Goal: Information Seeking & Learning: Learn about a topic

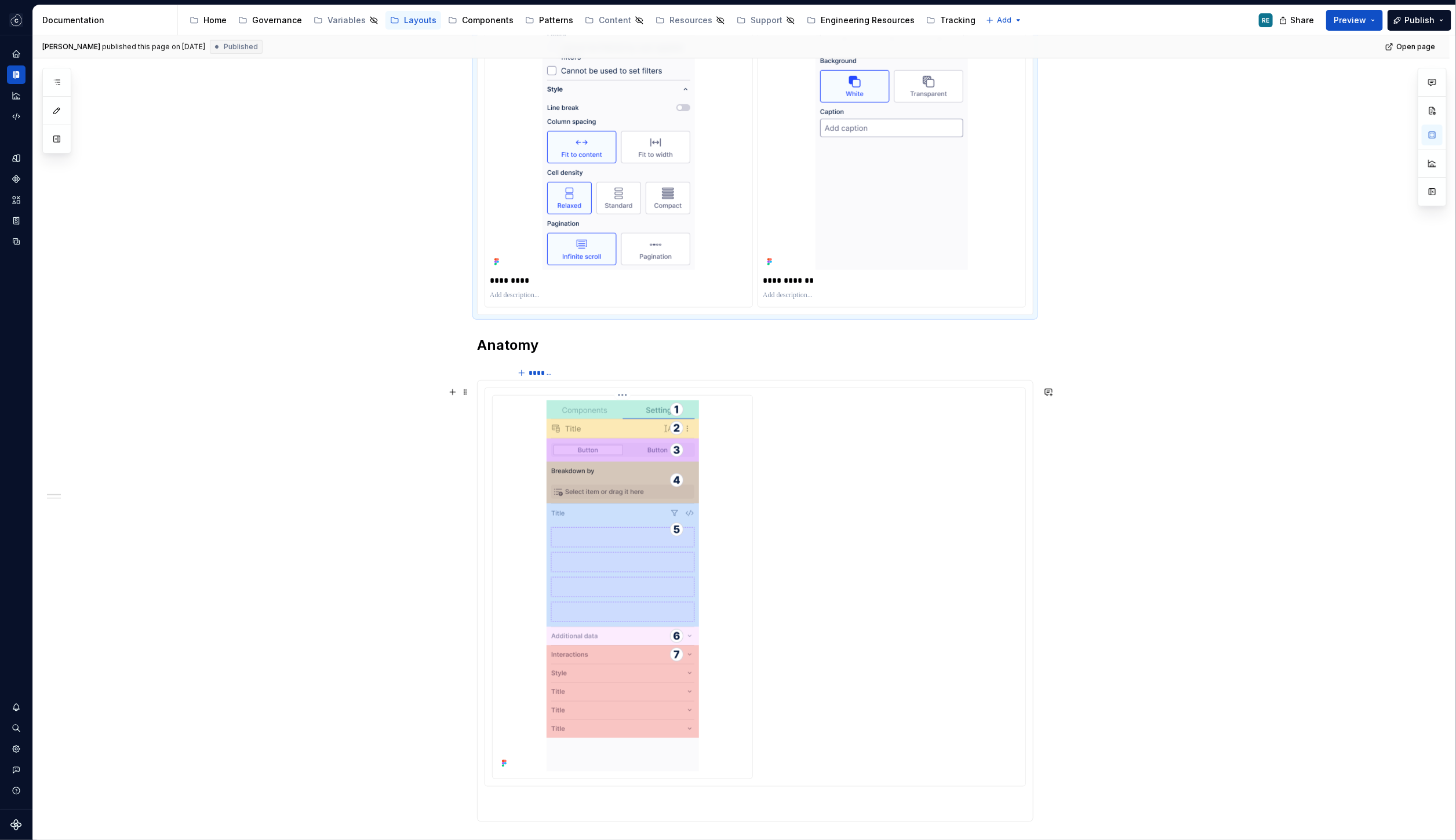
scroll to position [572, 0]
click at [658, 467] on img at bounding box center [623, 589] width 153 height 371
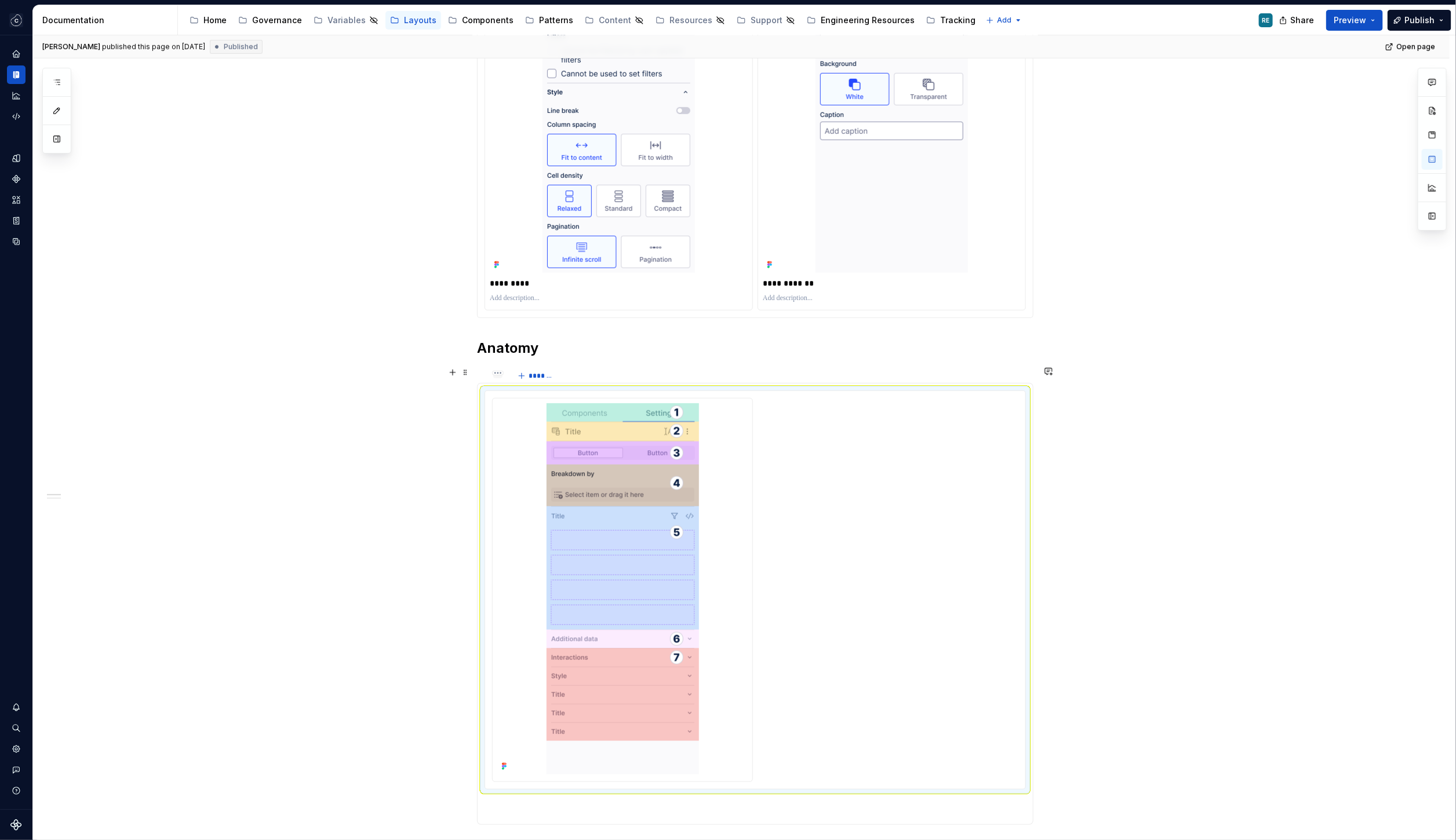
click at [502, 380] on div at bounding box center [498, 380] width 9 height 1
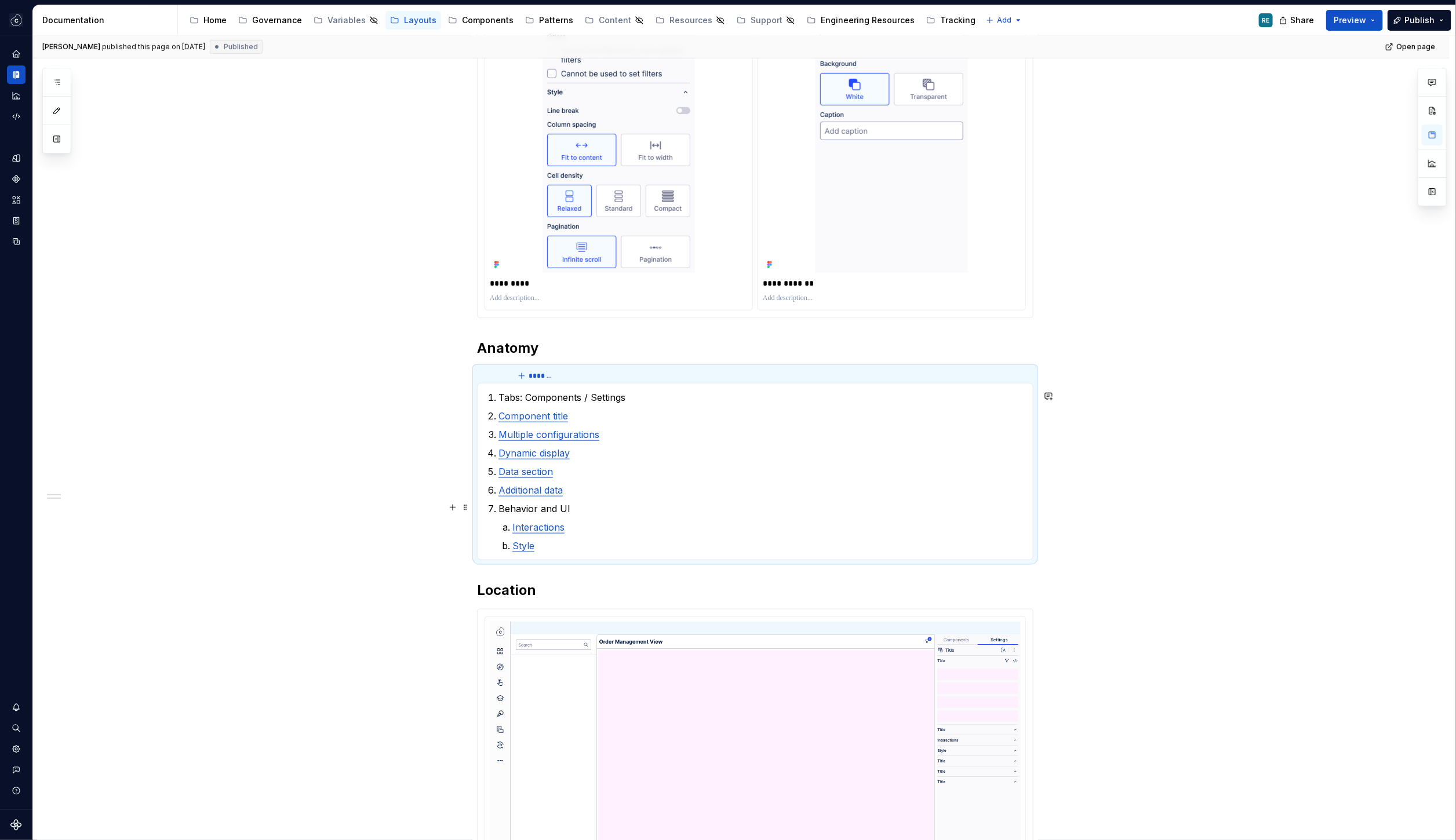
click at [640, 504] on p "Behavior and UI" at bounding box center [761, 509] width 527 height 14
click at [561, 490] on link "Additional data" at bounding box center [530, 490] width 65 height 12
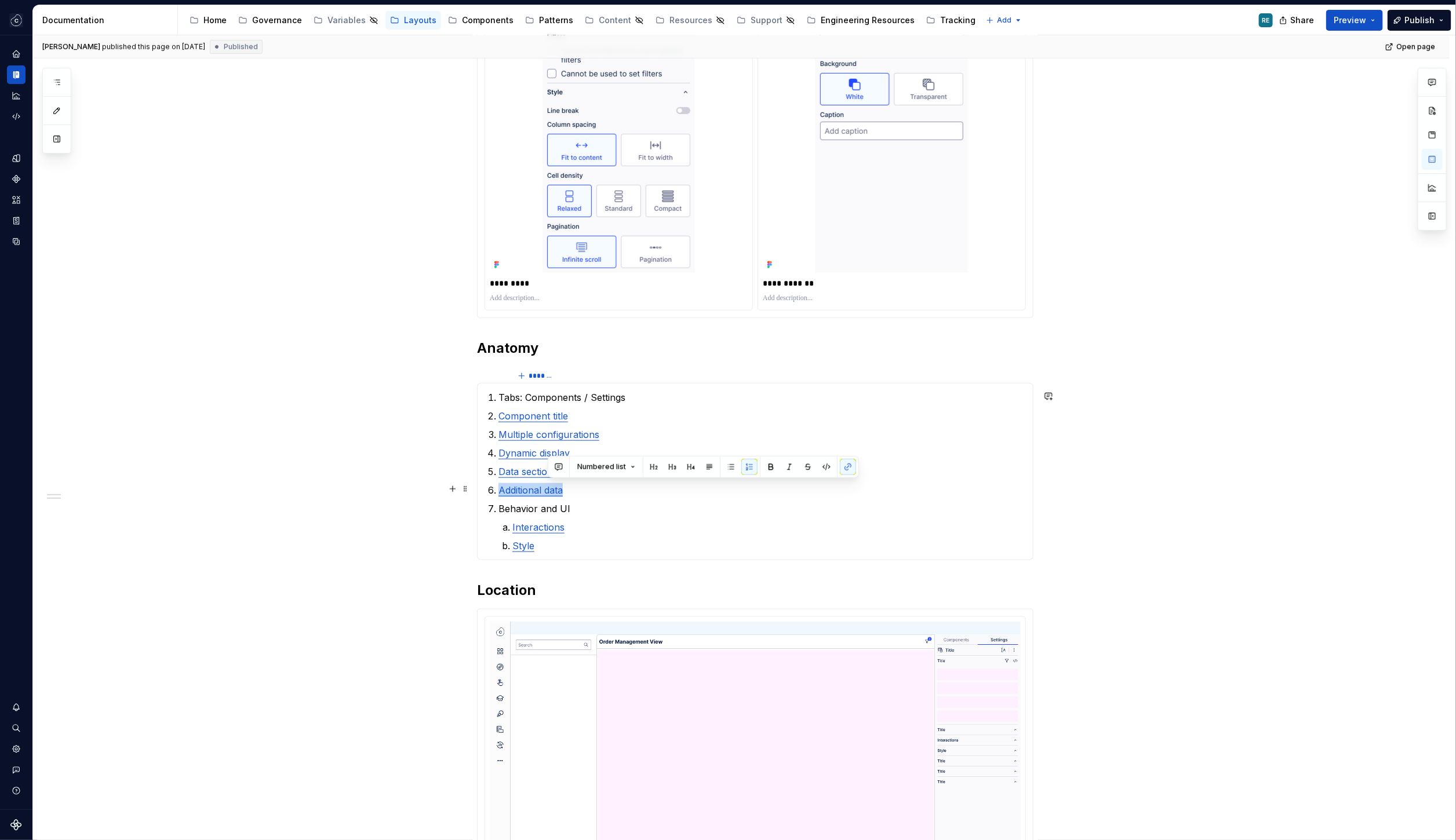
click at [561, 490] on link "Additional data" at bounding box center [530, 490] width 65 height 12
click at [712, 509] on p "Behavior and UI" at bounding box center [761, 509] width 527 height 14
click at [603, 490] on p "Additional data" at bounding box center [761, 490] width 527 height 14
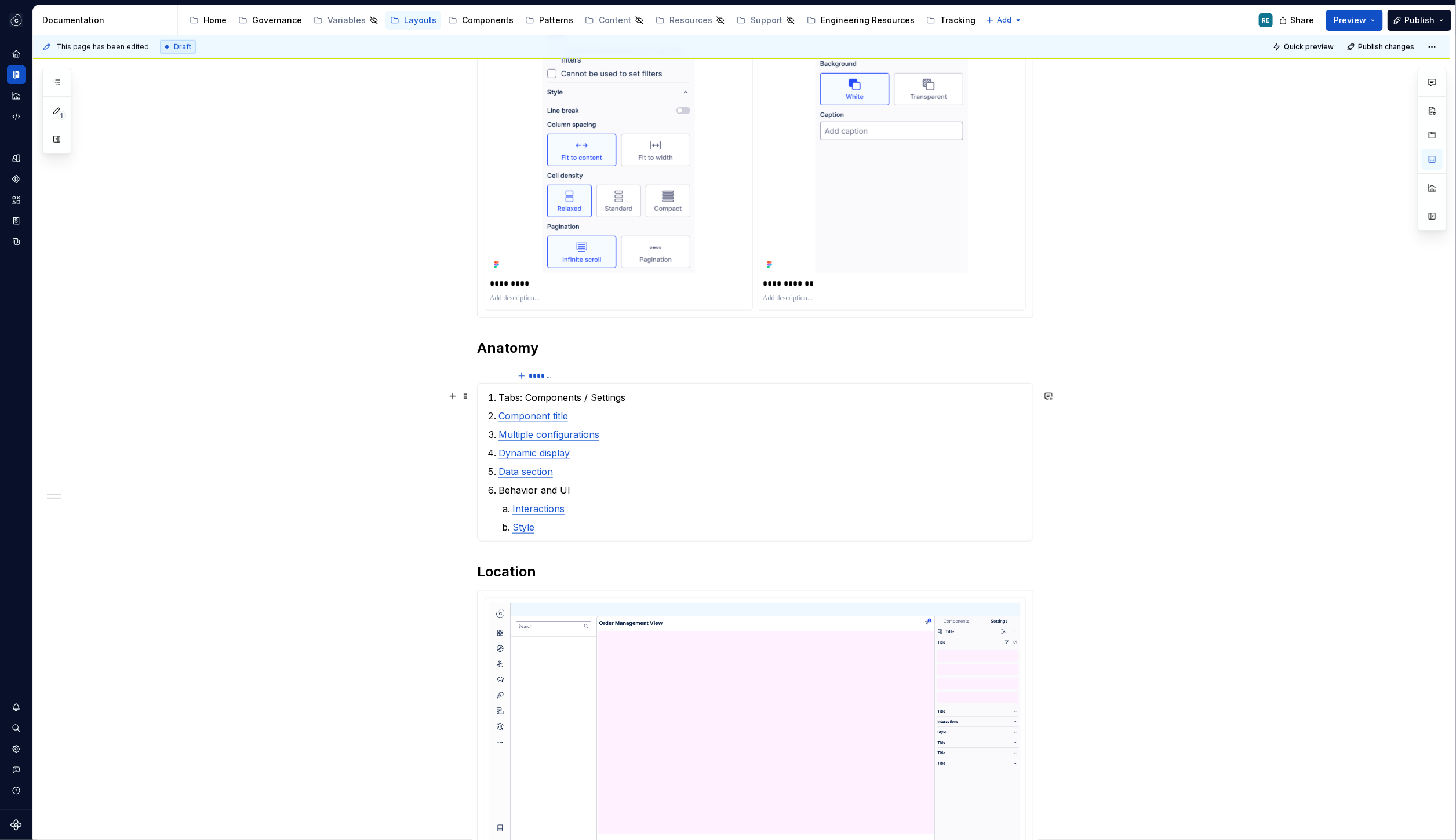
click at [580, 399] on p "Tabs: Components / Settings" at bounding box center [761, 398] width 527 height 14
click at [661, 423] on ol "Tabs: Components / Settings Component title Multiple configurations Dynamic dis…" at bounding box center [761, 462] width 527 height 144
click at [691, 547] on div "**********" at bounding box center [755, 326] width 557 height 1311
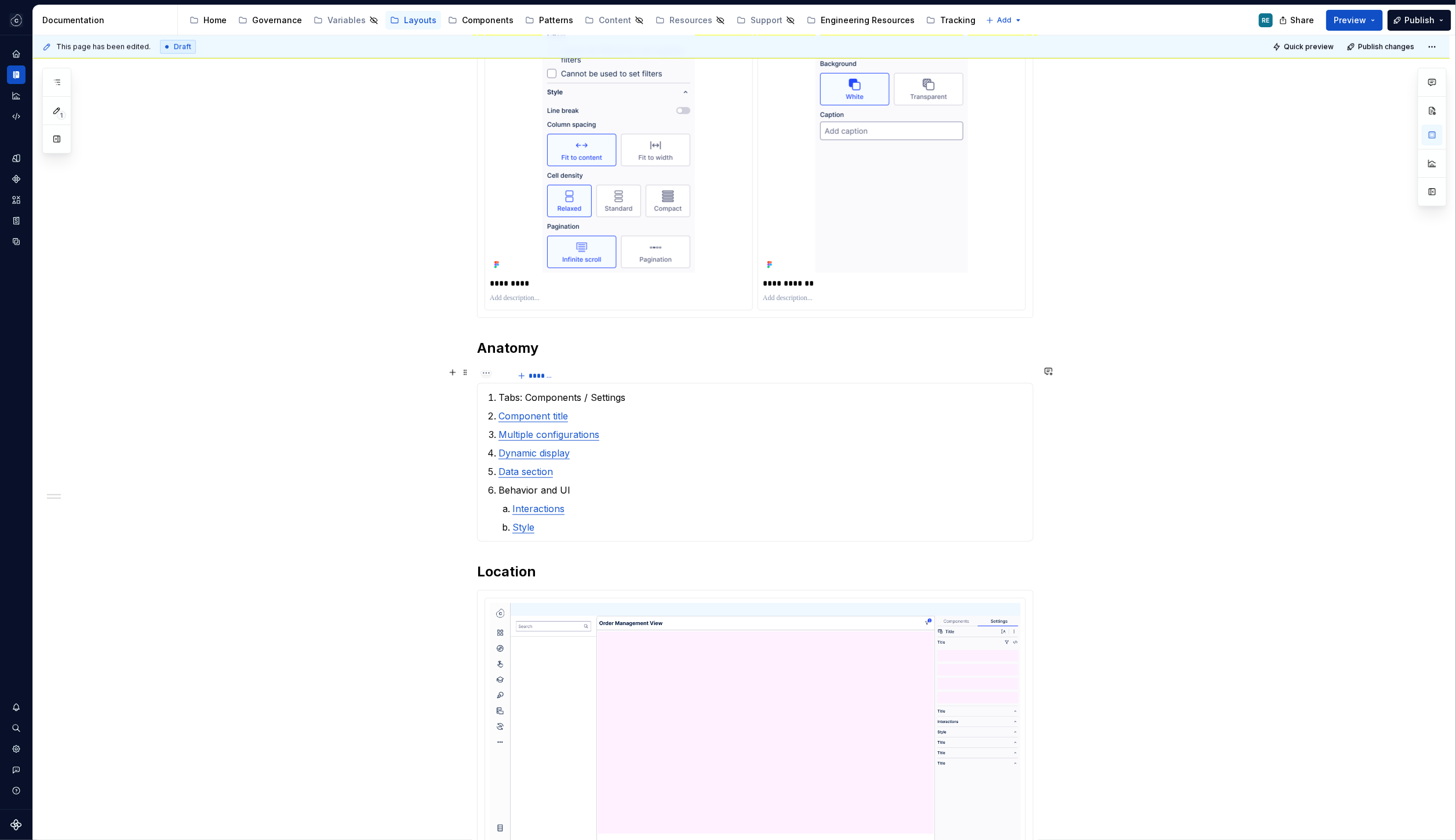
click at [490, 374] on div at bounding box center [487, 376] width 9 height 5
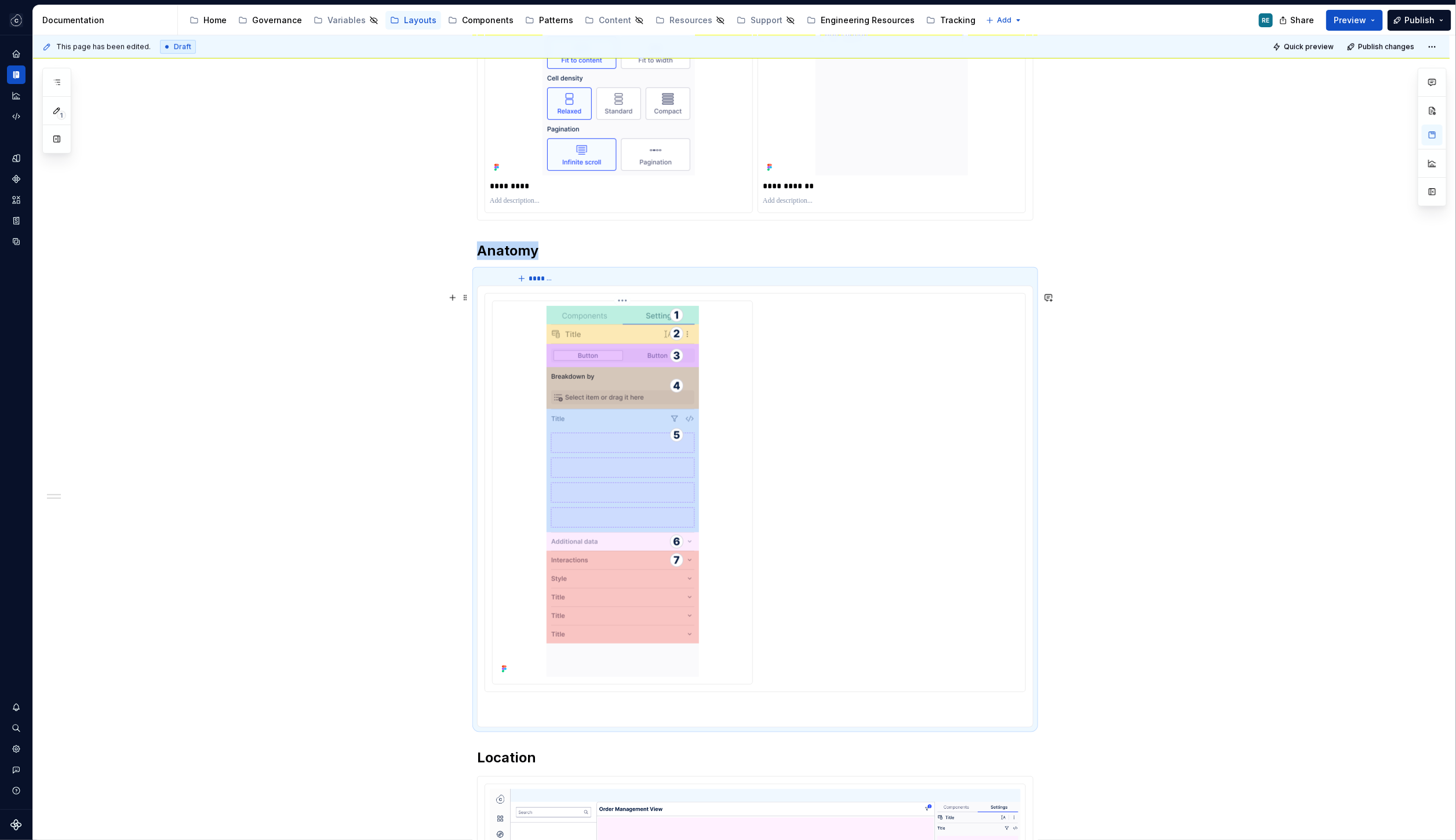
scroll to position [675, 0]
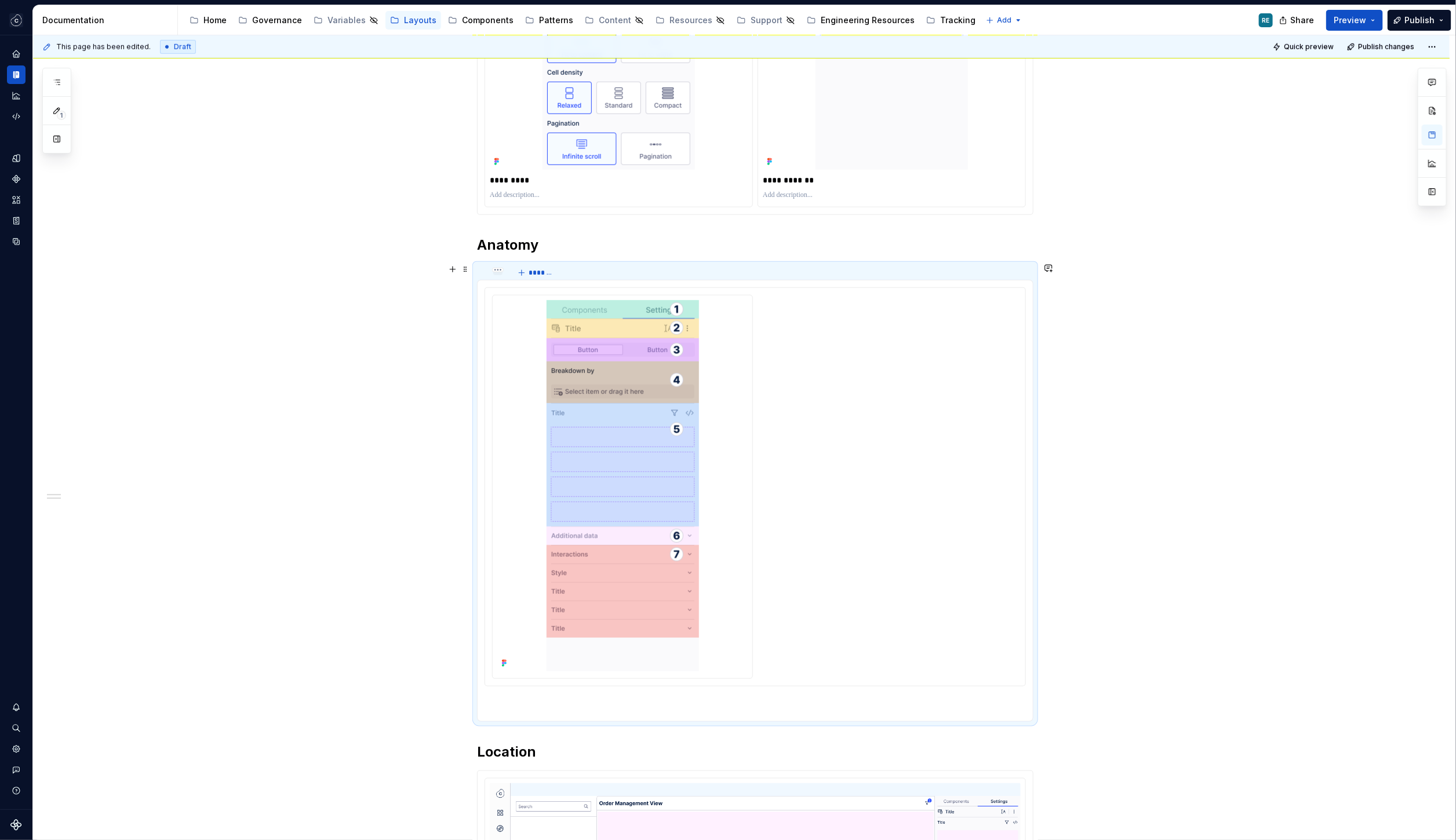
click at [502, 272] on div at bounding box center [498, 273] width 9 height 5
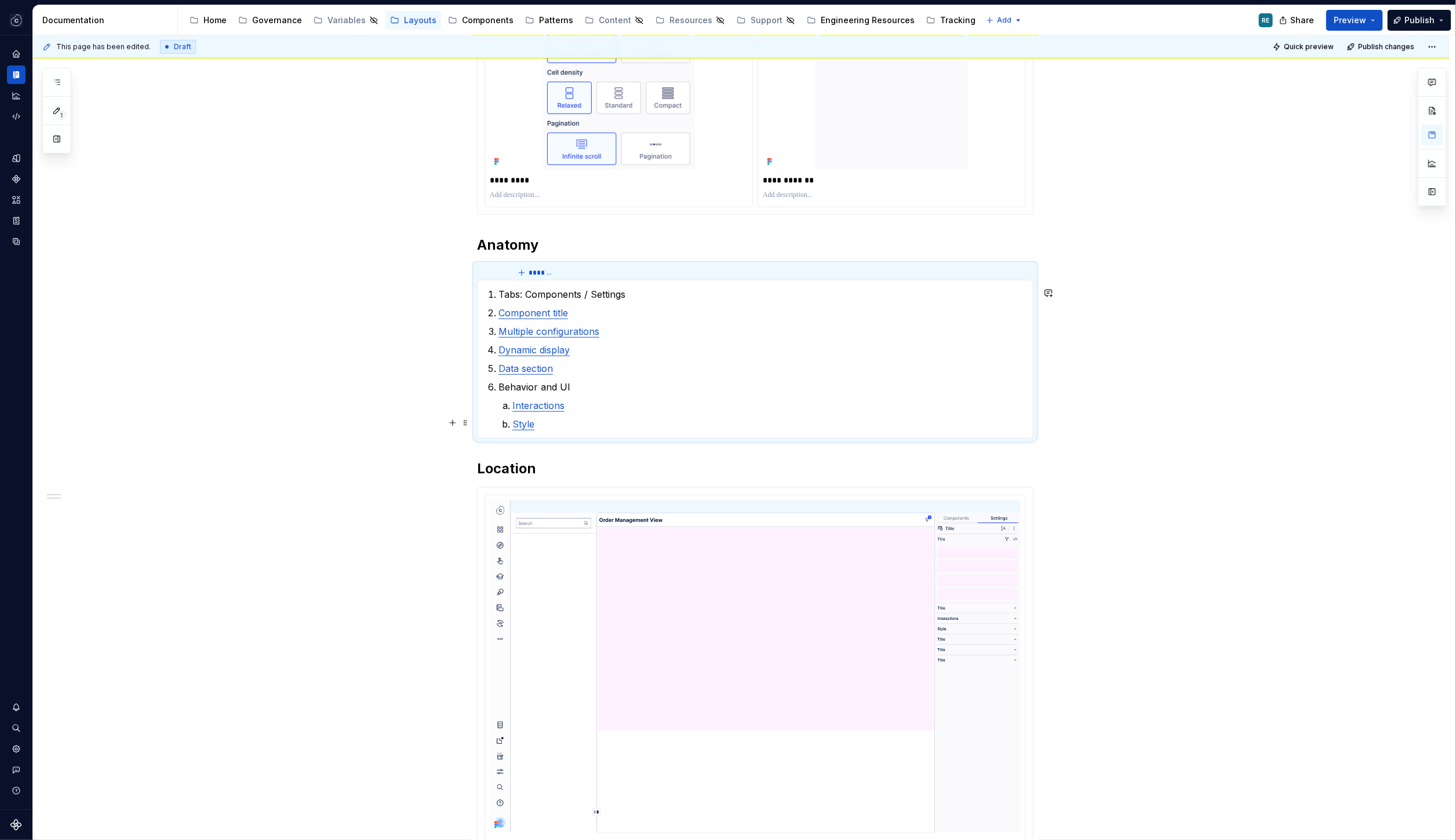
click at [679, 425] on p "Style" at bounding box center [768, 424] width 513 height 14
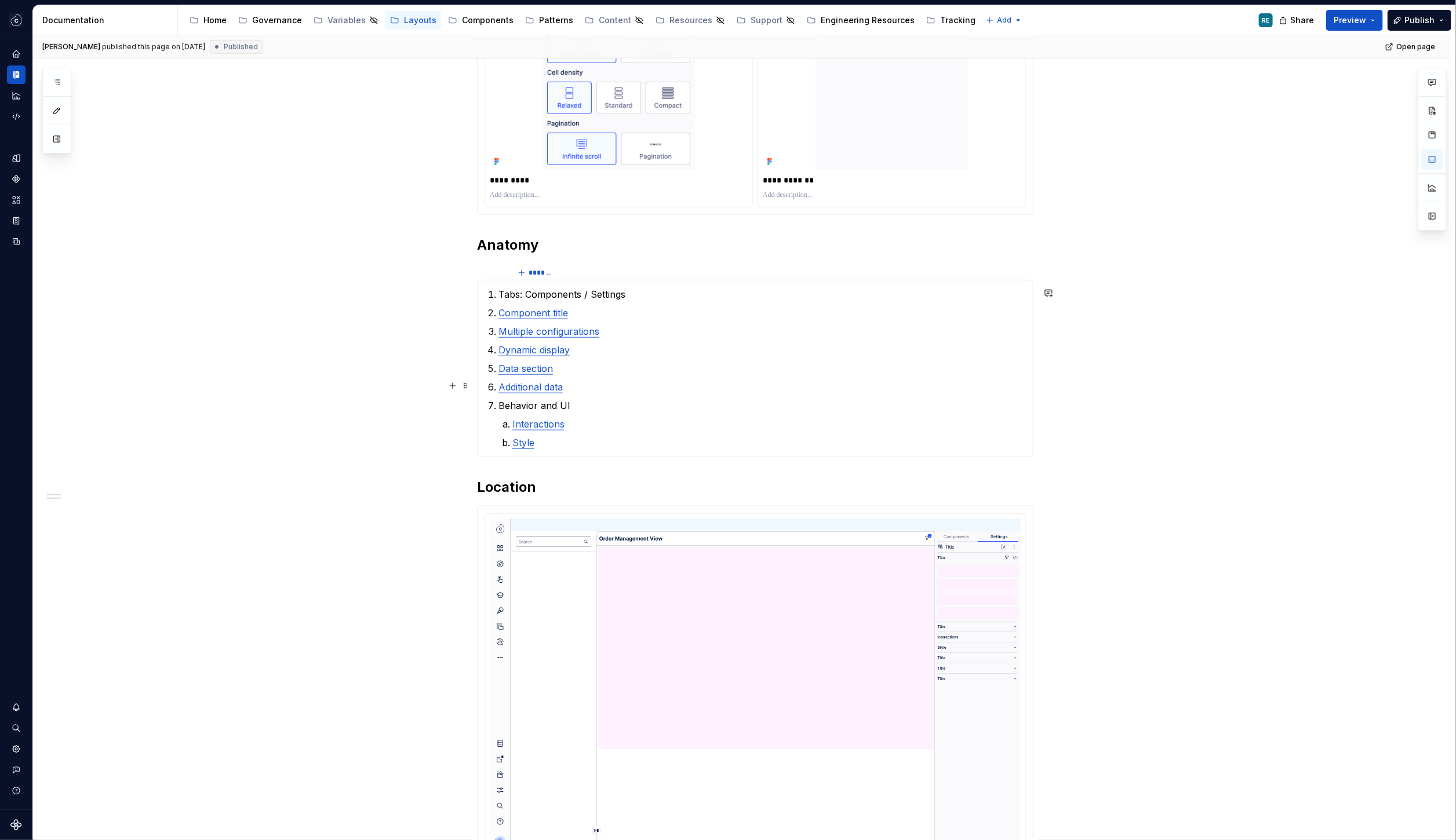
click at [550, 381] on link "Additional data" at bounding box center [530, 387] width 65 height 12
click at [550, 386] on link "Additional data" at bounding box center [530, 387] width 65 height 12
click at [846, 364] on button "button" at bounding box center [848, 364] width 16 height 16
click at [523, 381] on link "Additional data" at bounding box center [530, 387] width 65 height 12
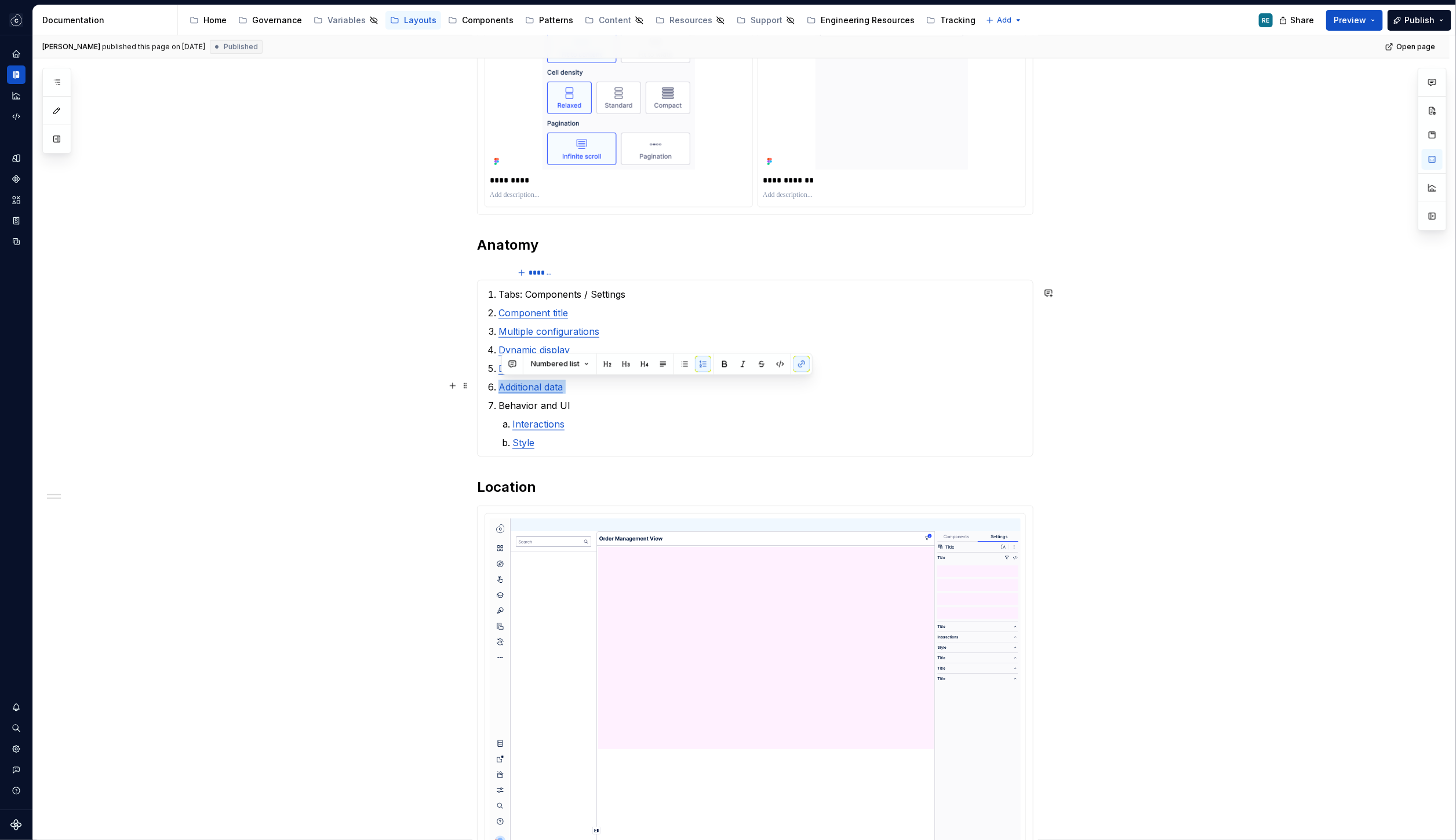
drag, startPoint x: 523, startPoint y: 380, endPoint x: 582, endPoint y: 380, distance: 59.0
click at [582, 380] on p "Additional data" at bounding box center [761, 387] width 527 height 14
click at [794, 367] on button "button" at bounding box center [801, 364] width 16 height 16
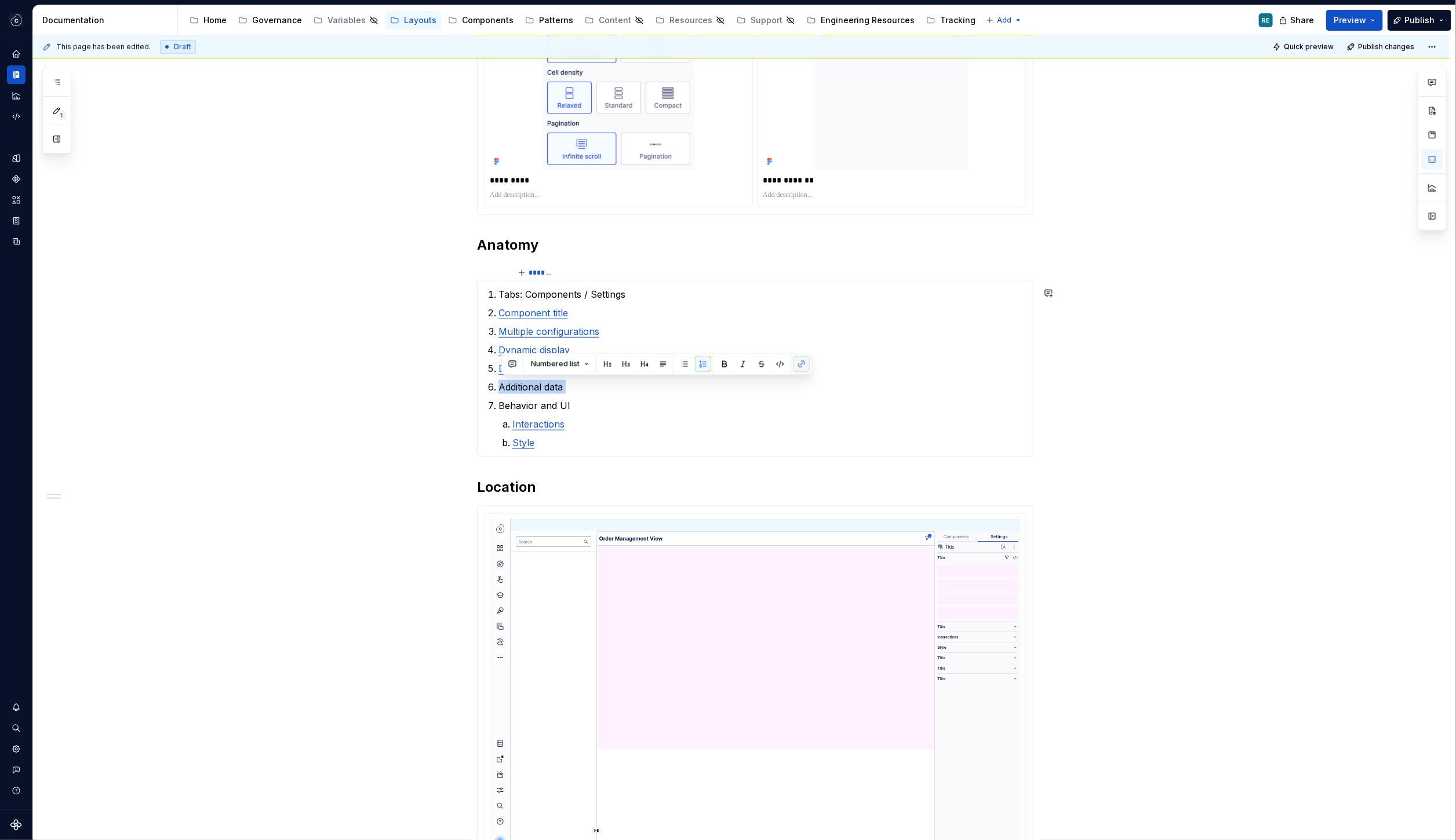
click at [794, 367] on button "button" at bounding box center [801, 364] width 16 height 16
click at [801, 366] on button "button" at bounding box center [801, 364] width 16 height 16
click at [615, 389] on p "Additional data" at bounding box center [761, 387] width 527 height 14
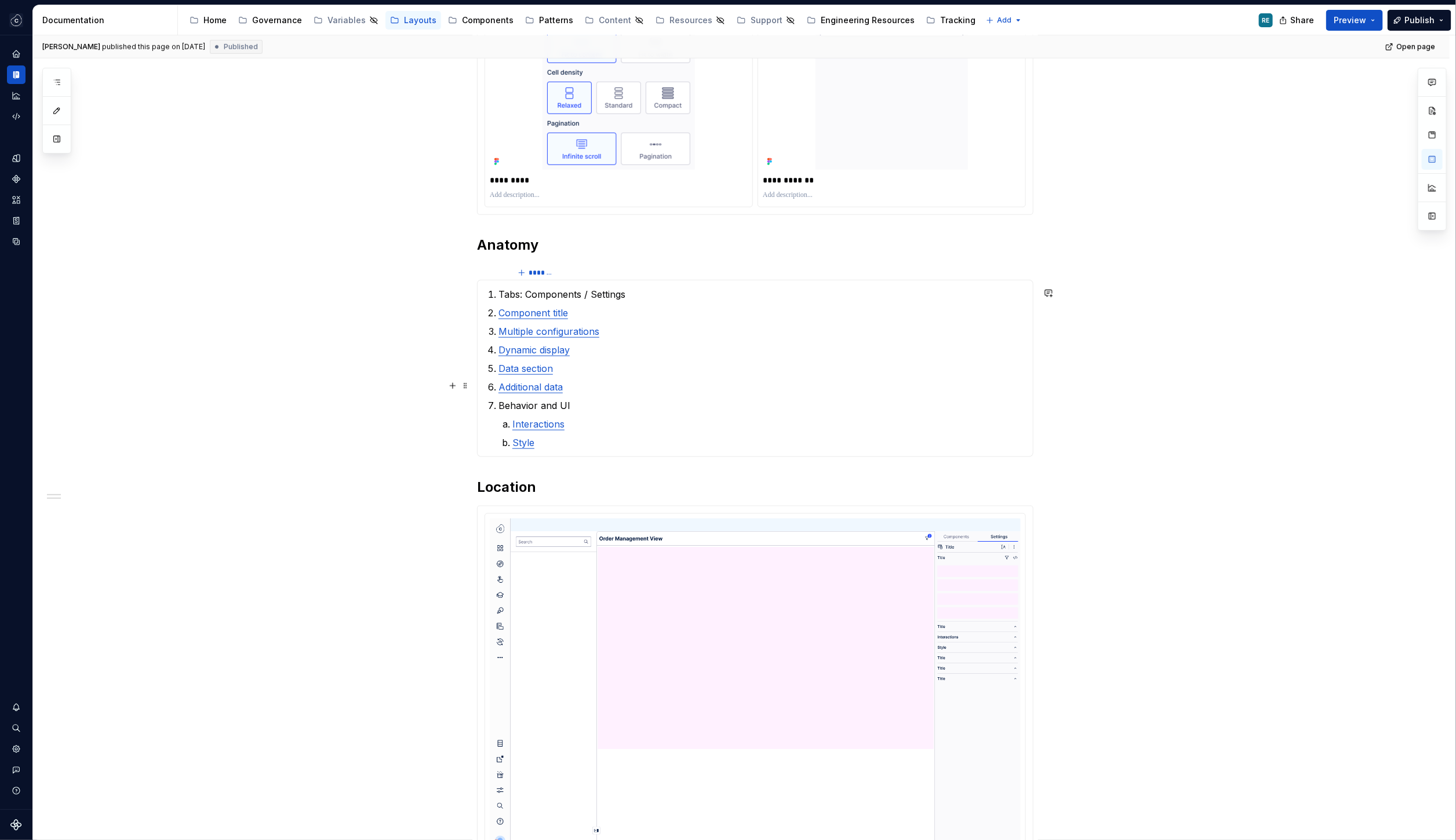
click at [520, 391] on p "Additional data" at bounding box center [761, 387] width 527 height 14
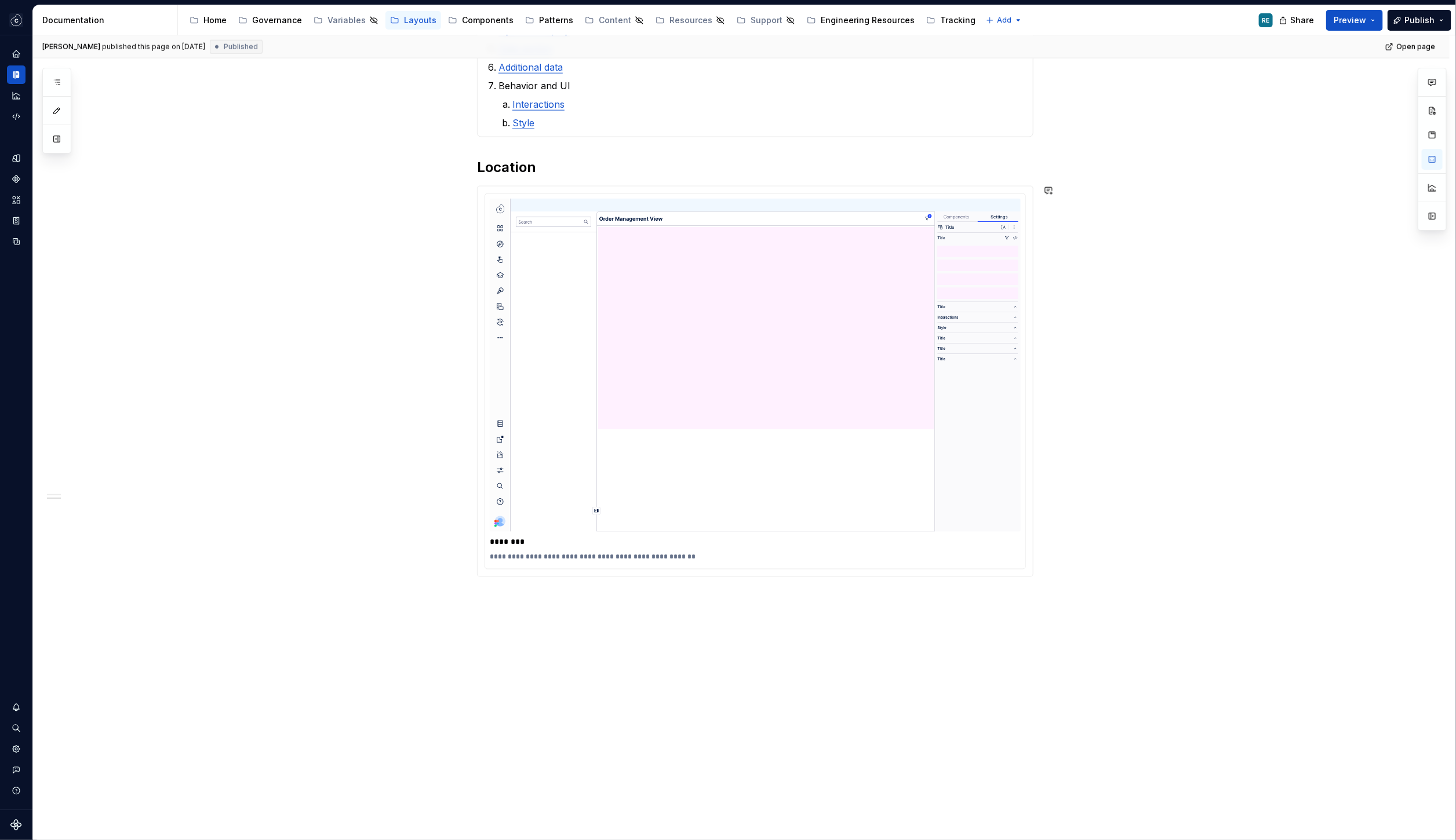
scroll to position [0, 0]
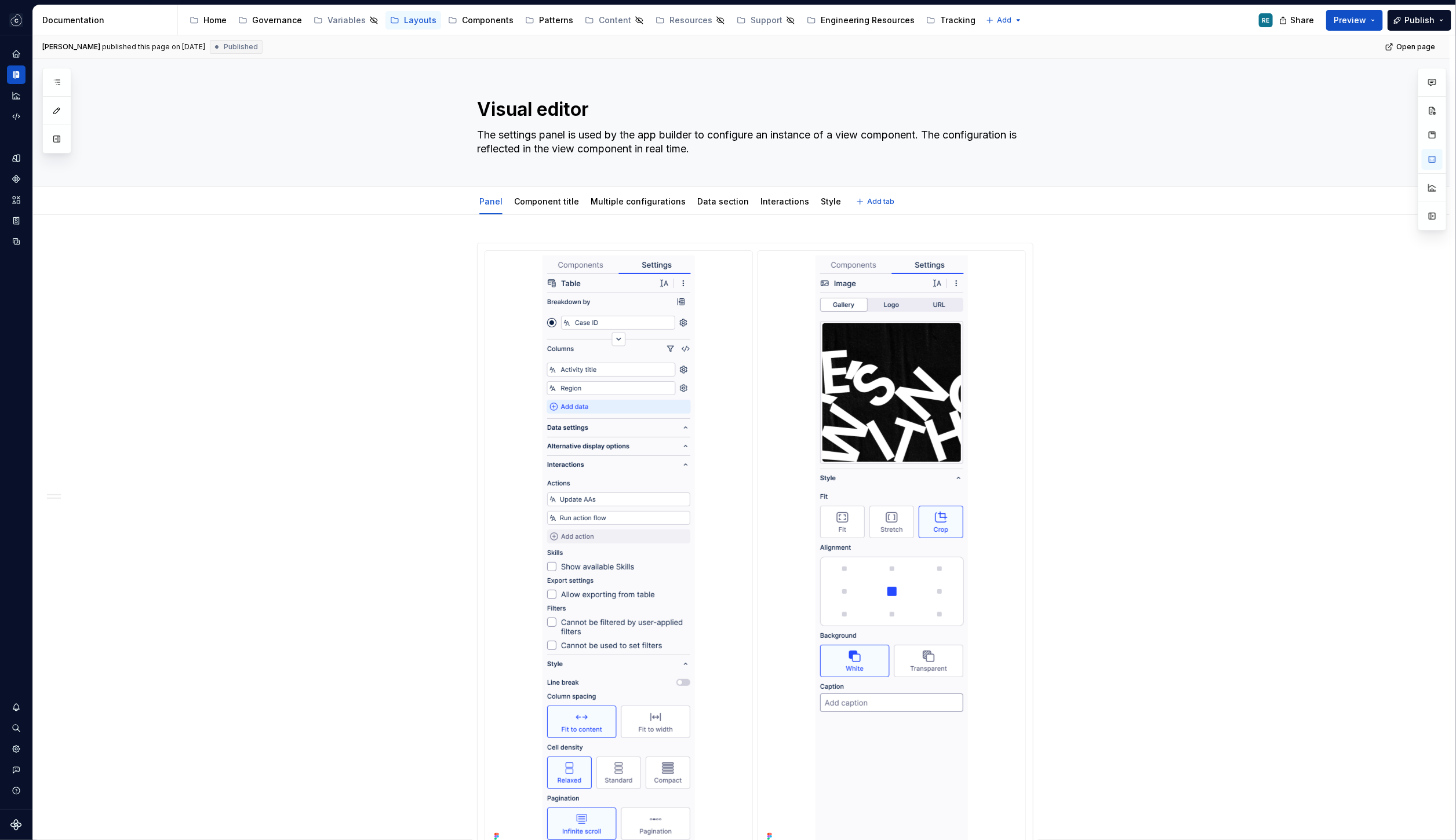
type textarea "*"
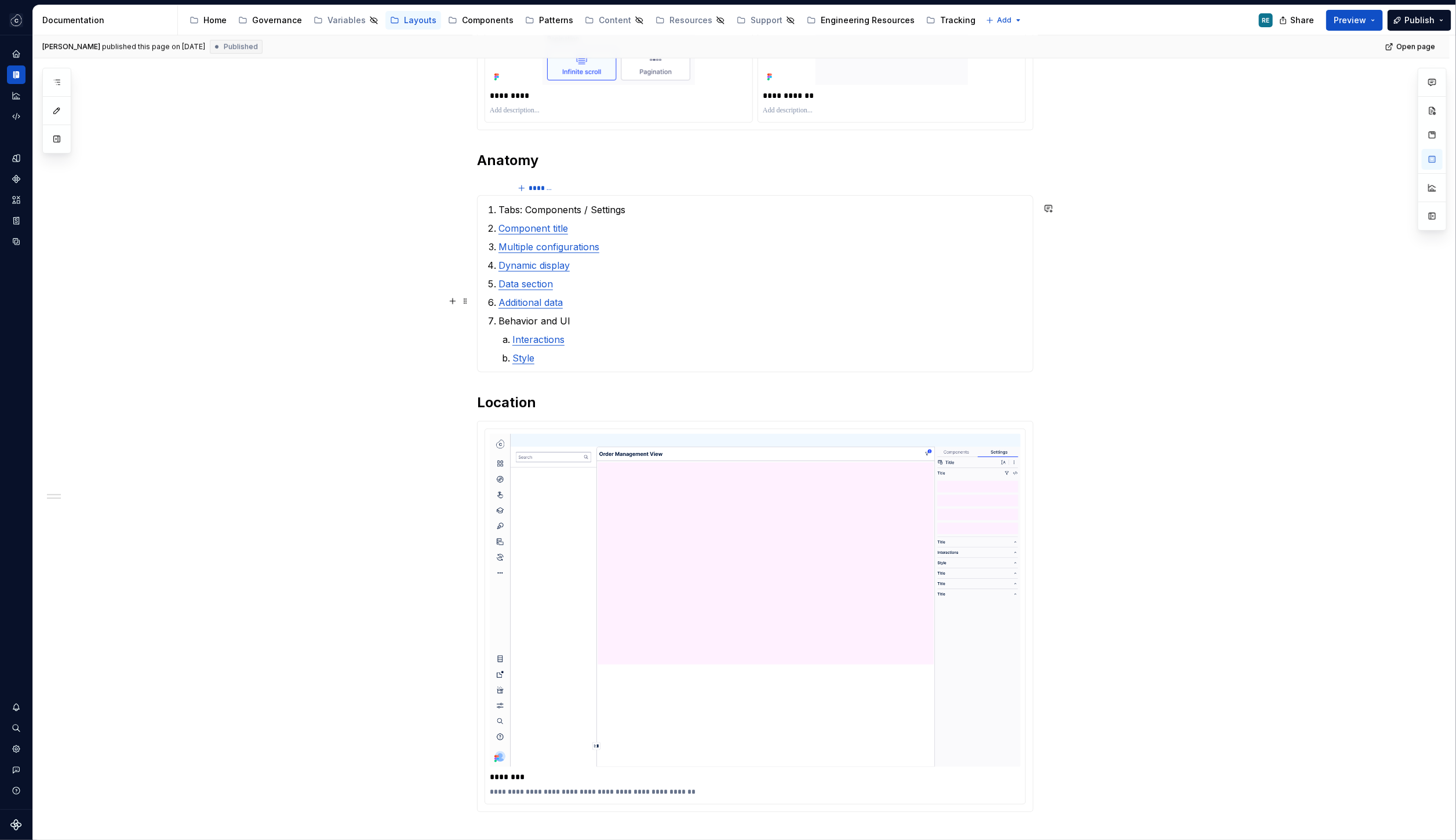
scroll to position [995, 0]
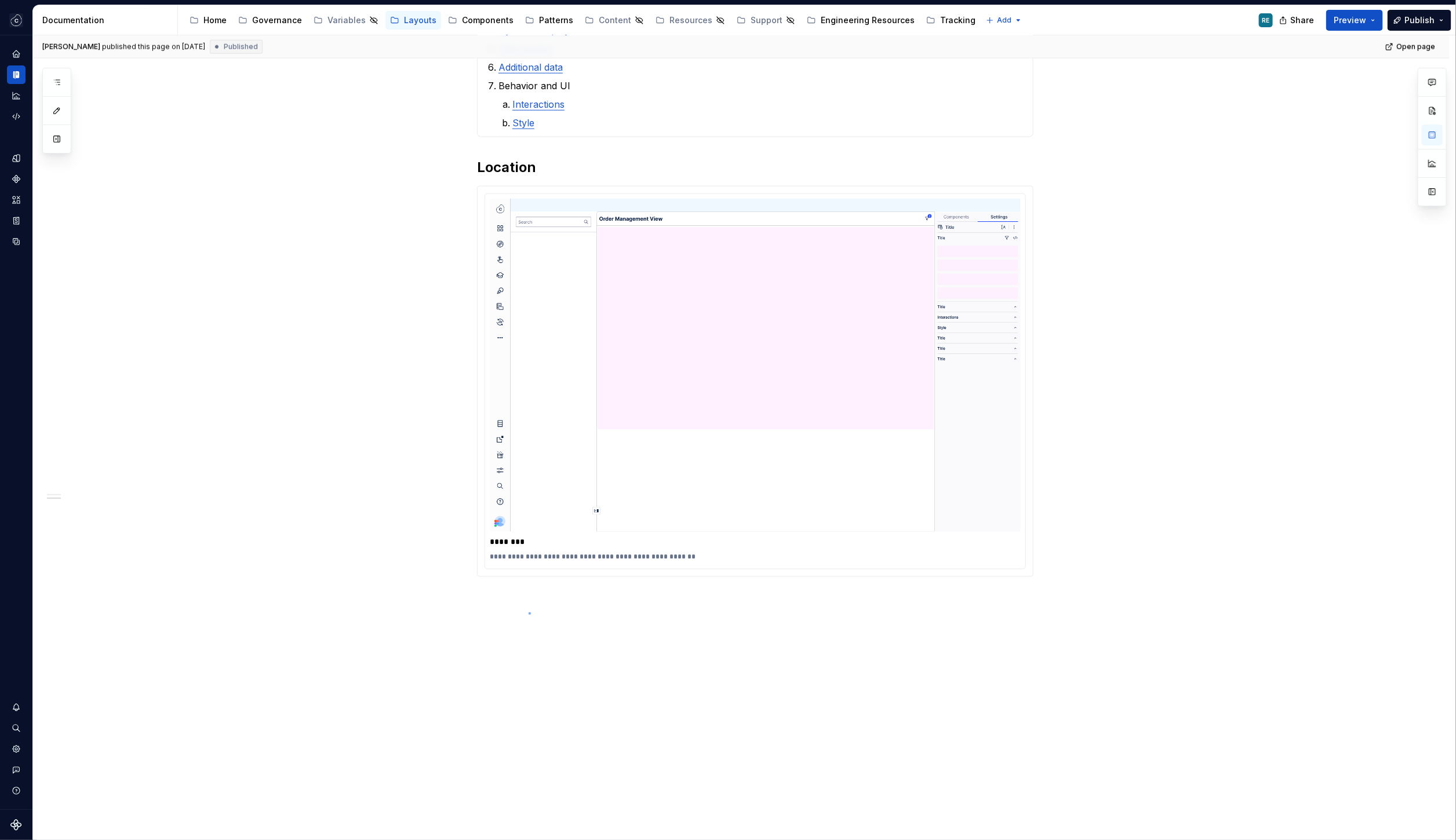
click at [529, 613] on div "**********" at bounding box center [744, 438] width 1423 height 806
click at [583, 137] on section "******* Tabs: Components / Settings Component title Multiple configurations Dyn…" at bounding box center [755, 40] width 557 height 194
click at [567, 165] on h2 "Location" at bounding box center [755, 167] width 557 height 19
click at [838, 627] on div "**********" at bounding box center [744, 438] width 1423 height 806
click at [645, 604] on div "**********" at bounding box center [740, 31] width 1416 height 1623
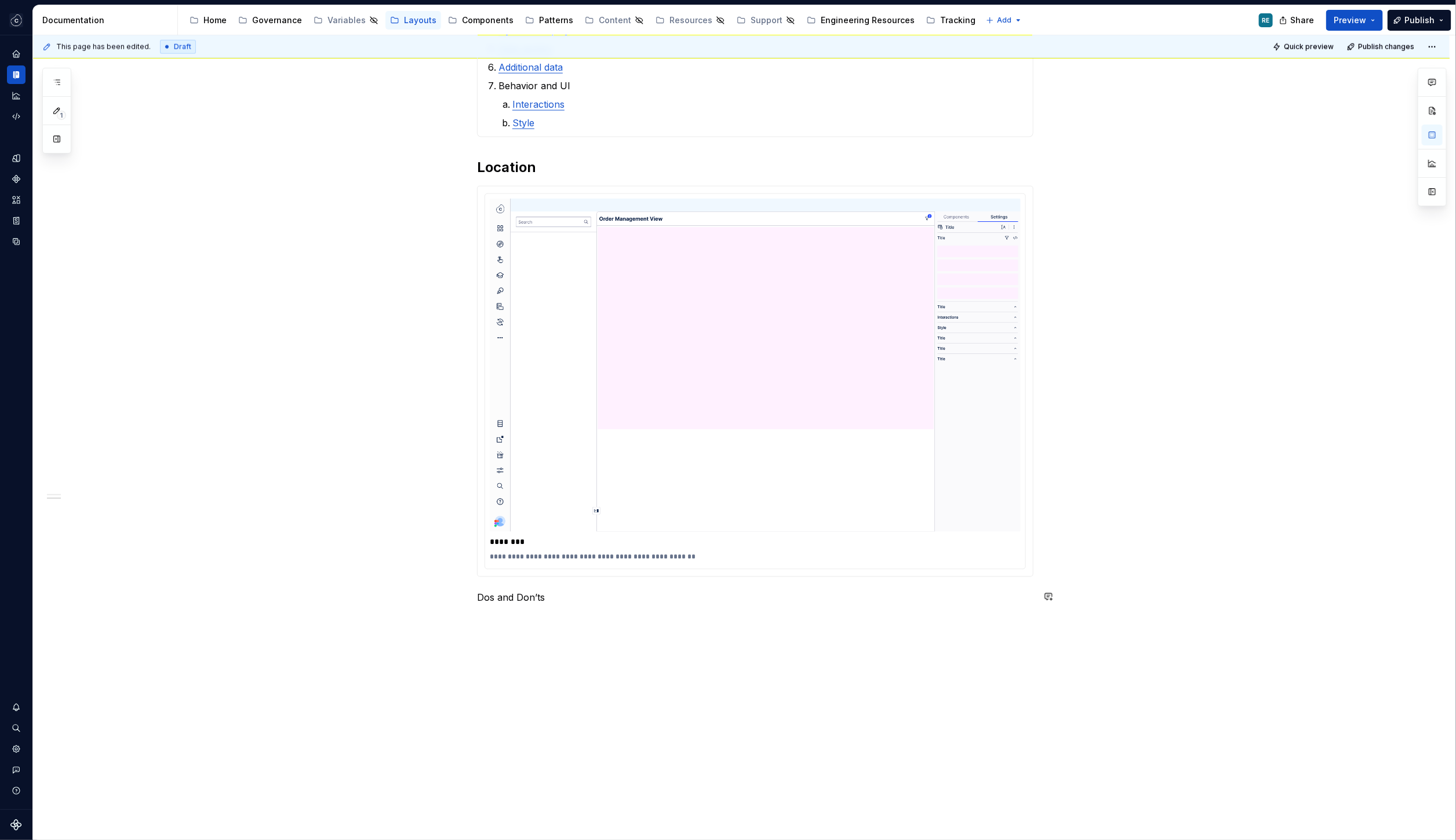
drag, startPoint x: 681, startPoint y: 671, endPoint x: 673, endPoint y: 678, distance: 10.6
click at [681, 671] on div "**********" at bounding box center [740, 45] width 1416 height 1651
click at [516, 664] on div "Divide content into tabs" at bounding box center [556, 668] width 81 height 9
type textarea "*"
click at [496, 631] on div "********" at bounding box center [501, 631] width 30 height 12
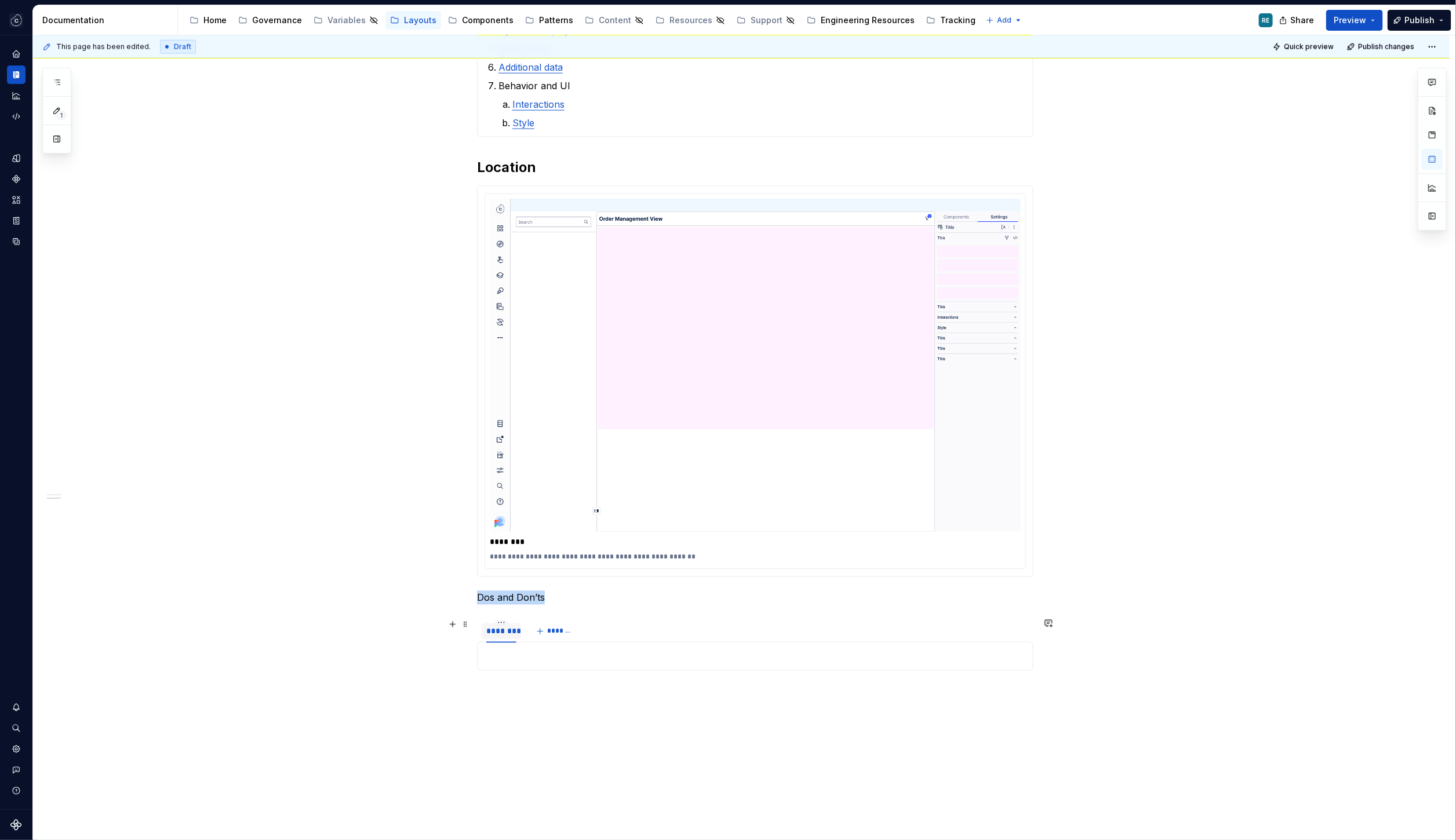
click at [496, 631] on div "********" at bounding box center [501, 631] width 30 height 12
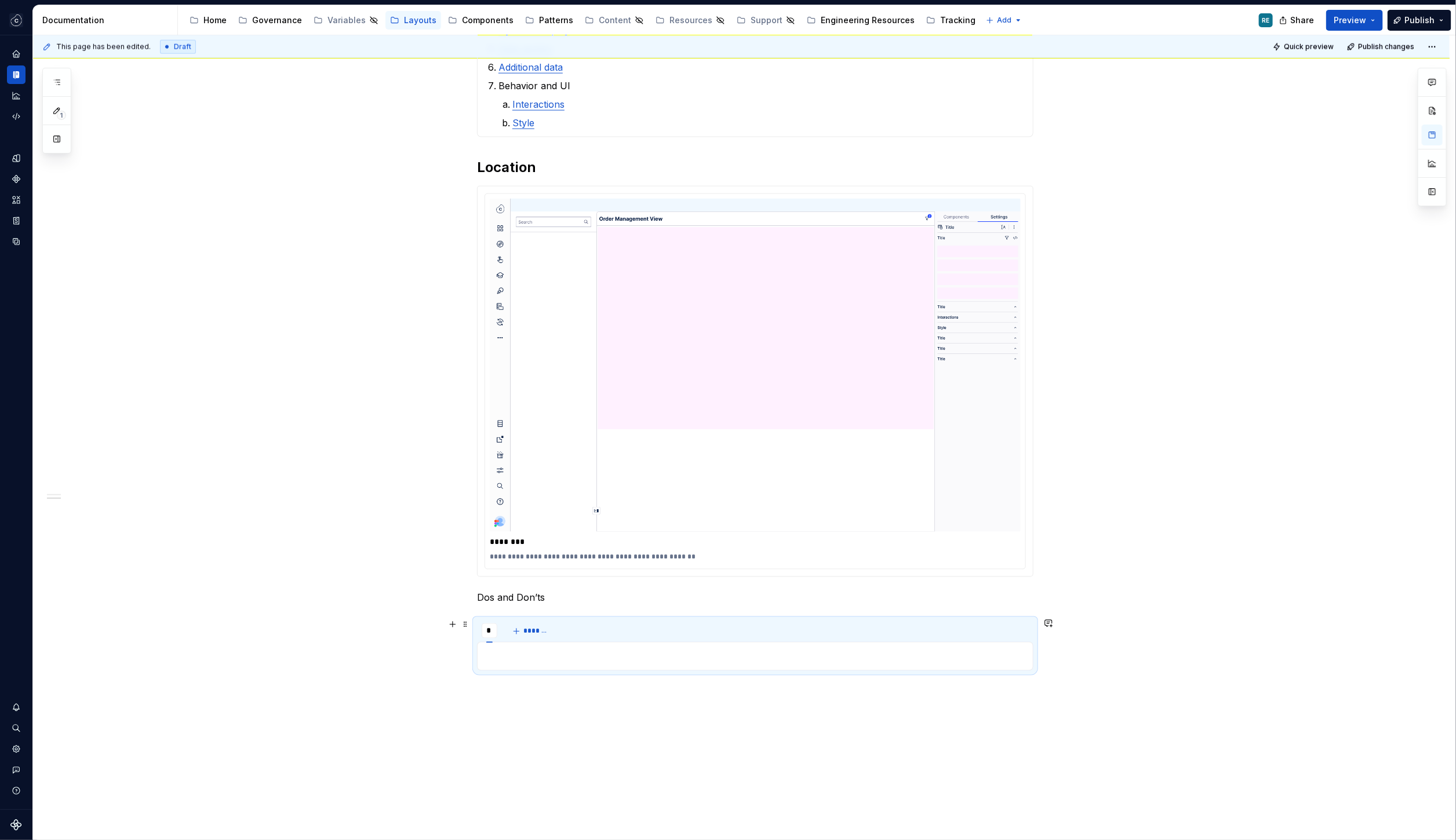
type input "**"
click at [509, 630] on div "** *******" at bounding box center [518, 631] width 82 height 23
click at [524, 630] on button "*******" at bounding box center [536, 631] width 46 height 16
type input "*****"
click at [519, 592] on p "Dos and Don’ts" at bounding box center [755, 598] width 557 height 14
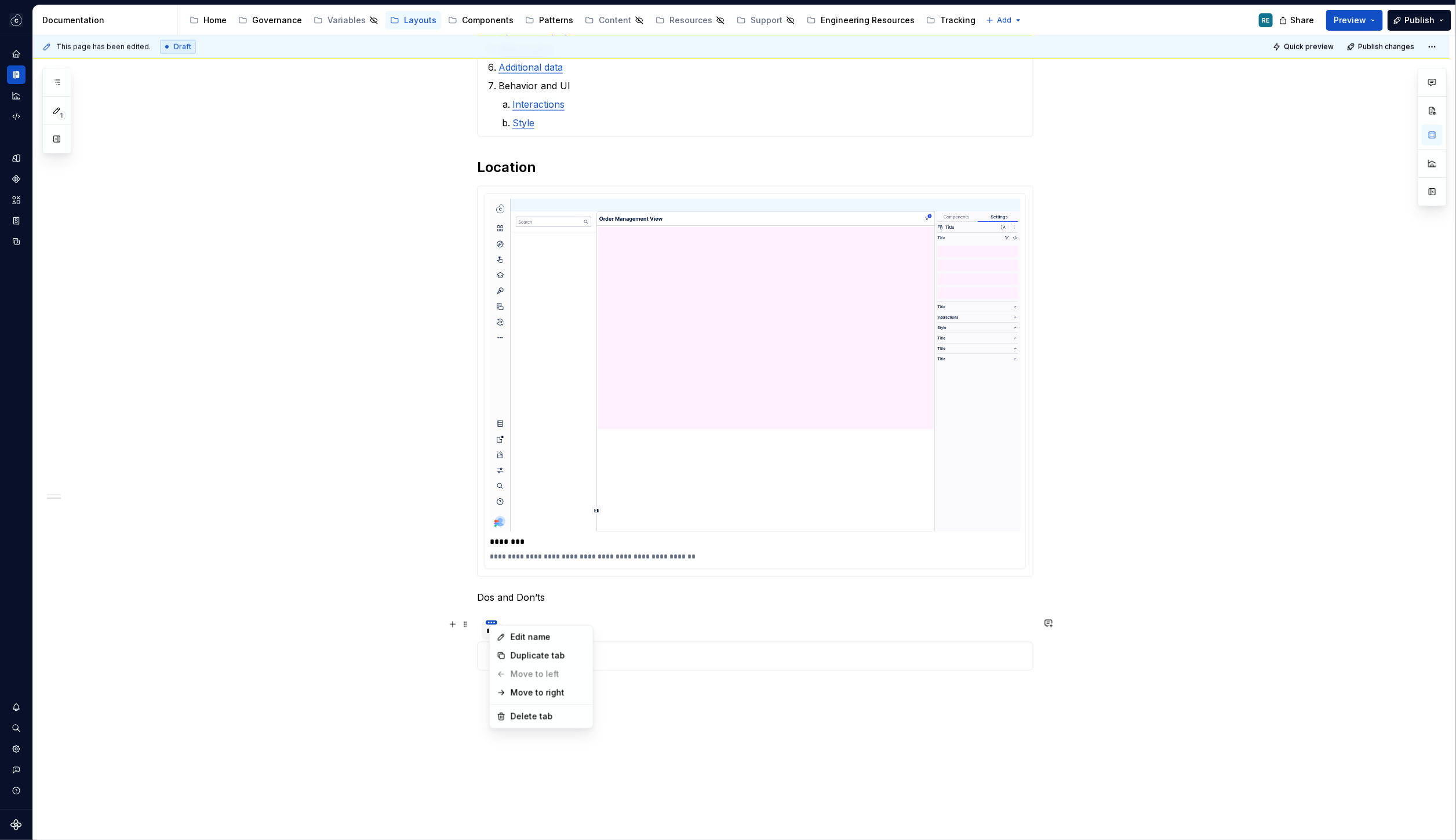
click at [494, 617] on html "Studio Views RE Design system data Documentation Accessibility guide for tree P…" at bounding box center [728, 420] width 1456 height 840
click at [480, 629] on html "Studio Views RE Design system data Documentation Accessibility guide for tree P…" at bounding box center [728, 420] width 1456 height 840
click at [470, 622] on span at bounding box center [466, 624] width 9 height 16
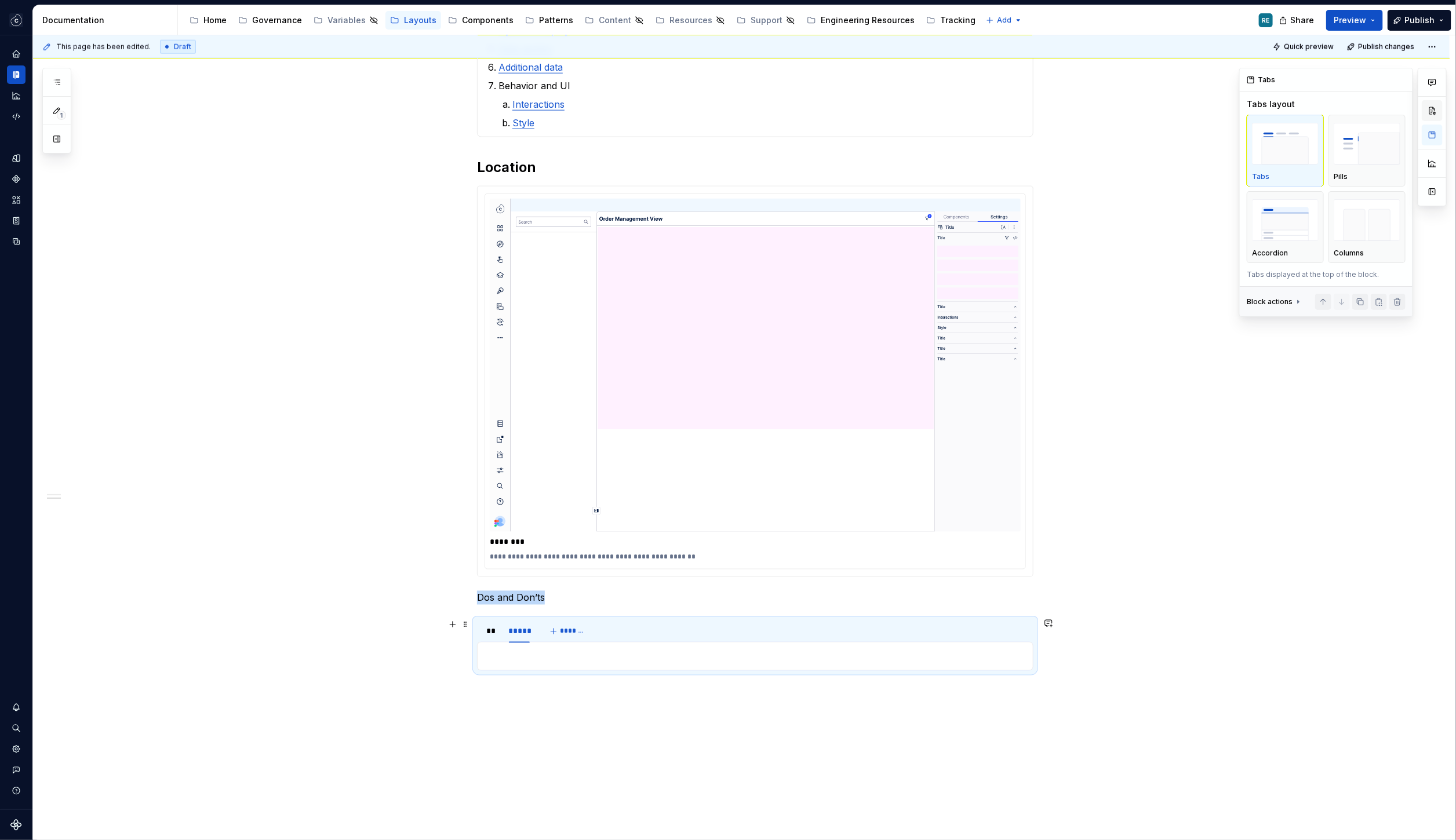
click at [1433, 120] on button "button" at bounding box center [1432, 111] width 21 height 21
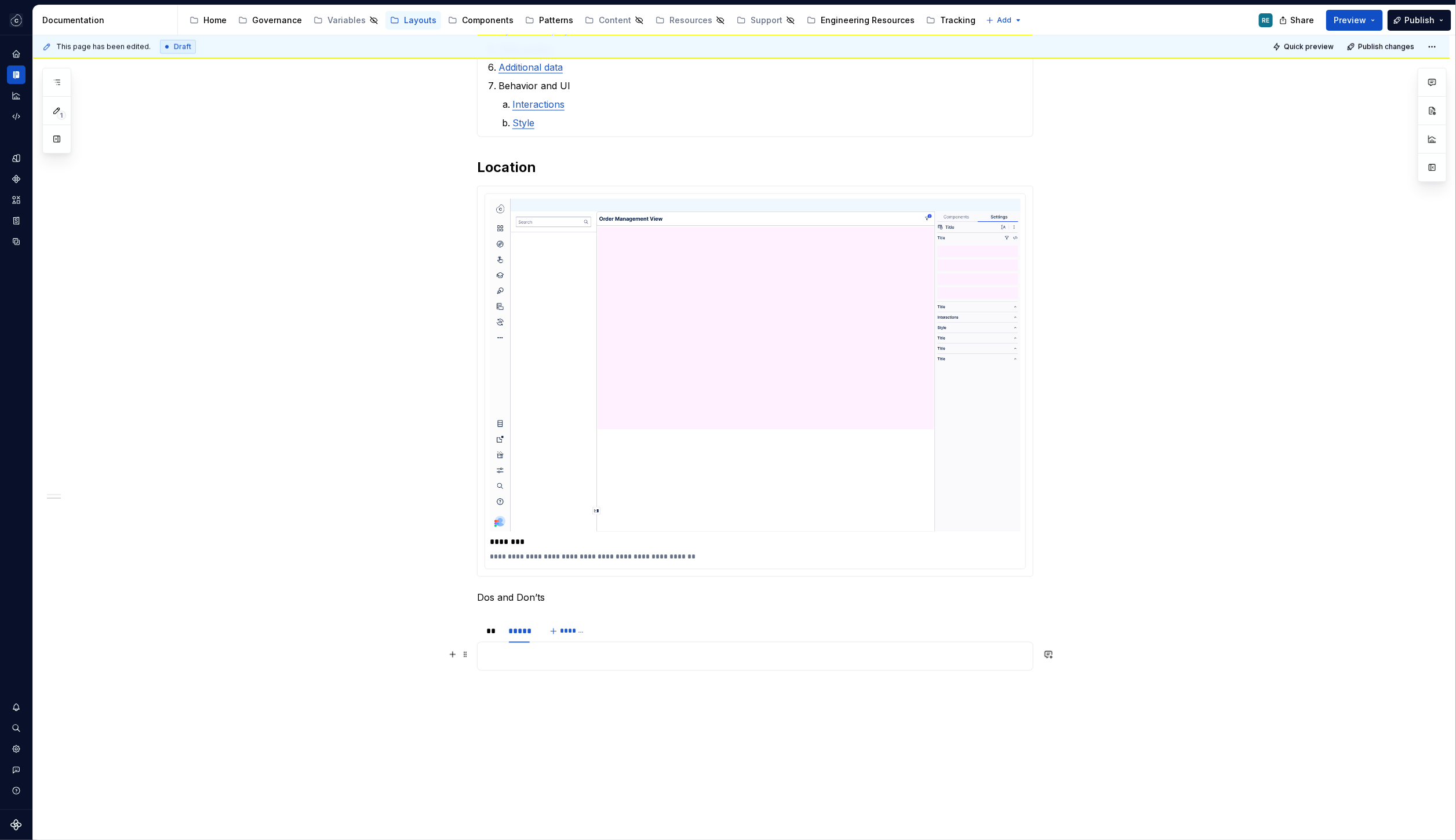
click at [546, 652] on p at bounding box center [754, 656] width 541 height 14
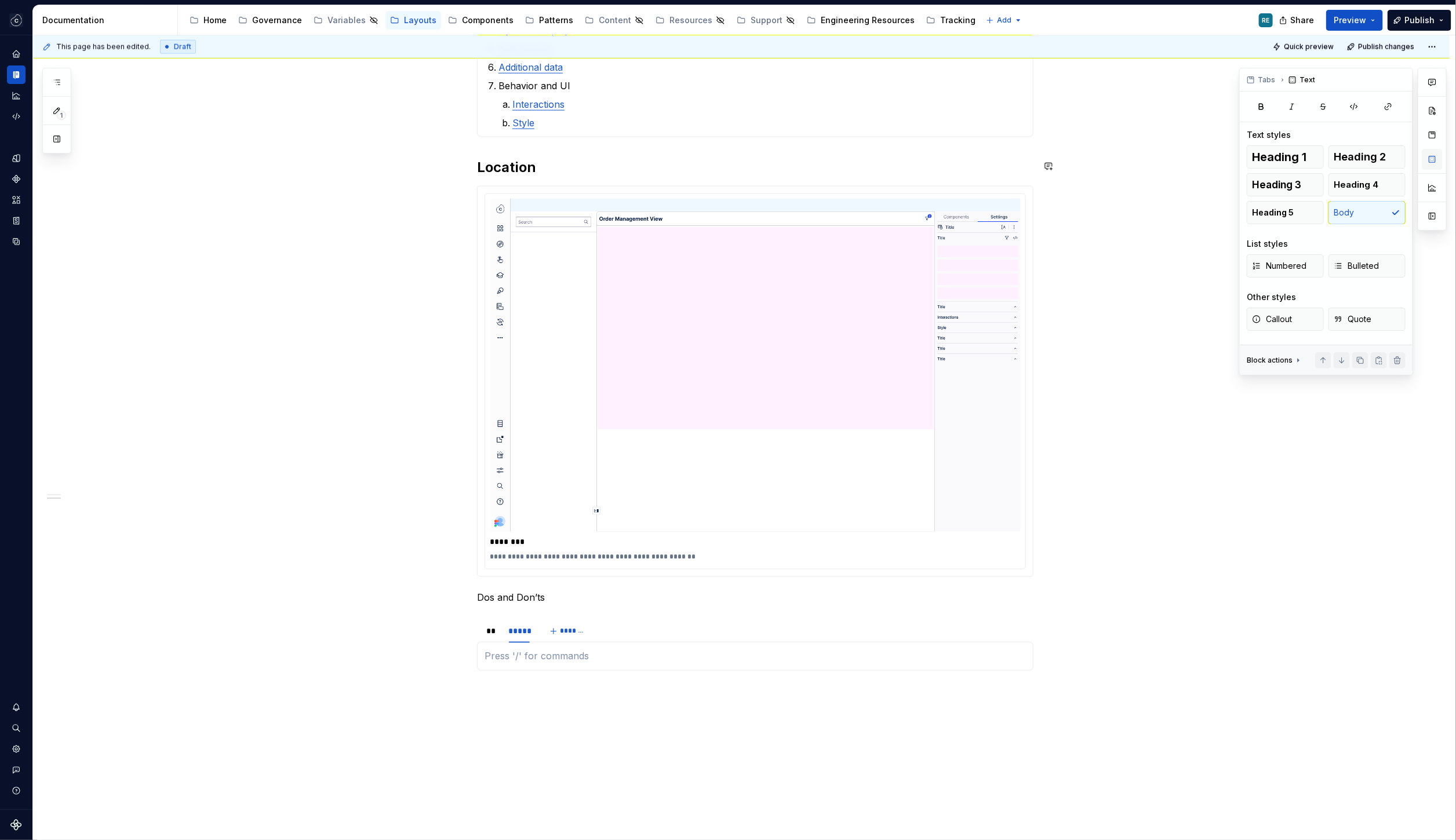
click at [1433, 155] on button "button" at bounding box center [1432, 159] width 21 height 21
click at [1434, 136] on button "button" at bounding box center [1432, 135] width 21 height 21
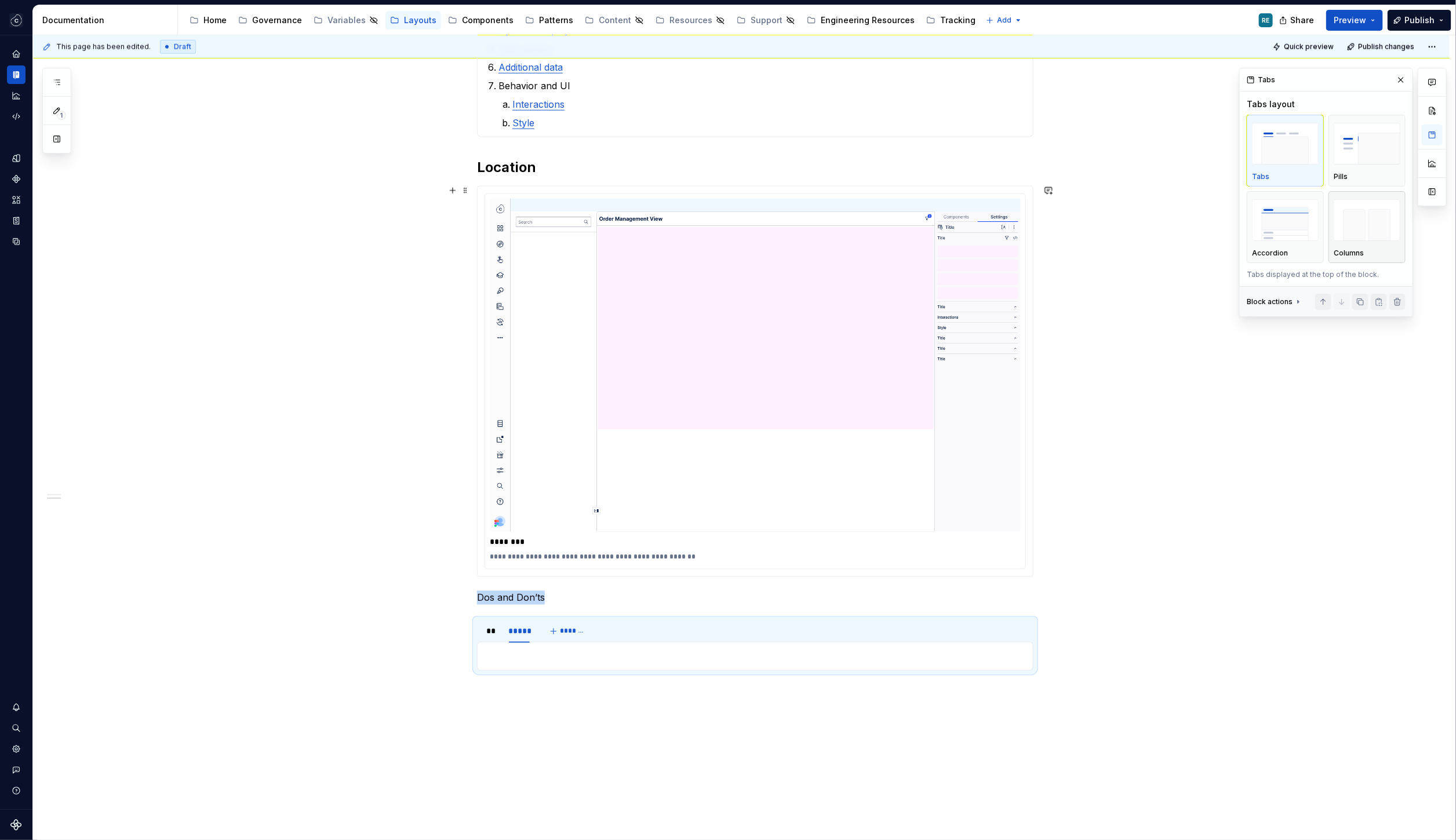
click at [1363, 235] on img "button" at bounding box center [1367, 220] width 67 height 42
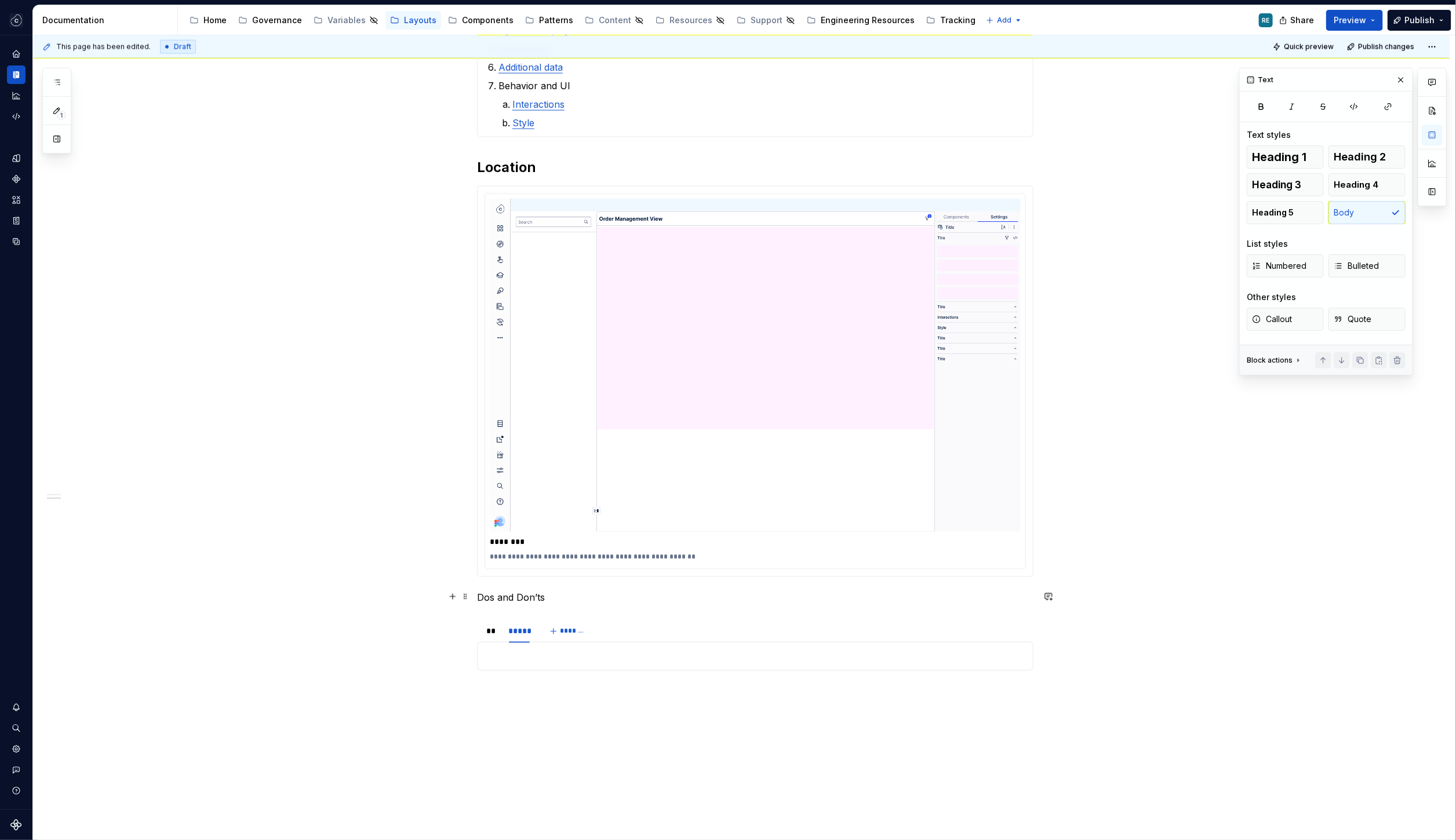
click at [529, 596] on p "Dos and Don’ts" at bounding box center [755, 598] width 557 height 14
click at [1286, 185] on span "Heading 3" at bounding box center [1276, 185] width 49 height 12
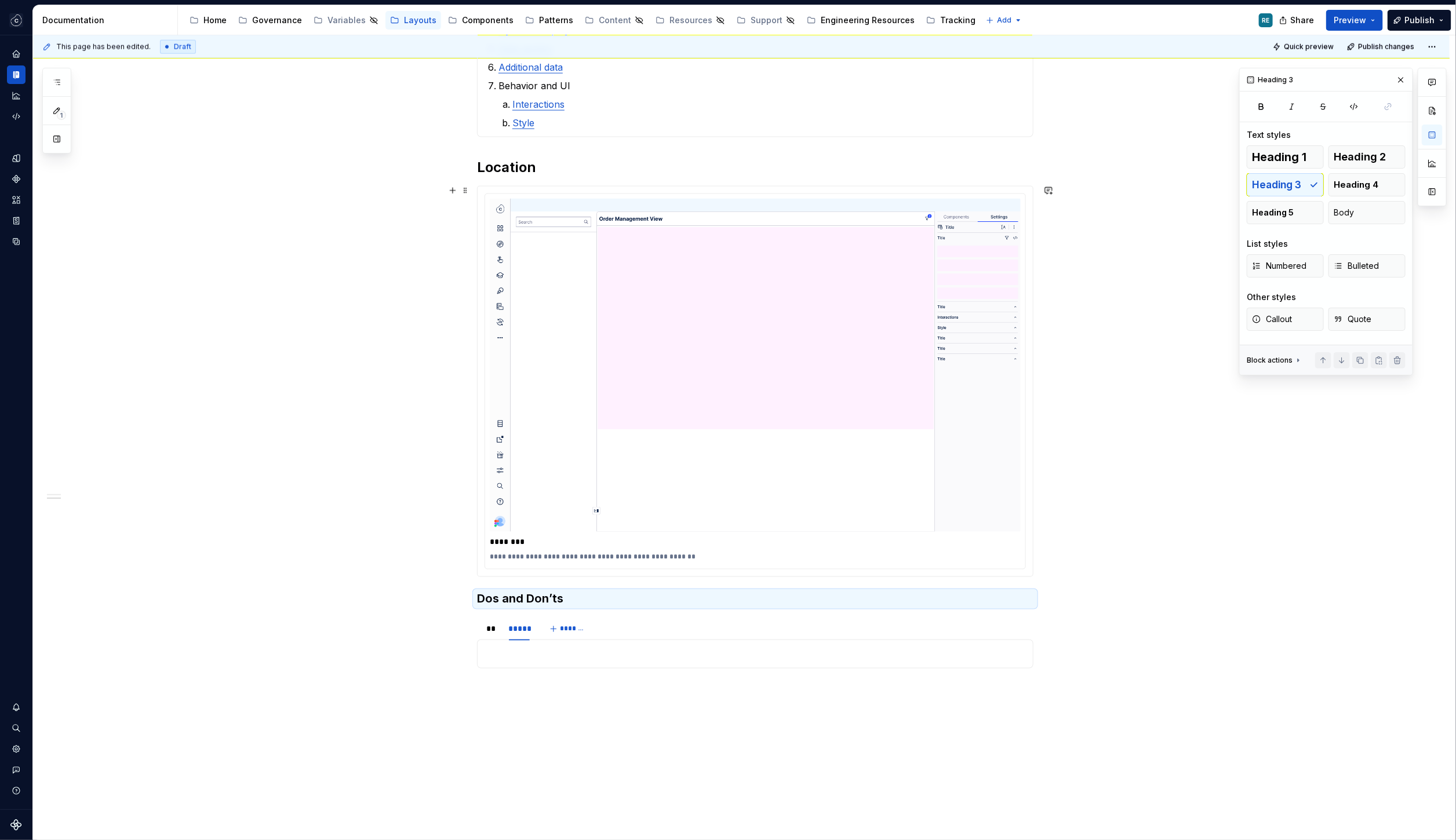
click at [1094, 532] on div "**********" at bounding box center [740, 82] width 1416 height 1724
click at [486, 591] on h3 "Dos and Don’ts" at bounding box center [755, 599] width 557 height 16
click at [1354, 153] on span "Heading 2" at bounding box center [1359, 156] width 52 height 12
click at [828, 659] on p at bounding box center [754, 663] width 541 height 14
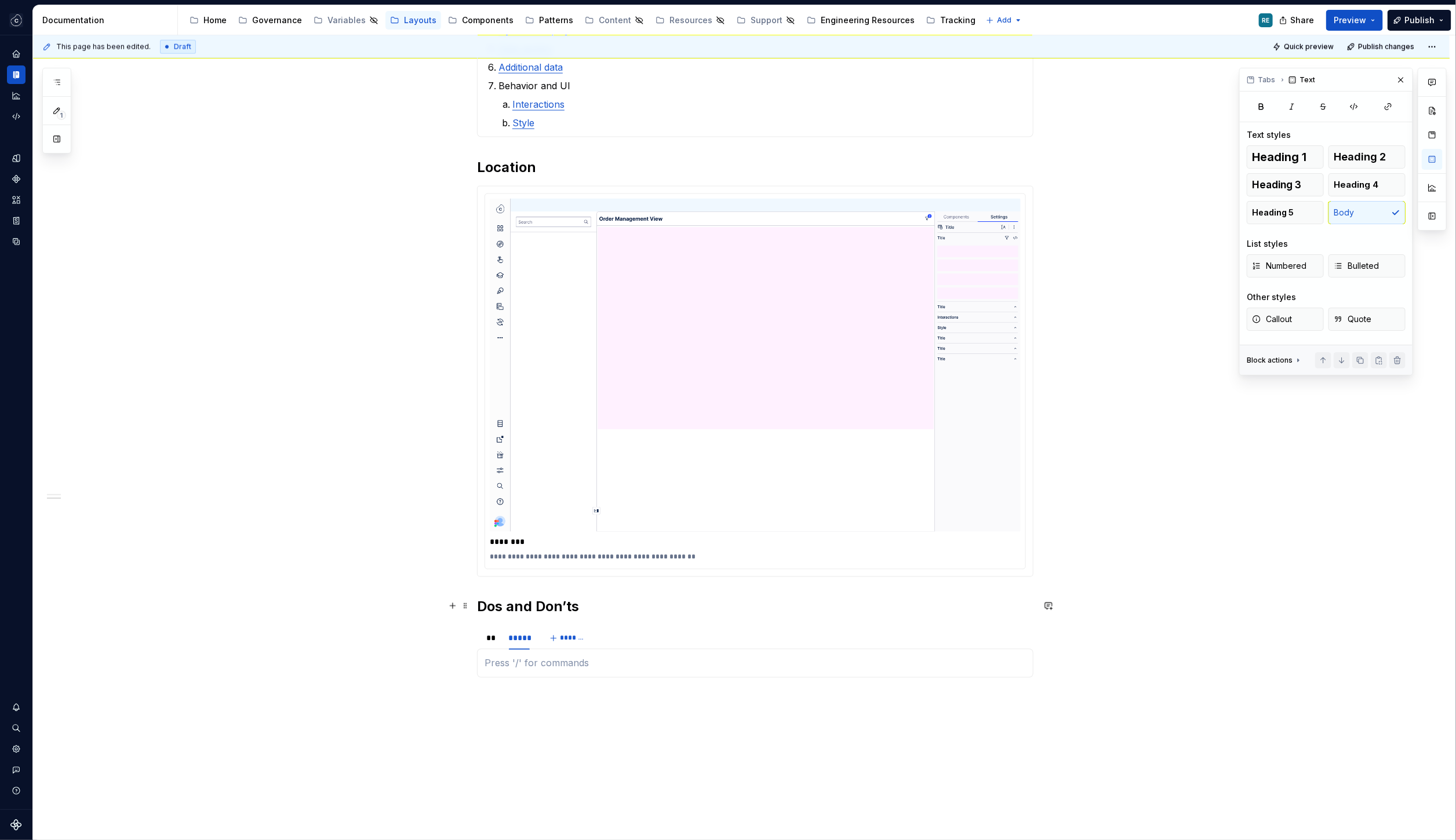
click at [477, 606] on div "**********" at bounding box center [740, 86] width 1416 height 1733
click at [491, 639] on div "**" at bounding box center [491, 638] width 11 height 12
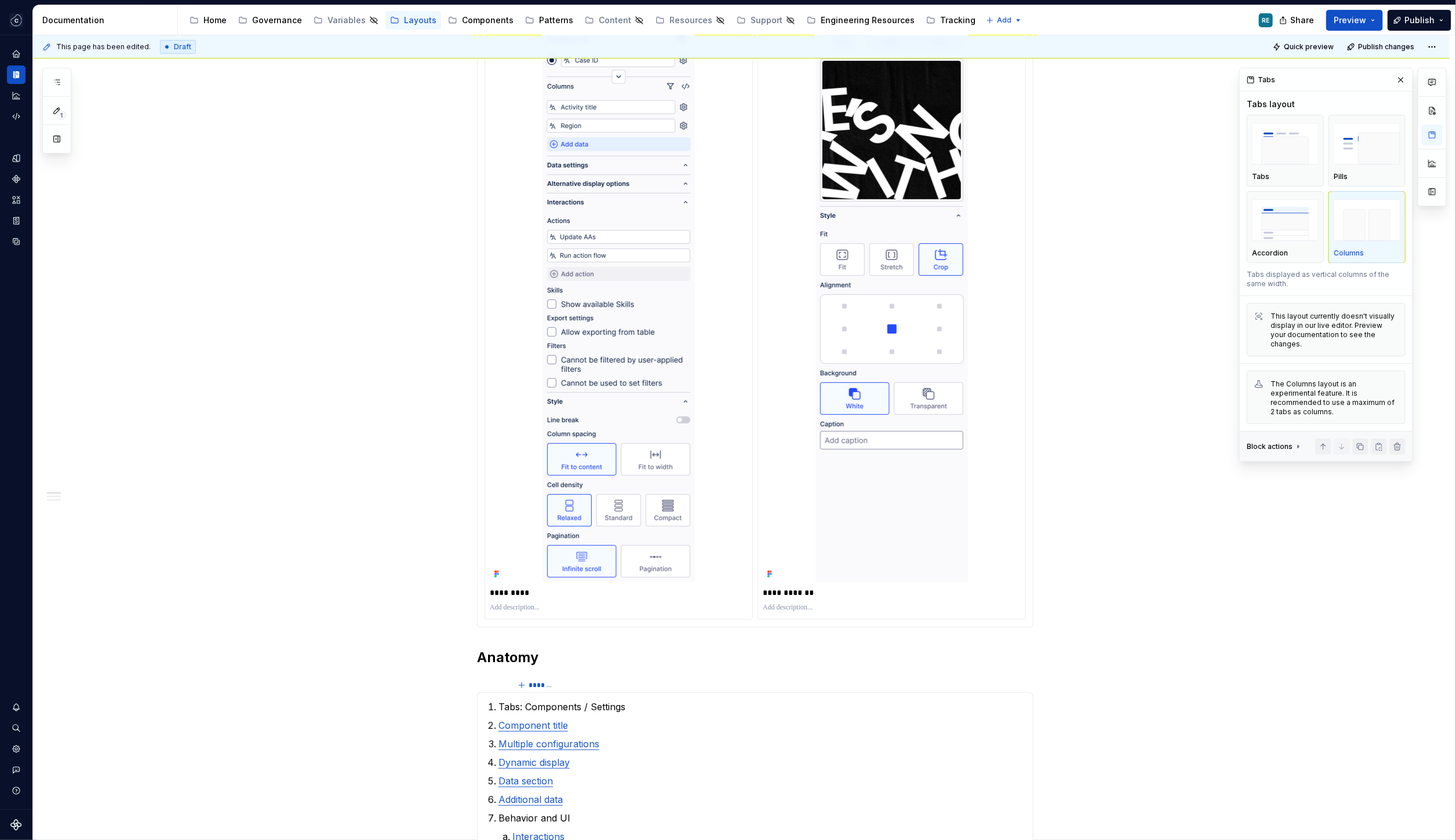
scroll to position [0, 0]
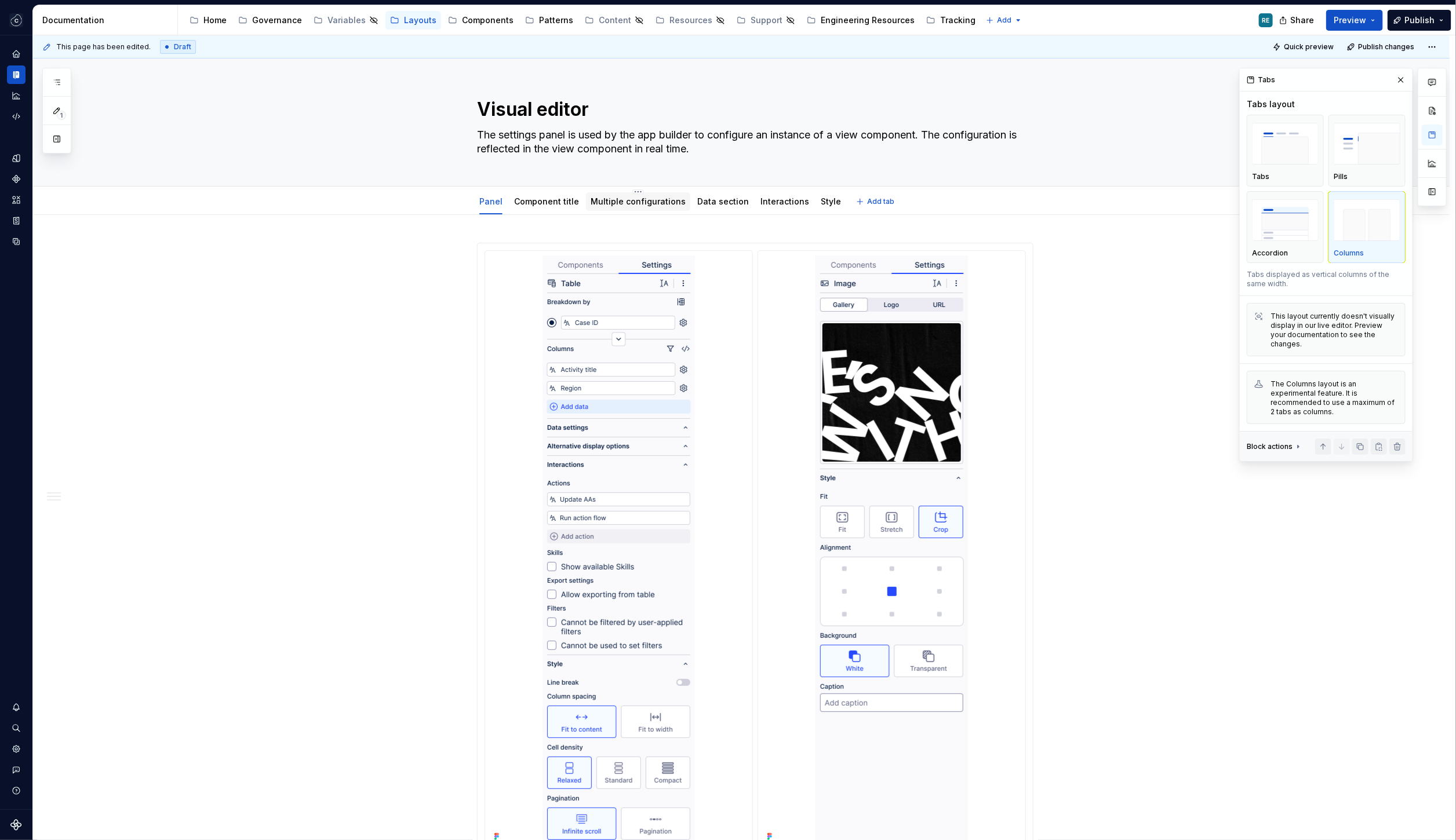
click at [646, 202] on link "Multiple configurations" at bounding box center [638, 201] width 95 height 10
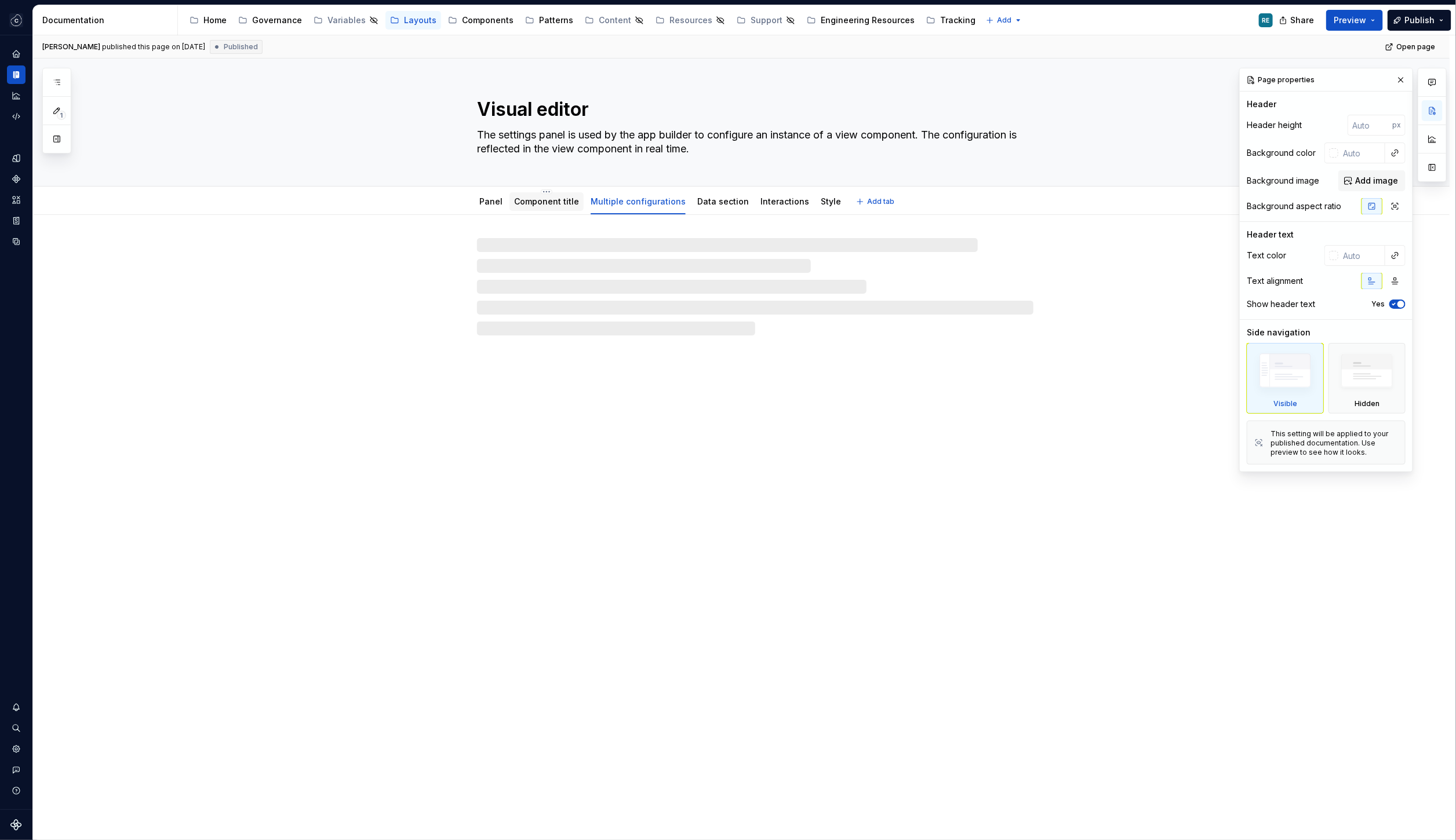
click at [548, 205] on link "Component title" at bounding box center [546, 201] width 65 height 10
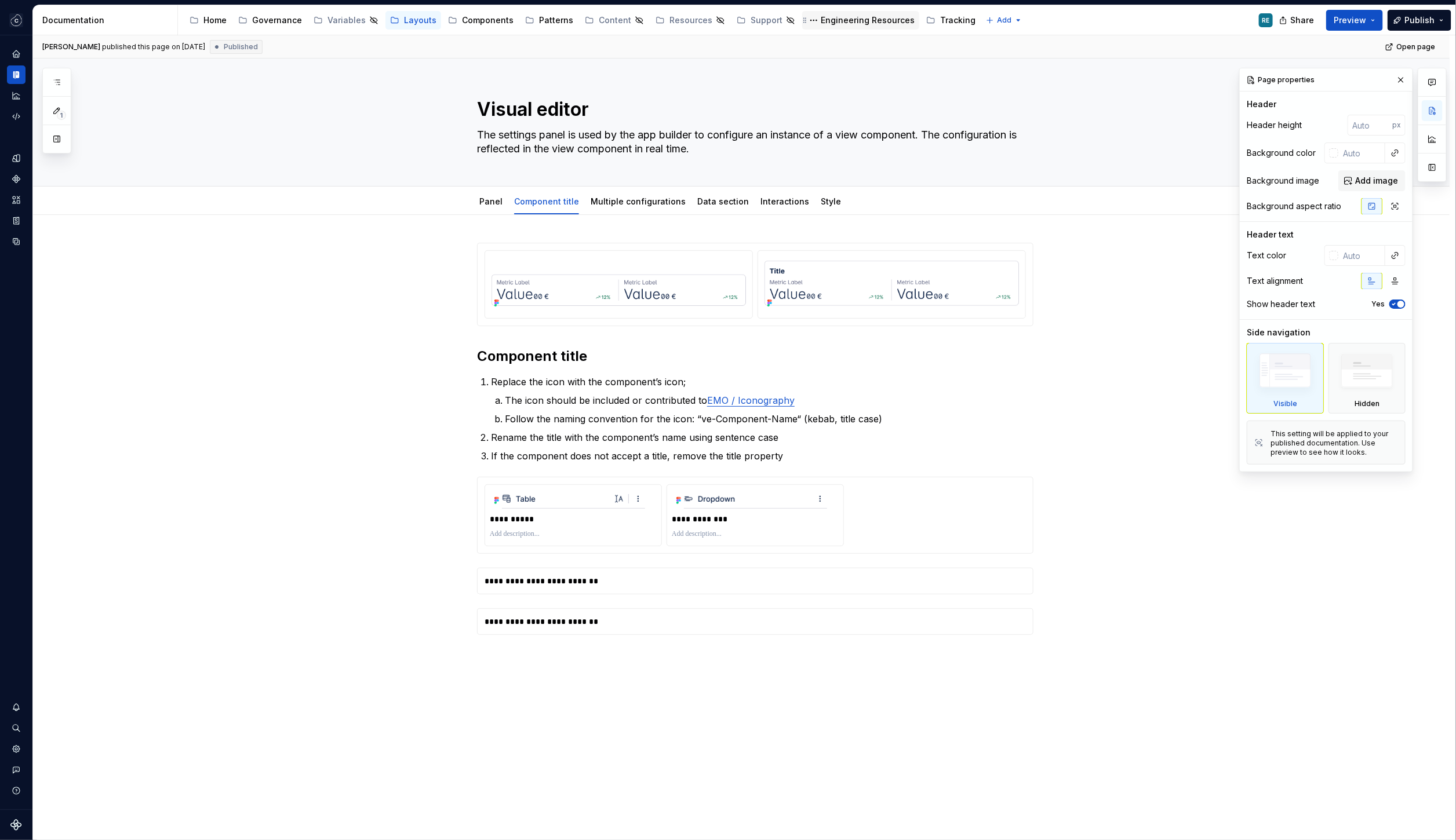
type textarea "*"
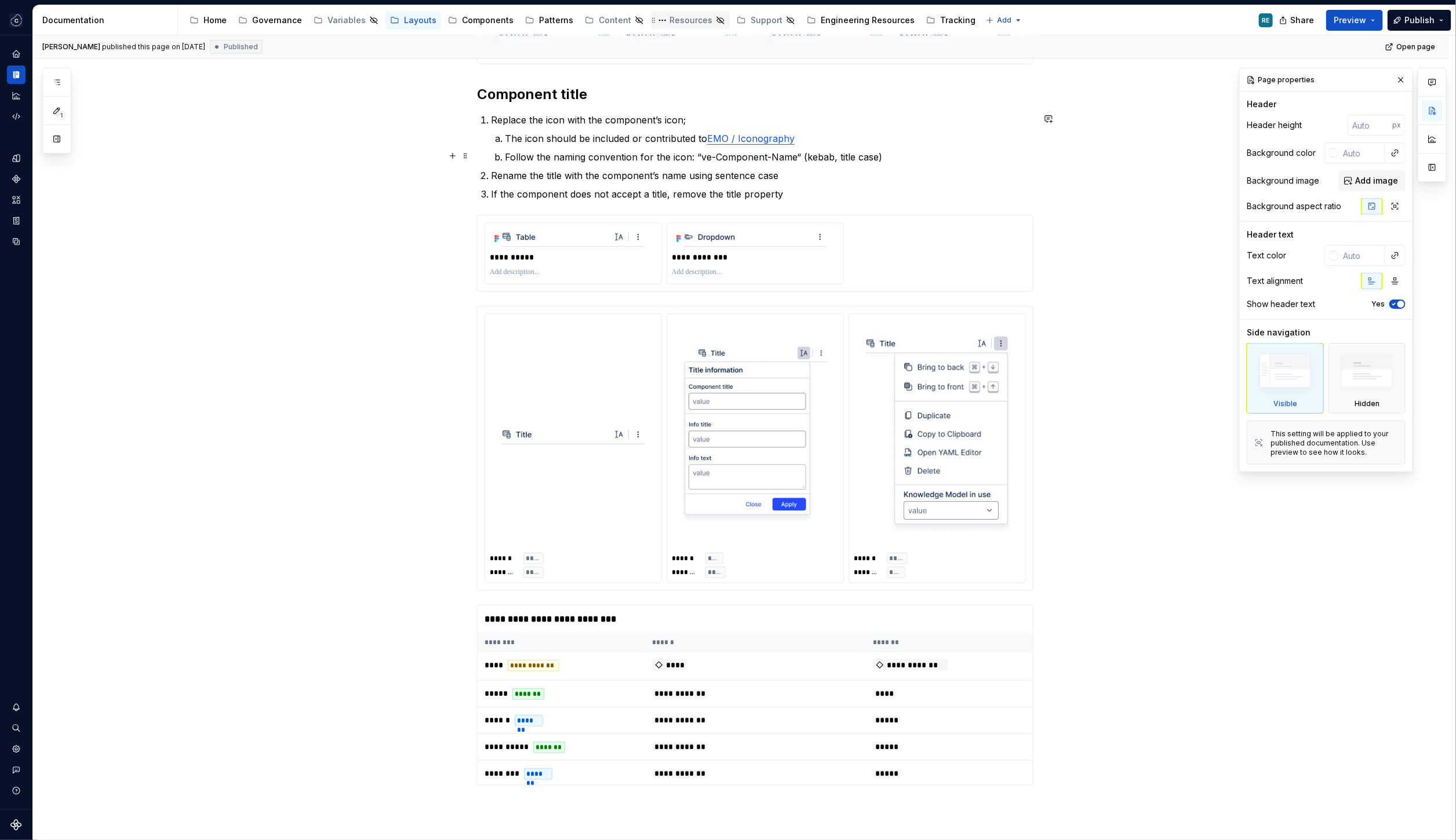
scroll to position [276, 0]
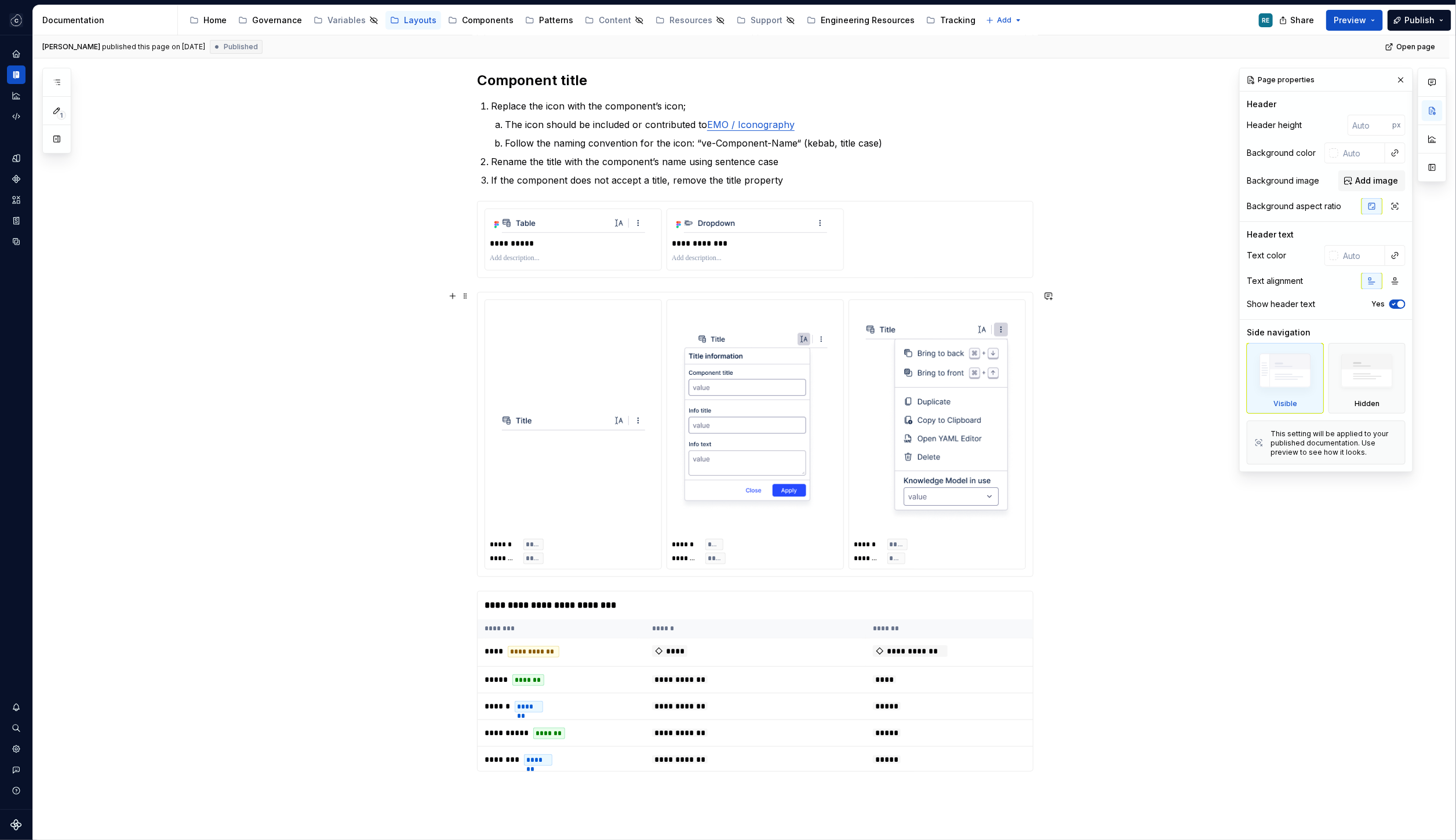
click at [823, 395] on img at bounding box center [755, 420] width 153 height 223
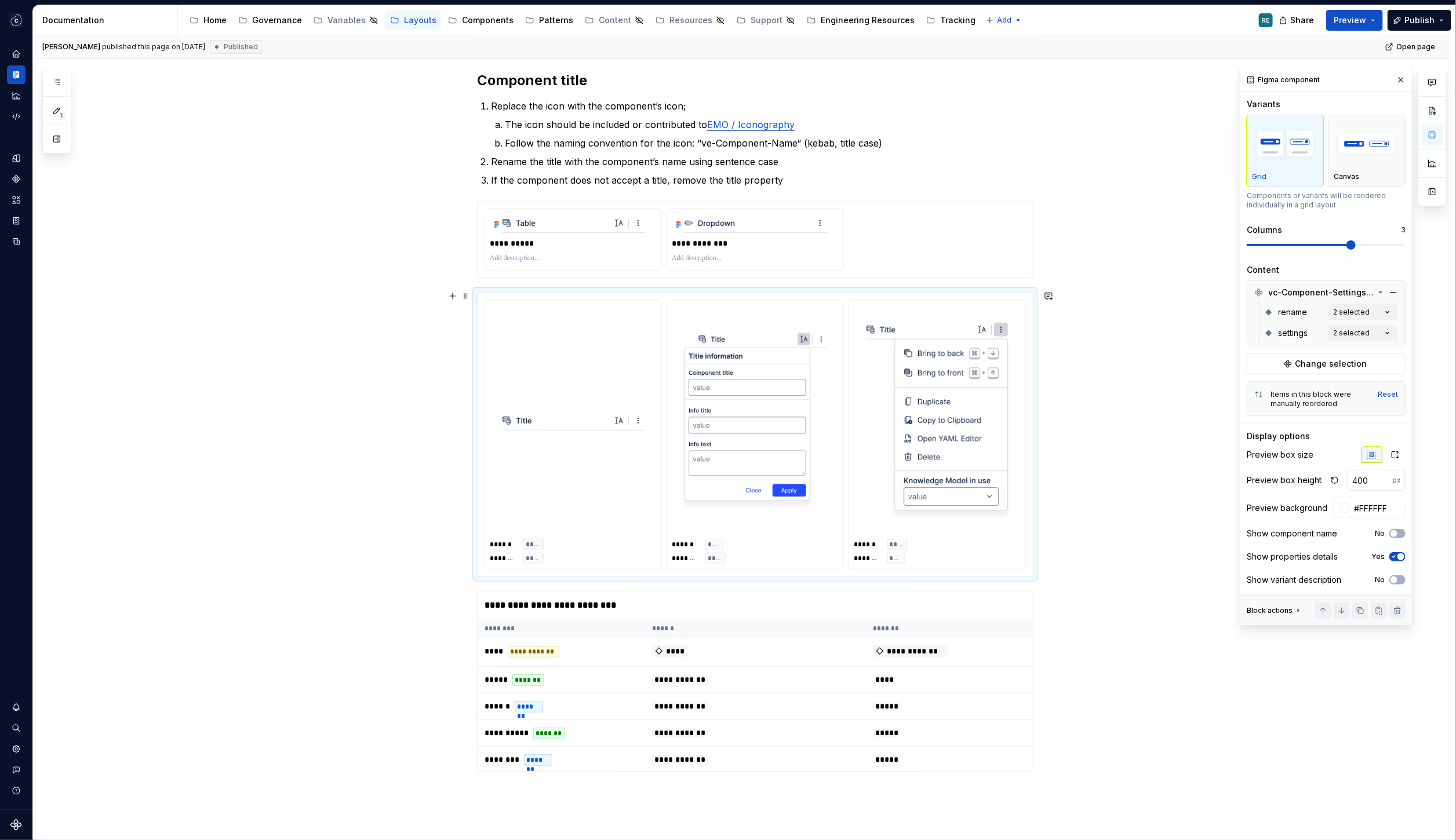
click at [1370, 473] on input "400" at bounding box center [1370, 480] width 44 height 21
click at [1370, 475] on input "400" at bounding box center [1370, 480] width 44 height 21
click at [1375, 455] on icon "button" at bounding box center [1372, 455] width 8 height 8
click at [1370, 484] on input "400" at bounding box center [1370, 480] width 44 height 21
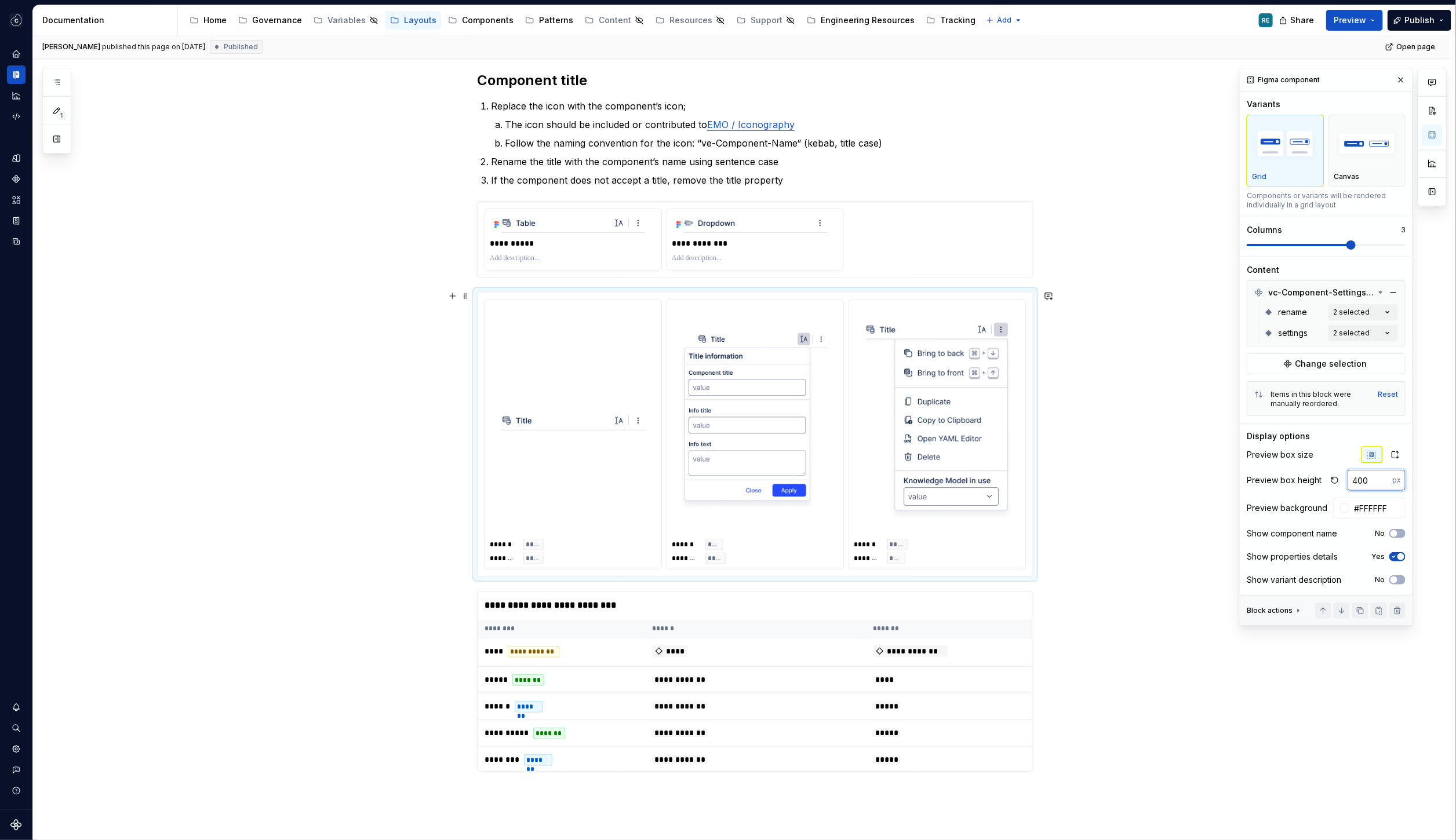
click at [1370, 484] on input "400" at bounding box center [1370, 480] width 44 height 21
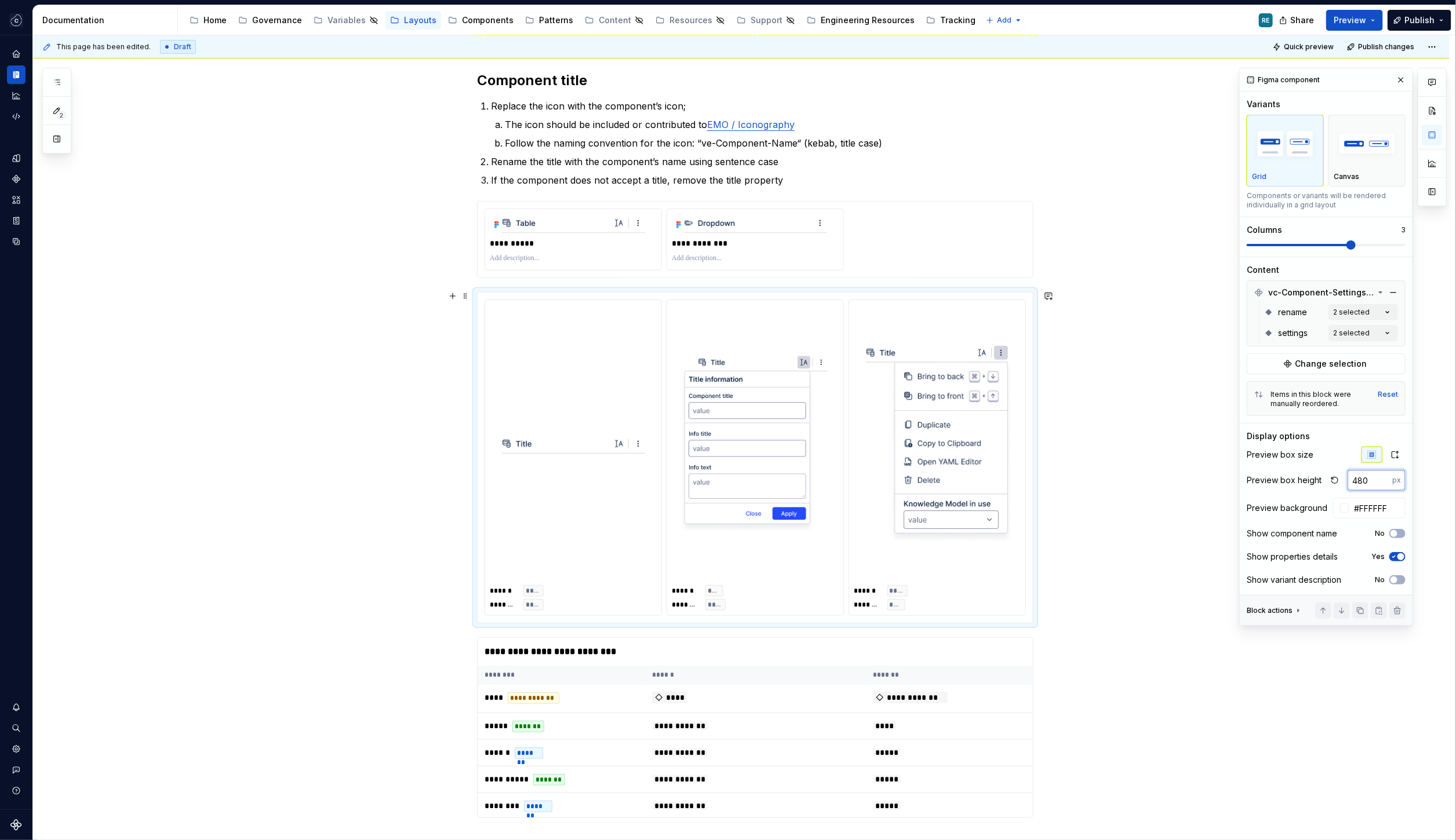
click at [1366, 475] on input "480" at bounding box center [1370, 480] width 44 height 21
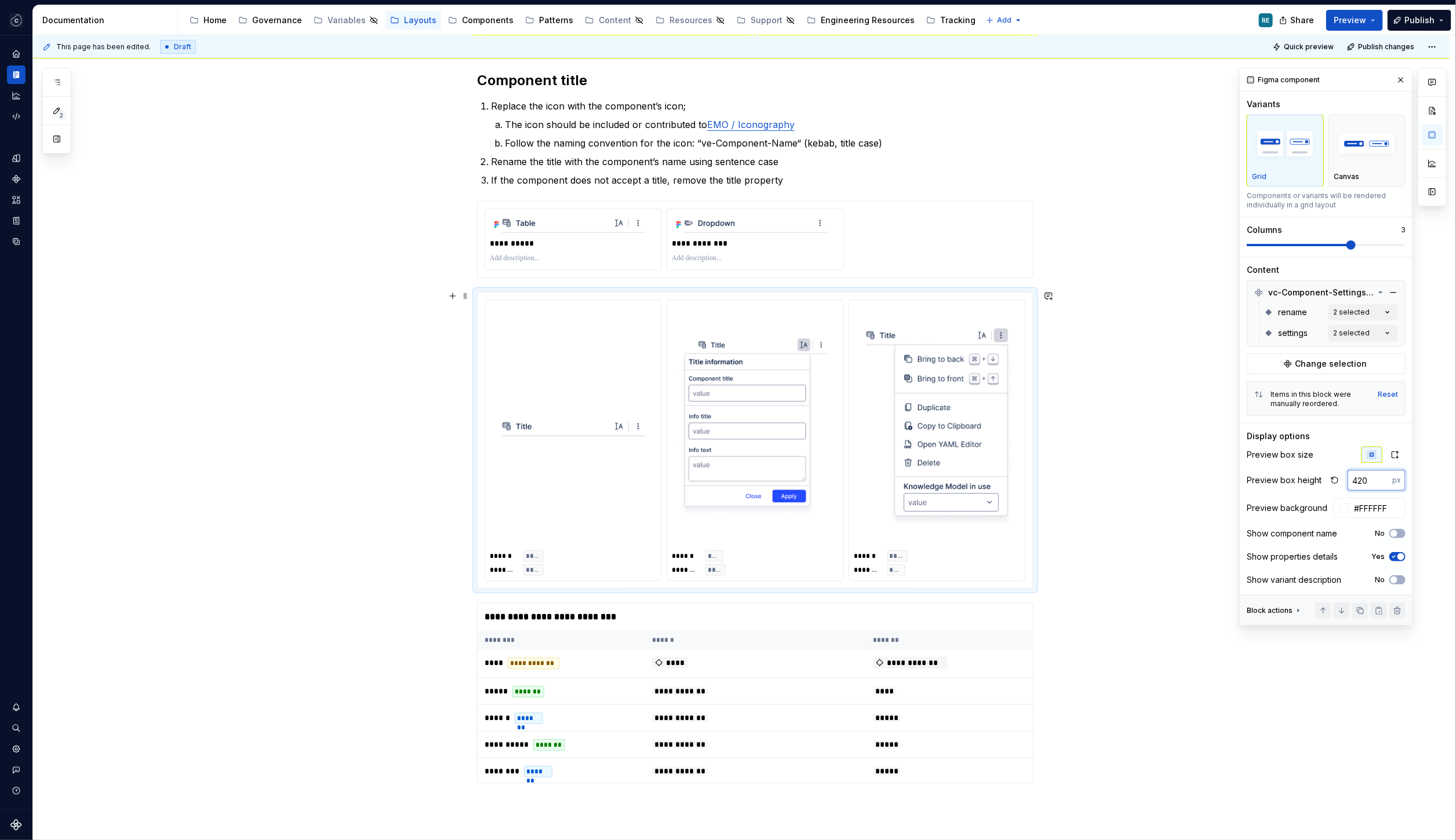
click at [1366, 475] on input "420" at bounding box center [1370, 480] width 44 height 21
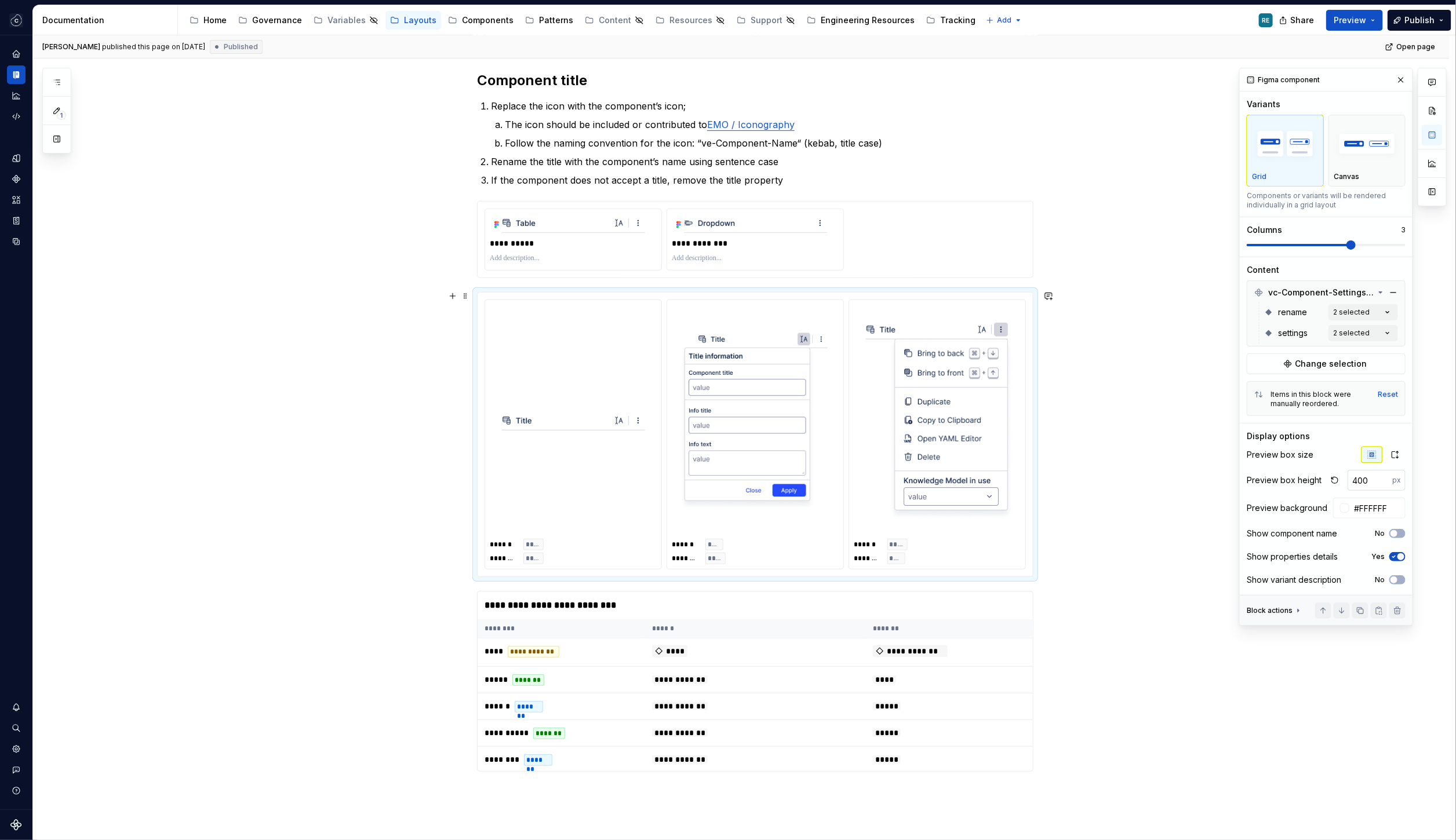
click at [1363, 484] on input "400" at bounding box center [1370, 480] width 44 height 21
type input "2"
type input "360"
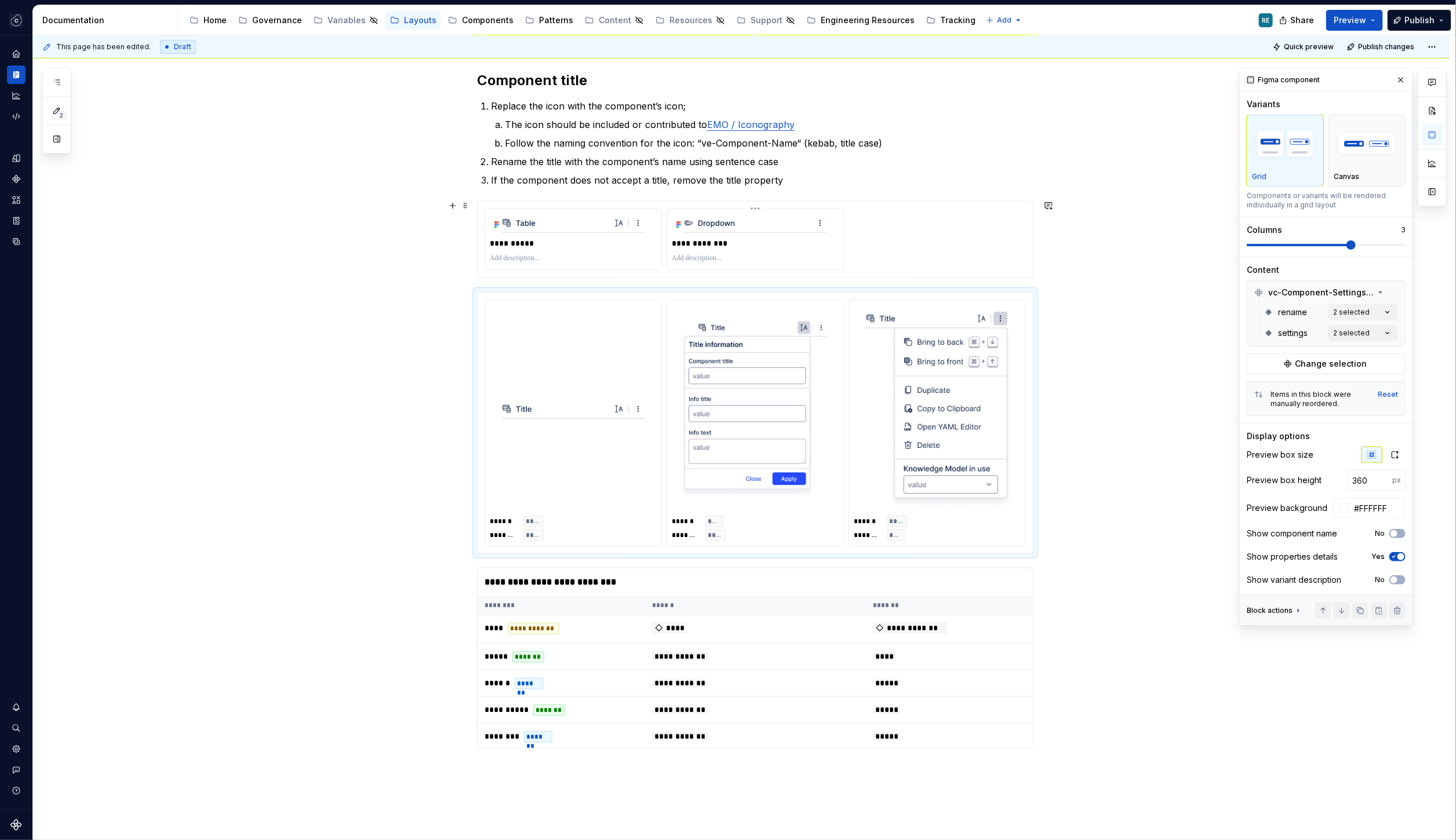
click at [772, 242] on p "**********" at bounding box center [755, 243] width 167 height 12
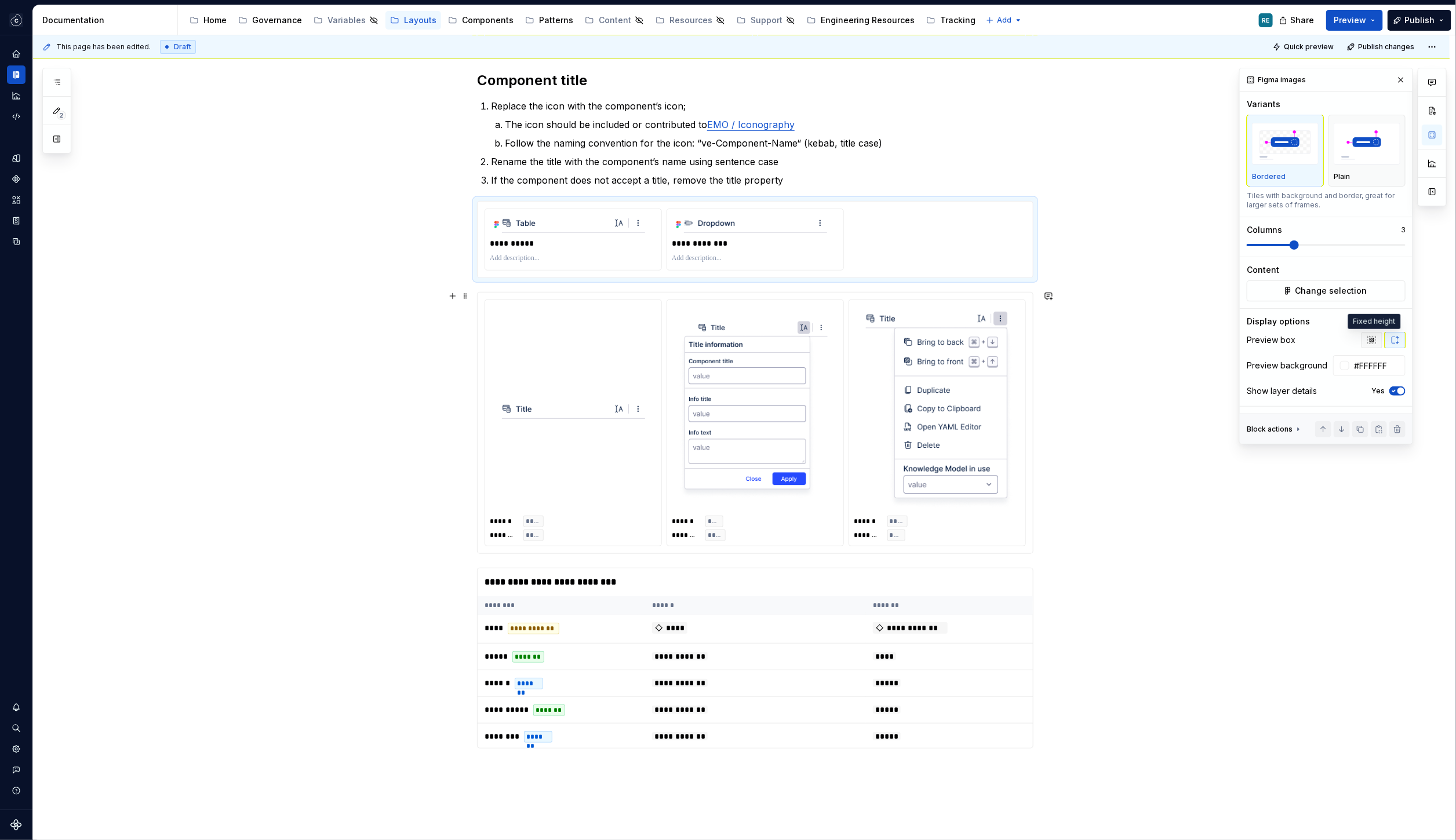
click at [1368, 339] on icon "button" at bounding box center [1372, 340] width 9 height 9
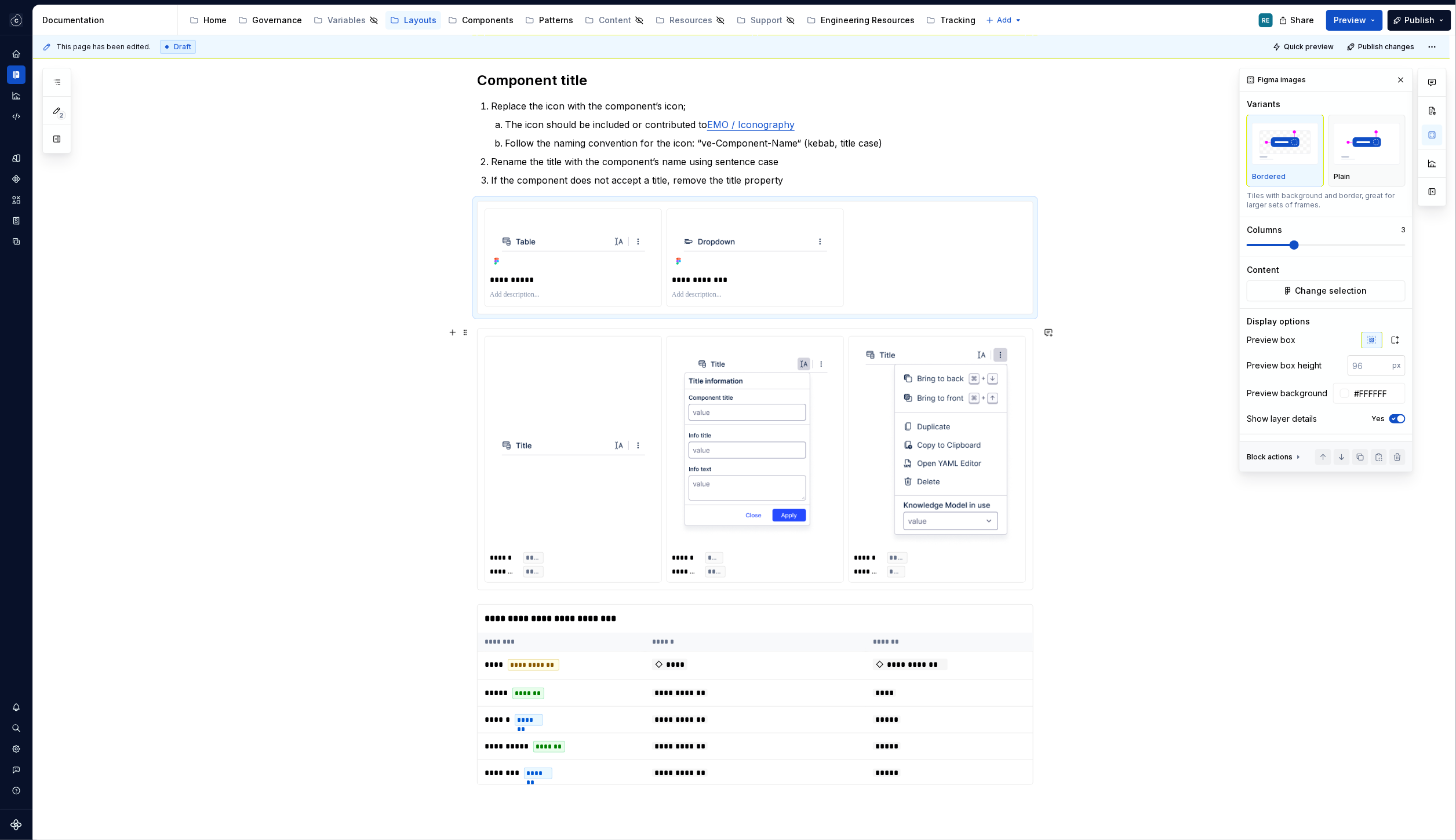
click at [1379, 364] on input "number" at bounding box center [1370, 365] width 44 height 21
type input "120"
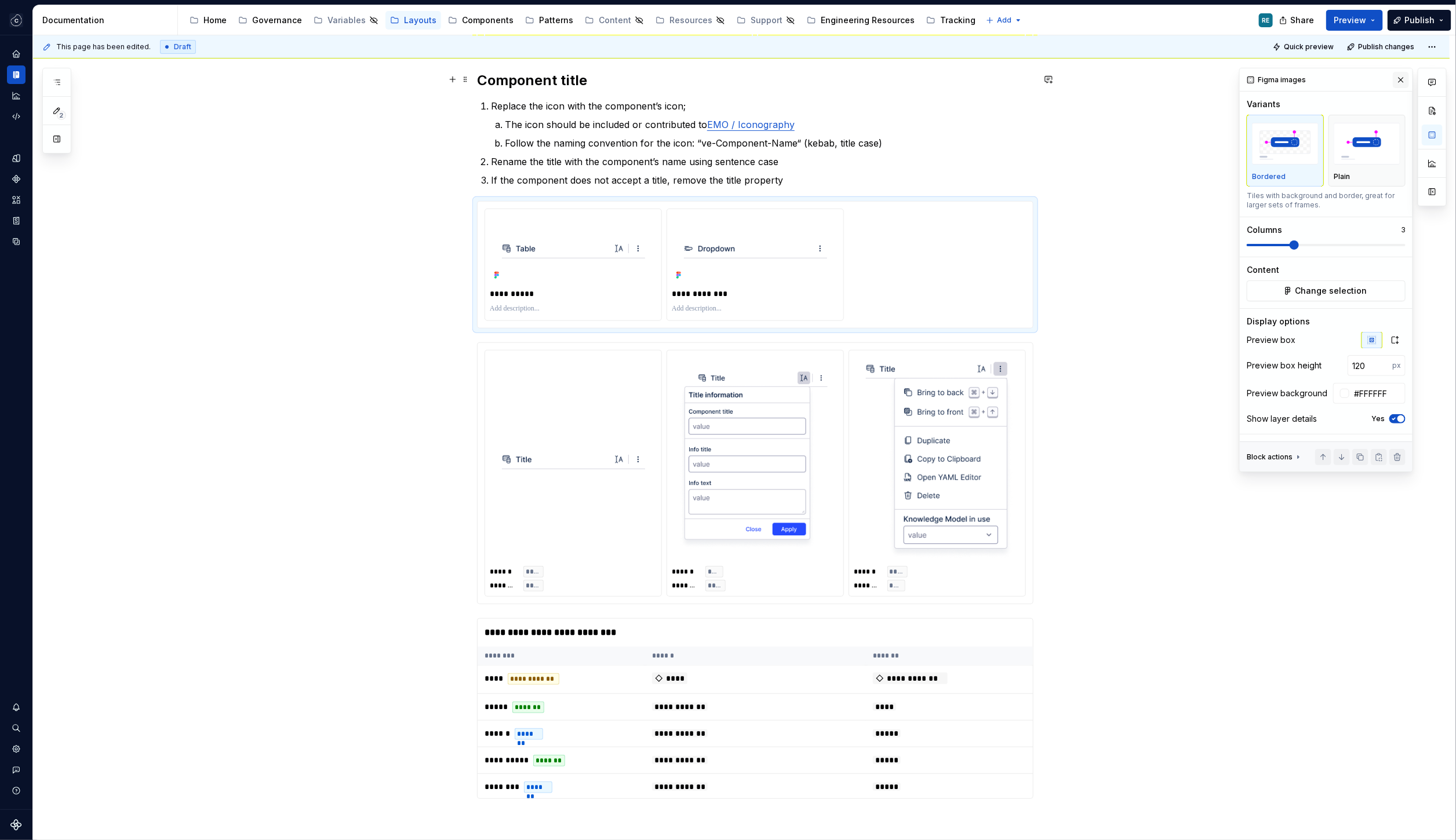
click at [1402, 80] on button "button" at bounding box center [1401, 79] width 16 height 16
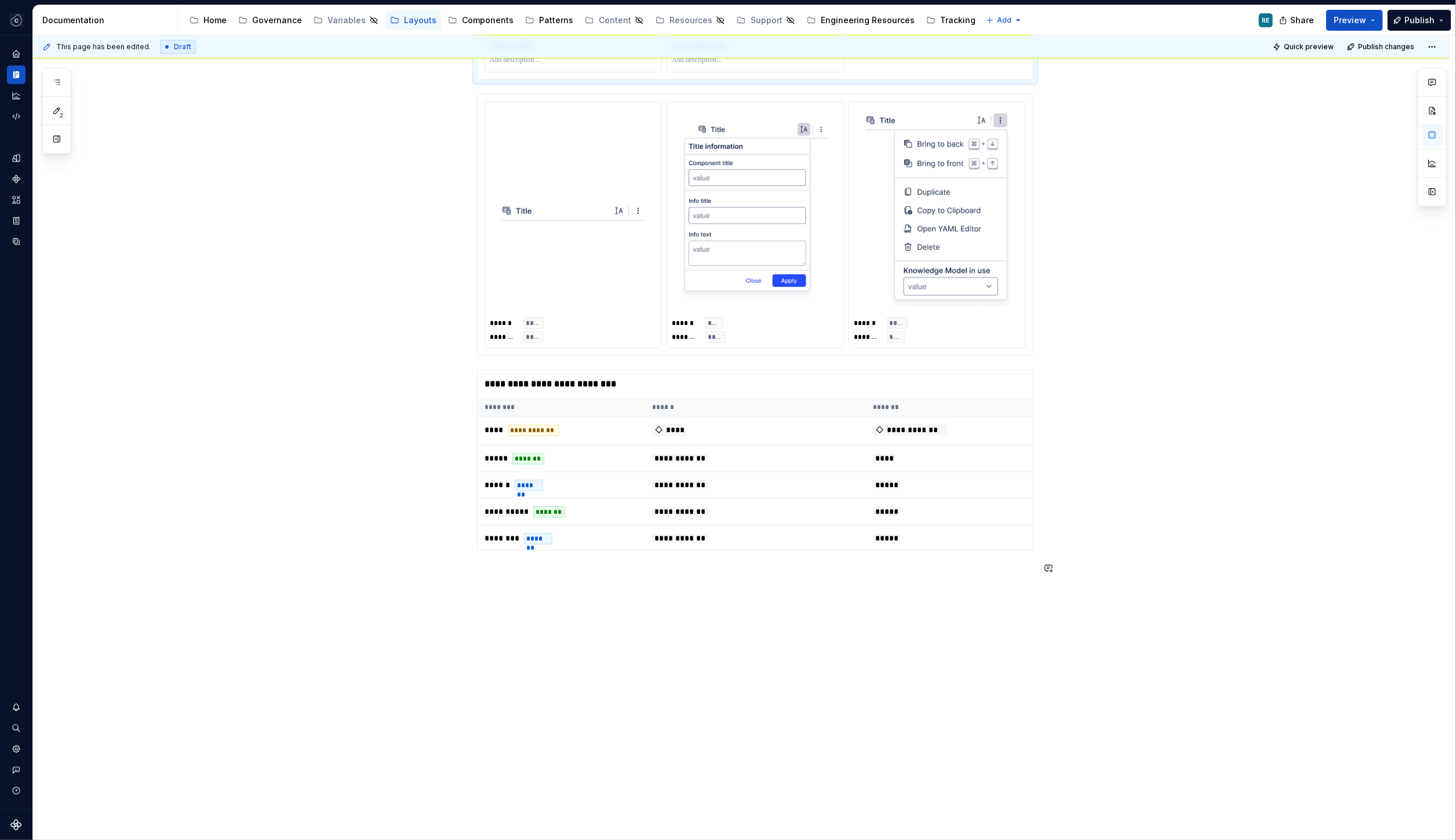
scroll to position [331, 0]
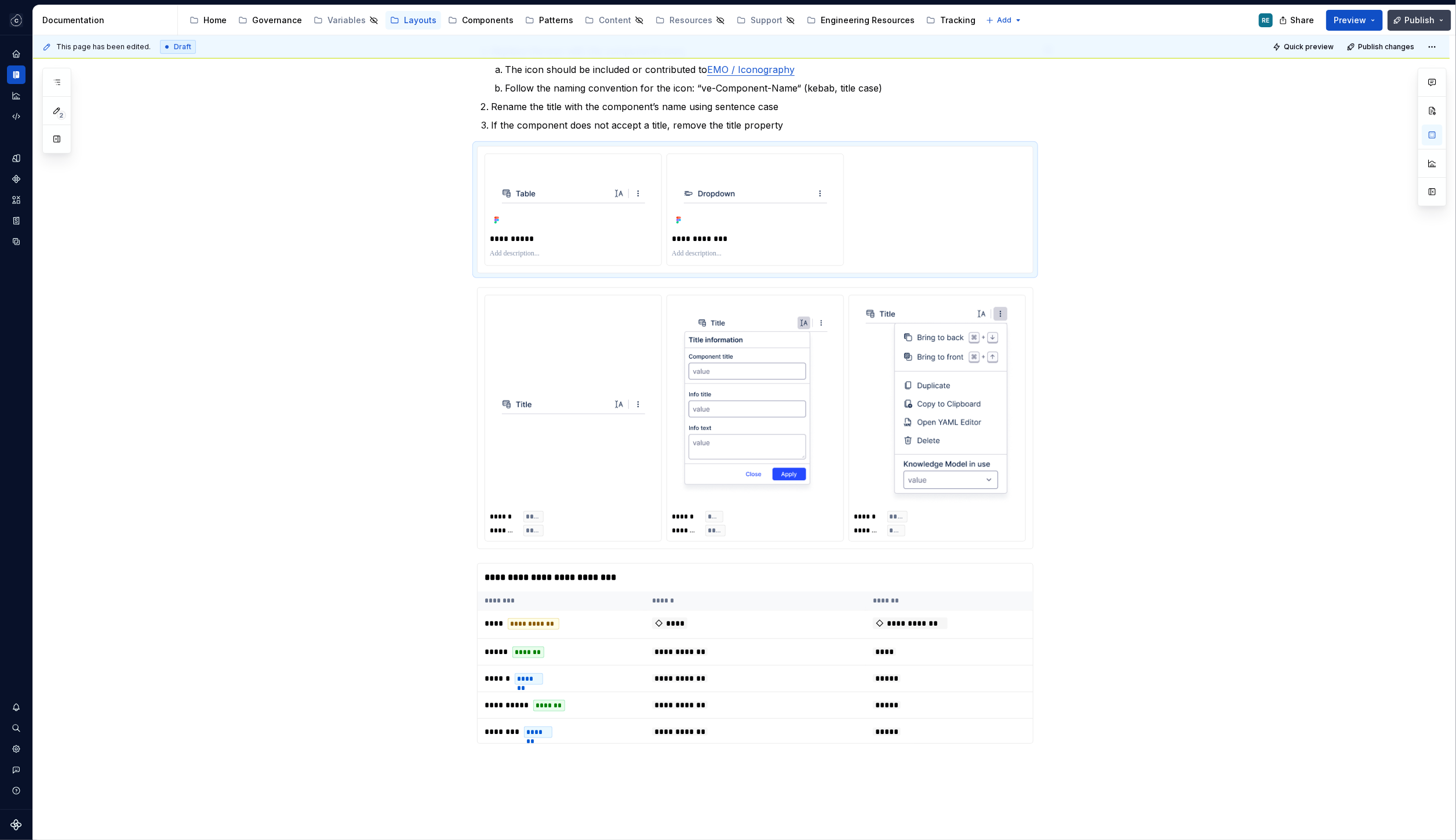
click at [1426, 25] on span "Publish" at bounding box center [1419, 20] width 30 height 12
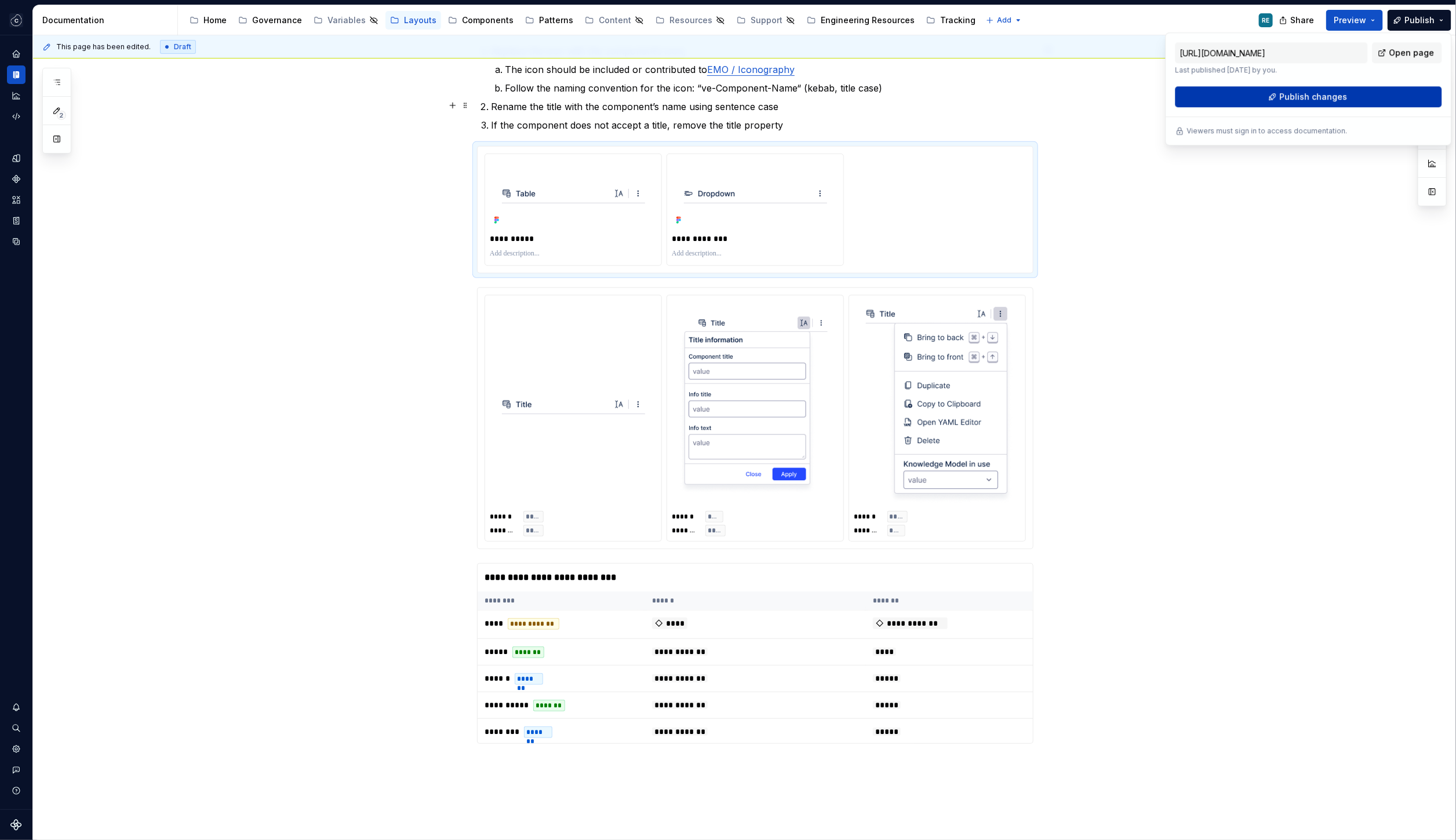
click at [1276, 100] on button "Publish changes" at bounding box center [1308, 97] width 266 height 21
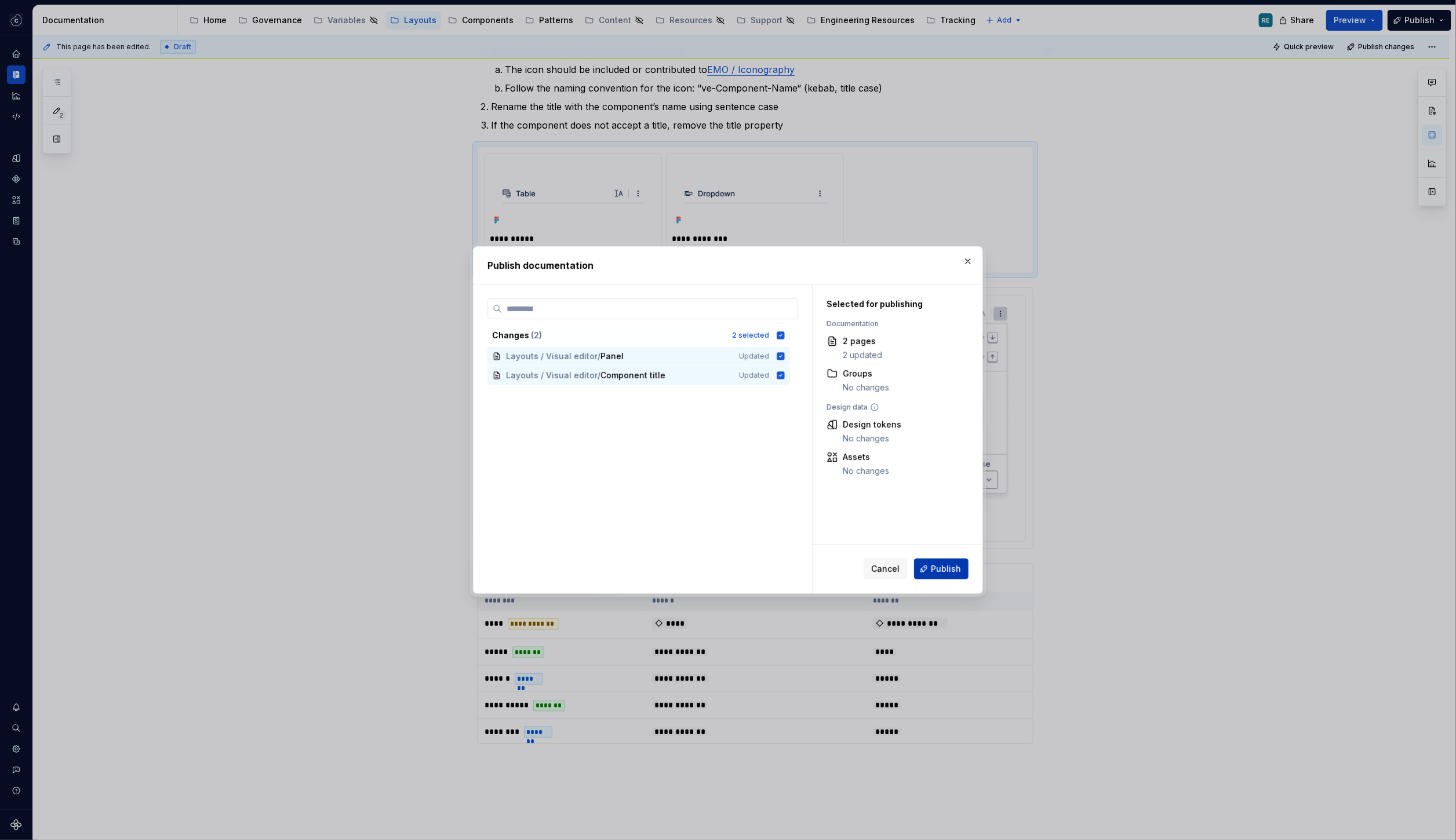
click at [941, 570] on span "Publish" at bounding box center [945, 568] width 30 height 12
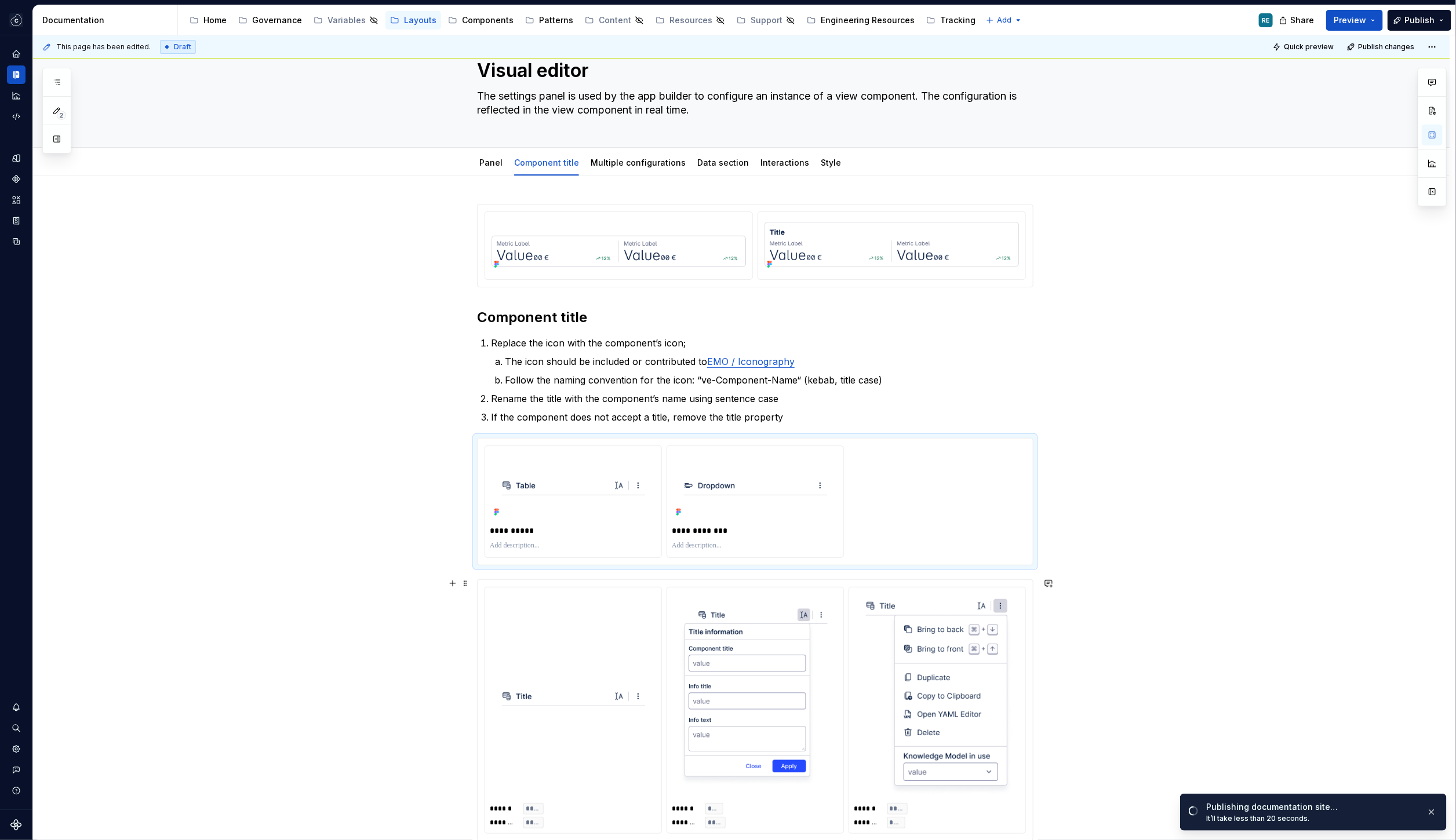
scroll to position [0, 0]
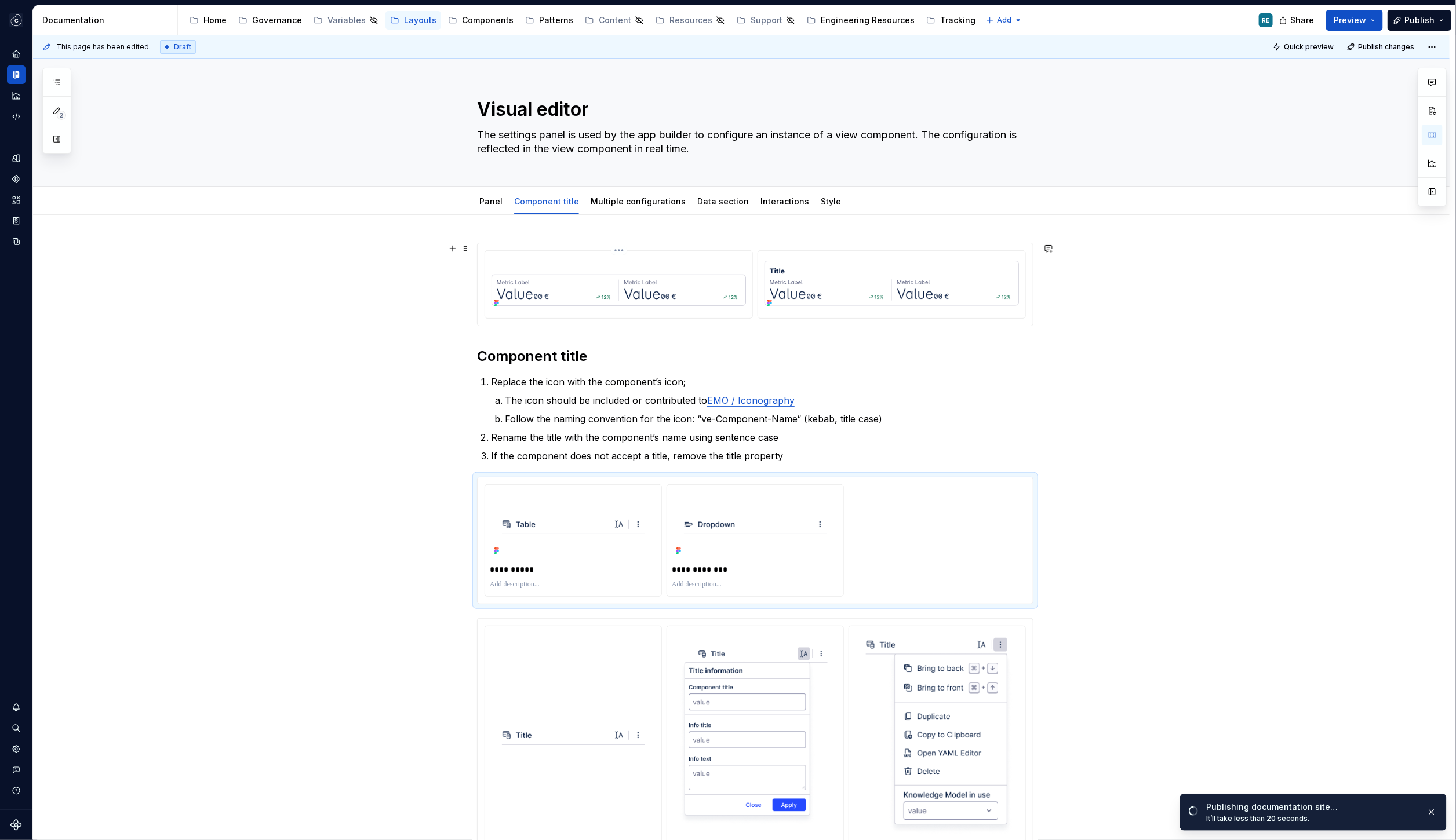
click at [733, 299] on img at bounding box center [618, 283] width 258 height 49
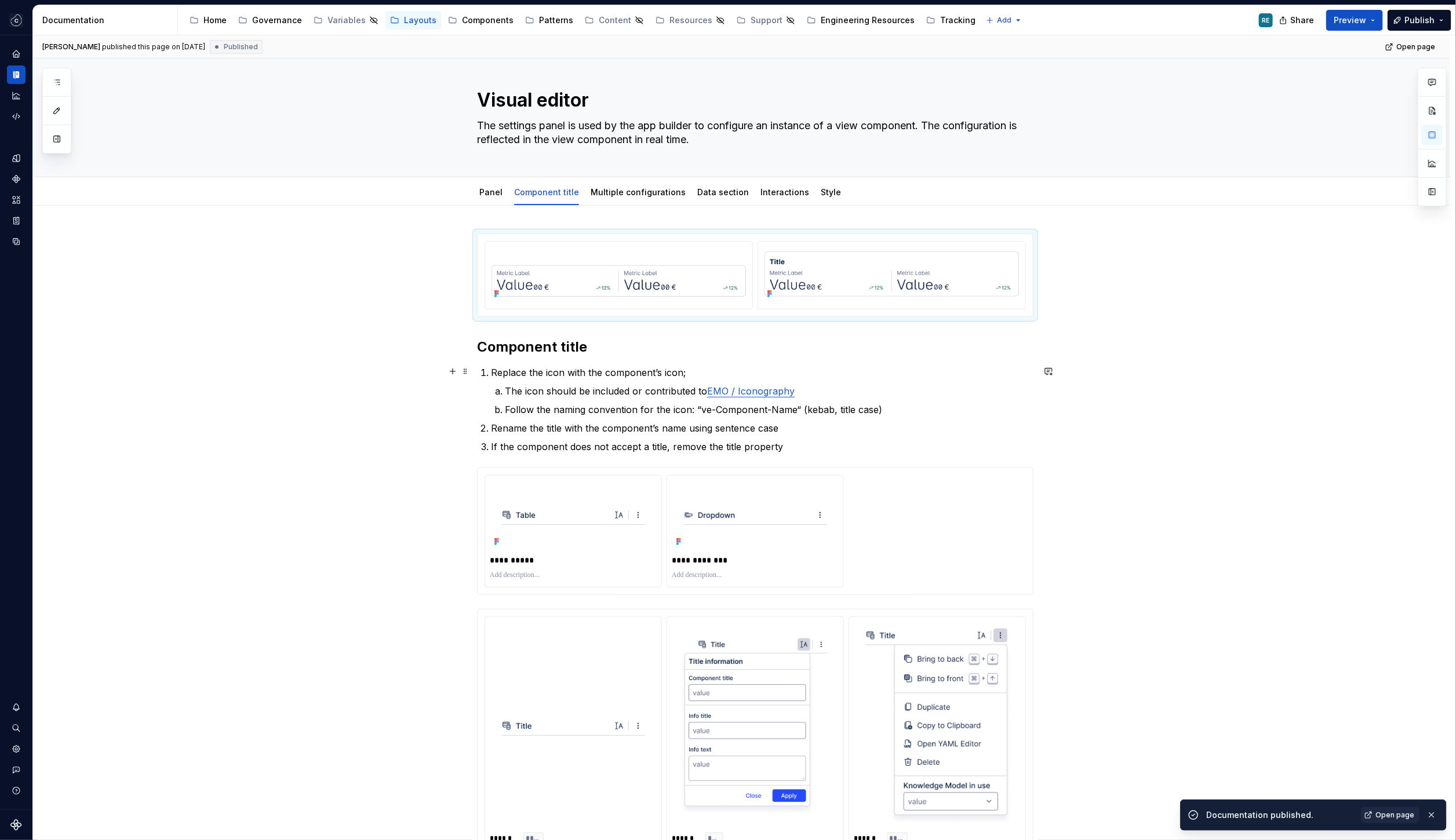
scroll to position [8, 0]
click at [705, 194] on link "Data section" at bounding box center [723, 194] width 51 height 10
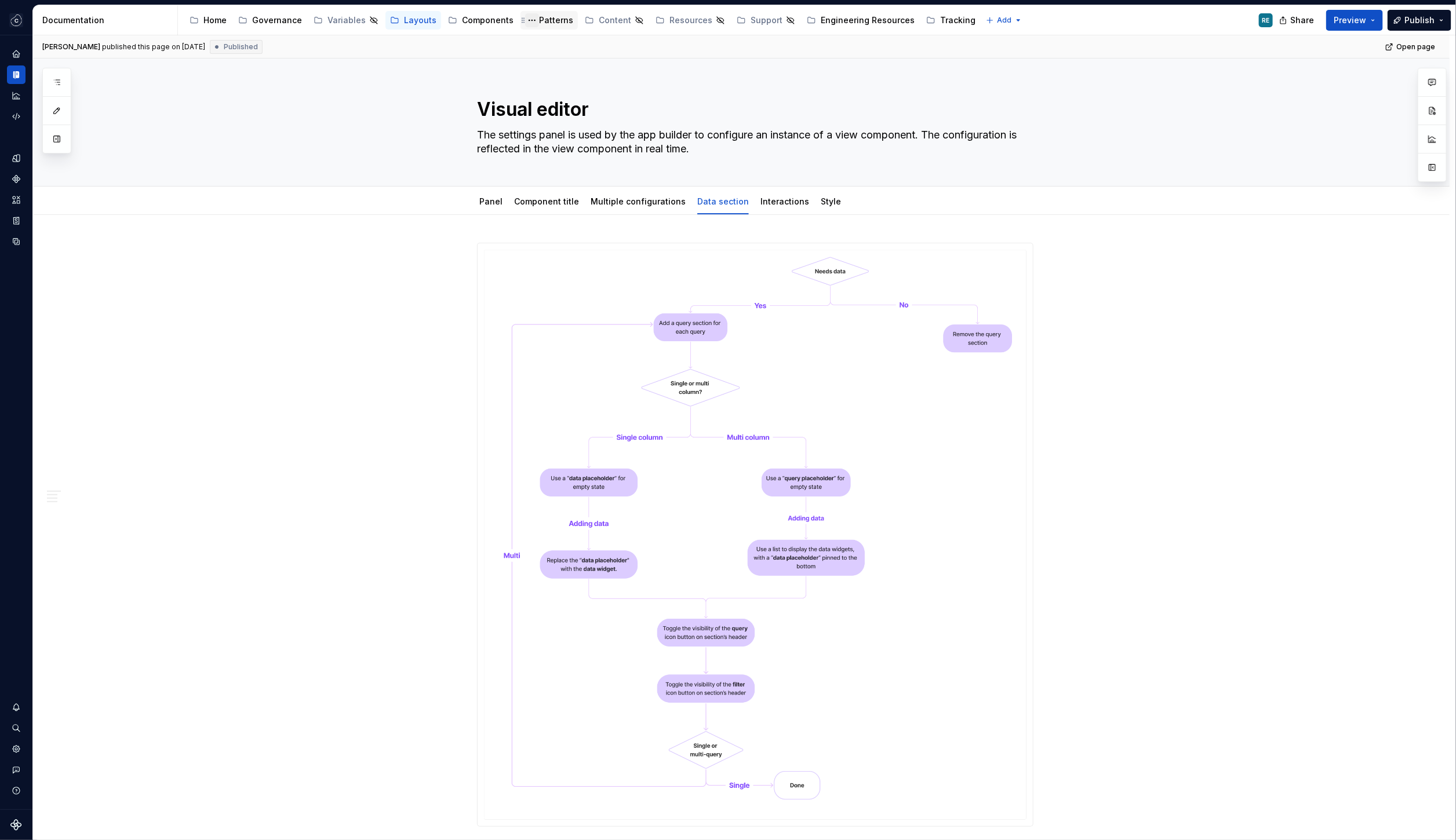
click at [528, 22] on button "Page tree" at bounding box center [532, 20] width 14 height 14
click at [532, 24] on html "Studio Views RE Design system data Documentation Accessibility guide for tree P…" at bounding box center [728, 420] width 1456 height 840
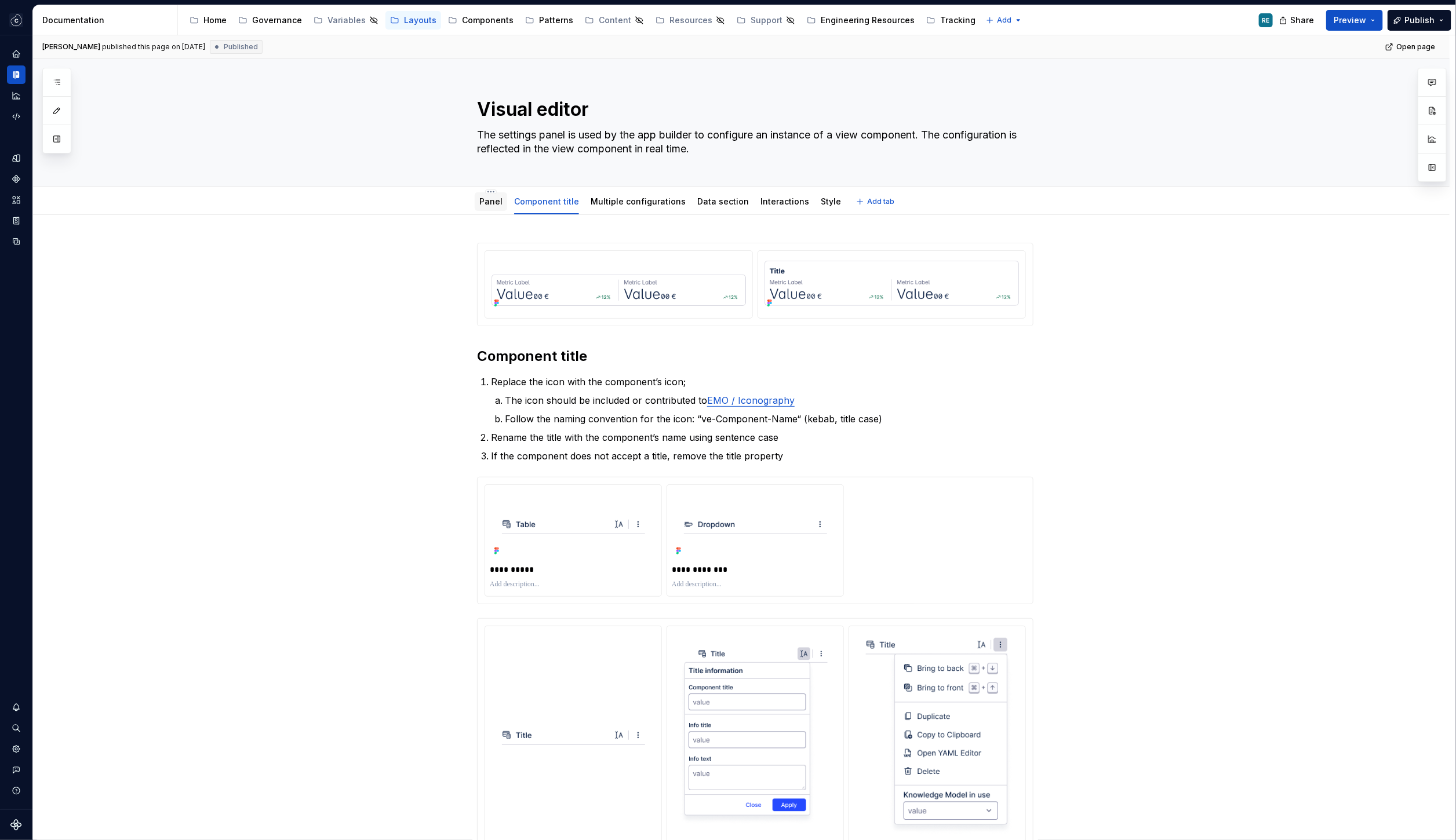
click at [490, 206] on div "Panel" at bounding box center [491, 202] width 23 height 12
click at [494, 199] on link "Panel" at bounding box center [491, 201] width 23 height 10
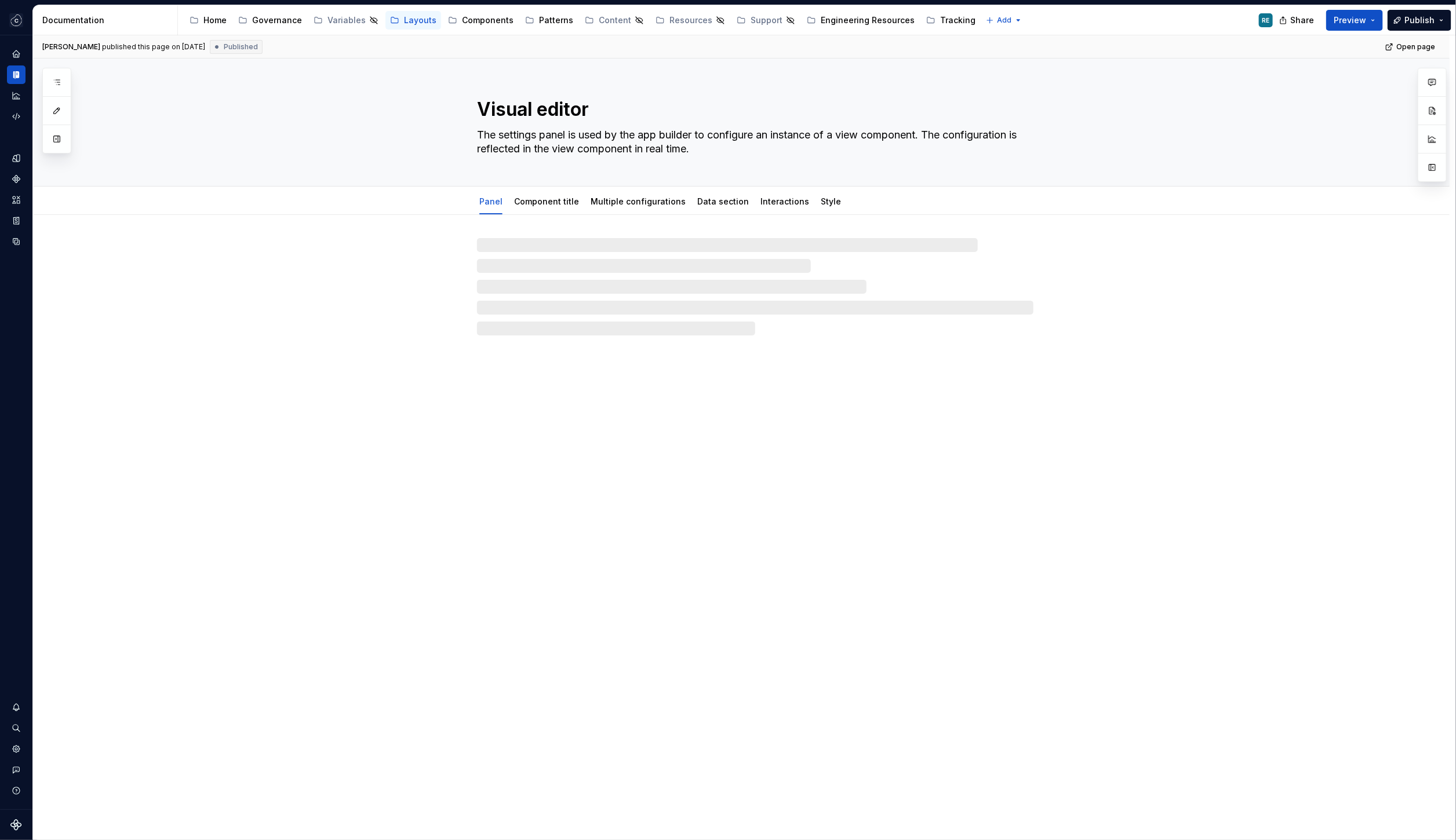
type textarea "*"
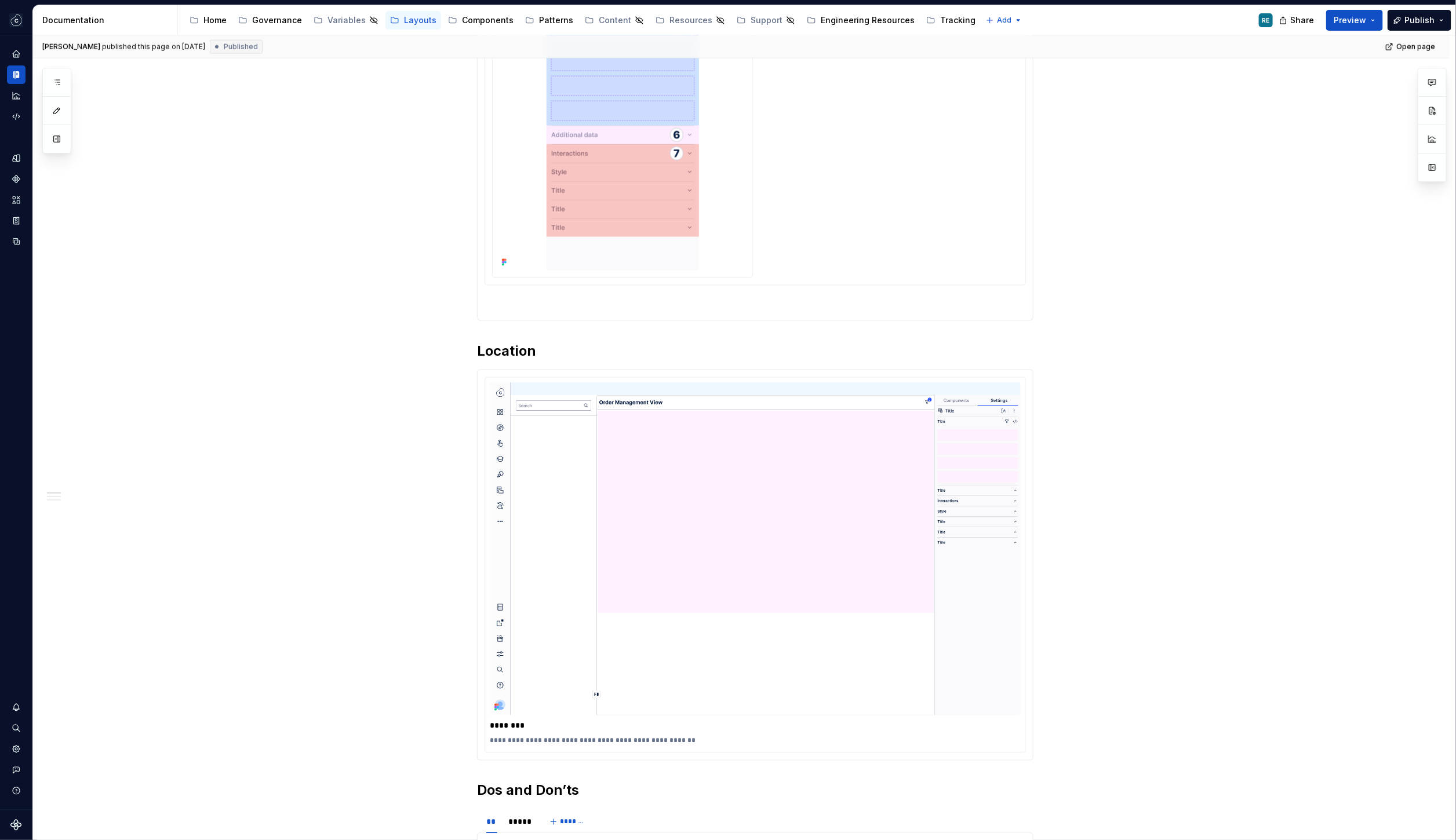
scroll to position [1369, 0]
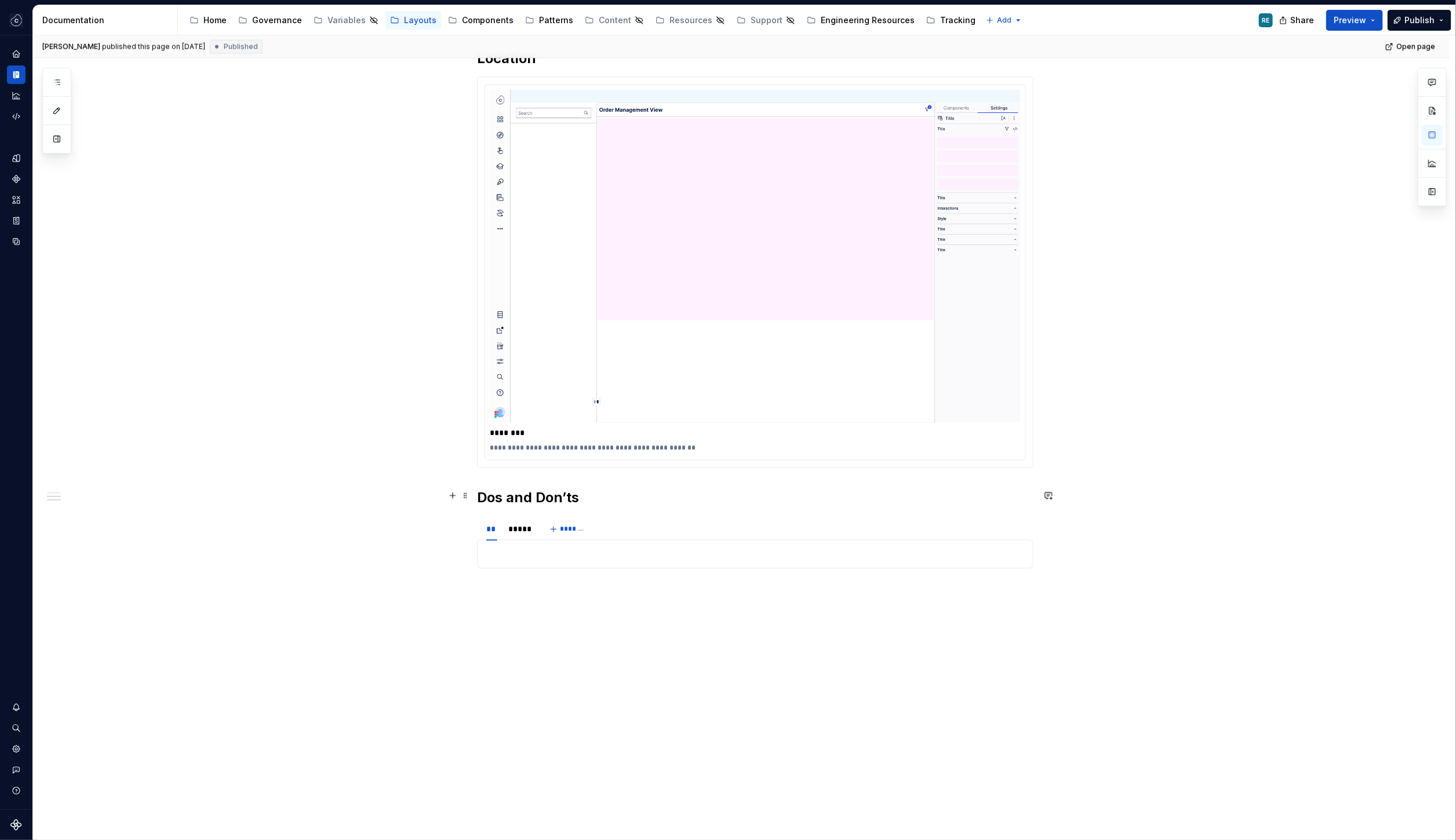
click at [539, 497] on h2 "Dos and Don’ts" at bounding box center [755, 498] width 557 height 19
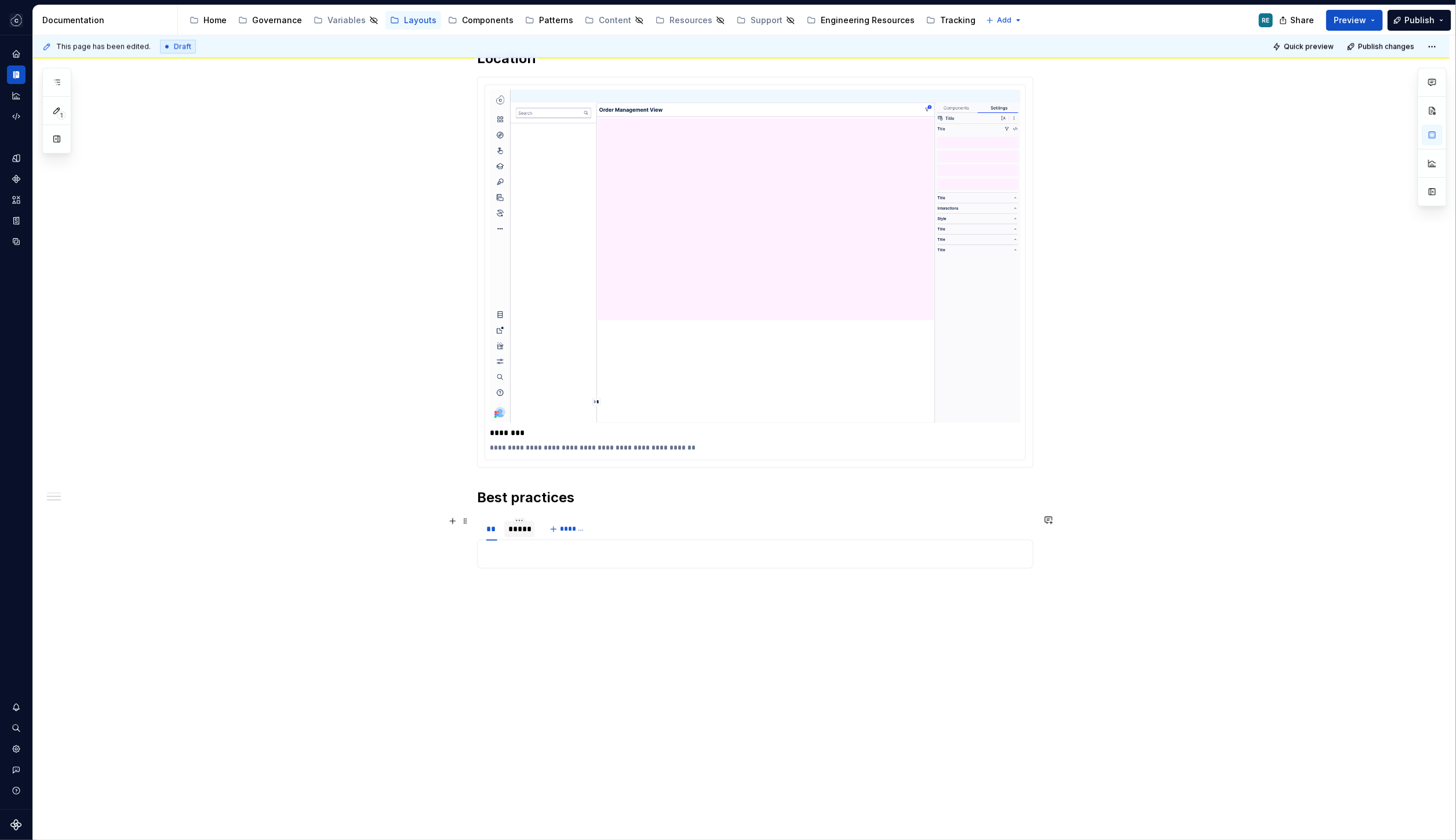
click at [518, 529] on div "*****" at bounding box center [519, 529] width 21 height 12
click at [491, 529] on div "**" at bounding box center [491, 529] width 11 height 12
click at [550, 541] on div at bounding box center [755, 554] width 557 height 29
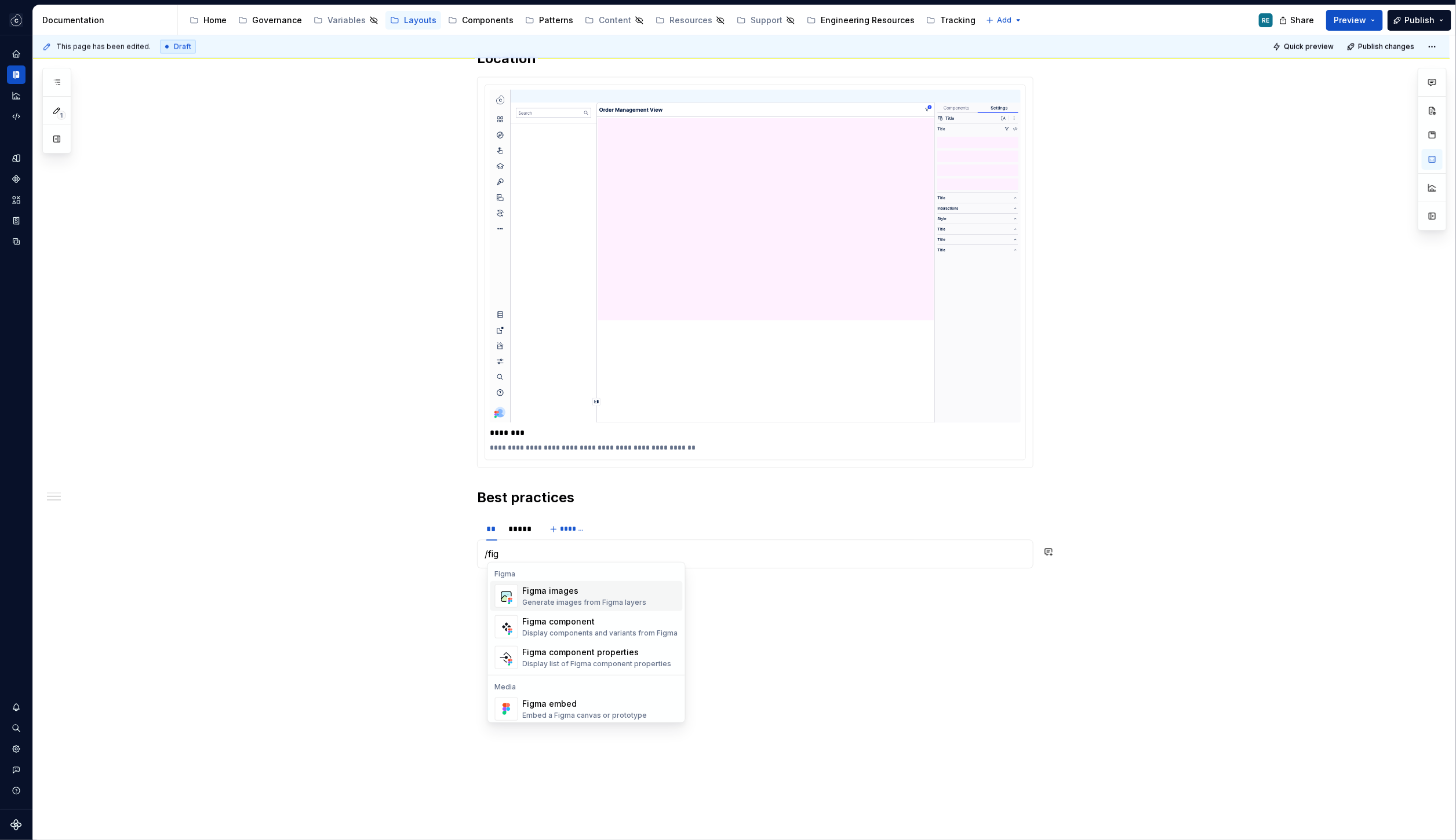
click at [538, 599] on div "Generate images from Figma layers" at bounding box center [584, 603] width 124 height 9
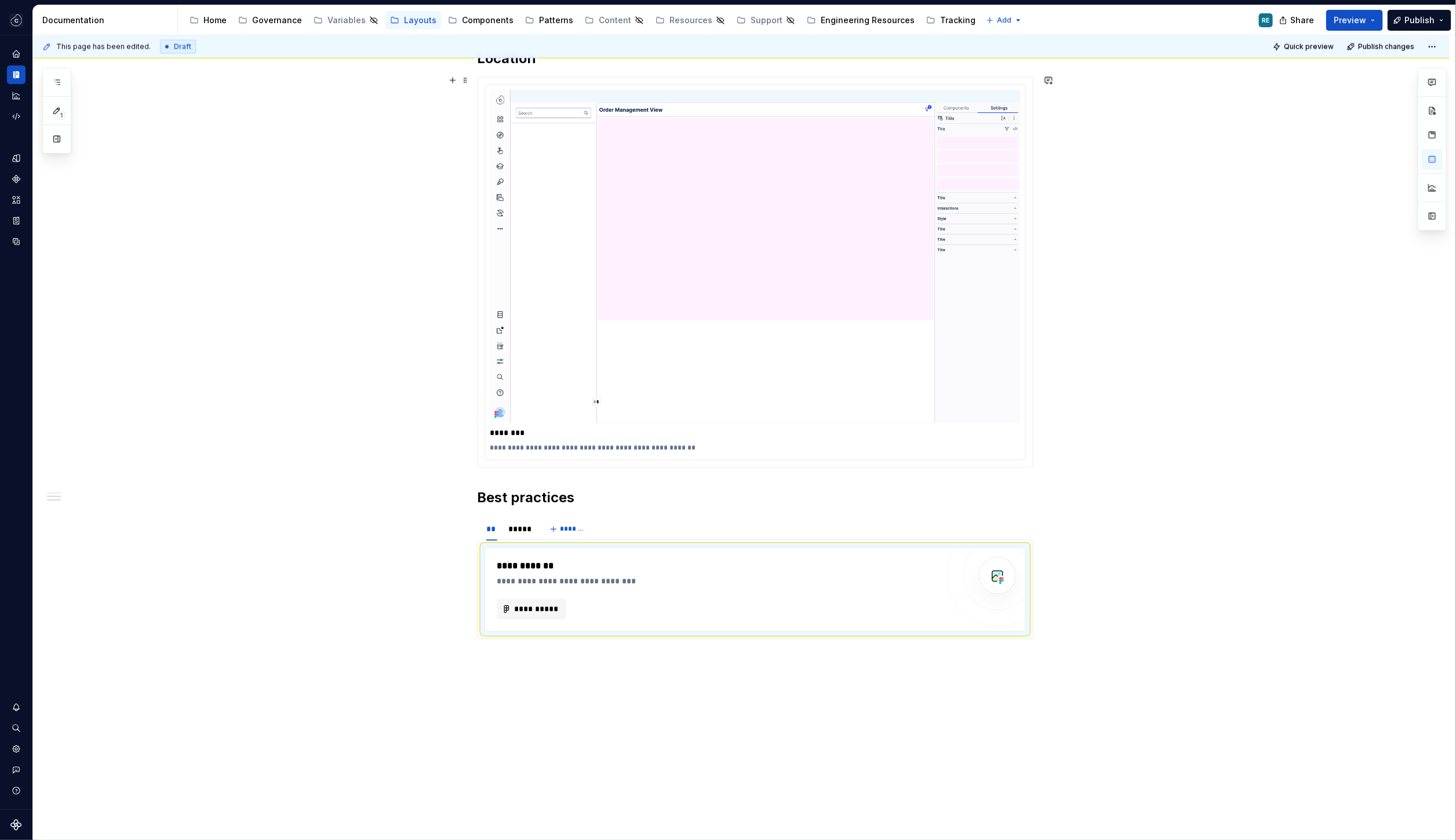
click at [1430, 170] on div at bounding box center [1432, 149] width 29 height 163
click at [1431, 160] on button "button" at bounding box center [1432, 159] width 21 height 21
type textarea "*"
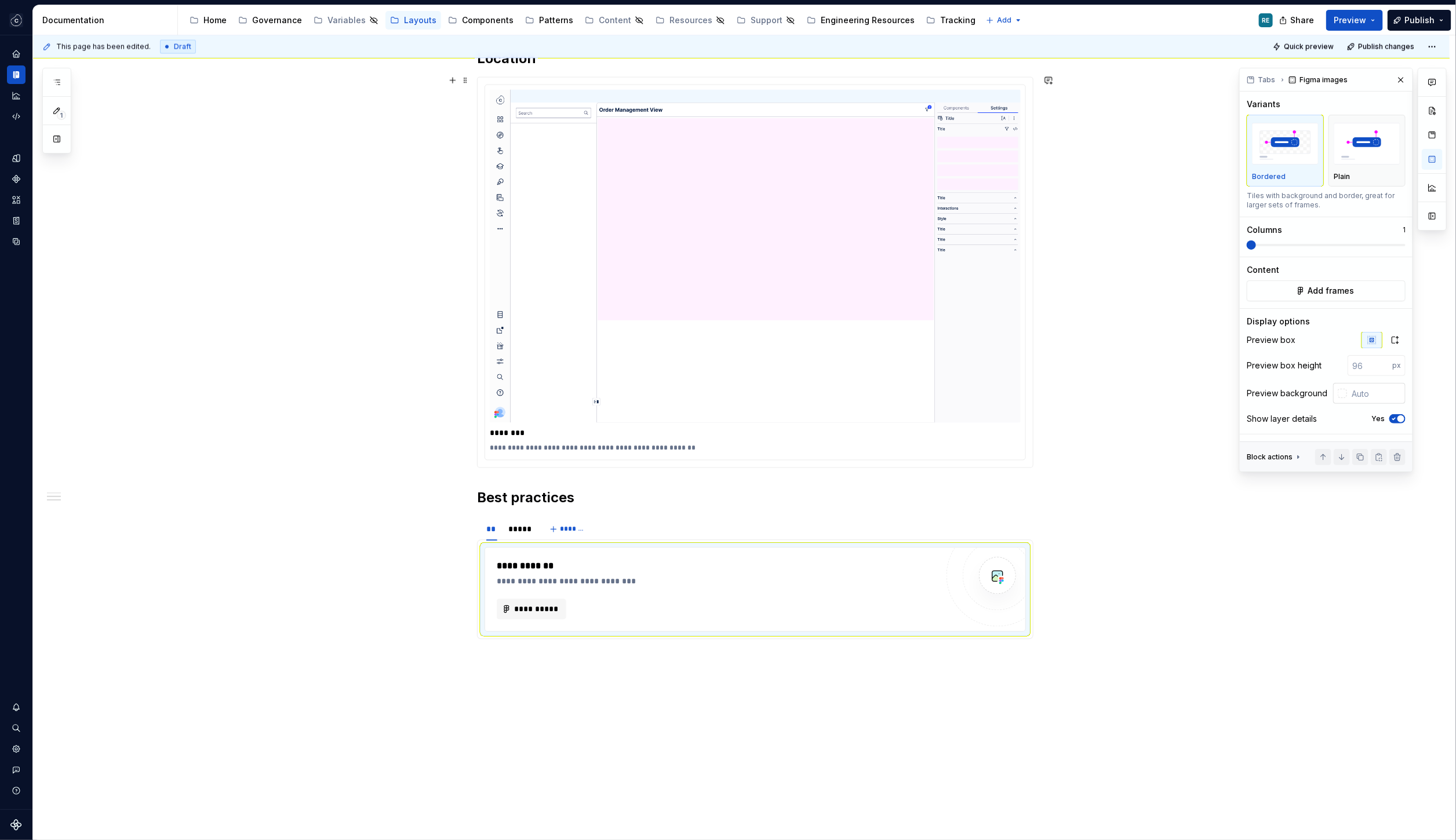
click at [1373, 388] on input "text" at bounding box center [1376, 393] width 58 height 21
paste input "#FFFFFF"
type input "#FFFFFF"
click at [1391, 336] on icon "button" at bounding box center [1395, 340] width 9 height 9
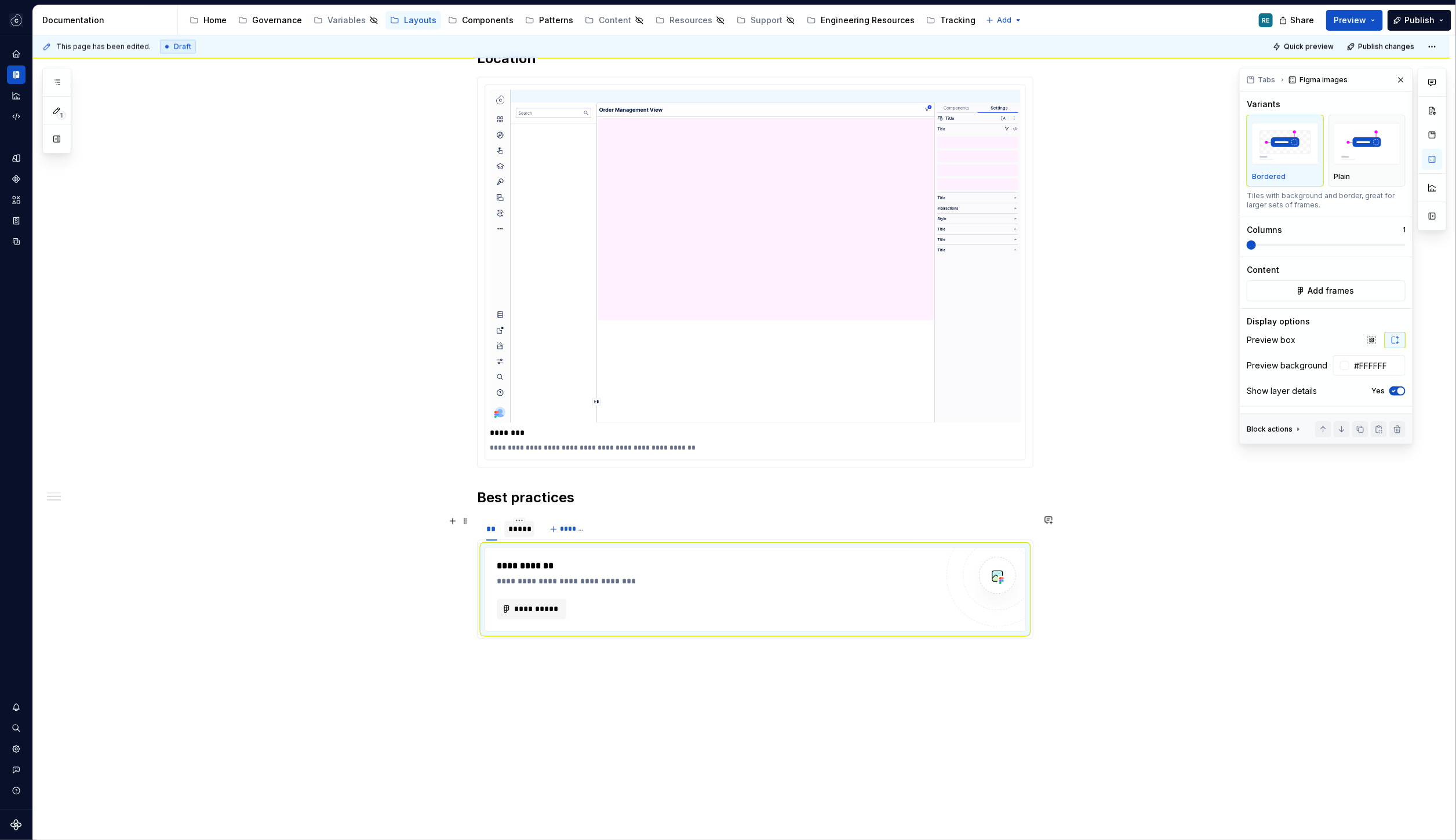
click at [522, 525] on div "*****" at bounding box center [519, 529] width 21 height 12
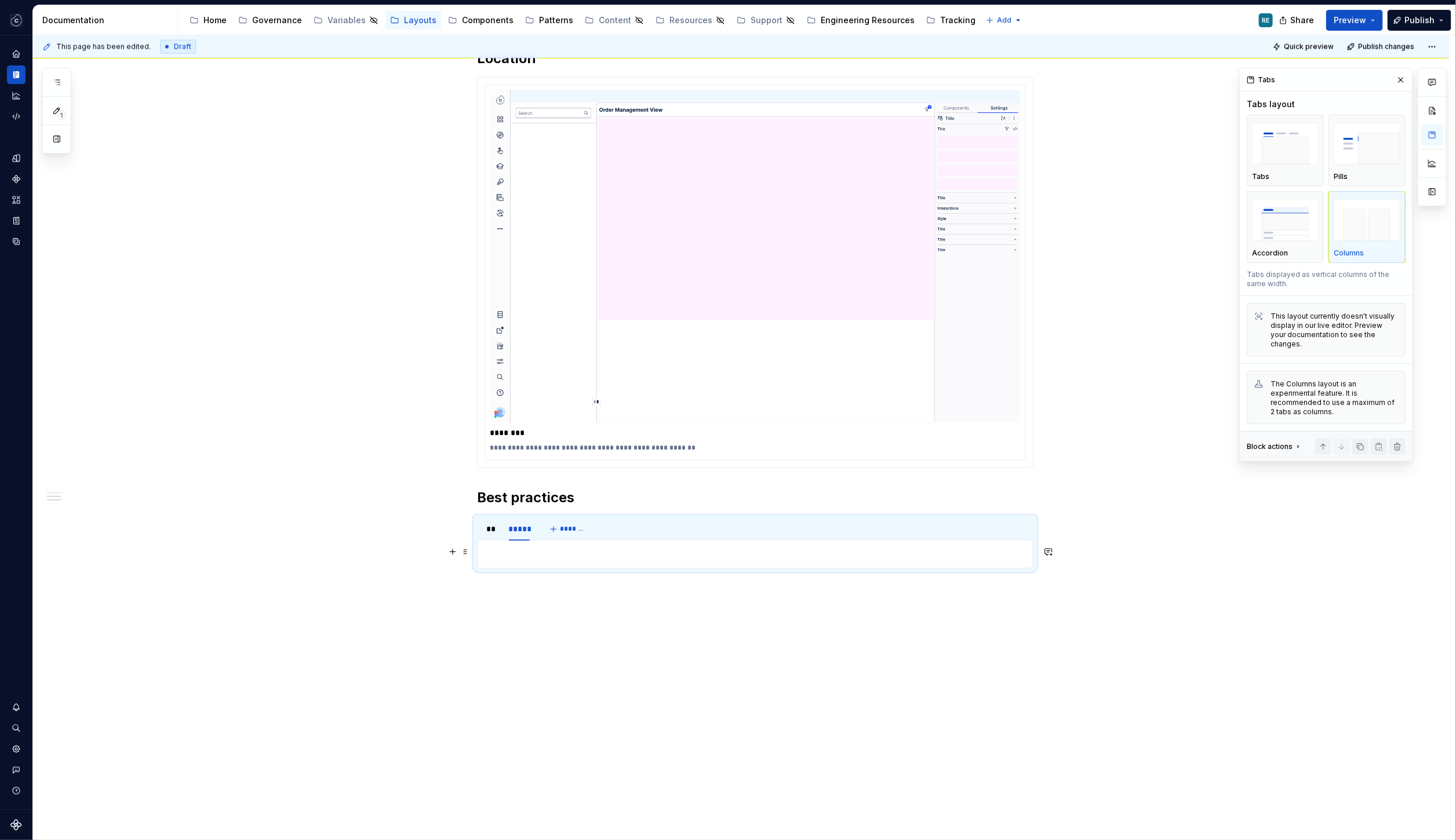
click at [796, 553] on p at bounding box center [754, 554] width 541 height 14
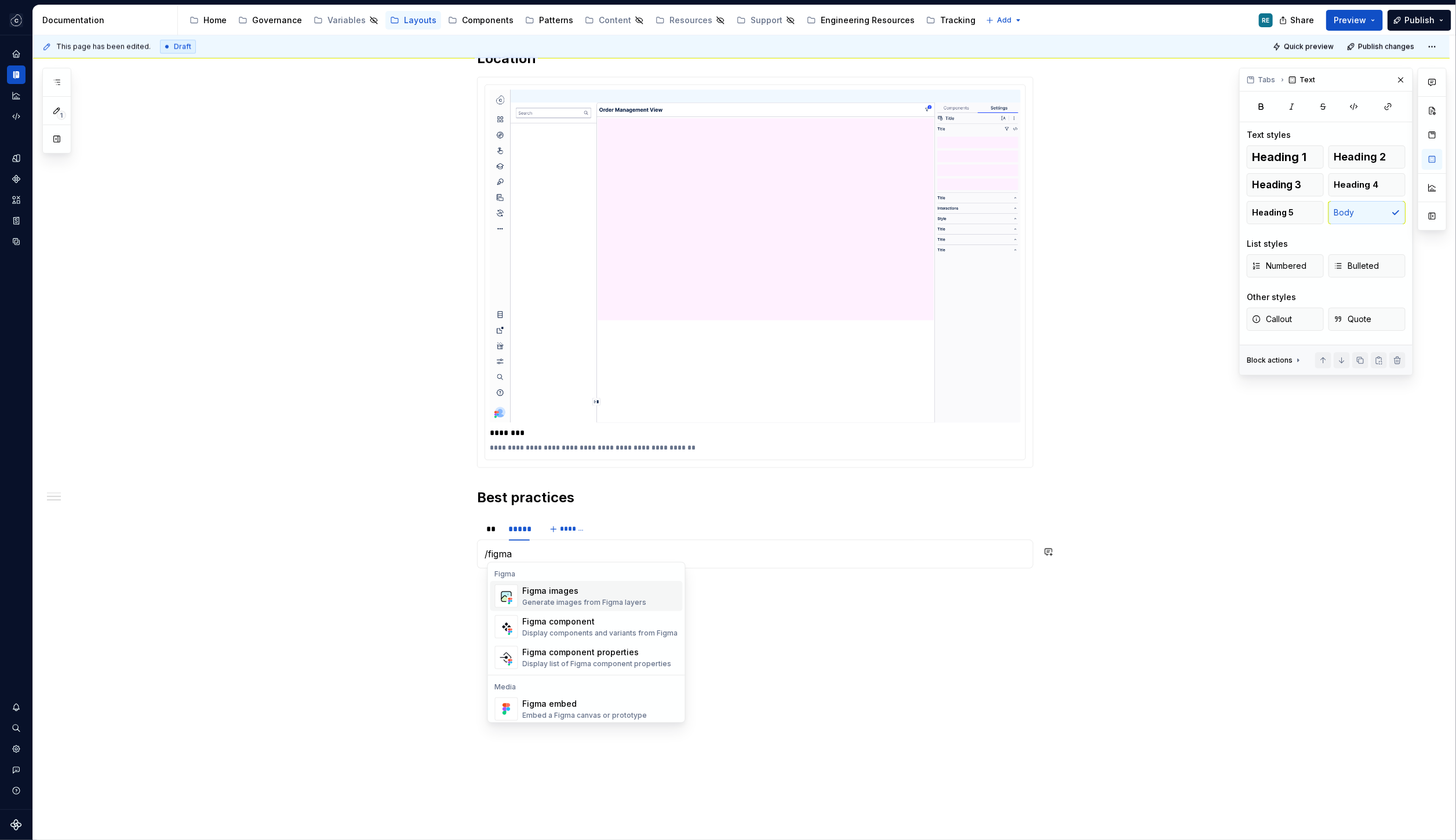
click at [621, 599] on div "Generate images from Figma layers" at bounding box center [584, 603] width 124 height 9
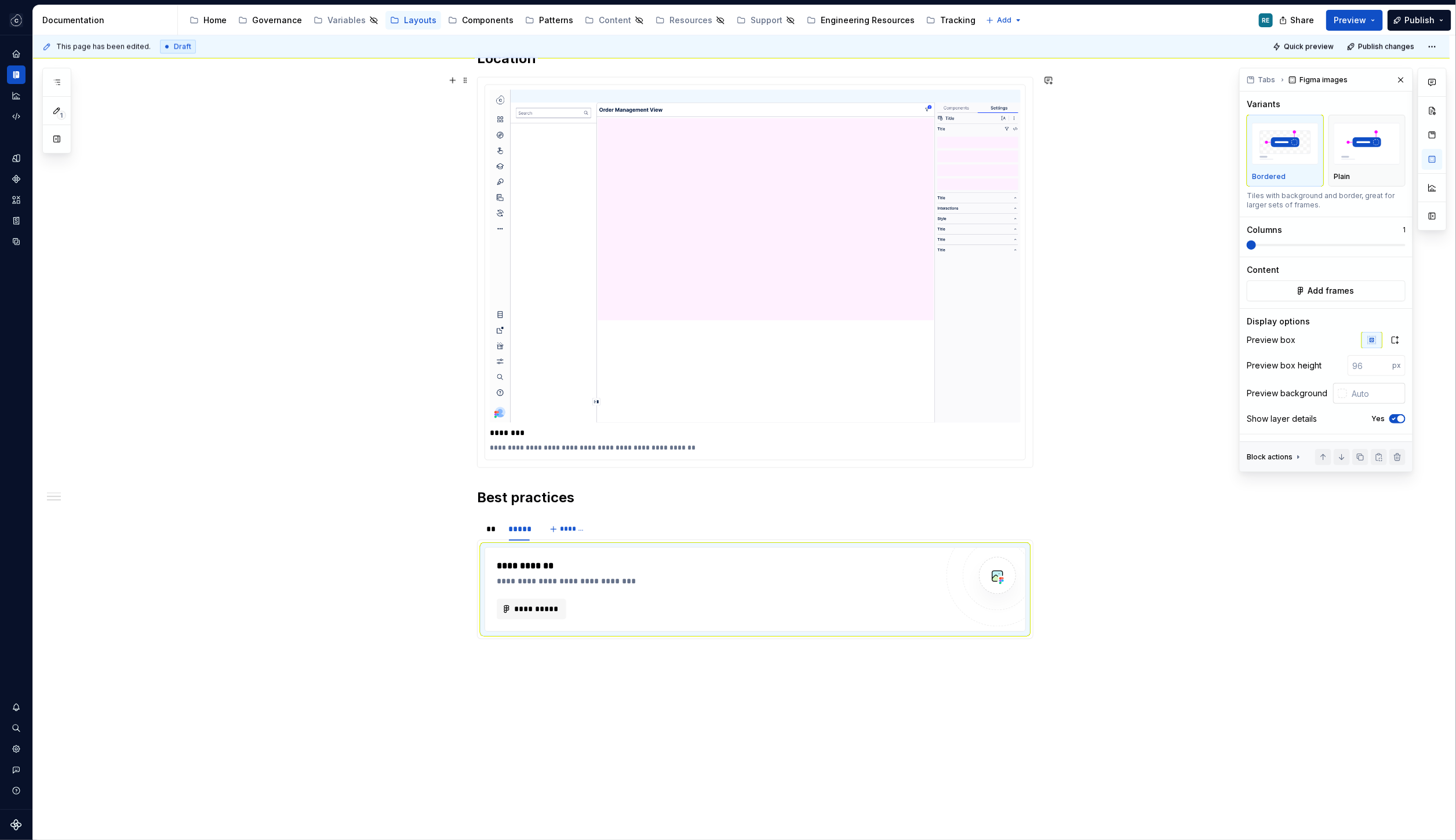
type textarea "*"
drag, startPoint x: 1363, startPoint y: 366, endPoint x: 1377, endPoint y: 366, distance: 14.0
click at [1365, 366] on input "number" at bounding box center [1370, 365] width 44 height 21
click at [1388, 342] on button "button" at bounding box center [1394, 339] width 21 height 16
click at [1359, 376] on div "Preview box Preview background Show layer details Yes" at bounding box center [1326, 368] width 159 height 74
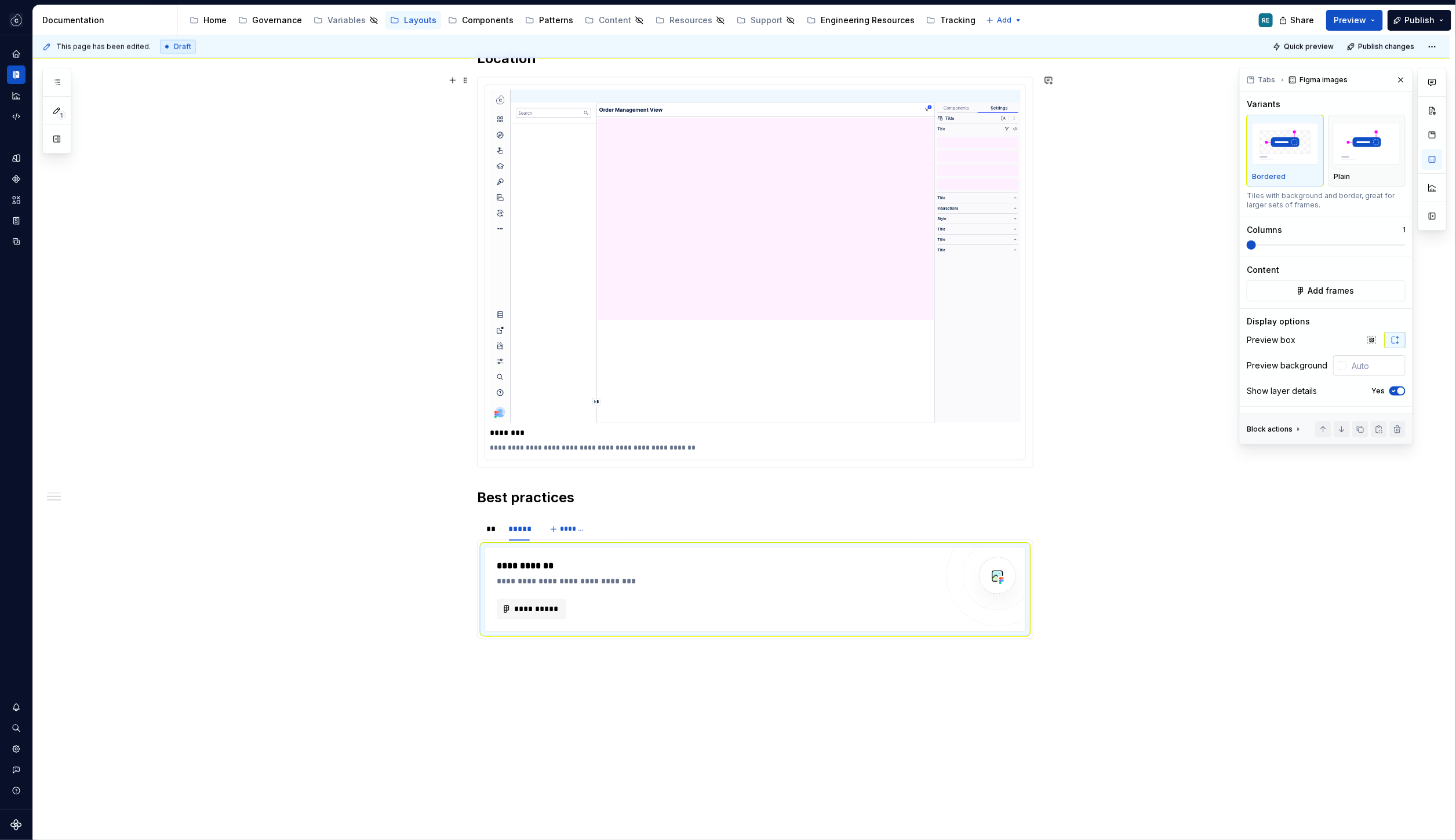
click at [1366, 361] on input "text" at bounding box center [1376, 365] width 58 height 21
paste input "#FFFFFF"
type input "#FFFFFF"
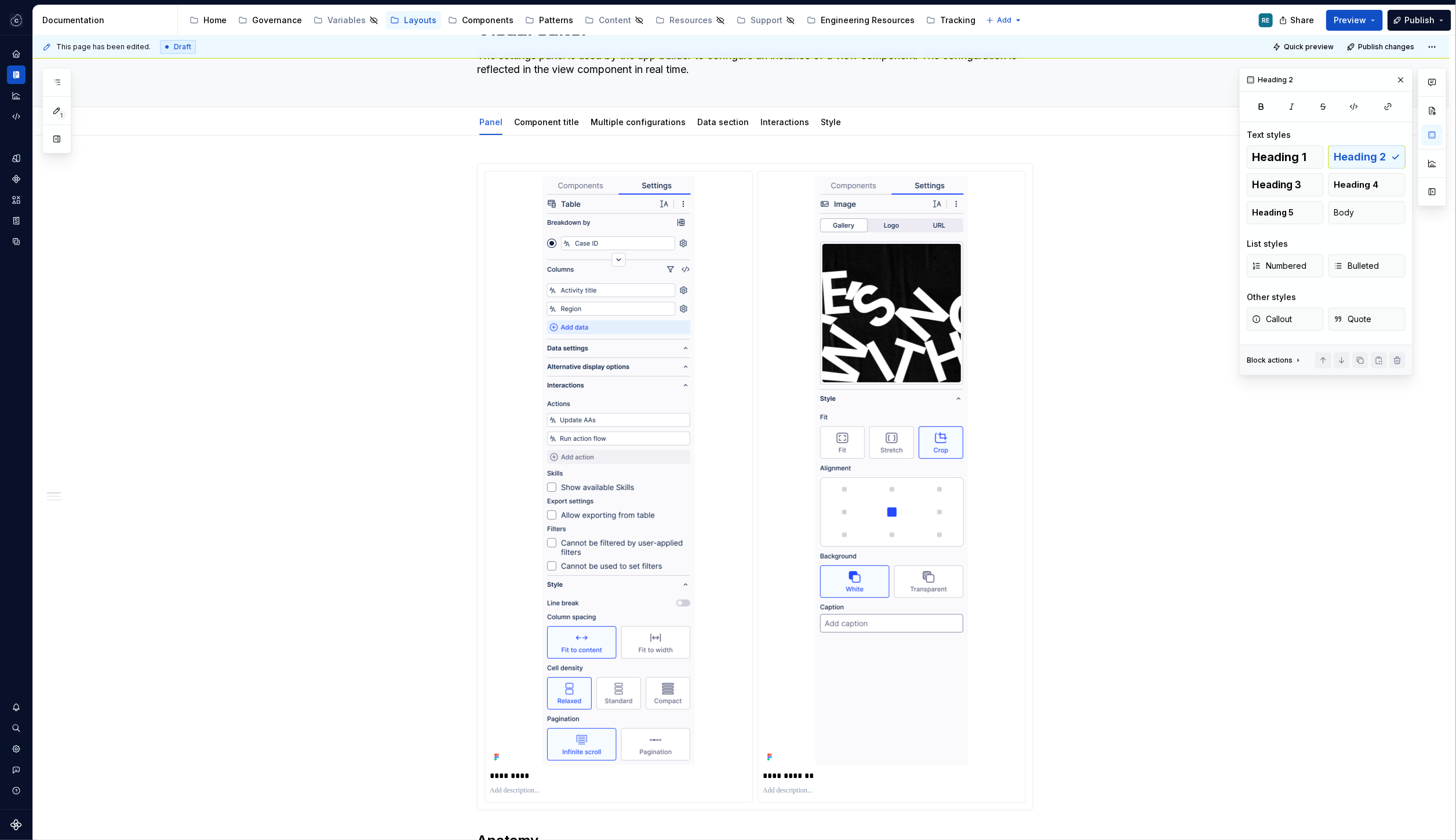
scroll to position [0, 0]
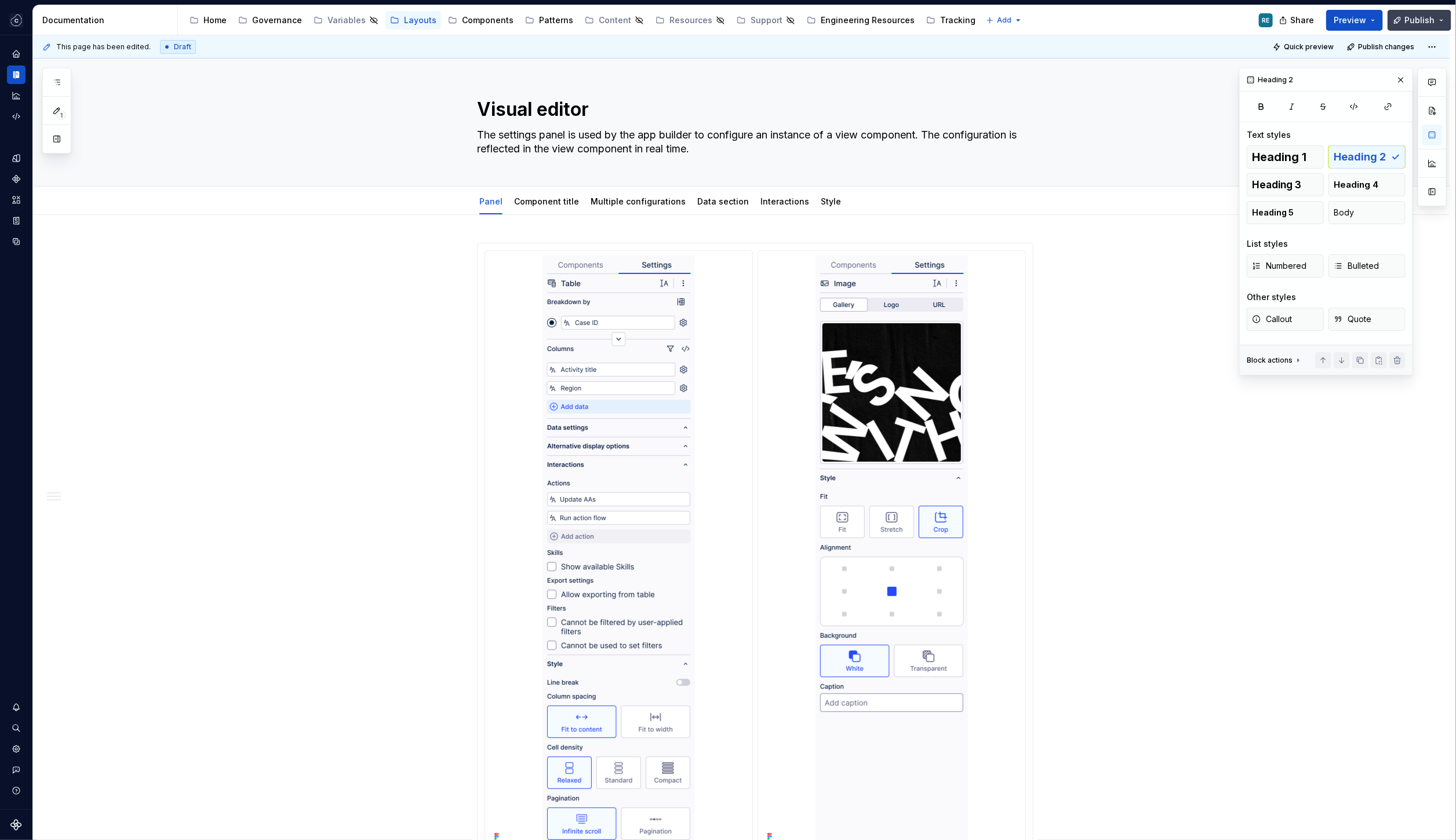
click at [1416, 20] on span "Publish" at bounding box center [1419, 20] width 30 height 12
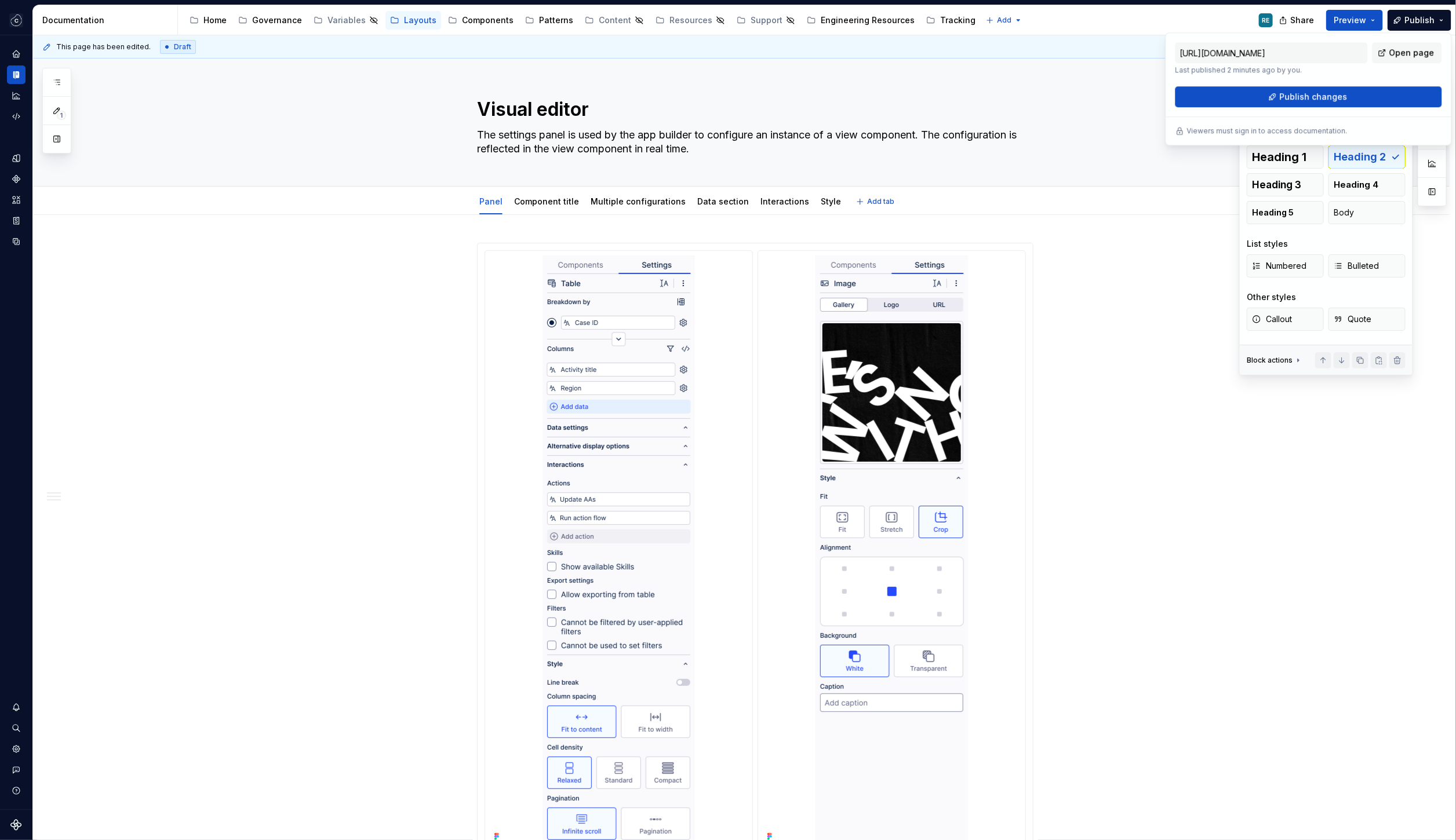
drag, startPoint x: 1314, startPoint y: 104, endPoint x: 946, endPoint y: 216, distance: 384.7
click at [946, 216] on body "Studio Views RE Design system data Documentation Accessibility guide for tree P…" at bounding box center [728, 420] width 1456 height 840
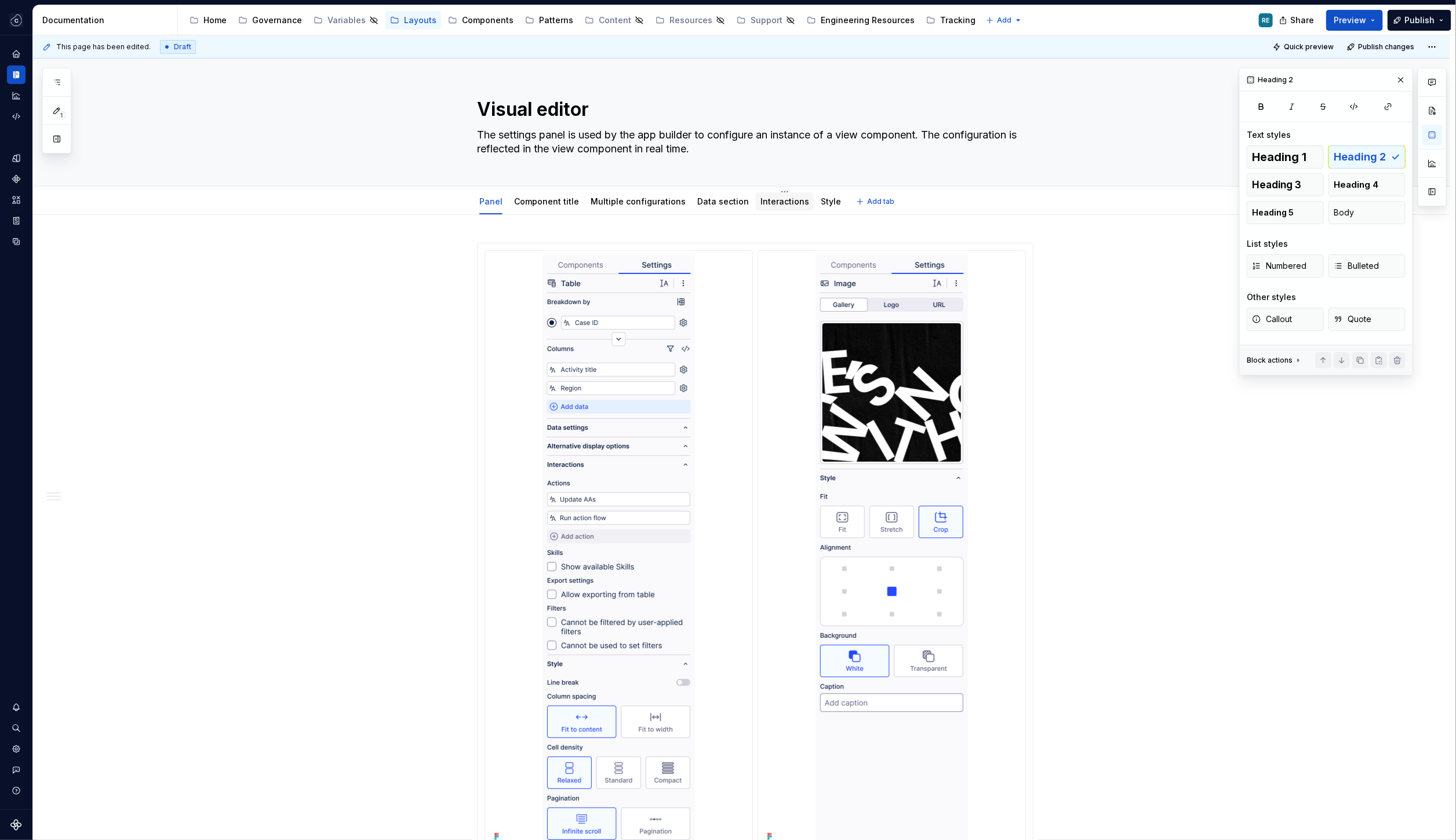
click at [761, 208] on div "Interactions" at bounding box center [785, 202] width 58 height 19
click at [765, 208] on div "Interactions" at bounding box center [785, 202] width 58 height 19
click at [775, 206] on div "Interactions" at bounding box center [785, 202] width 49 height 12
click at [775, 199] on link "Interactions" at bounding box center [785, 201] width 49 height 10
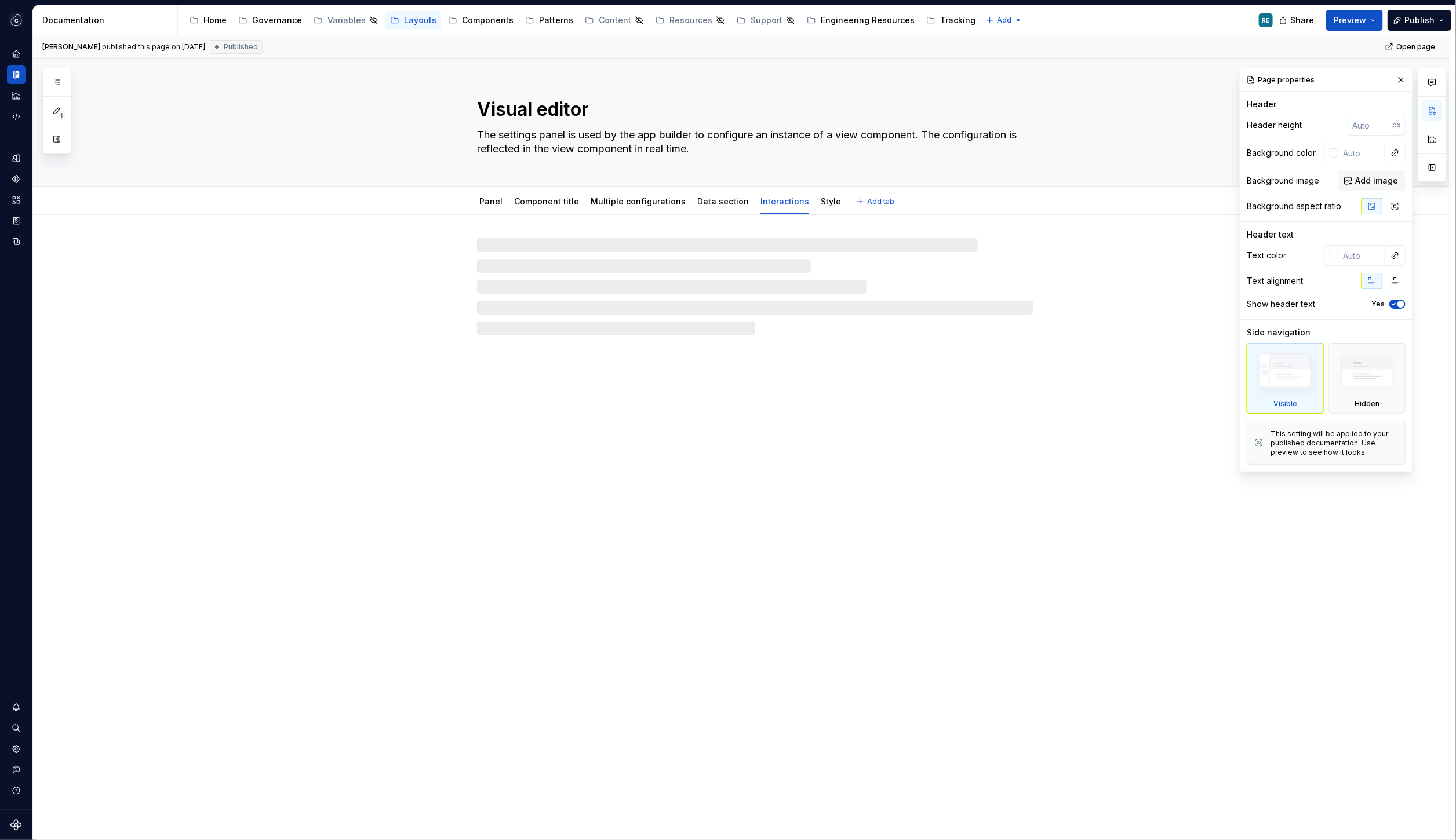
click at [775, 199] on link "Interactions" at bounding box center [785, 201] width 49 height 10
type textarea "*"
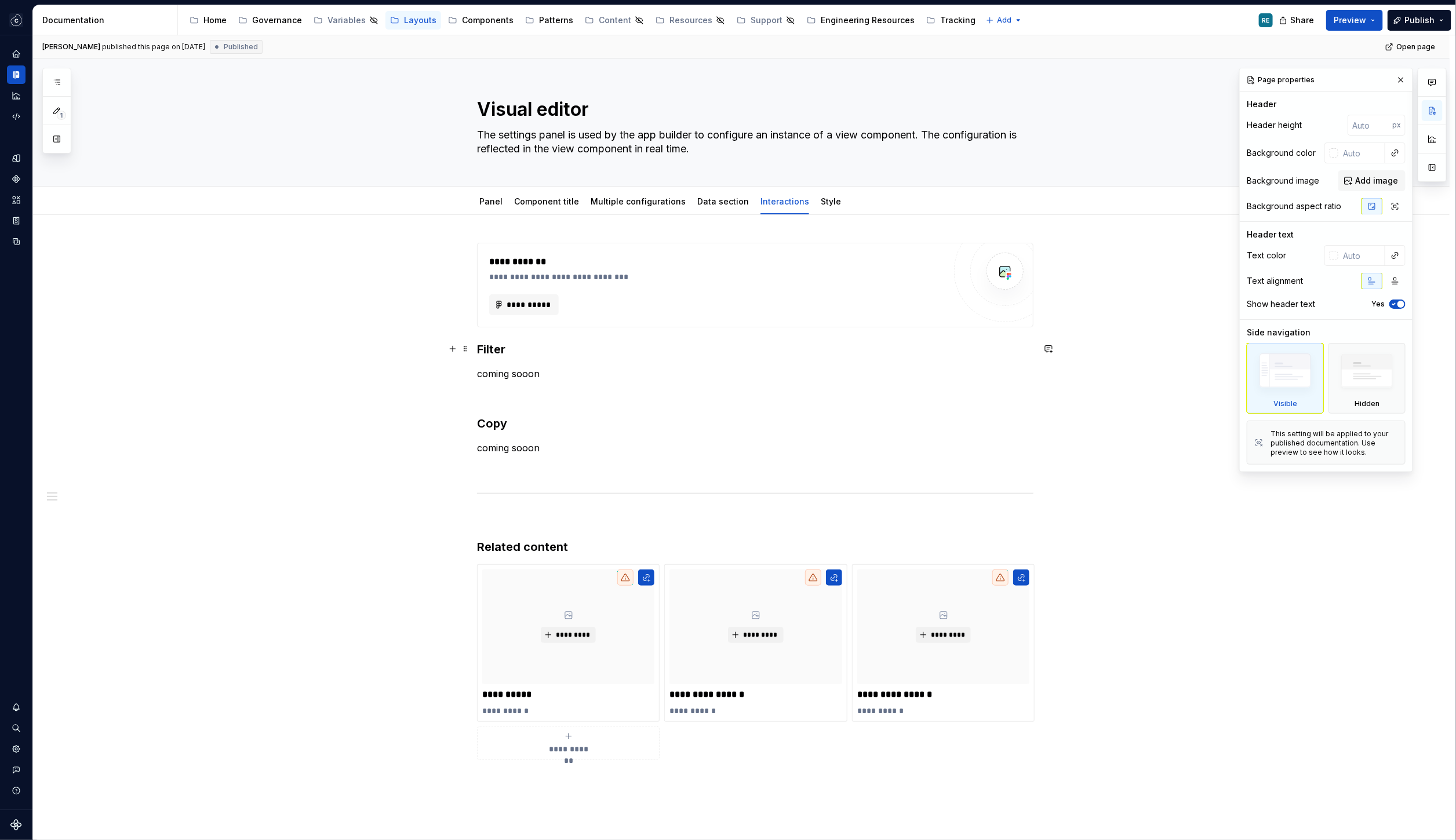
click at [487, 343] on h3 "Filter" at bounding box center [755, 349] width 557 height 16
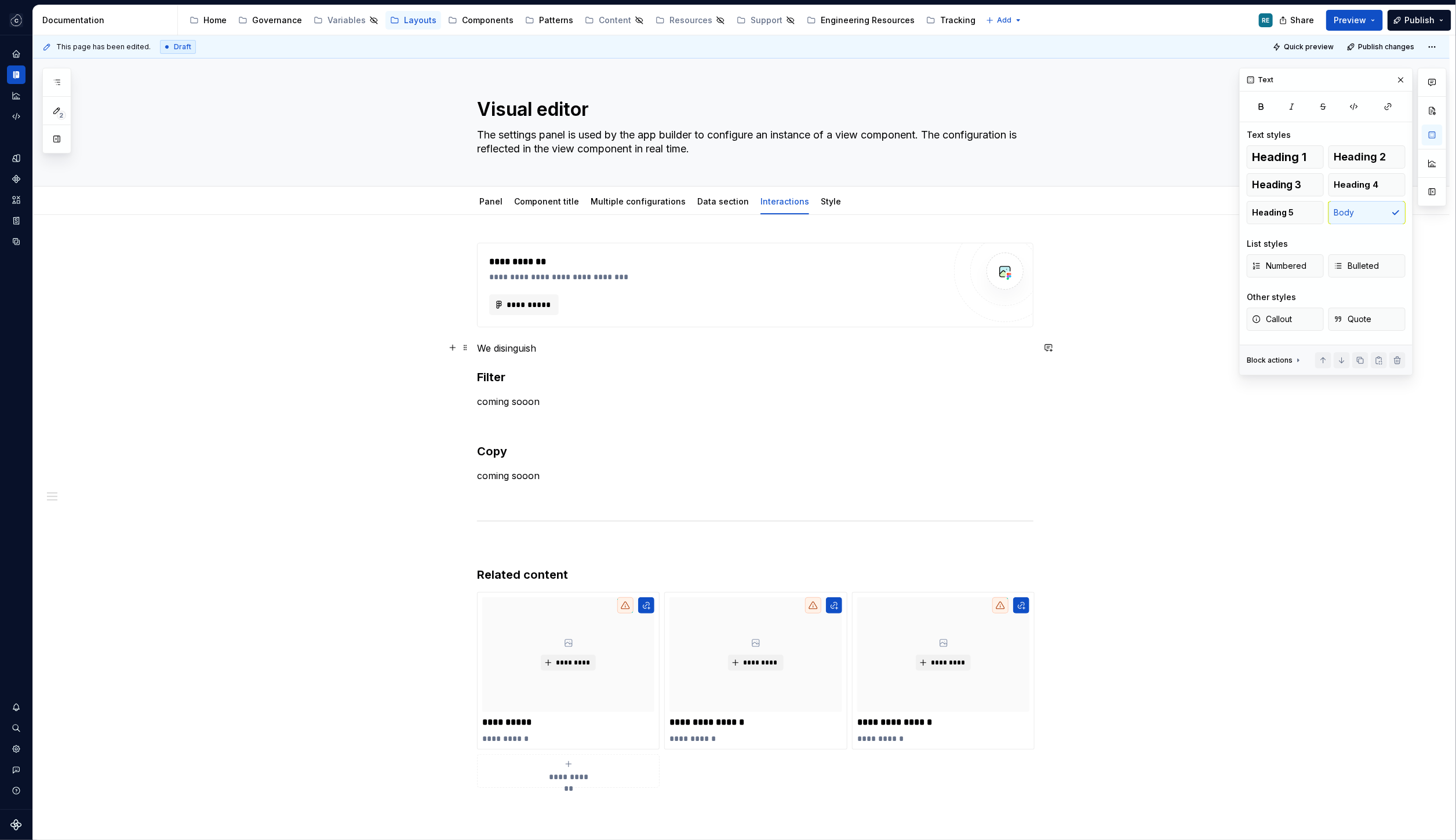
click at [518, 346] on p "We disinguish" at bounding box center [755, 348] width 557 height 14
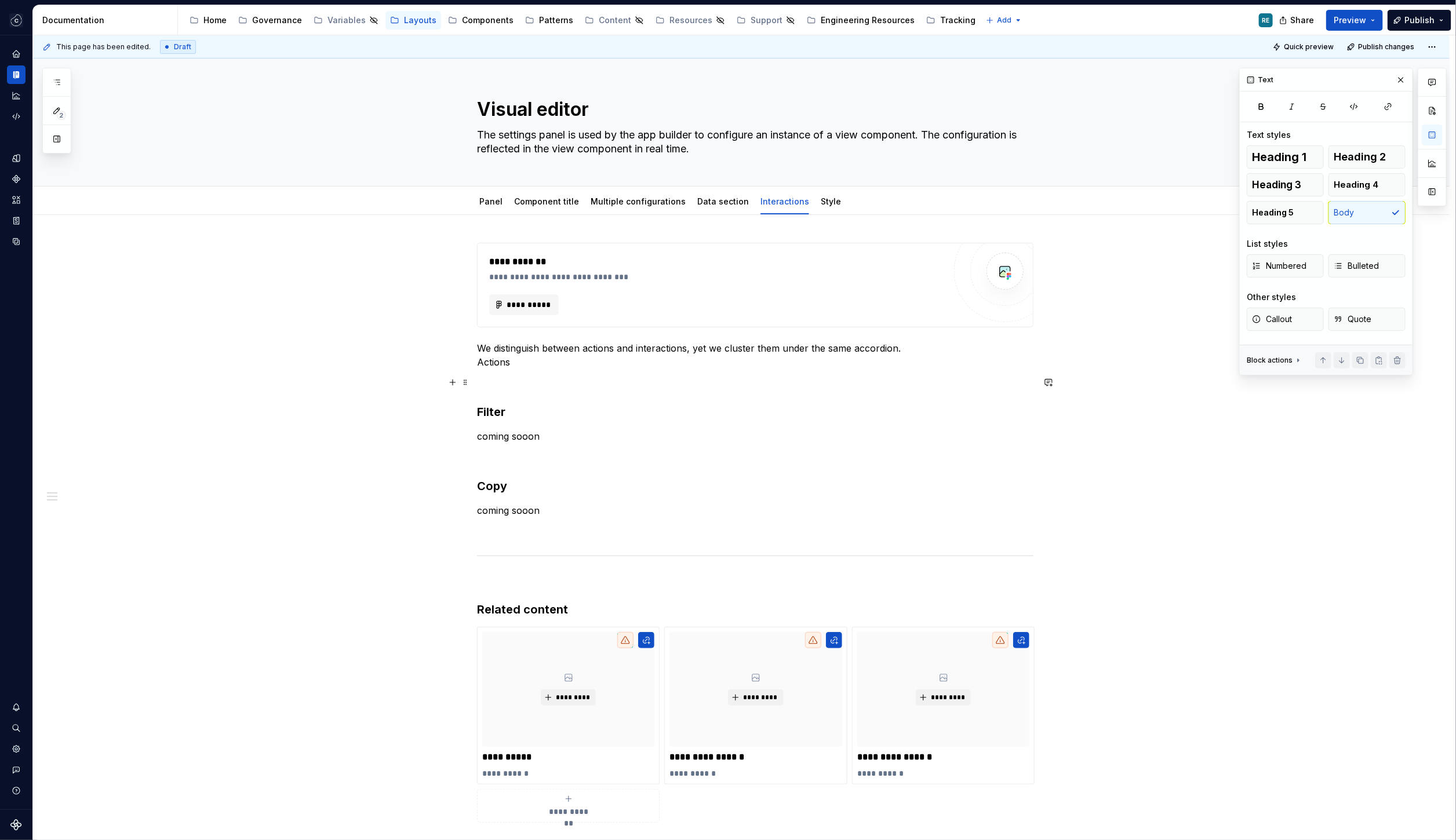
click at [480, 361] on p "We distinguish between actions and interactions, yet we cluster them under the …" at bounding box center [755, 355] width 557 height 28
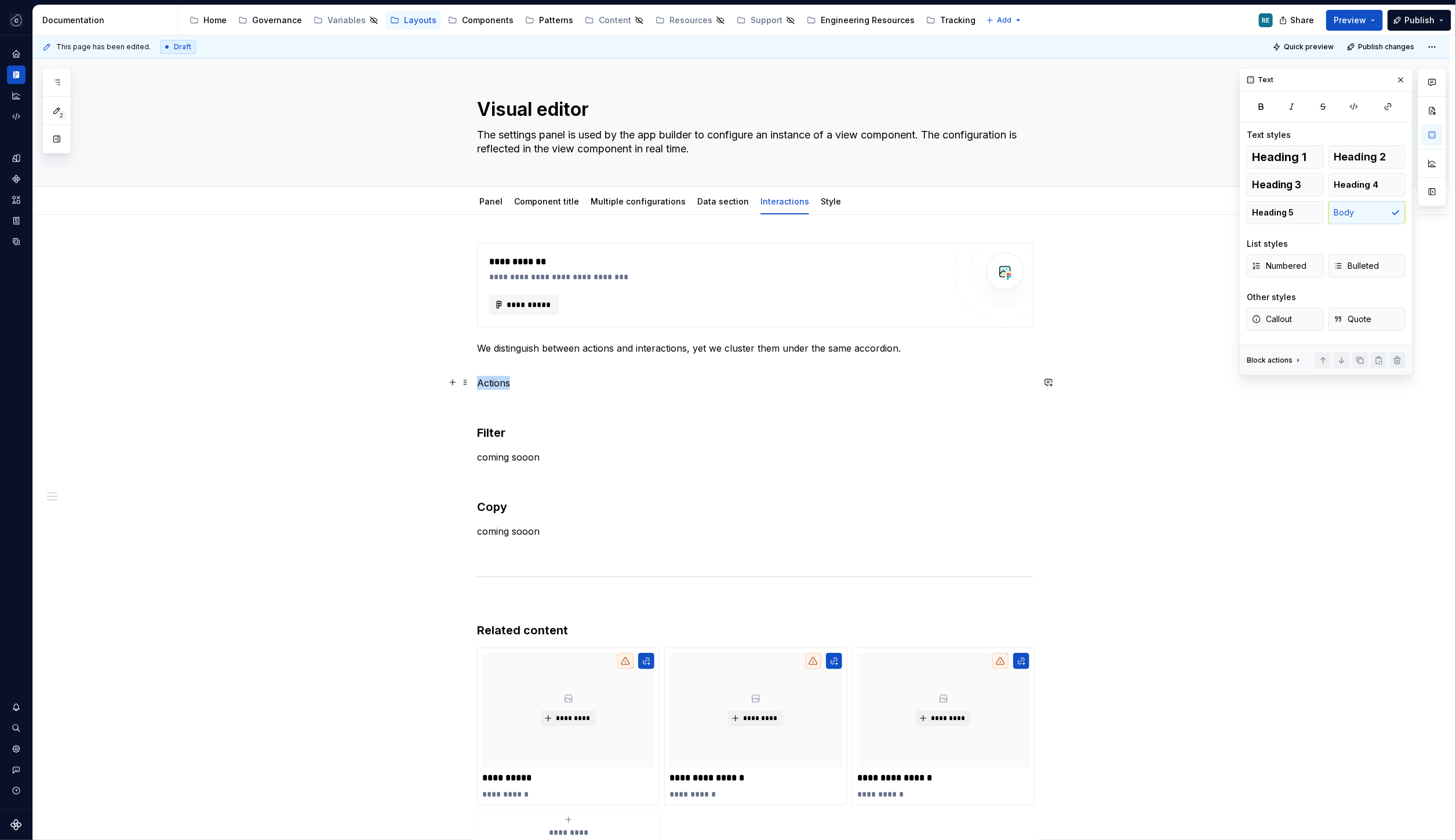
click at [482, 380] on p "Actions" at bounding box center [755, 383] width 557 height 14
click at [575, 359] on button "button" at bounding box center [571, 360] width 16 height 16
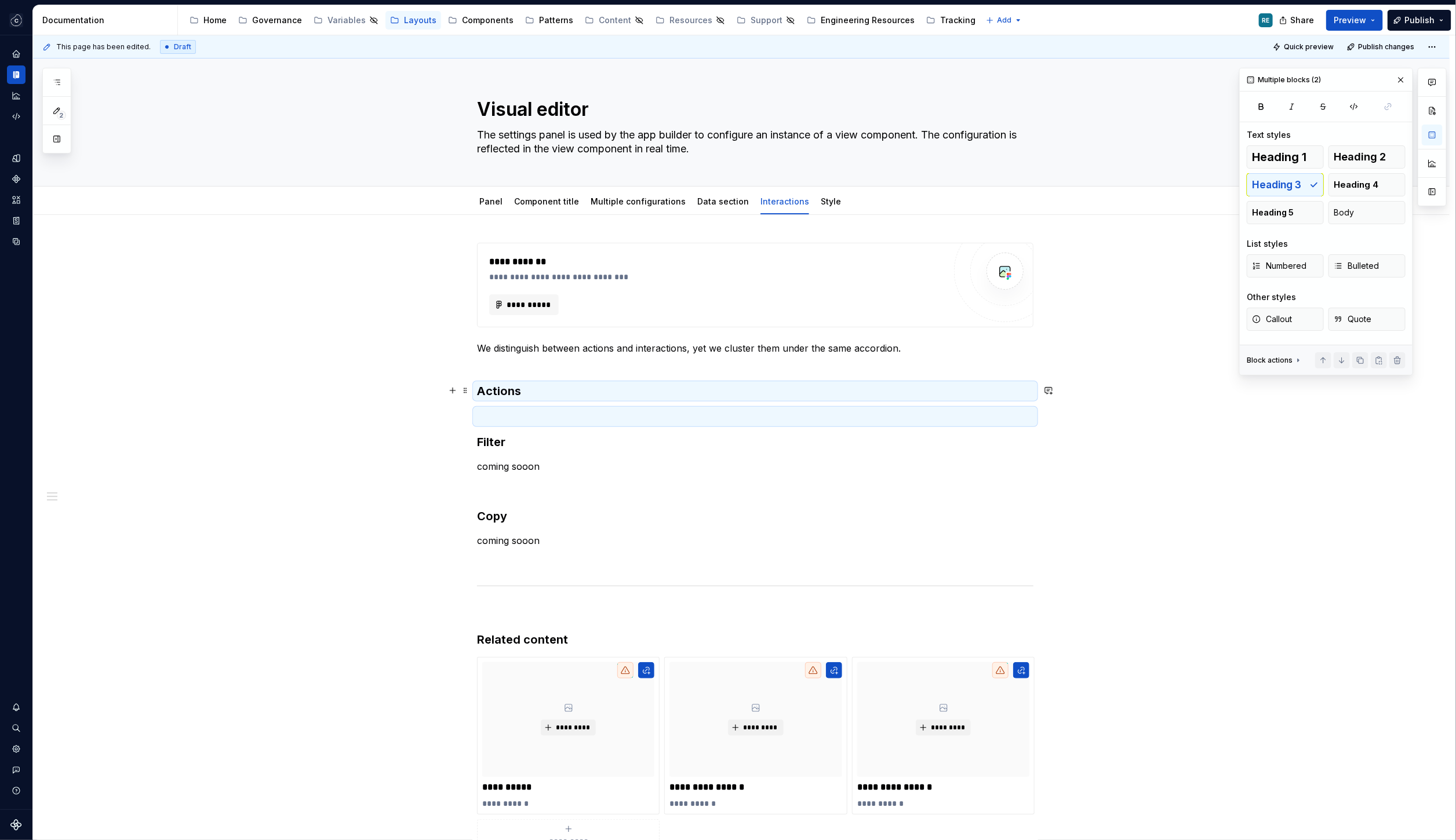
click at [505, 387] on h3 "Actions" at bounding box center [755, 391] width 557 height 16
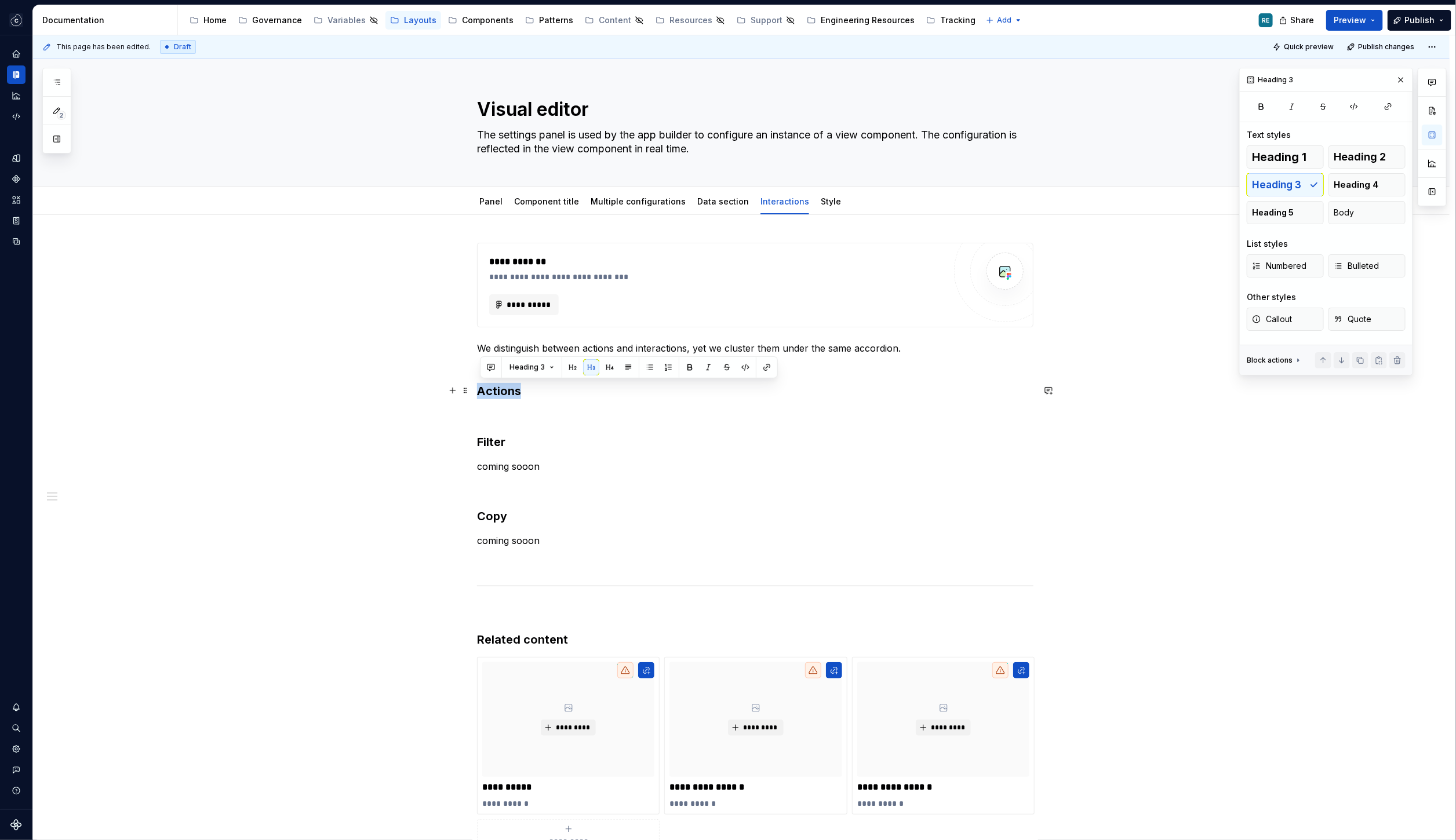
click at [505, 387] on h3 "Actions" at bounding box center [755, 391] width 557 height 16
copy h3 "Actions"
click at [484, 385] on h3 "Actions" at bounding box center [755, 391] width 557 height 16
click at [479, 361] on div "**********" at bounding box center [740, 666] width 1416 height 904
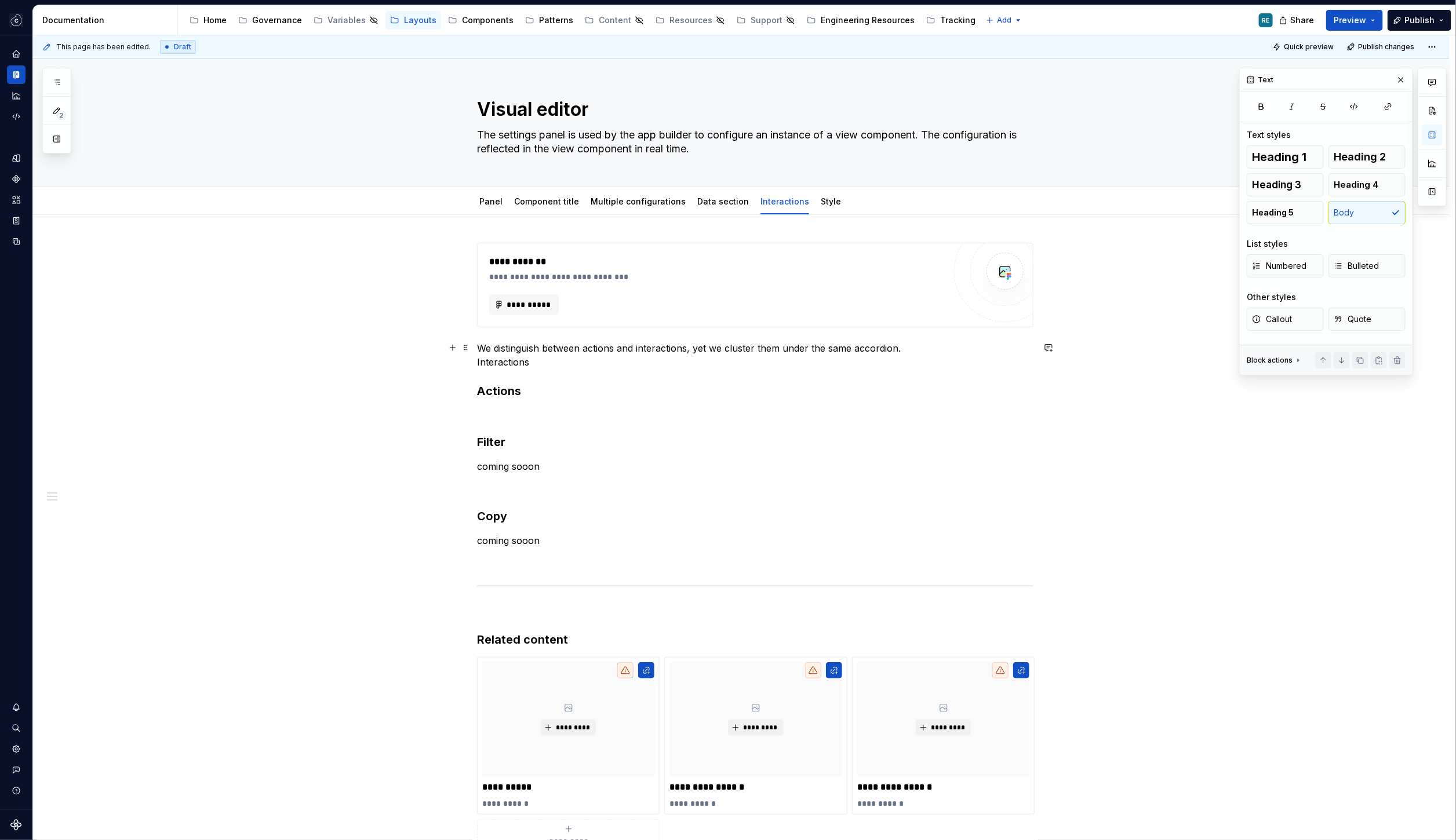
click at [484, 359] on p "We distinguish between actions and interactions, yet we cluster them under the …" at bounding box center [755, 355] width 557 height 28
click at [499, 364] on p "We distinguish between actions and interactions, yet we cluster them under the …" at bounding box center [755, 355] width 557 height 28
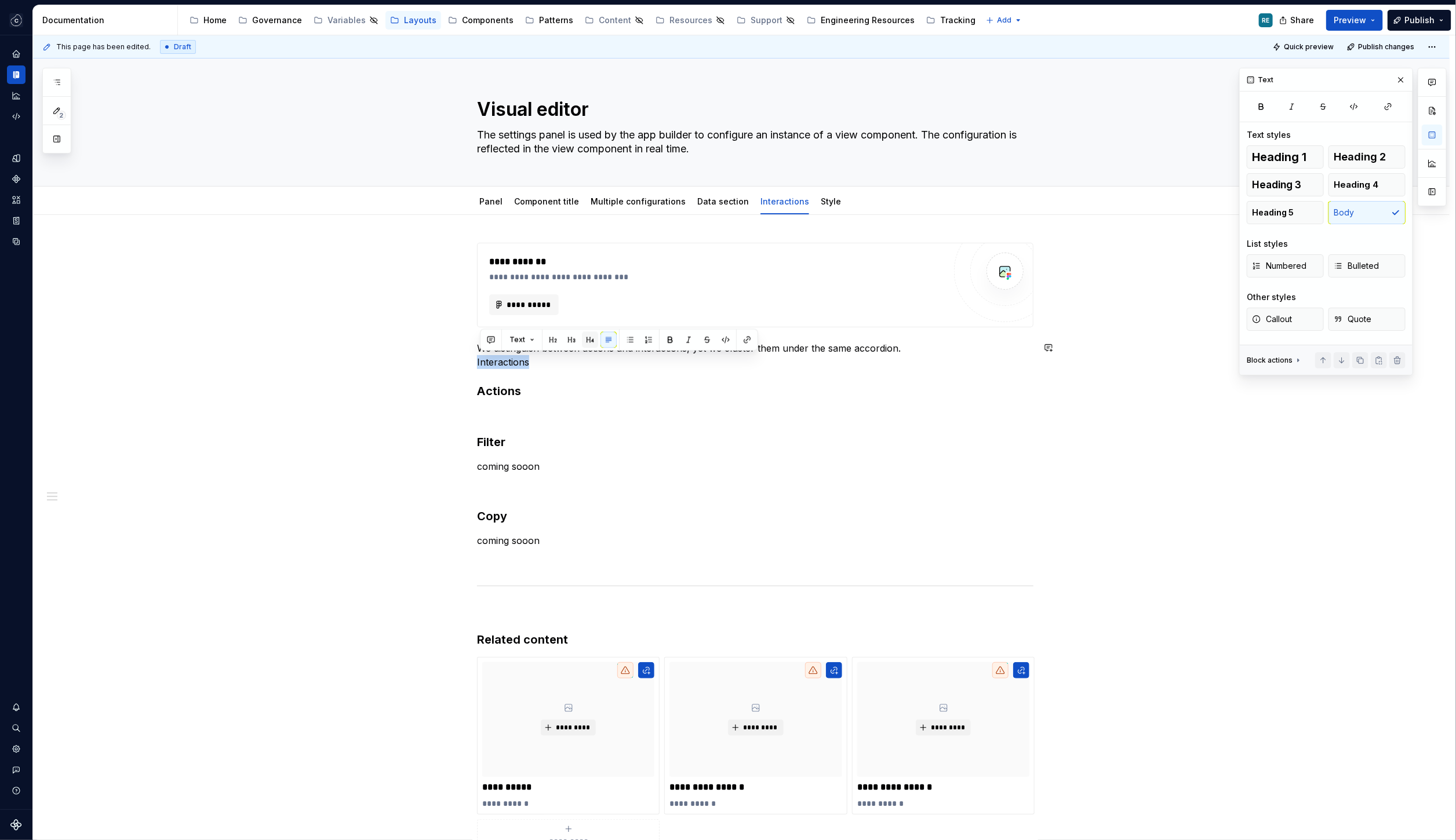
click at [588, 338] on button "button" at bounding box center [589, 339] width 16 height 16
click at [480, 365] on p "We distinguish between actions and interactions, yet we cluster them under the …" at bounding box center [755, 355] width 557 height 28
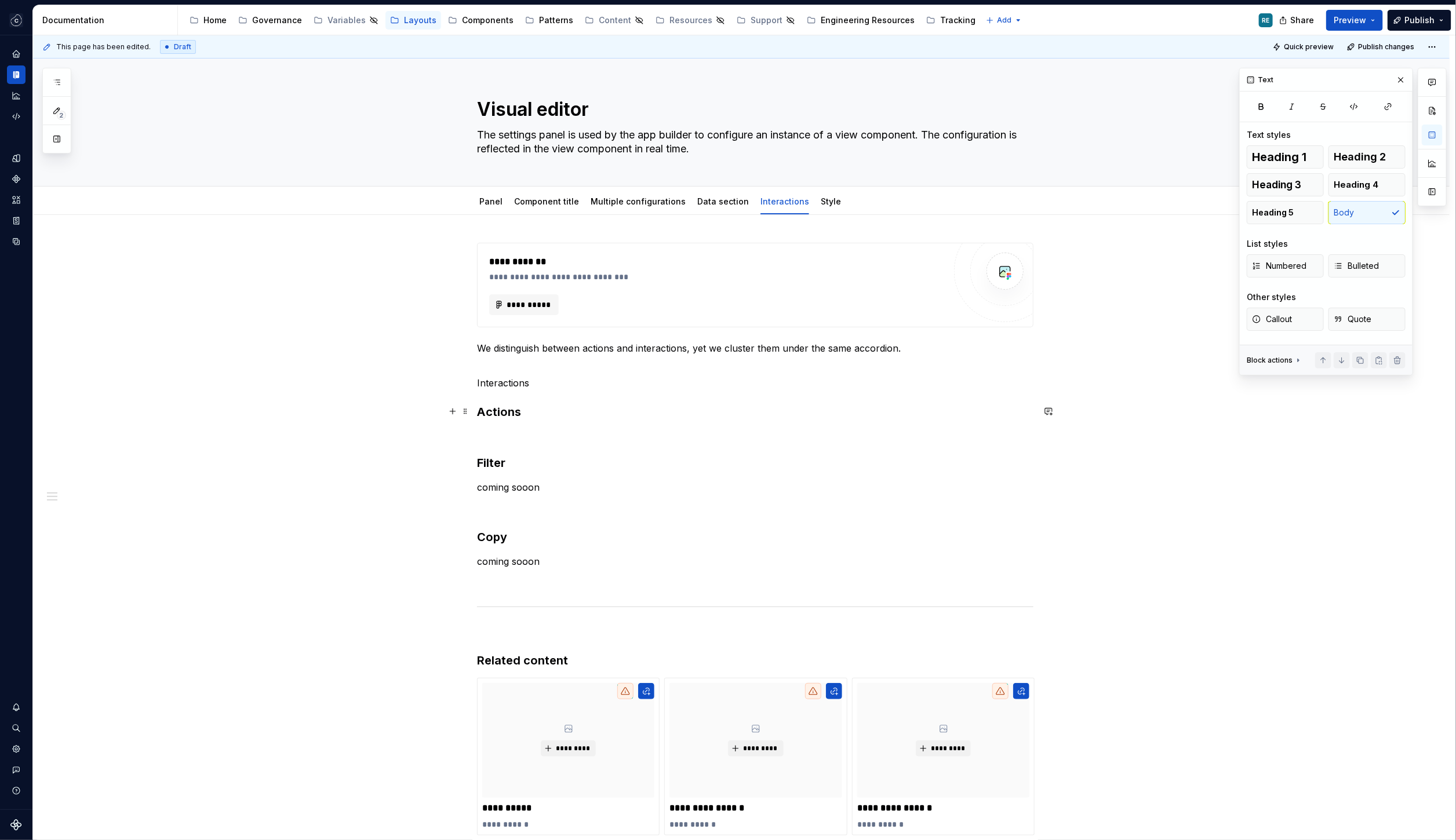
click at [508, 407] on h3 "Actions" at bounding box center [755, 412] width 557 height 16
drag, startPoint x: 508, startPoint y: 407, endPoint x: 498, endPoint y: 386, distance: 23.3
click at [498, 386] on div "**********" at bounding box center [755, 558] width 557 height 631
click at [604, 387] on button "button" at bounding box center [610, 388] width 16 height 16
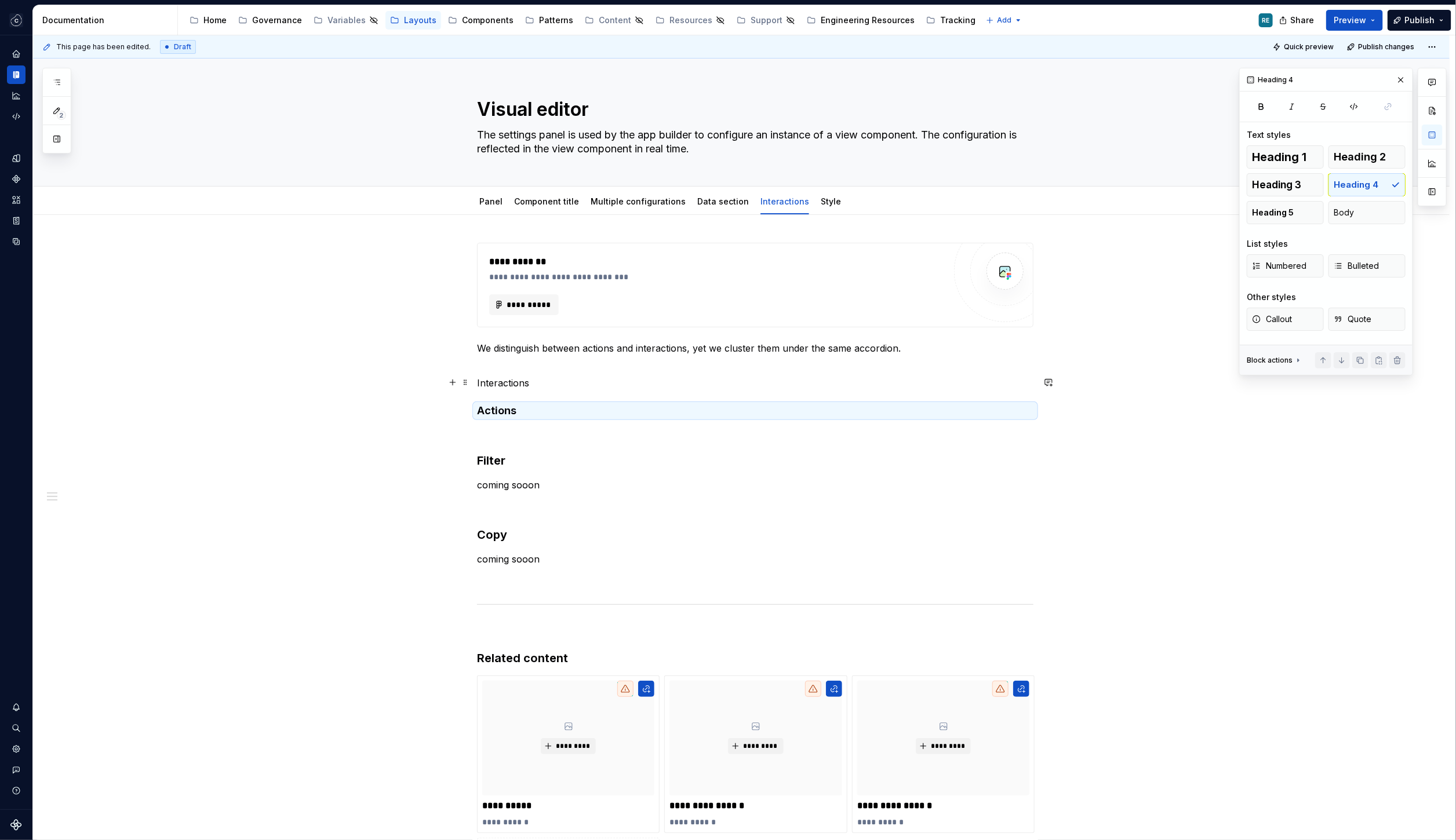
click at [510, 376] on p "Interactions" at bounding box center [755, 383] width 557 height 14
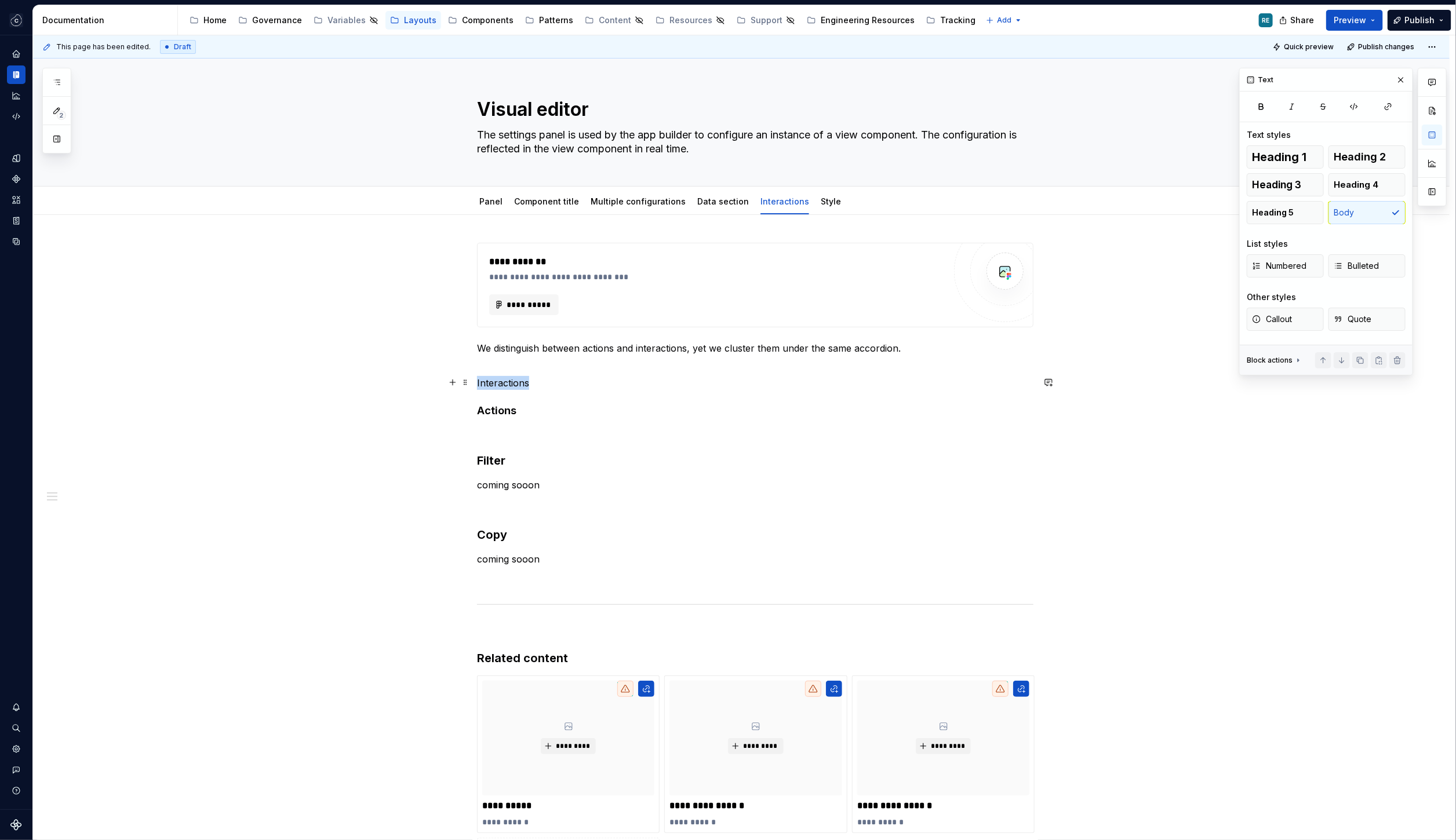
click at [510, 376] on p "Interactions" at bounding box center [755, 383] width 557 height 14
click at [584, 358] on button "button" at bounding box center [589, 360] width 16 height 16
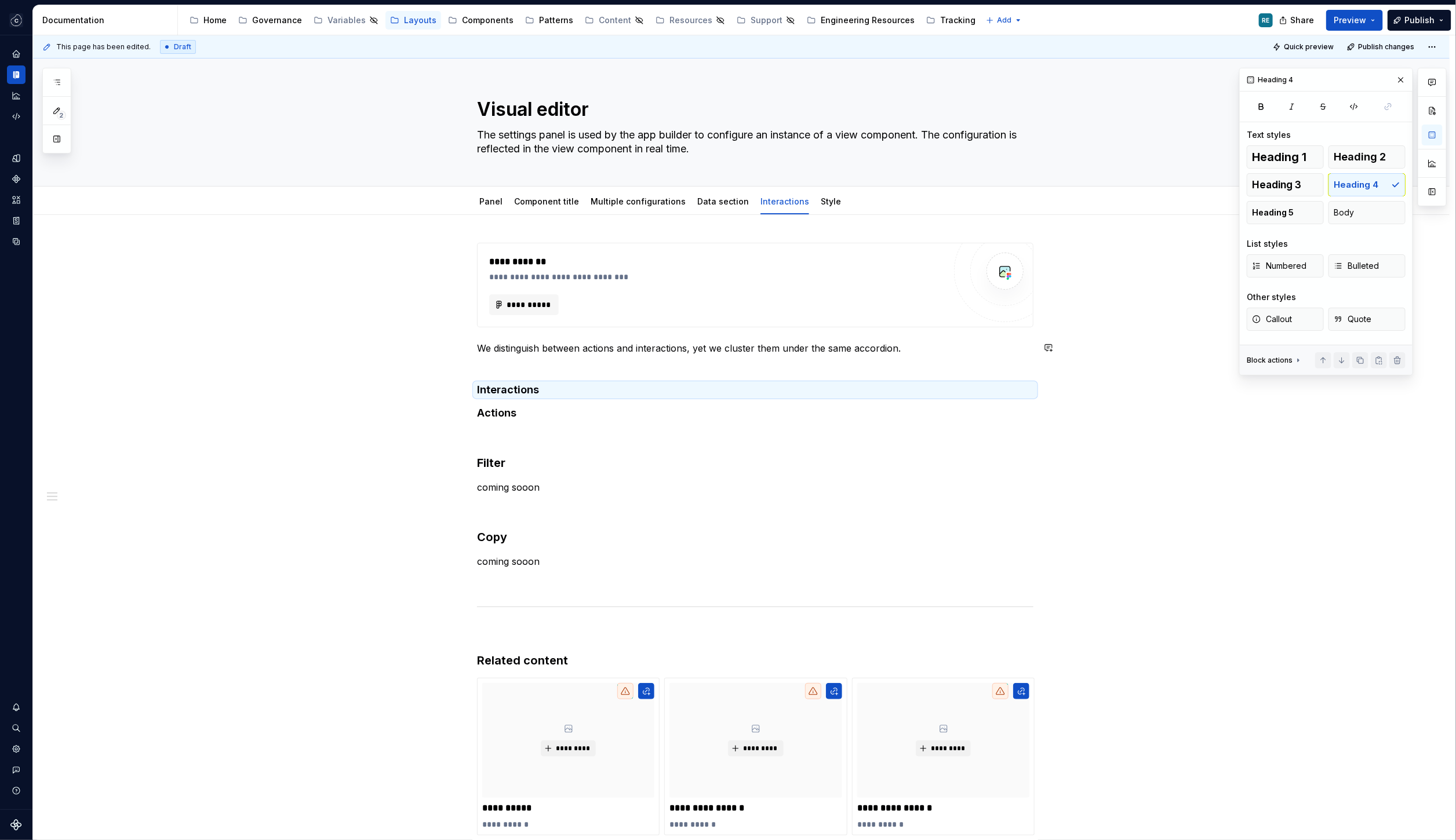
click at [593, 383] on h4 "Interactions" at bounding box center [755, 390] width 557 height 14
click at [540, 364] on p "We distinguish between actions and interactions, yet we cluster them under the …" at bounding box center [755, 355] width 557 height 28
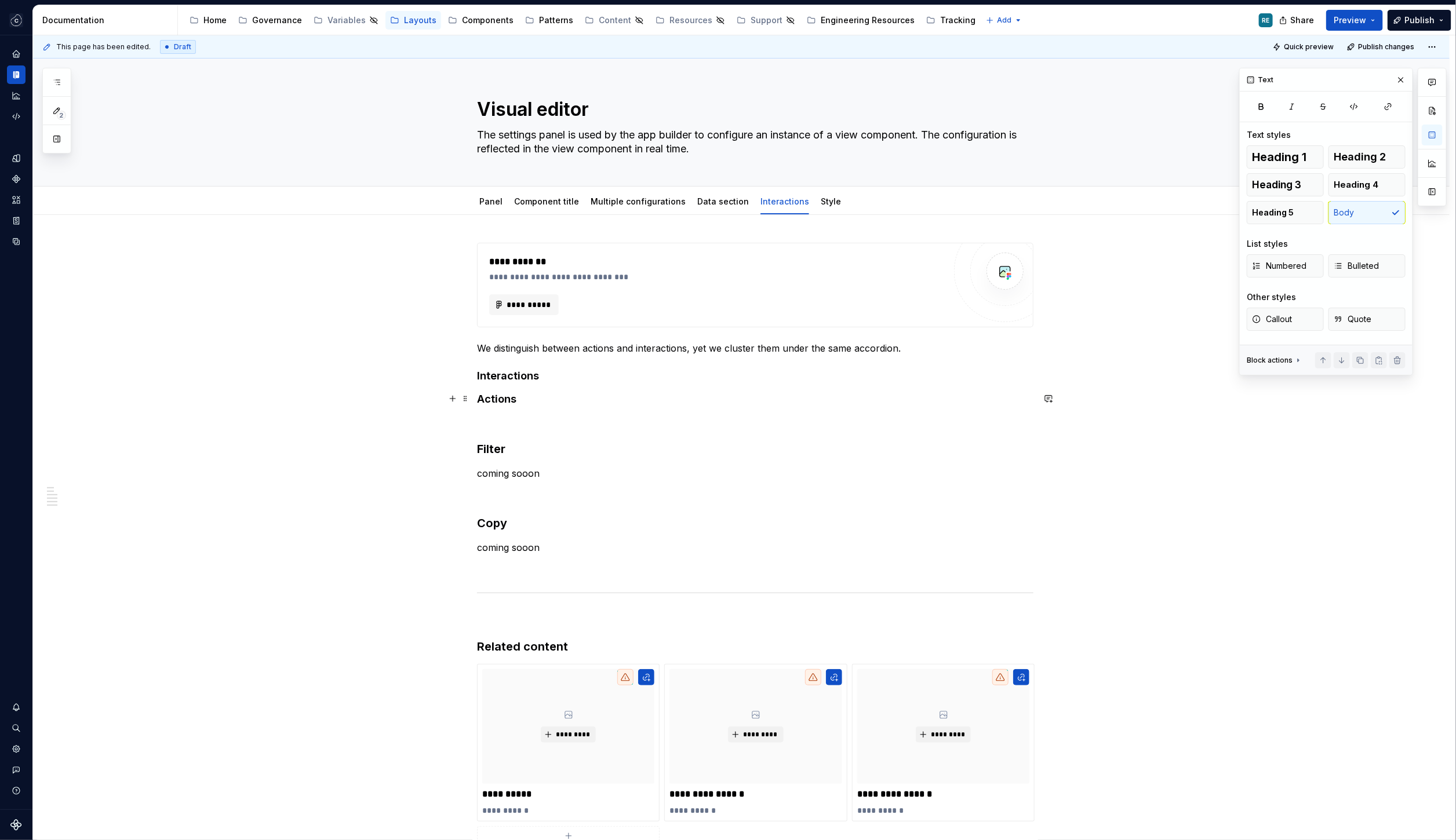
click at [561, 375] on h4 "Interactions" at bounding box center [755, 376] width 557 height 14
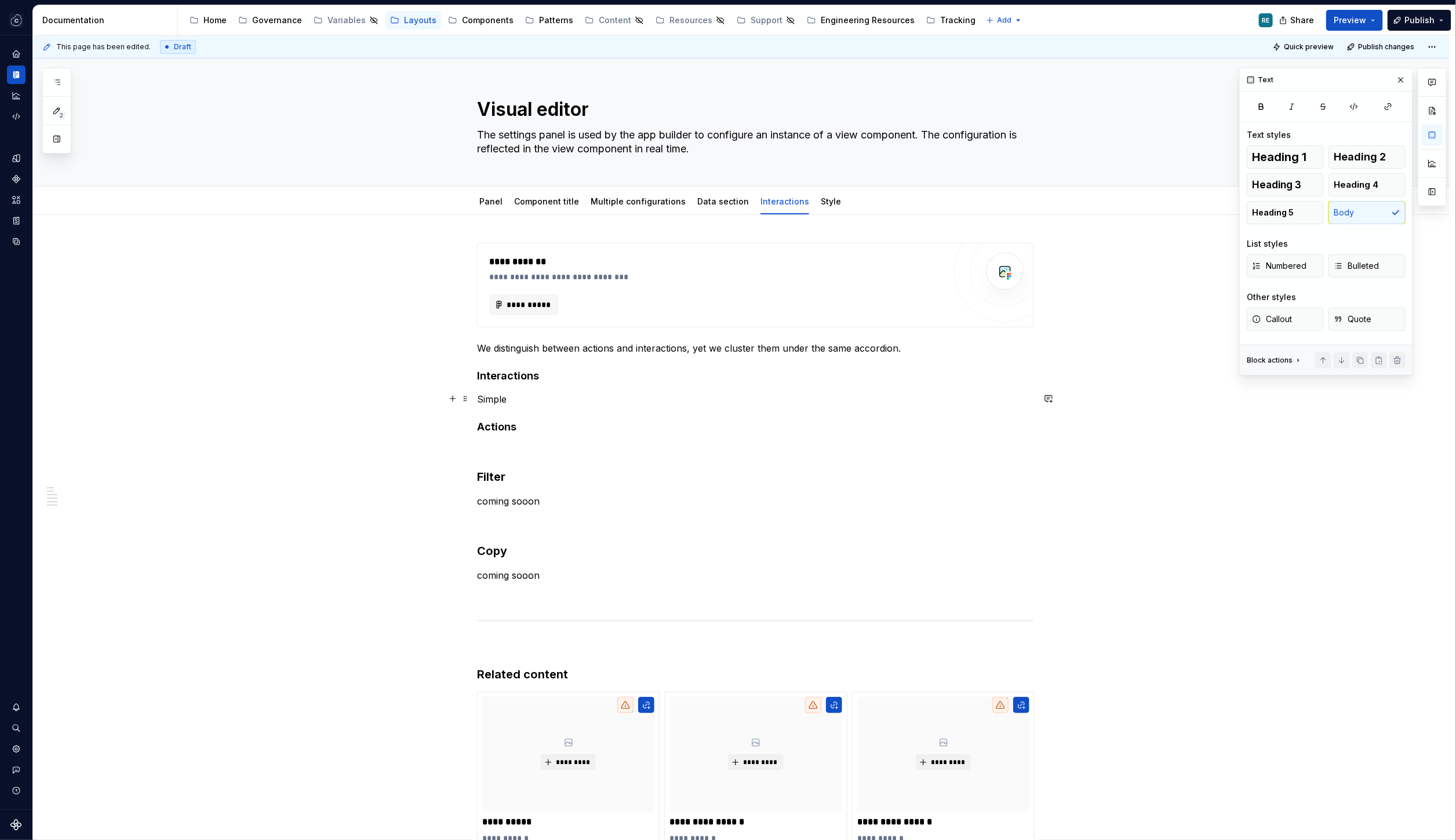
click at [494, 400] on p "Simple" at bounding box center [755, 399] width 557 height 14
click at [488, 399] on p "Simple" at bounding box center [755, 399] width 557 height 14
click at [539, 406] on div "**********" at bounding box center [755, 565] width 557 height 645
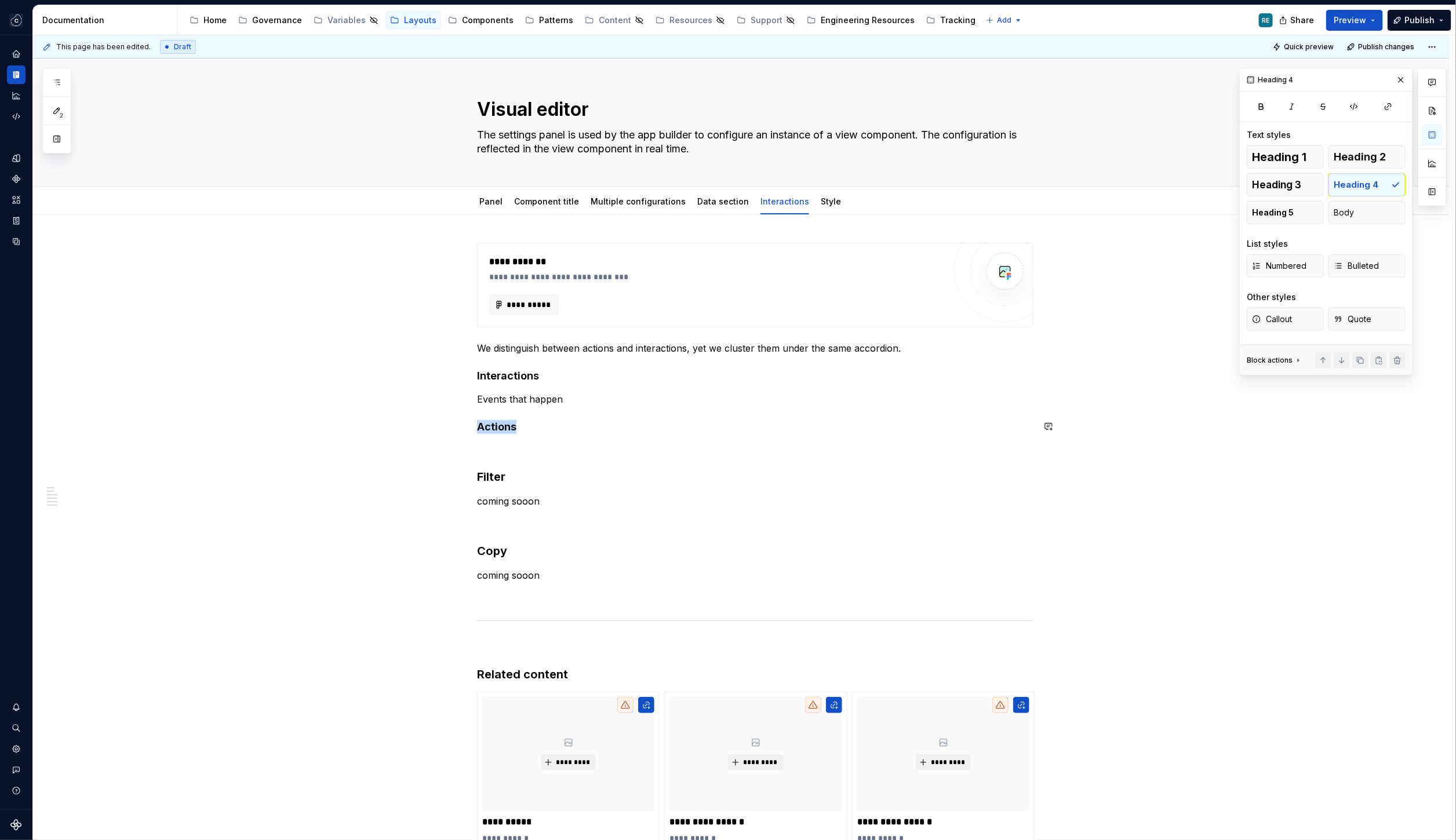
click at [539, 406] on div "**********" at bounding box center [755, 565] width 557 height 645
click at [550, 469] on h3 "Filter" at bounding box center [755, 476] width 557 height 16
click at [546, 395] on p "Events that happen" at bounding box center [755, 399] width 557 height 14
click at [498, 395] on p "Events that" at bounding box center [755, 399] width 557 height 14
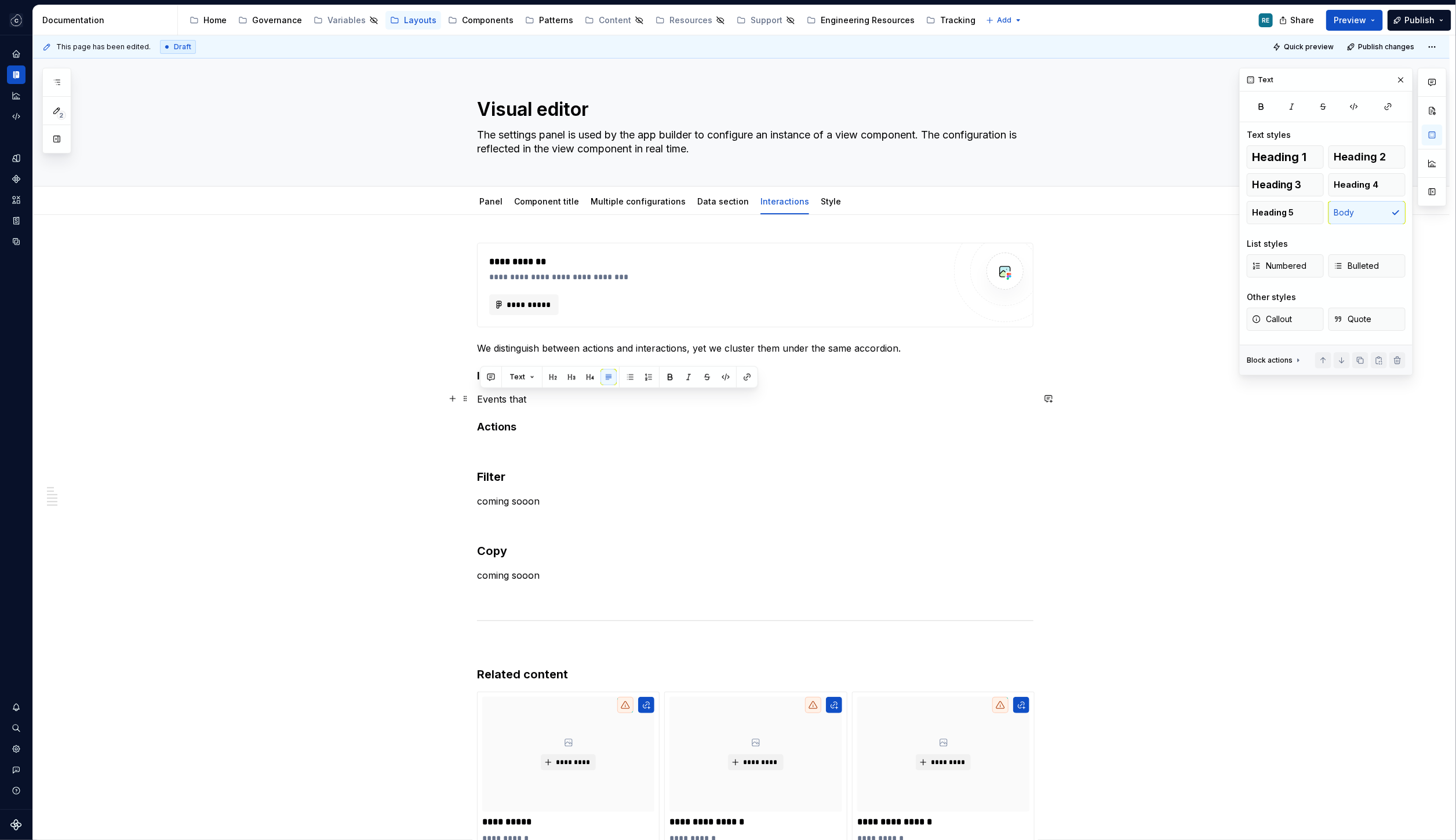
drag, startPoint x: 498, startPoint y: 395, endPoint x: 532, endPoint y: 395, distance: 34.0
click at [532, 395] on p "Events that" at bounding box center [755, 399] width 557 height 14
click at [672, 395] on p "Simple events, events that are supported out-of-the box" at bounding box center [755, 399] width 557 height 14
drag, startPoint x: 672, startPoint y: 395, endPoint x: 709, endPoint y: 395, distance: 37.0
click at [709, 395] on p "Simple events, events that are supported out-of-the box" at bounding box center [755, 399] width 557 height 14
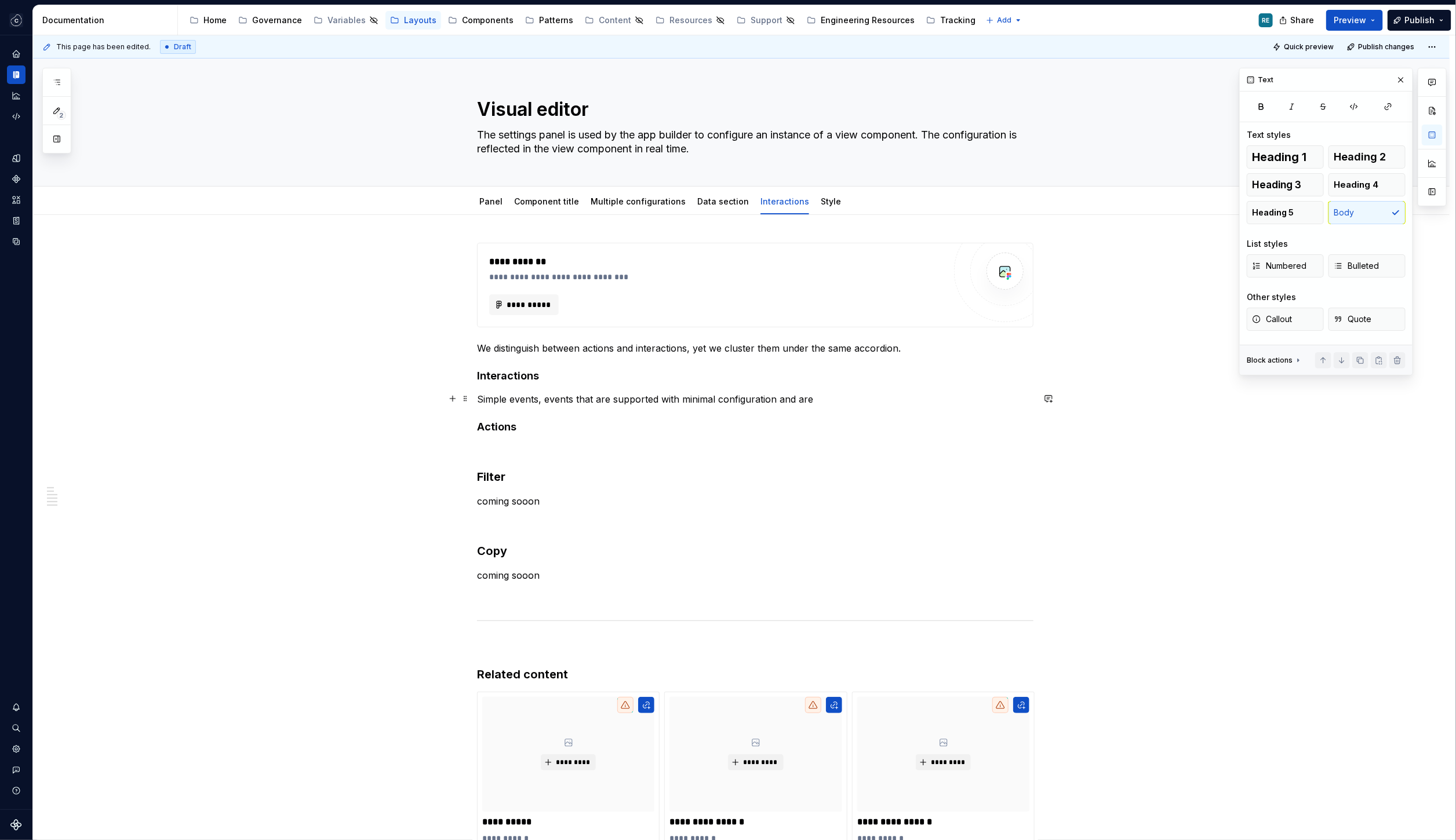
click at [666, 398] on p "Simple events, events that are supported with minimal configuration and are" at bounding box center [755, 399] width 557 height 14
drag, startPoint x: 666, startPoint y: 398, endPoint x: 635, endPoint y: 409, distance: 32.9
click at [635, 409] on div "**********" at bounding box center [755, 565] width 557 height 645
click at [610, 399] on p "Simple events, events that are supported with minimal configuration and are" at bounding box center [755, 399] width 557 height 14
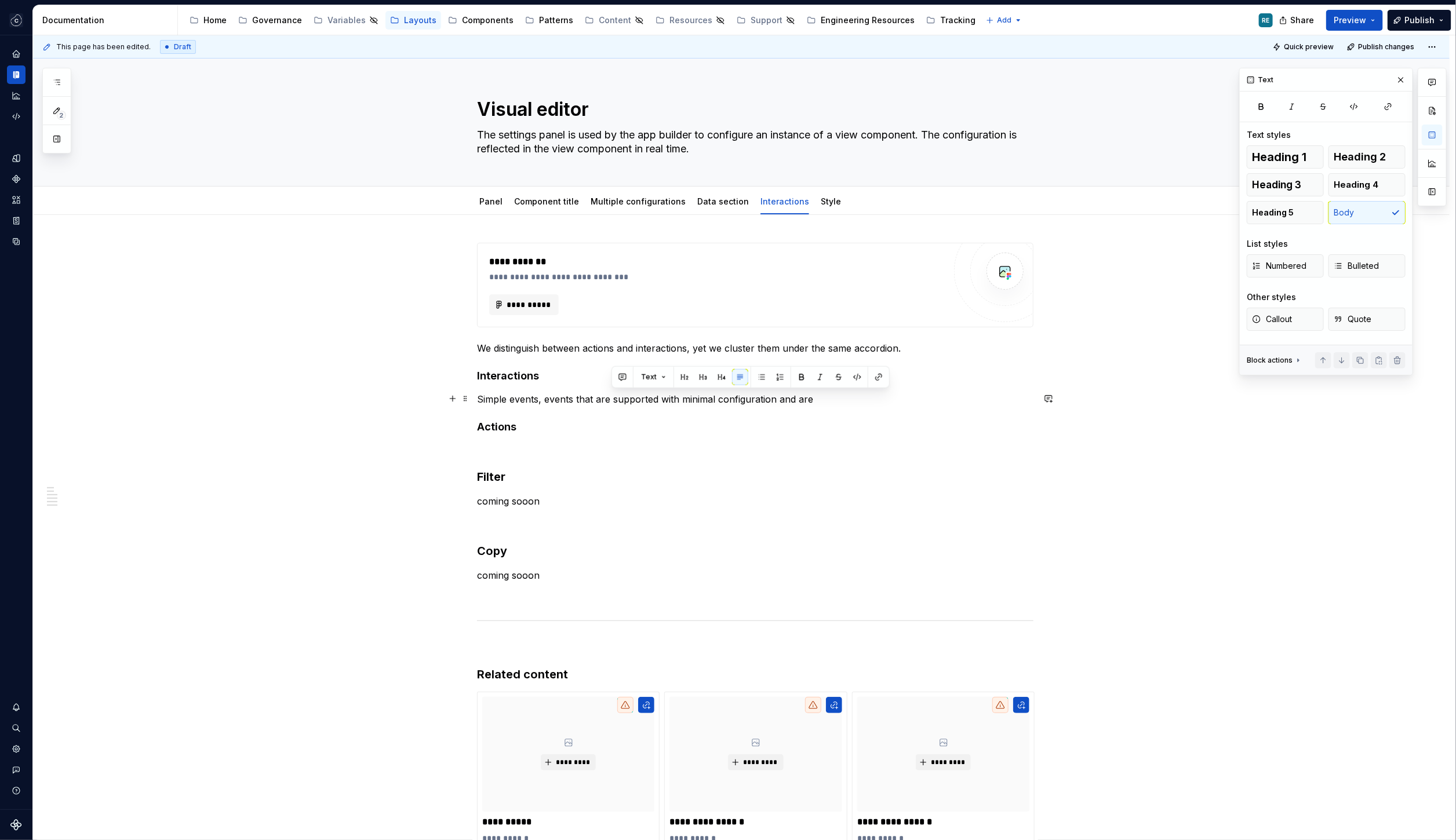
click at [601, 399] on p "Simple events, events that are supported with minimal configuration and are" at bounding box center [755, 399] width 557 height 14
drag, startPoint x: 601, startPoint y: 399, endPoint x: 799, endPoint y: 395, distance: 198.0
click at [799, 395] on p "Simple events, events that are supported with minimal configuration and are" at bounding box center [755, 399] width 557 height 14
click at [553, 400] on p "Simple events, events that do not require additional Celonis configuration" at bounding box center [755, 399] width 557 height 14
drag, startPoint x: 553, startPoint y: 400, endPoint x: 628, endPoint y: 400, distance: 75.0
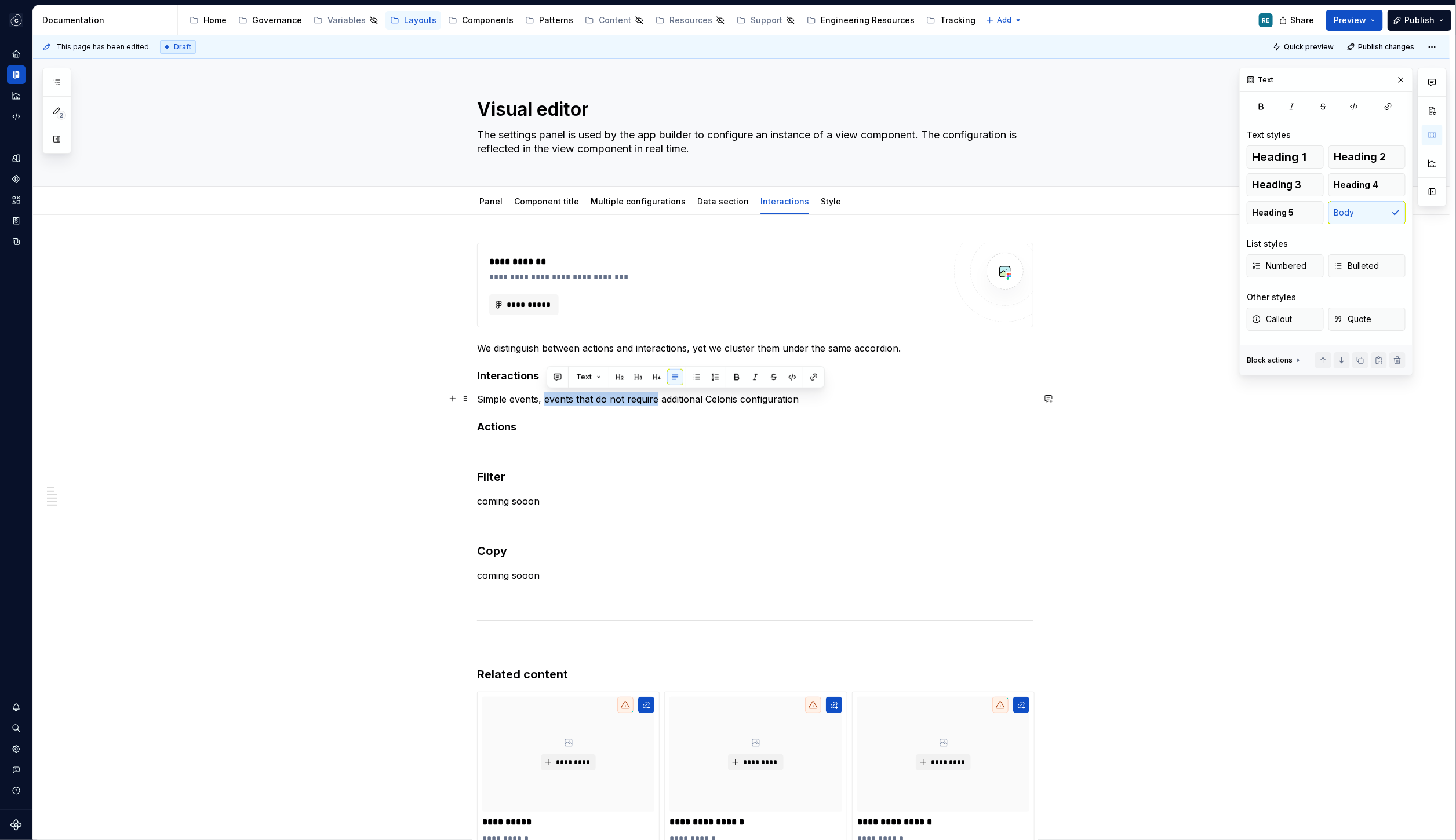
click at [628, 400] on p "Simple events, events that do not require additional Celonis configuration" at bounding box center [755, 399] width 557 height 14
click at [593, 395] on p "Simple events, events that do not require additional Celonis configuration" at bounding box center [755, 399] width 557 height 14
click at [561, 394] on p "Simple events, events that work out-of-the box do not require additional Celoni…" at bounding box center [755, 399] width 557 height 14
click at [586, 394] on p "Simple events, events that work out-of-the box do not require additional Celoni…" at bounding box center [755, 399] width 557 height 14
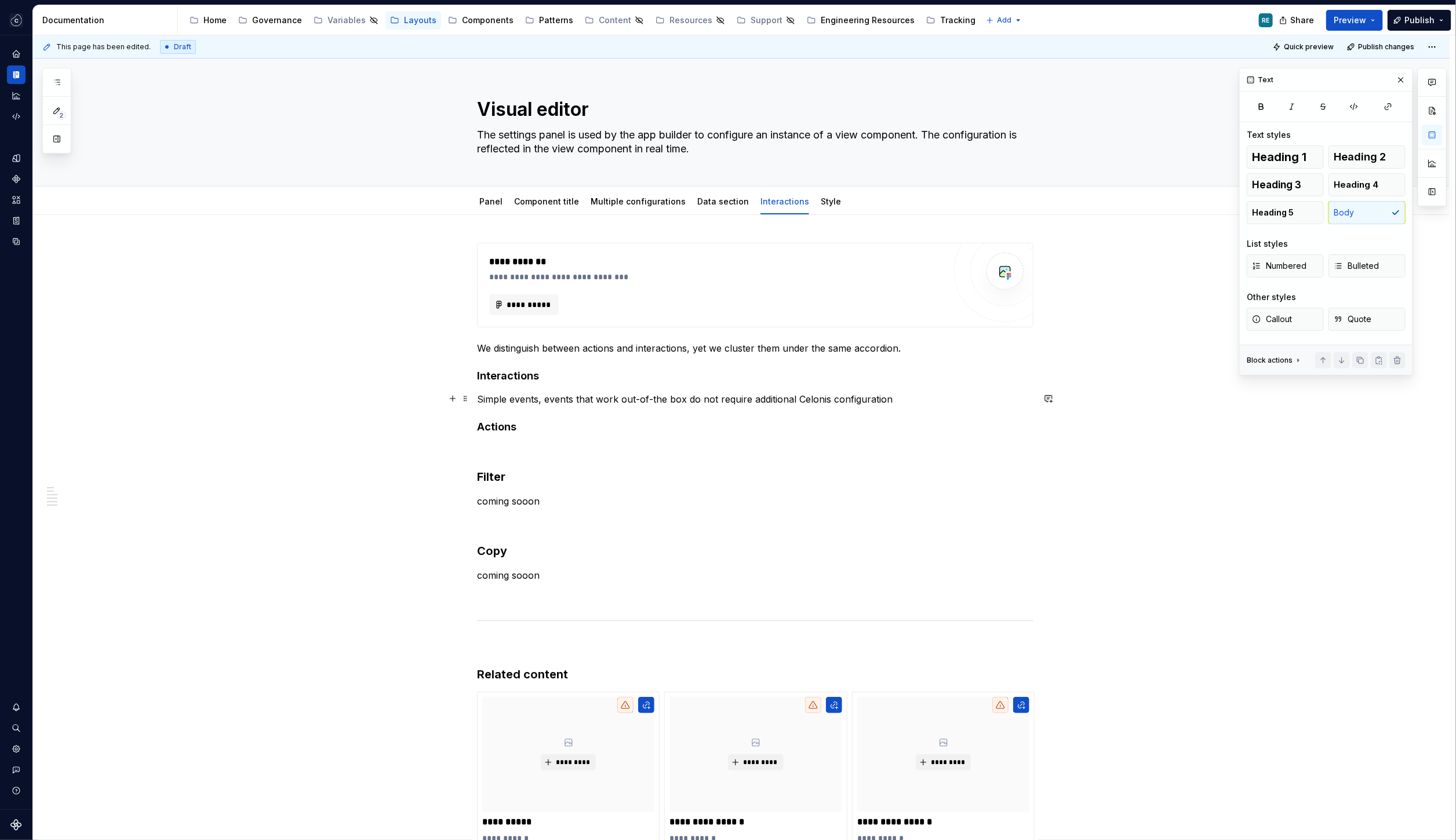
click at [600, 395] on p "Simple events, events that work out-of-the box do not require additional Celoni…" at bounding box center [755, 399] width 557 height 14
drag, startPoint x: 600, startPoint y: 395, endPoint x: 691, endPoint y: 397, distance: 91.0
click at [691, 397] on p "Simple events, events that work out-of-the box do not require additional Celoni…" at bounding box center [755, 399] width 557 height 14
click at [554, 399] on p "Simple events, events that not require additional Celonis configuration" at bounding box center [755, 399] width 557 height 14
drag, startPoint x: 554, startPoint y: 399, endPoint x: 581, endPoint y: 399, distance: 27.0
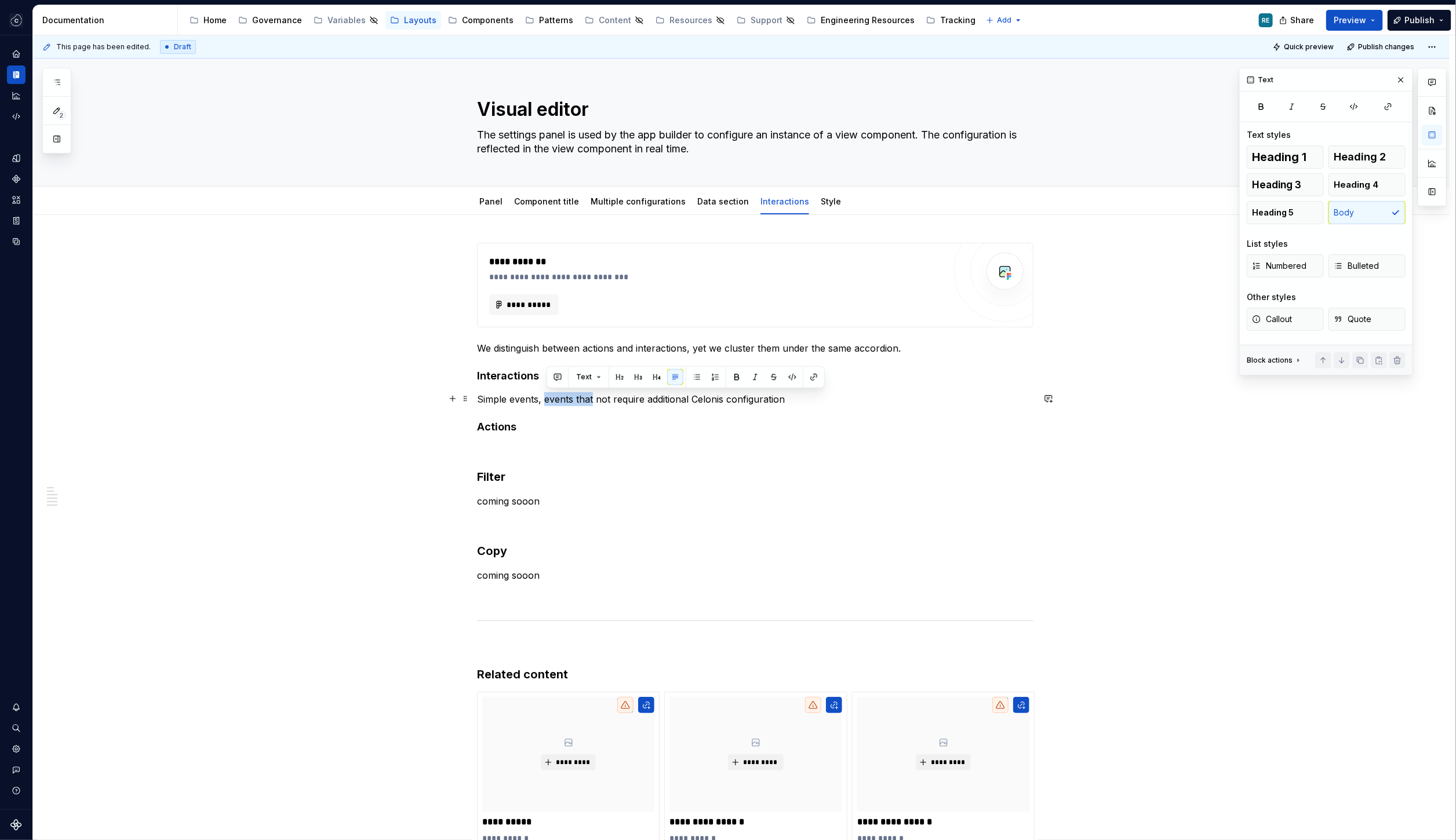
click at [581, 399] on p "Simple events, events that not require additional Celonis configuration" at bounding box center [755, 399] width 557 height 14
click at [807, 395] on p "Simple events, they do not require additional Celonis configuration" at bounding box center [755, 399] width 557 height 14
click at [899, 399] on p "Simple events, they do not require additional Celonis configuration, they work …" at bounding box center [755, 399] width 557 height 14
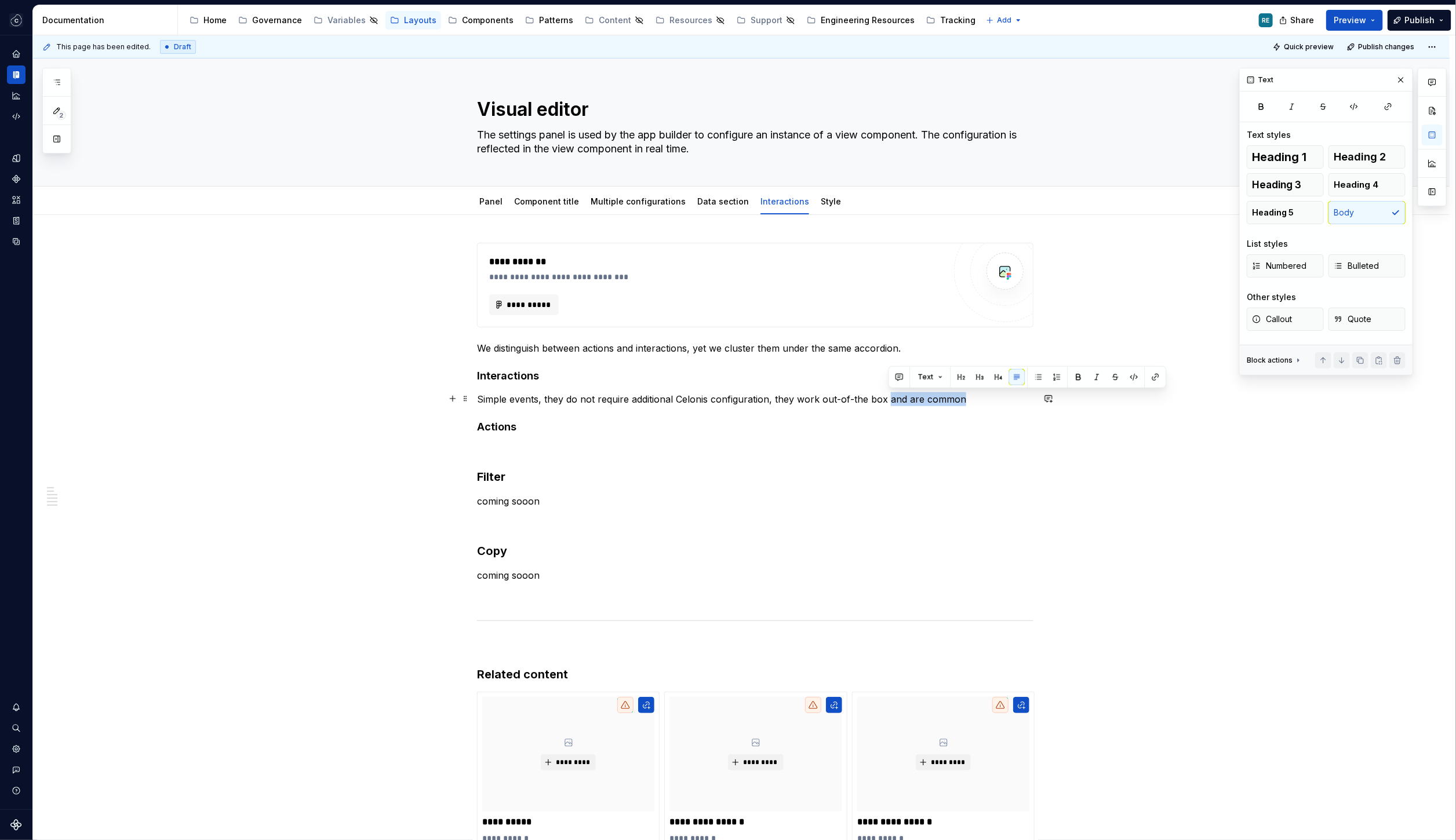
drag, startPoint x: 899, startPoint y: 399, endPoint x: 955, endPoint y: 399, distance: 56.0
click at [955, 399] on p "Simple events, they do not require additional Celonis configuration, they work …" at bounding box center [755, 399] width 557 height 14
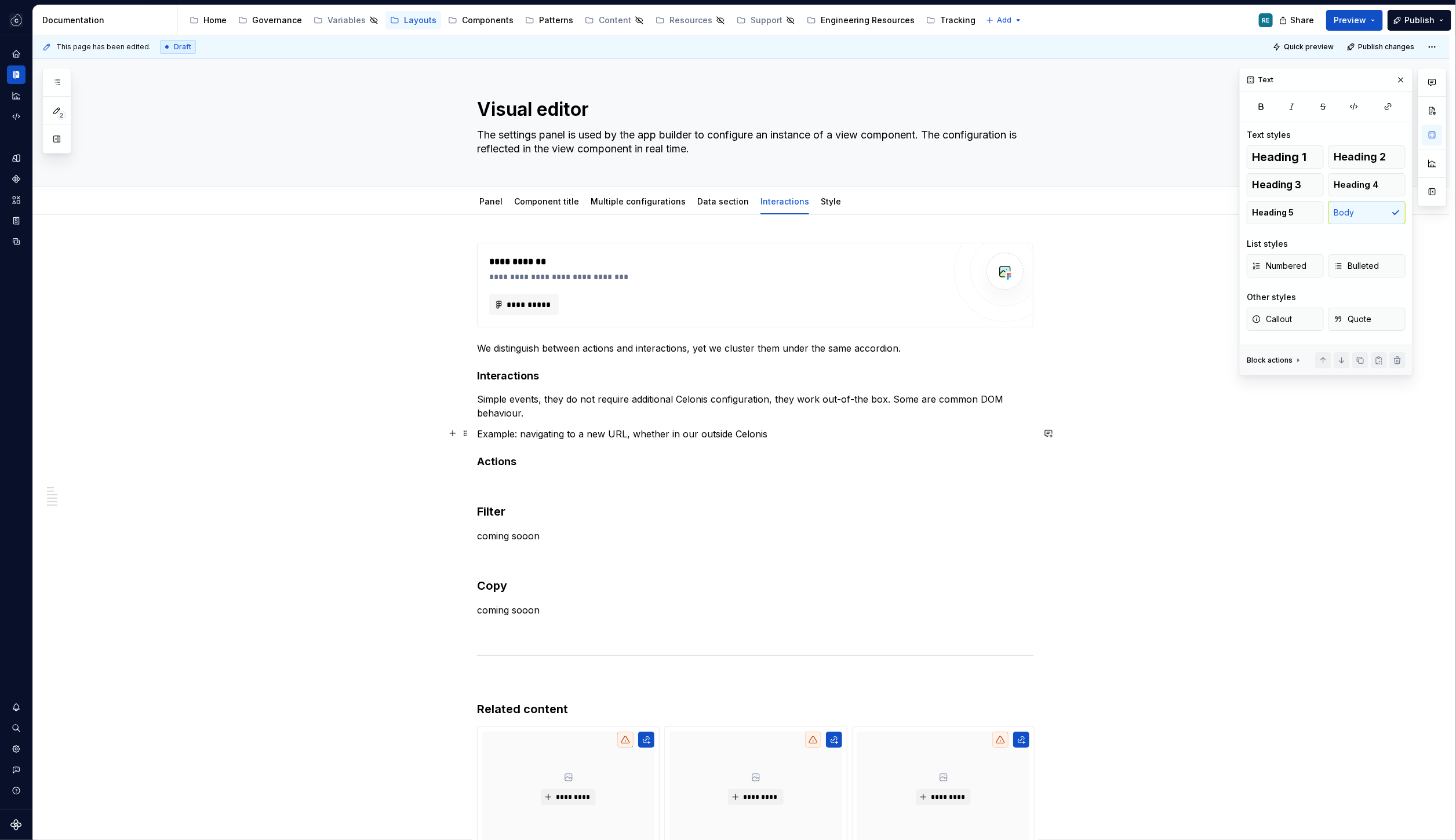
click at [747, 434] on p "Example: navigating to a new URL, whether in our outside Celonis" at bounding box center [755, 434] width 557 height 14
click at [679, 433] on p "Example: navigating to a new URL, whether in our outside the app" at bounding box center [755, 434] width 557 height 14
click at [817, 433] on p "Example: navigating to a new URL, whether inside our outside the app" at bounding box center [755, 434] width 557 height 14
click at [538, 433] on p "Example: navigating to a new URL, whether inside our outside the app," at bounding box center [755, 434] width 557 height 14
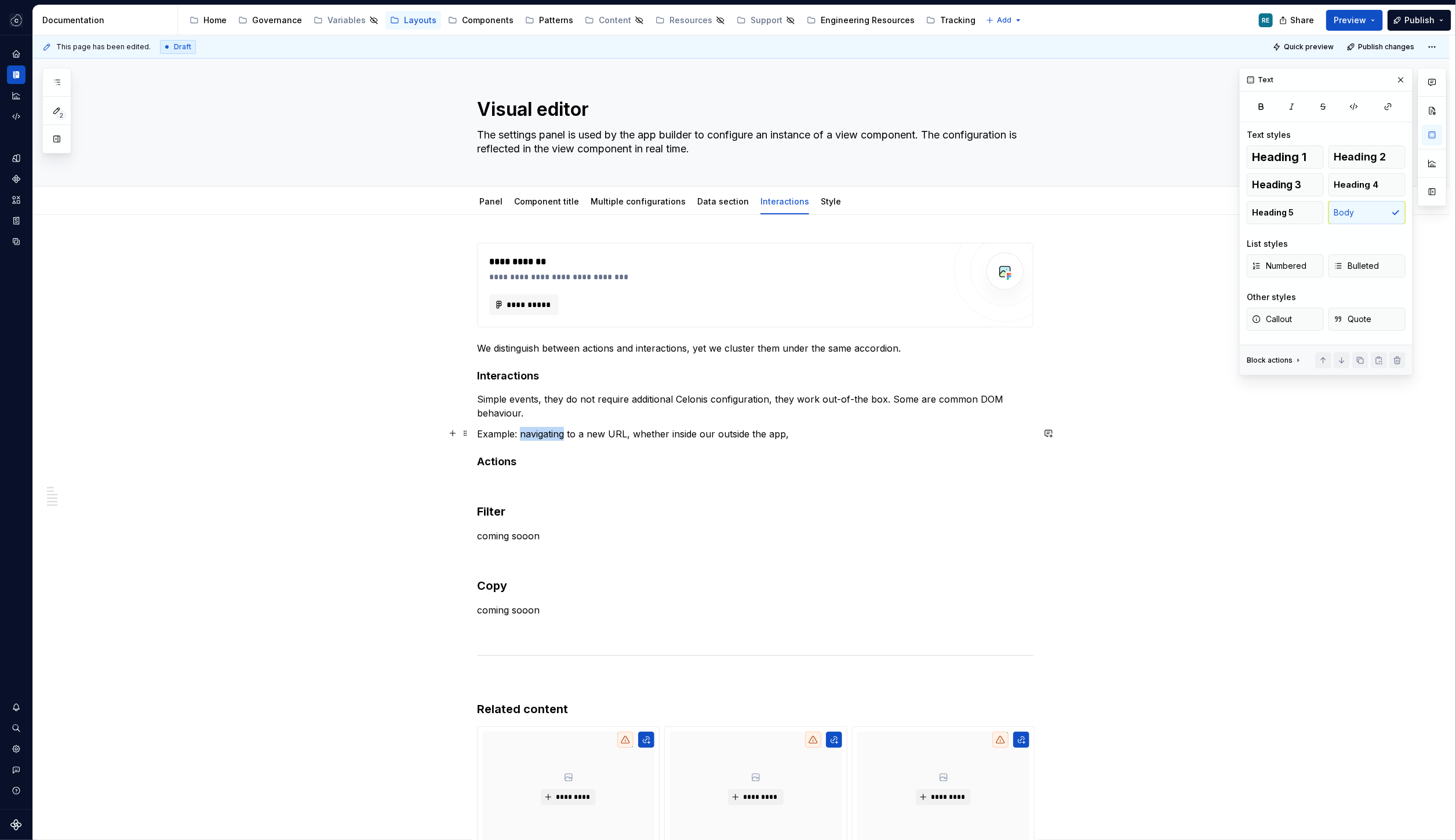
click at [538, 433] on p "Example: navigating to a new URL, whether inside our outside the app," at bounding box center [755, 434] width 557 height 14
click at [520, 433] on p "Example: navigating to a new URL, whether inside our outside the app," at bounding box center [755, 434] width 557 height 14
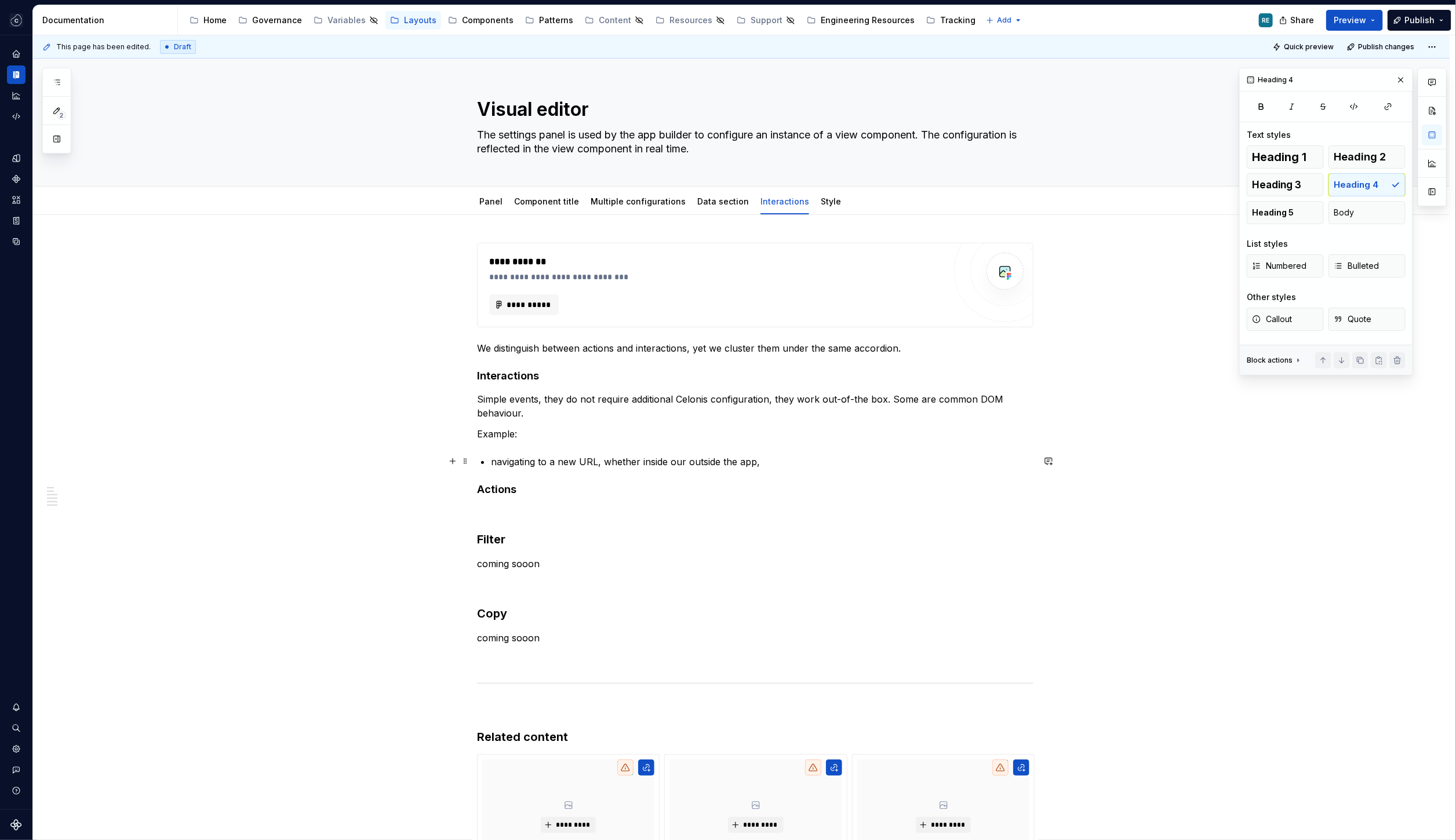
click at [501, 460] on p "navigating to a new URL, whether inside our outside the app," at bounding box center [761, 462] width 543 height 14
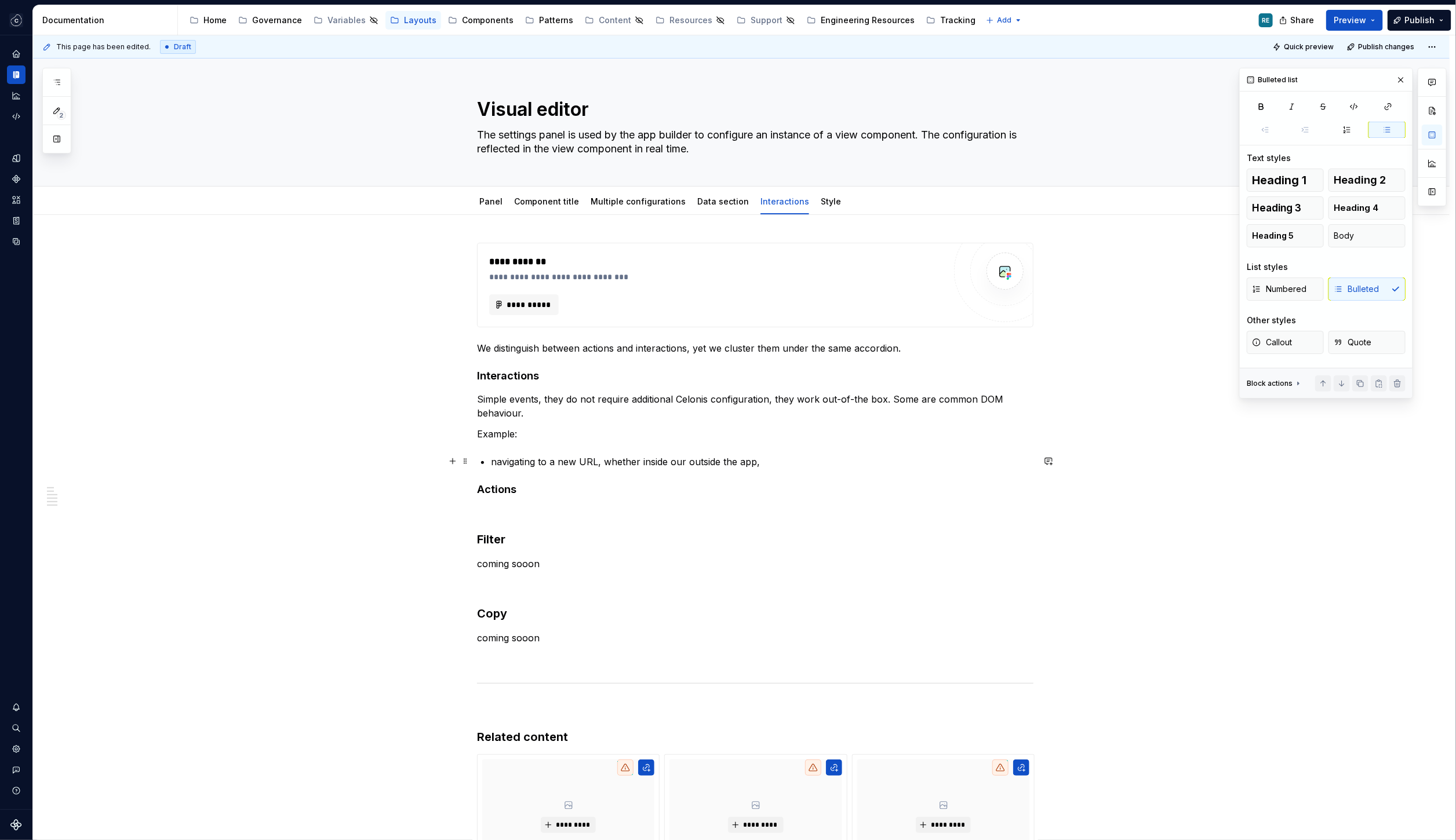
click at [770, 467] on p "navigating to a new URL, whether inside our outside the app," at bounding box center [761, 462] width 543 height 14
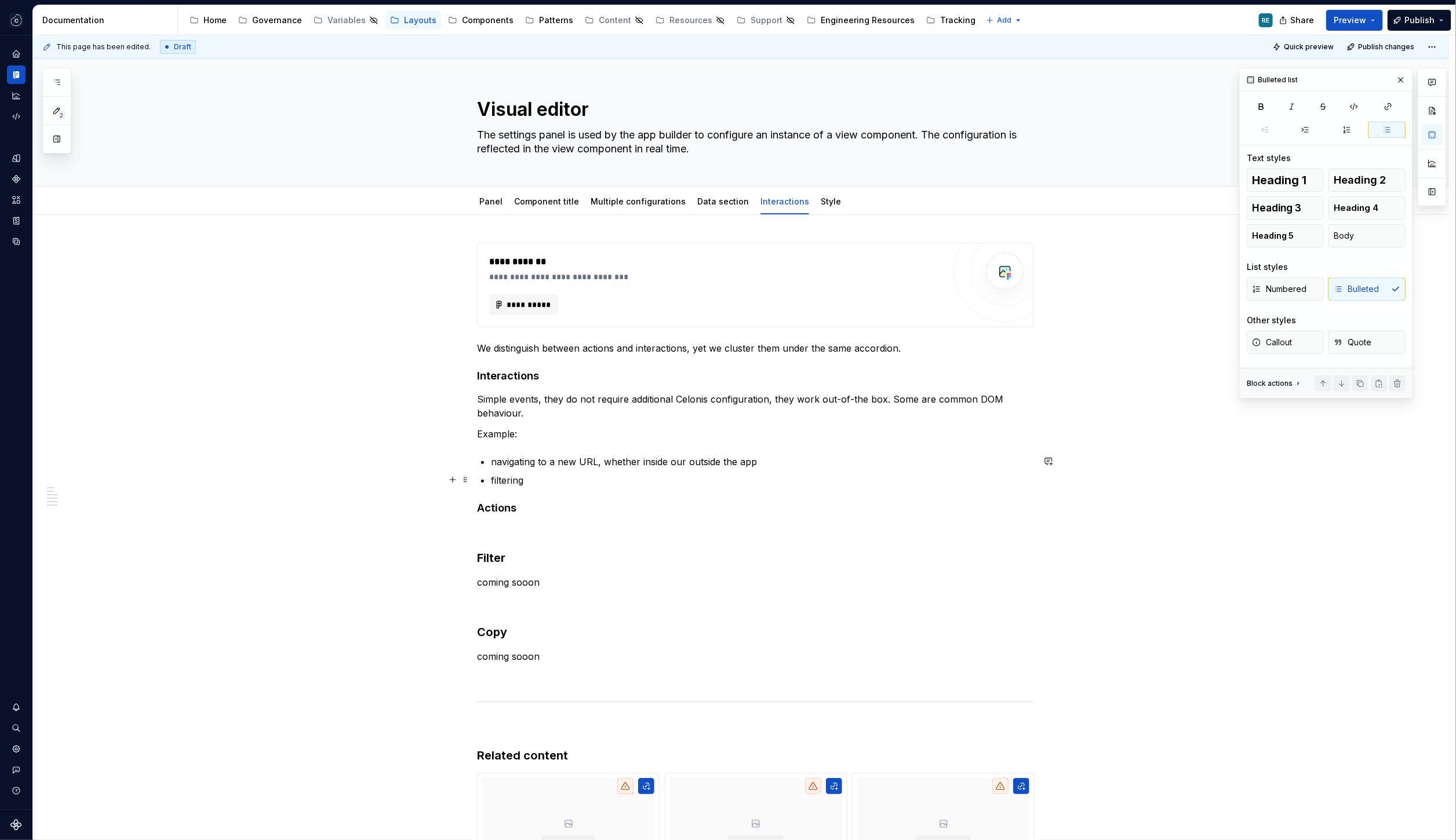
click at [509, 485] on p "filtering" at bounding box center [761, 480] width 543 height 14
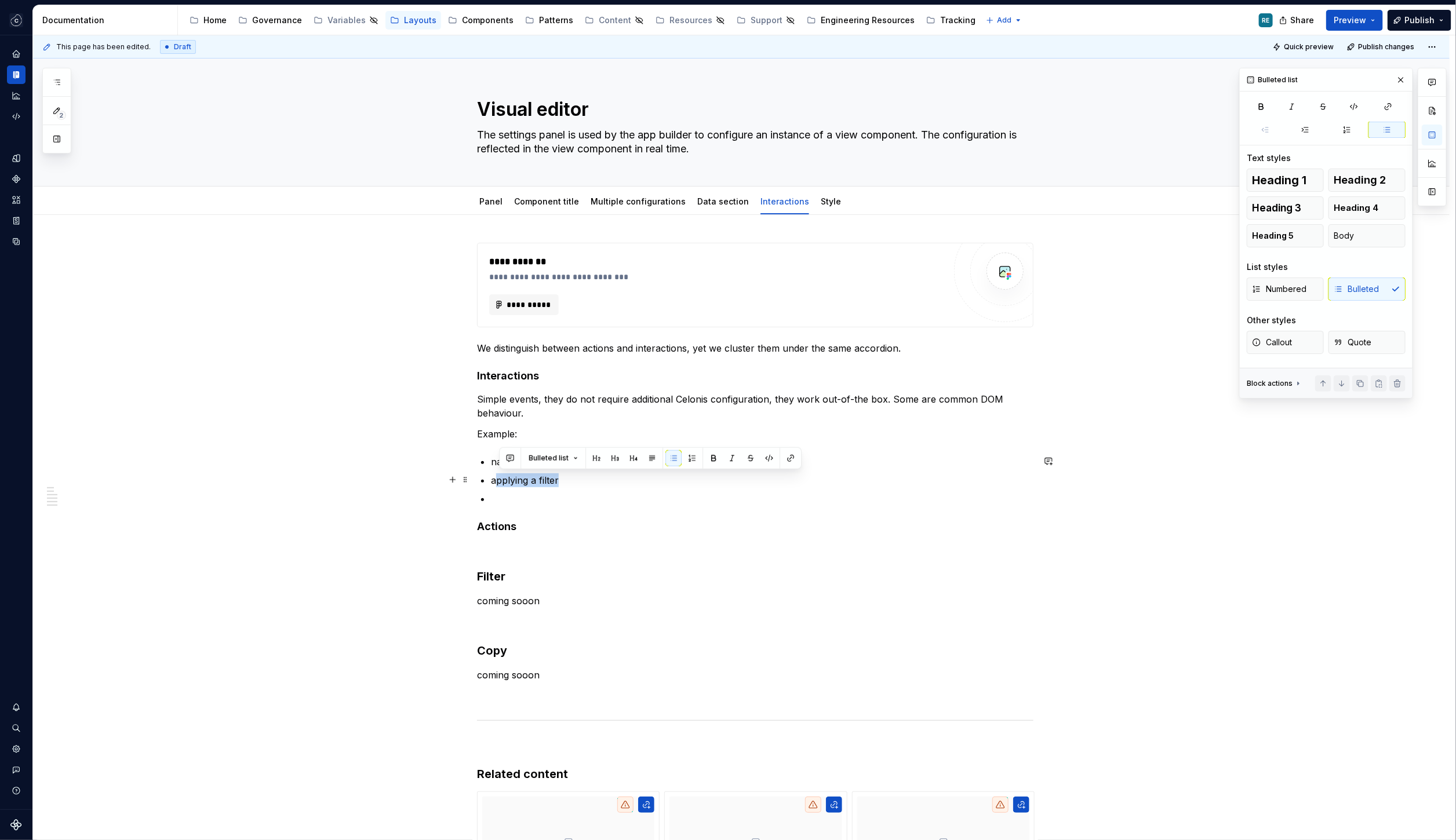
drag, startPoint x: 500, startPoint y: 481, endPoint x: 564, endPoint y: 482, distance: 64.0
click at [565, 482] on p "applying a filter" at bounding box center [761, 480] width 543 height 14
click at [538, 479] on p "applying a filter" at bounding box center [761, 480] width 543 height 14
drag, startPoint x: 538, startPoint y: 479, endPoint x: 505, endPoint y: 479, distance: 33.0
click at [505, 479] on p "applying a filter" at bounding box center [761, 480] width 543 height 14
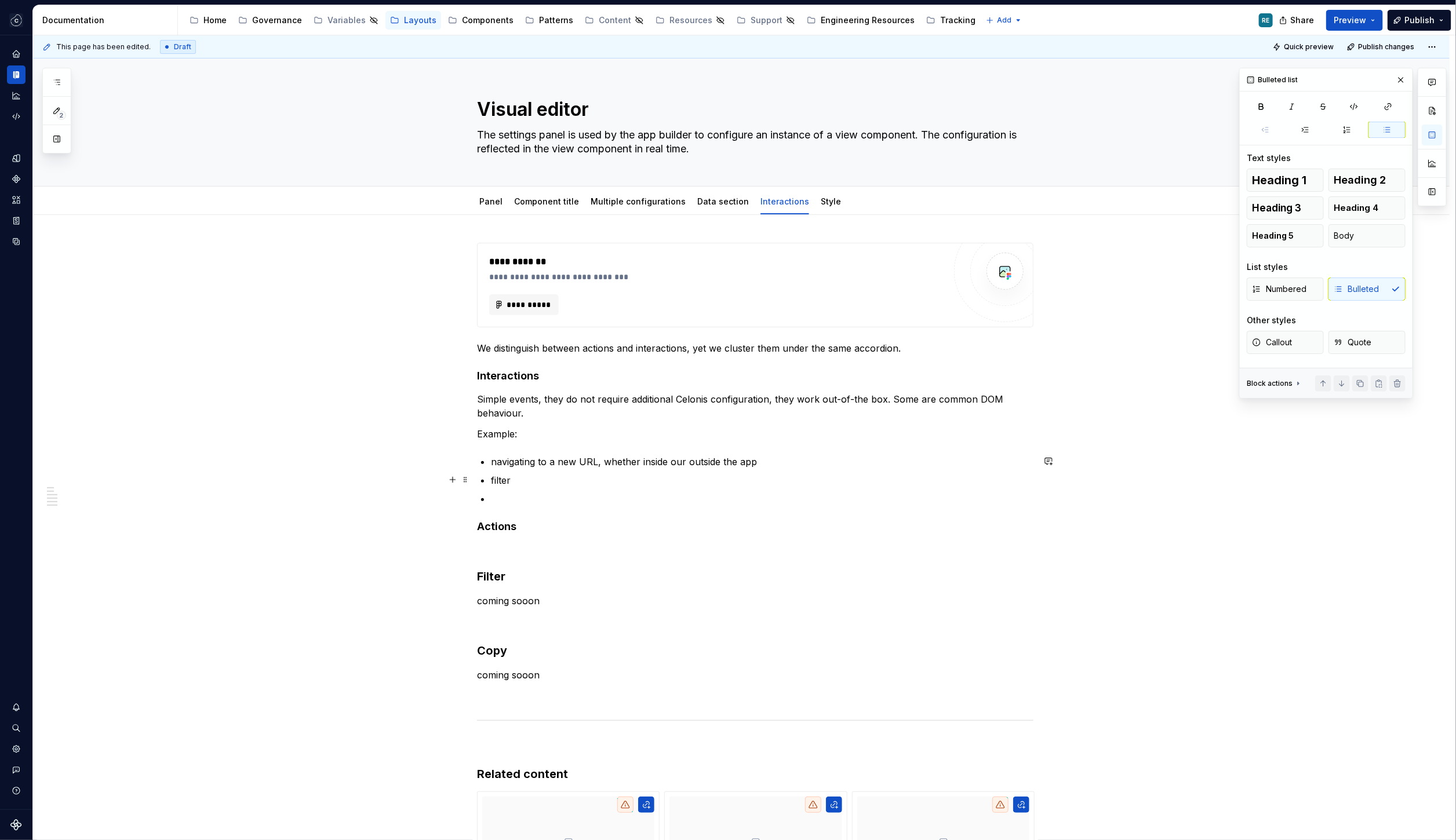
click at [543, 474] on p "filter" at bounding box center [761, 480] width 543 height 14
click at [518, 492] on p at bounding box center [761, 499] width 543 height 14
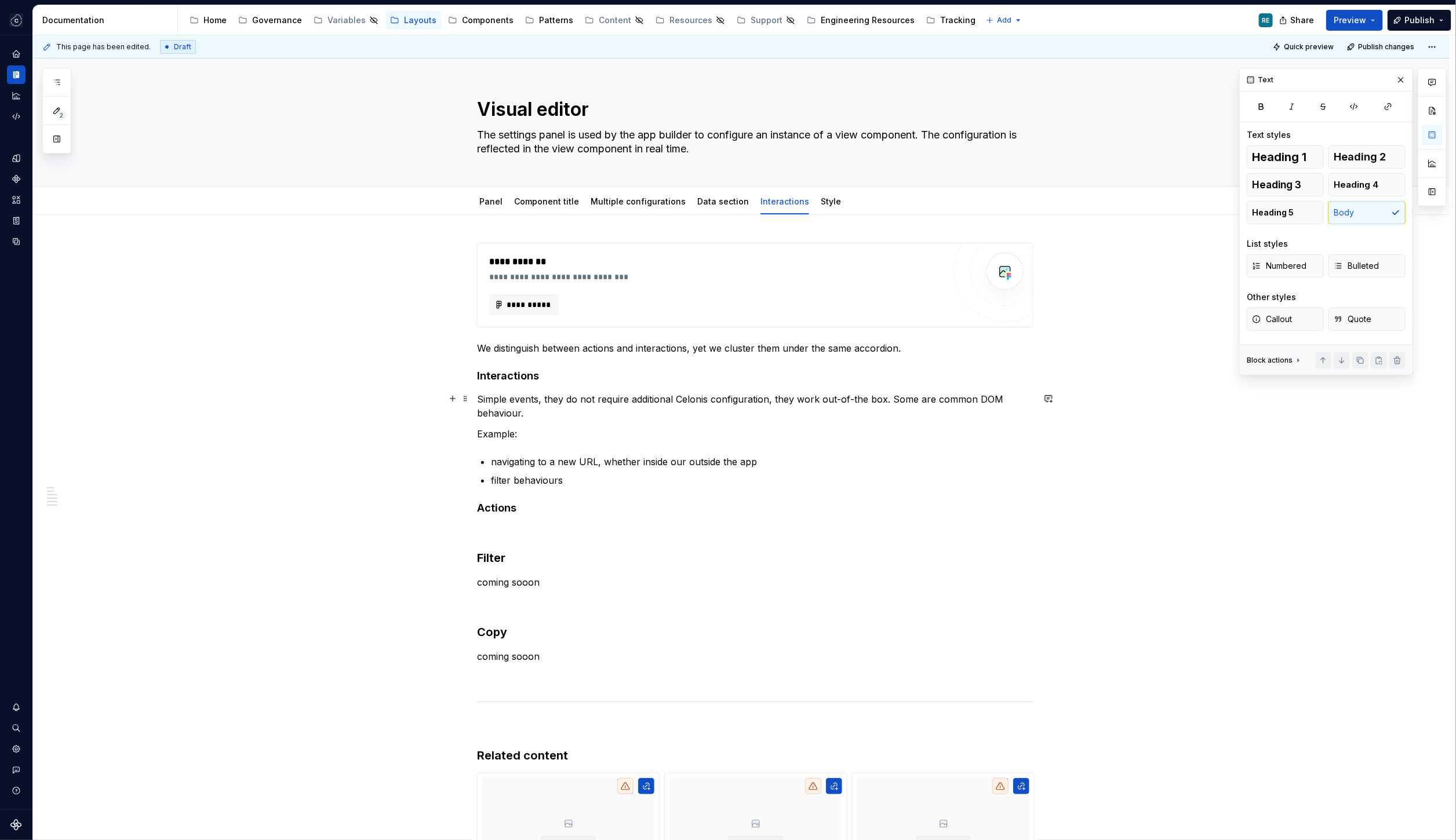
click at [557, 406] on p "Simple events, they do not require additional Celonis configuration, they work …" at bounding box center [755, 406] width 557 height 28
click at [611, 409] on p "Simple events, they do not require additional Celonis configuration, they work …" at bounding box center [755, 406] width 557 height 28
click at [565, 409] on p "Simple events, they do not require additional Celonis configuration, they work …" at bounding box center [755, 406] width 557 height 28
click at [609, 414] on p "Simple events, they do not require additional Celonis configuration, they work …" at bounding box center [755, 406] width 557 height 28
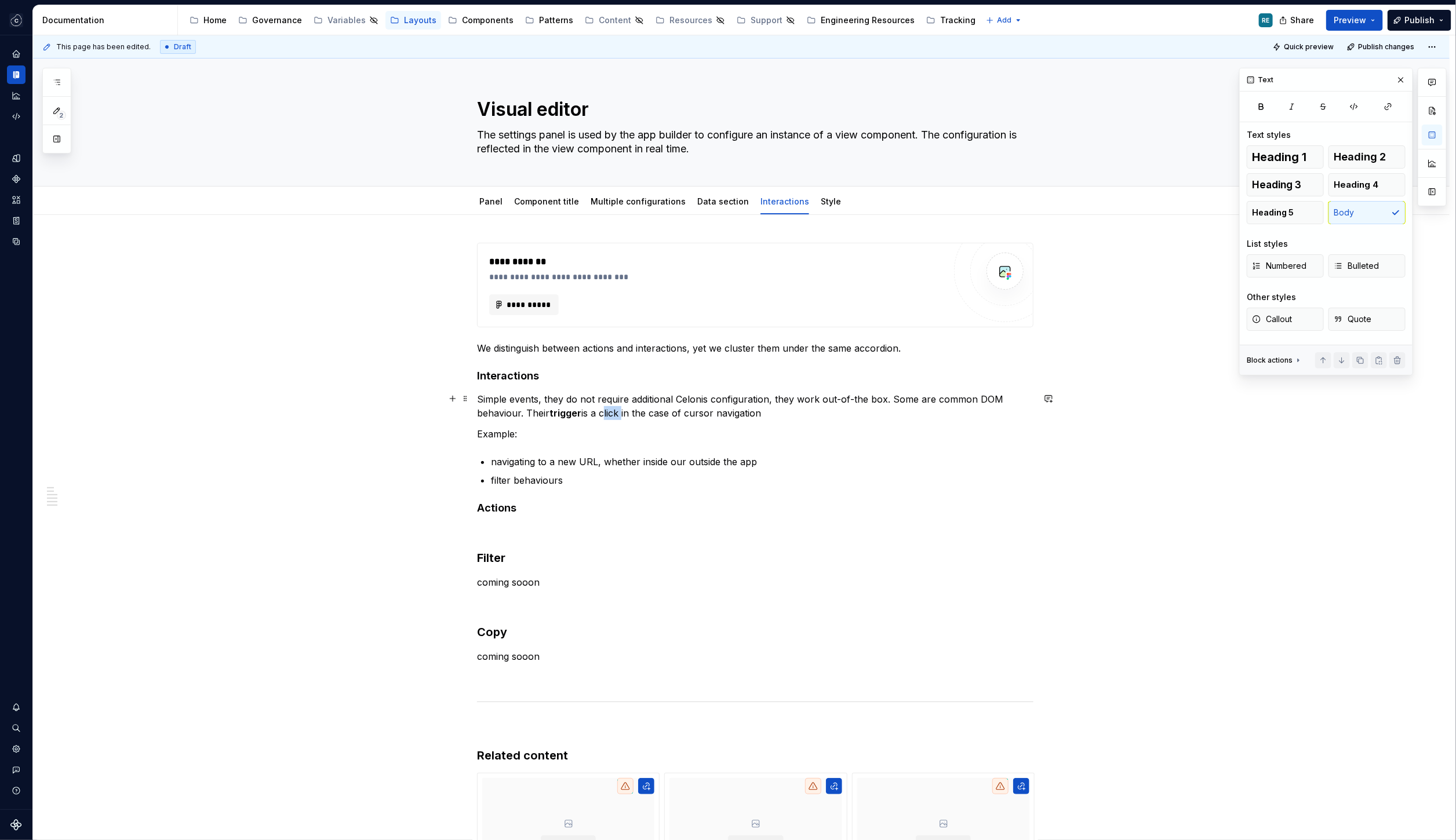
click at [609, 414] on p "Simple events, they do not require additional Celonis configuration, they work …" at bounding box center [755, 406] width 557 height 28
click at [806, 421] on div "**********" at bounding box center [755, 606] width 557 height 726
click at [805, 416] on p "Simple events, they do not require additional Celonis configuration, they work …" at bounding box center [755, 406] width 557 height 28
click at [537, 412] on p "Simple events, they do not require additional Celonis configuration, they work …" at bounding box center [755, 406] width 557 height 28
drag, startPoint x: 537, startPoint y: 412, endPoint x: 898, endPoint y: 409, distance: 361.0
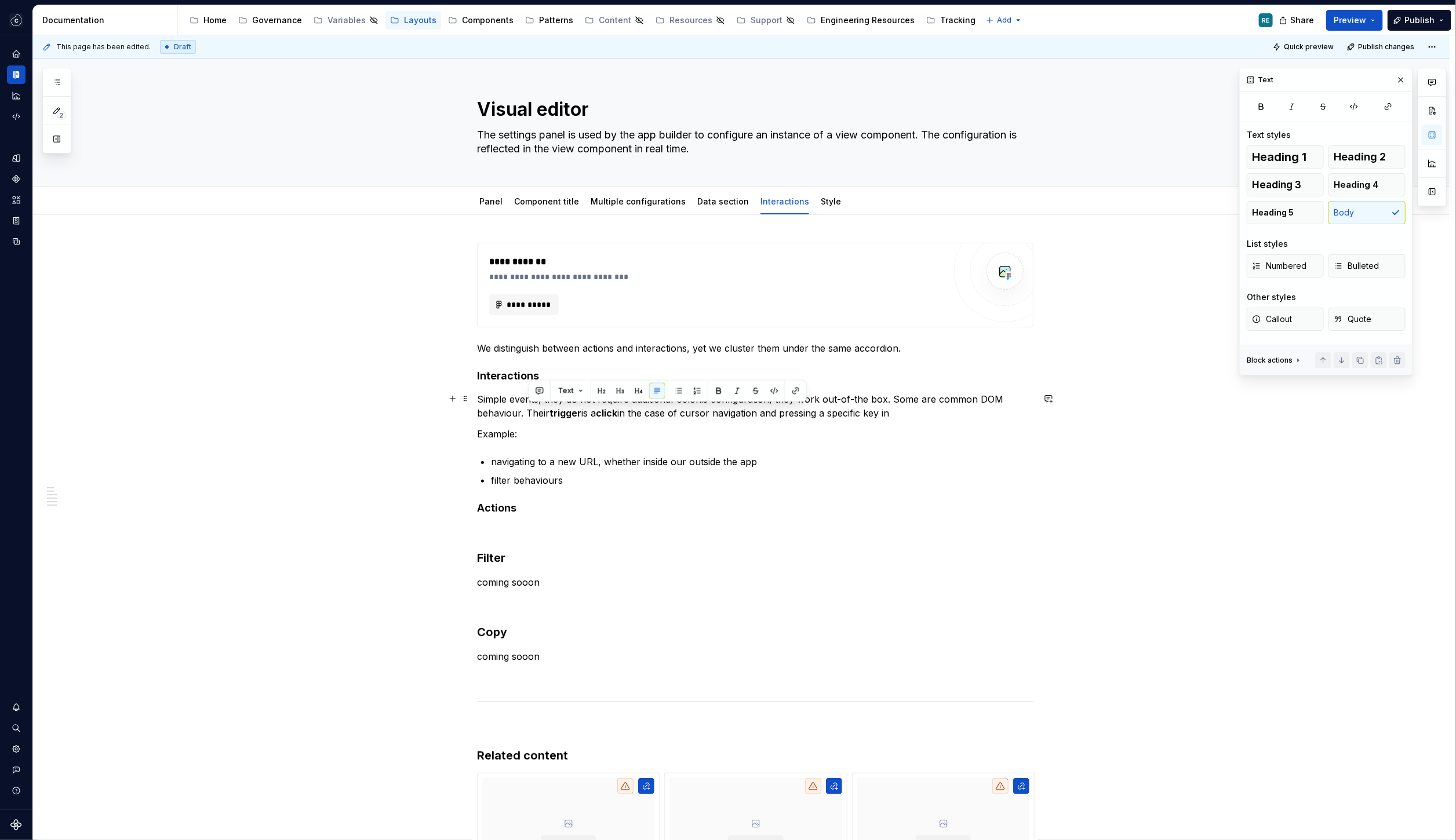
click at [898, 409] on p "Simple events, they do not require additional Celonis configuration, they work …" at bounding box center [755, 406] width 557 height 28
click at [903, 346] on p "We distinguish between actions and interactions, yet we cluster them under the …" at bounding box center [755, 348] width 557 height 14
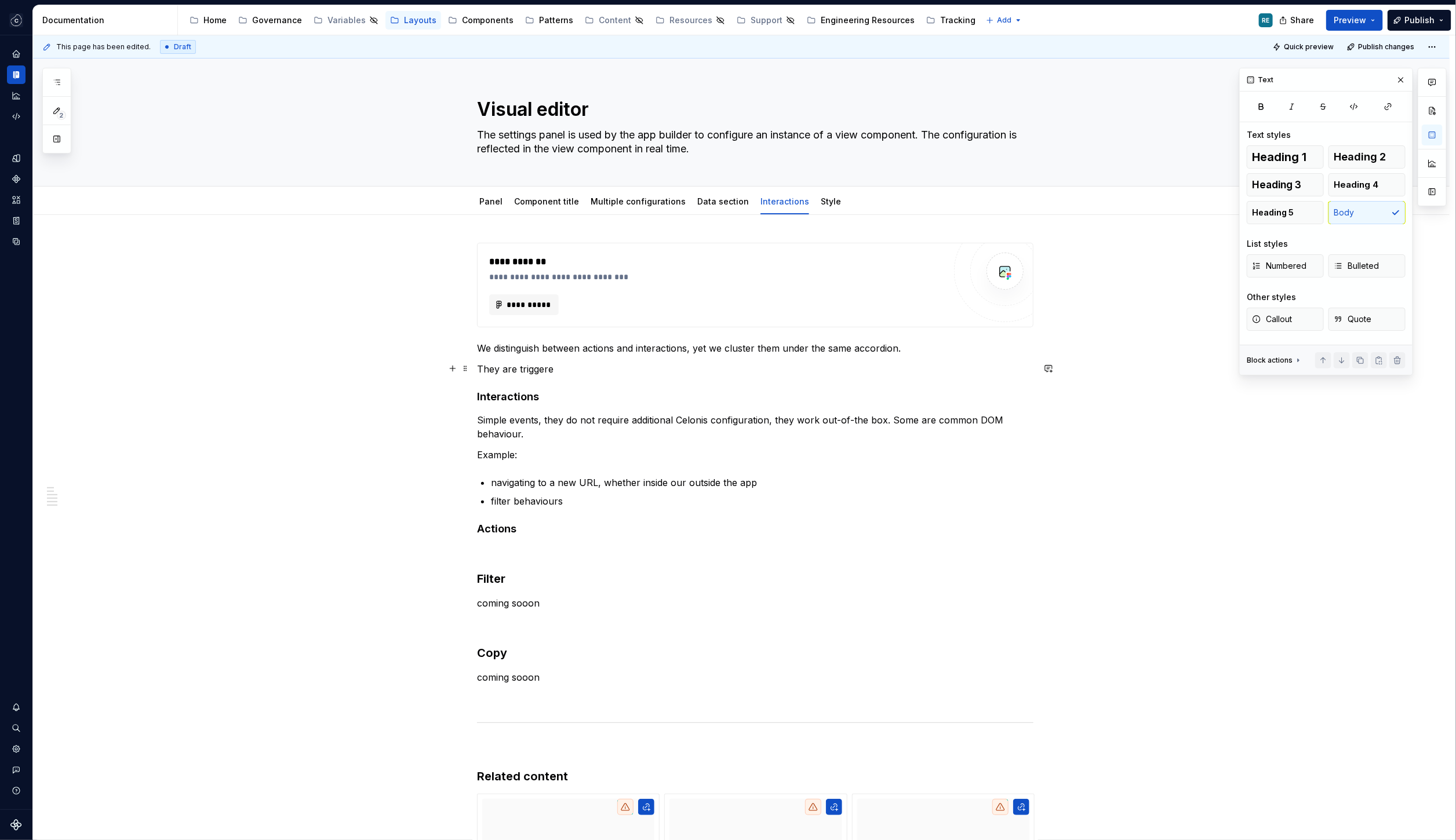
click at [510, 371] on p "They are triggere" at bounding box center [755, 369] width 557 height 14
drag, startPoint x: 510, startPoint y: 371, endPoint x: 550, endPoint y: 371, distance: 40.0
click at [550, 371] on p "They are triggere" at bounding box center [755, 369] width 557 height 14
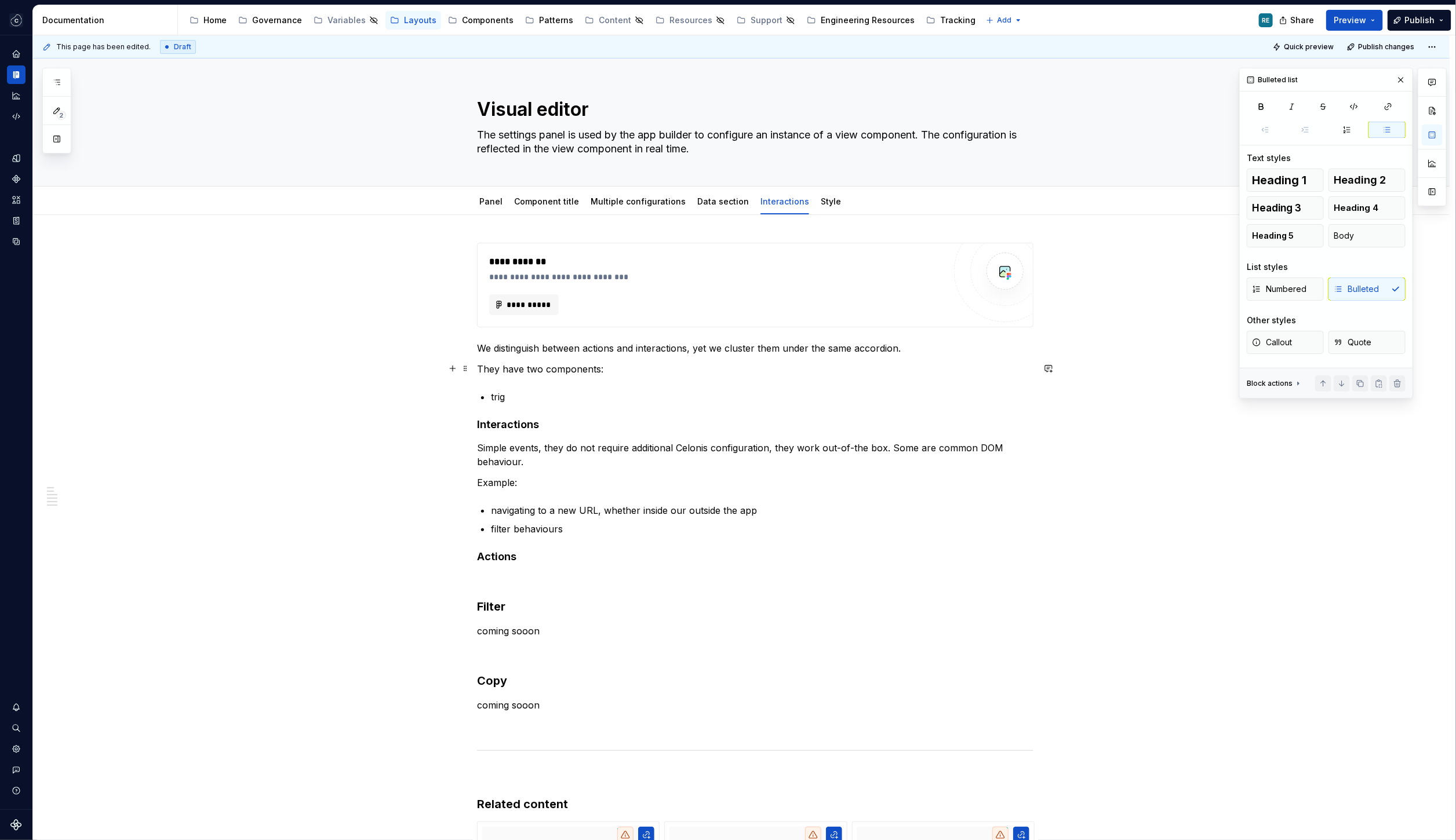
click at [491, 367] on p "They have two components:" at bounding box center [755, 369] width 557 height 14
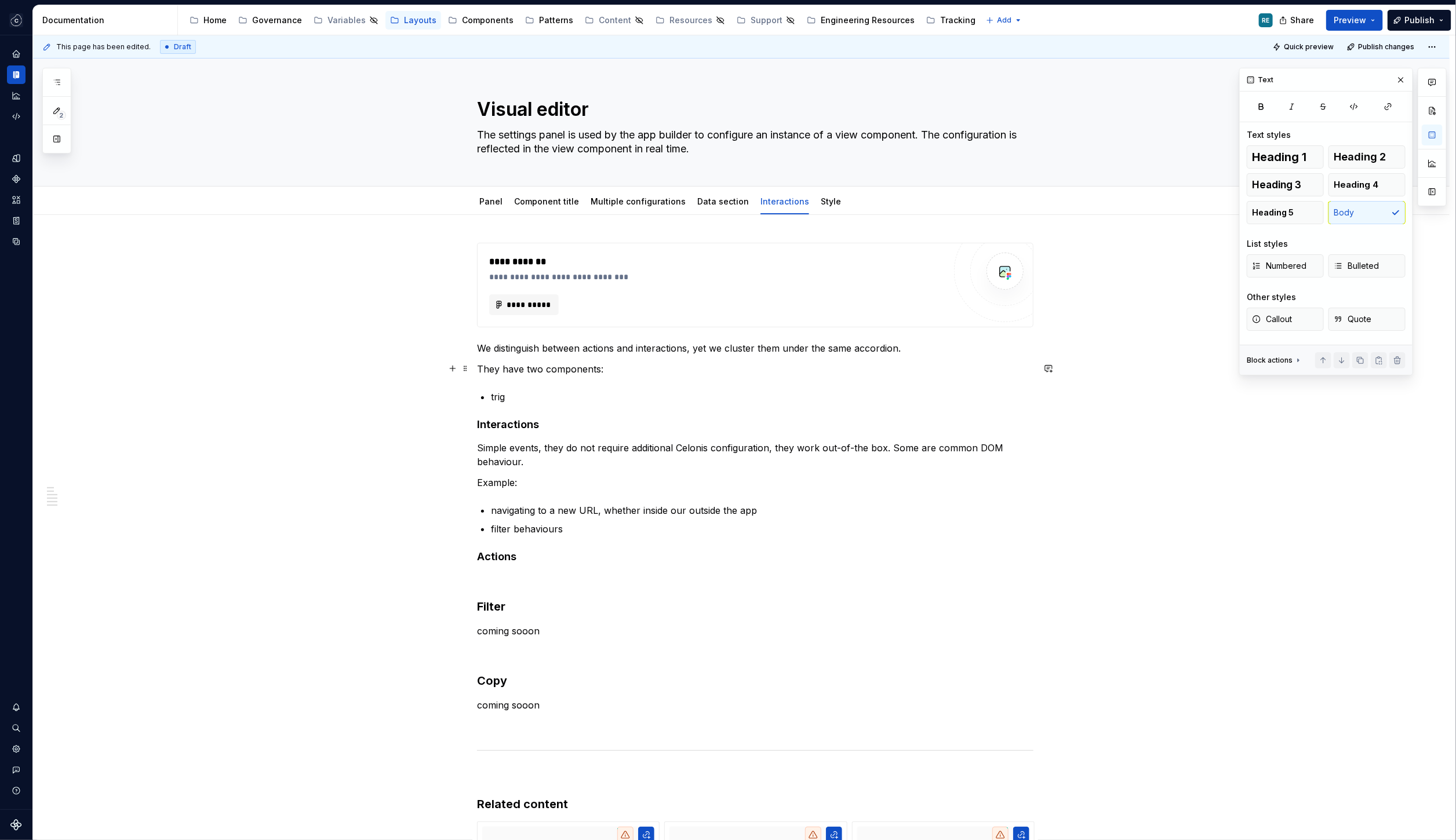
click at [504, 367] on p "They have two components:" at bounding box center [755, 369] width 557 height 14
drag, startPoint x: 504, startPoint y: 367, endPoint x: 517, endPoint y: 382, distance: 19.8
click at [517, 382] on div "**********" at bounding box center [755, 630] width 557 height 775
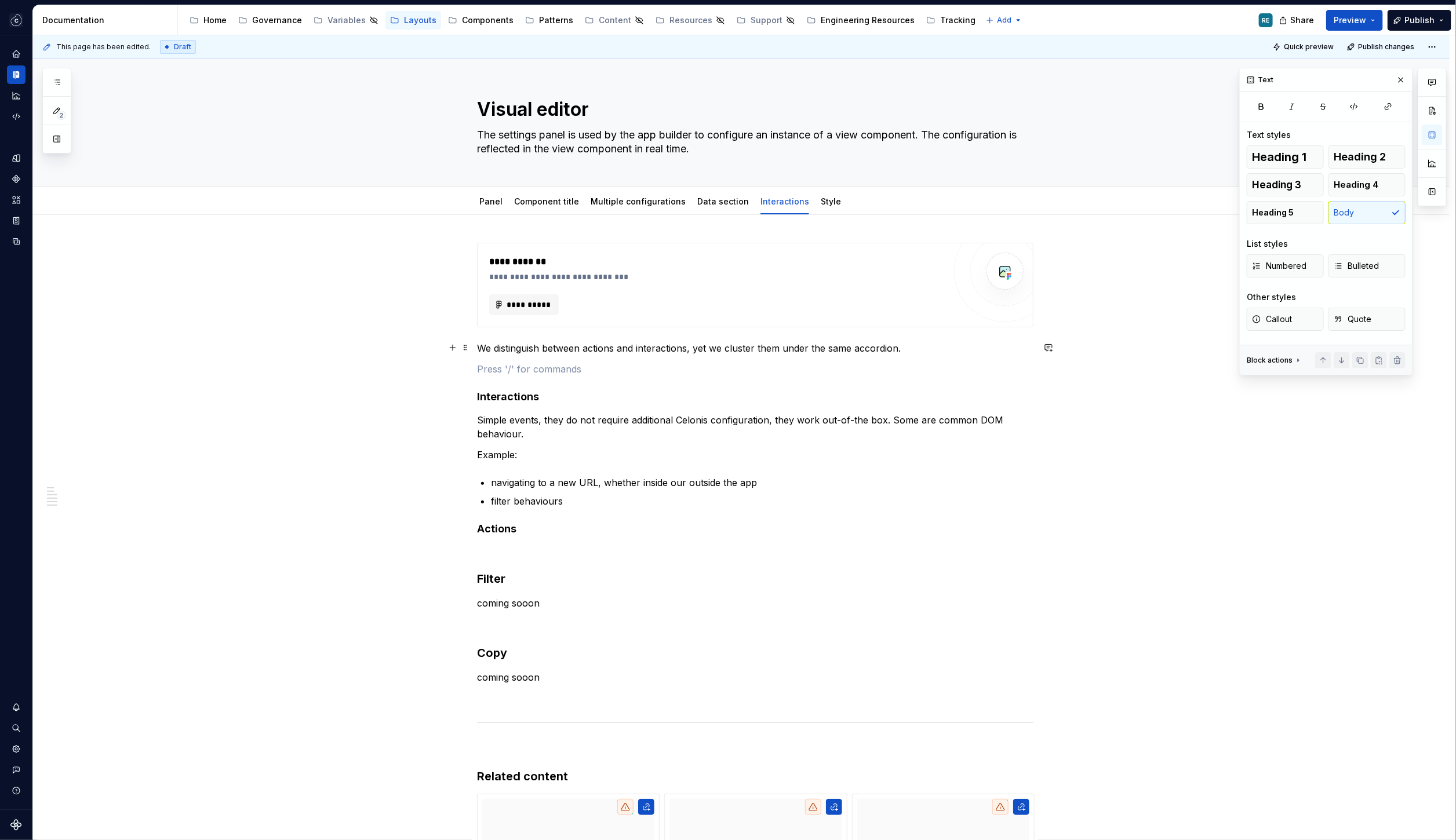
click at [486, 343] on p "We distinguish between actions and interactions, yet we cluster them under the …" at bounding box center [755, 348] width 557 height 14
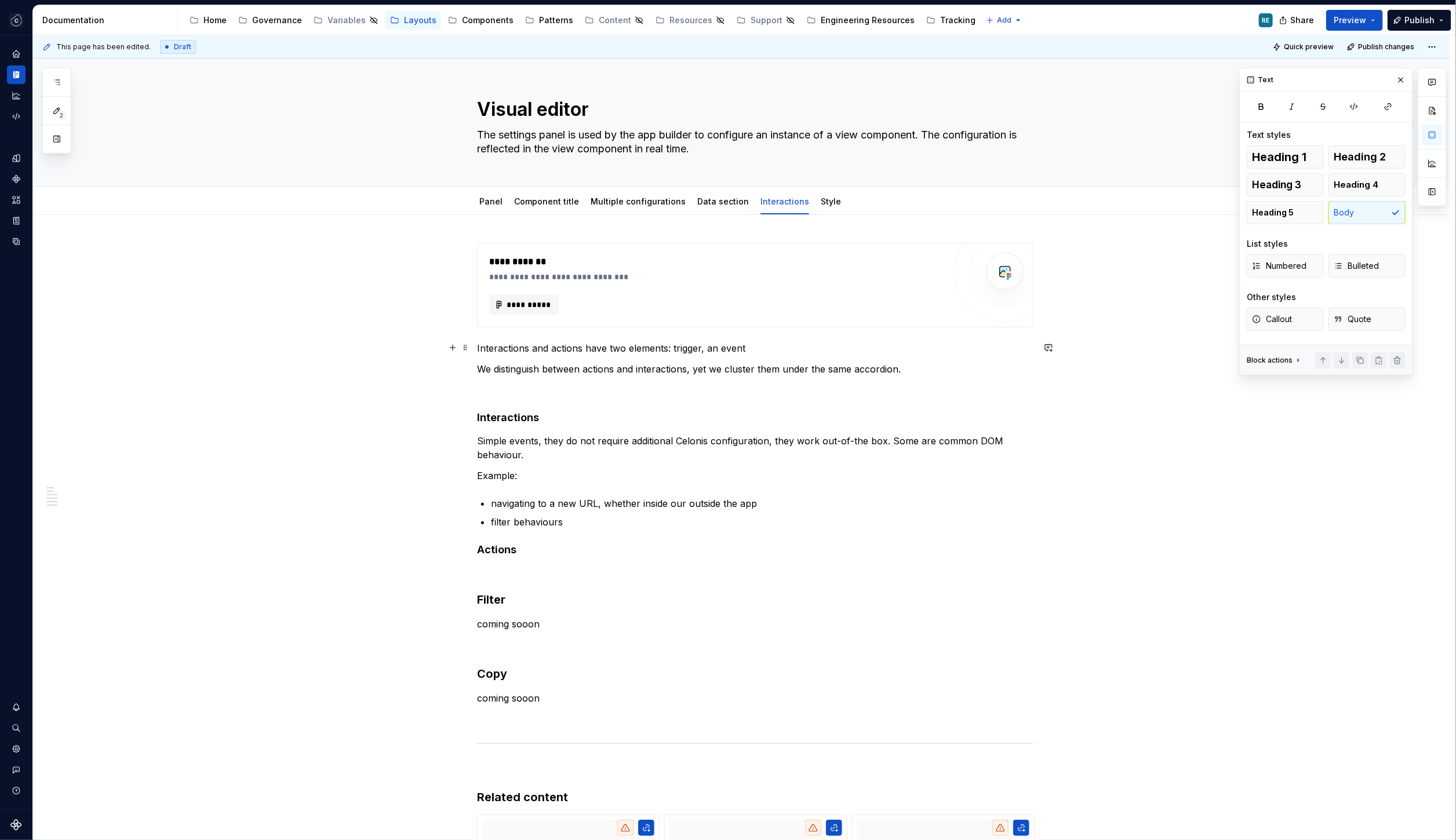
click at [715, 344] on p "Interactions and actions have two elements: trigger, an event" at bounding box center [755, 348] width 557 height 14
click at [758, 343] on p "Interactions and actions have two elements: trigger, an event" at bounding box center [755, 348] width 557 height 14
click at [712, 344] on p "Interactions and actions have two elements: trigger, an event that" at bounding box center [755, 348] width 557 height 14
drag, startPoint x: 712, startPoint y: 344, endPoint x: 761, endPoint y: 344, distance: 49.0
click at [761, 344] on p "Interactions and actions have two elements: trigger, an event that" at bounding box center [755, 348] width 557 height 14
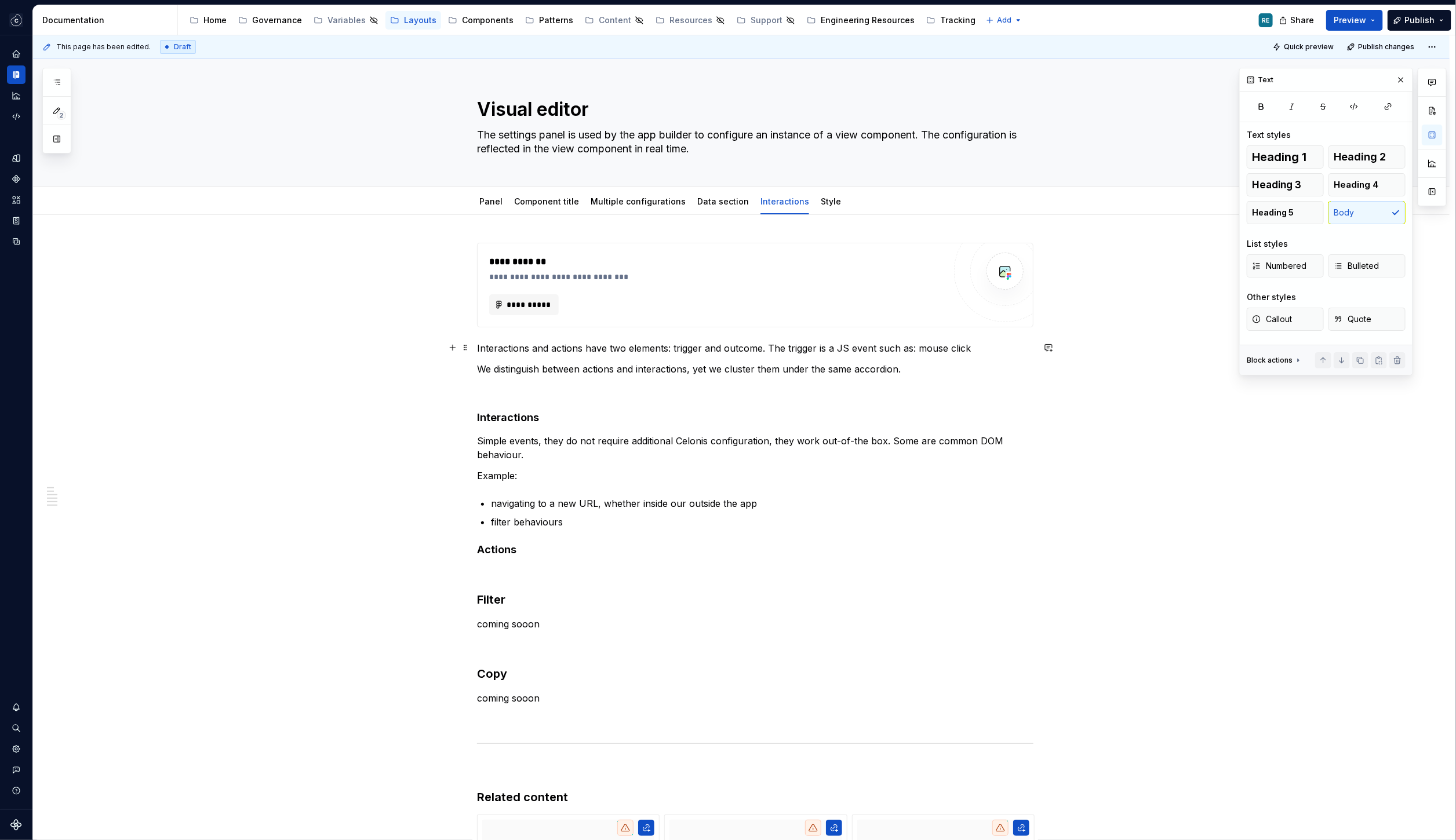
click at [825, 345] on p "Interactions and actions have two elements: trigger and outcome. The trigger is…" at bounding box center [755, 348] width 557 height 14
click at [821, 346] on p "Interactions and actions have two elements: trigger and outcome. The trigger is…" at bounding box center [755, 348] width 557 height 14
click at [824, 346] on p "Interactions and actions have two elements: trigger and outcome. The trigger is…" at bounding box center [755, 348] width 557 height 14
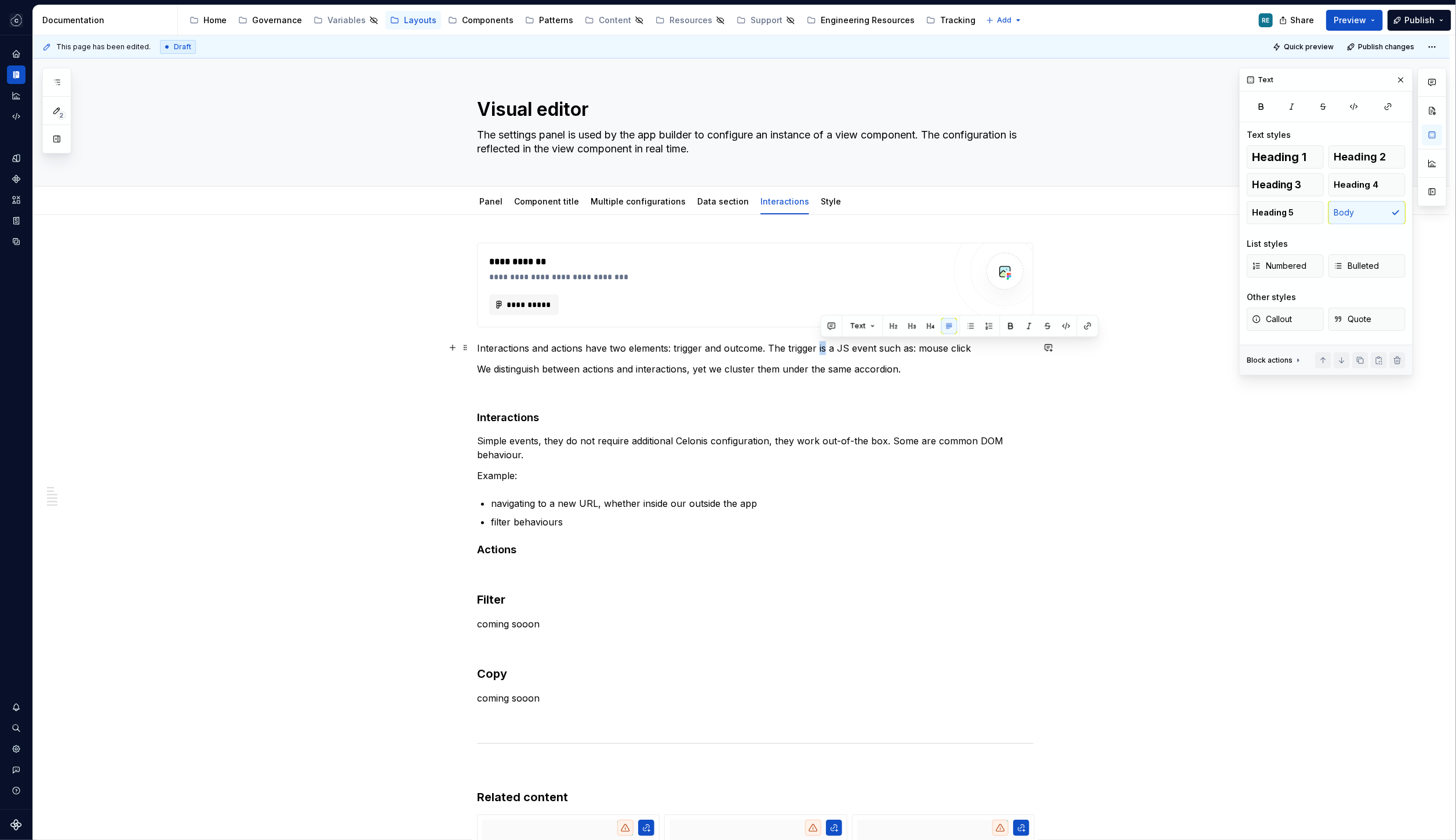
click at [824, 346] on p "Interactions and actions have two elements: trigger and outcome. The trigger is…" at bounding box center [755, 348] width 557 height 14
click at [994, 348] on p "Interactions and actions have two elements: trigger and outcome. The trigger ca…" at bounding box center [755, 348] width 557 height 14
click at [937, 343] on p "Interactions and actions have two elements: trigger and outcome. The trigger ca…" at bounding box center [755, 348] width 557 height 14
click at [913, 344] on p "Interactions and actions have two elements: trigger and outcome. The trigger ca…" at bounding box center [755, 348] width 557 height 14
drag, startPoint x: 913, startPoint y: 344, endPoint x: 936, endPoint y: 344, distance: 23.0
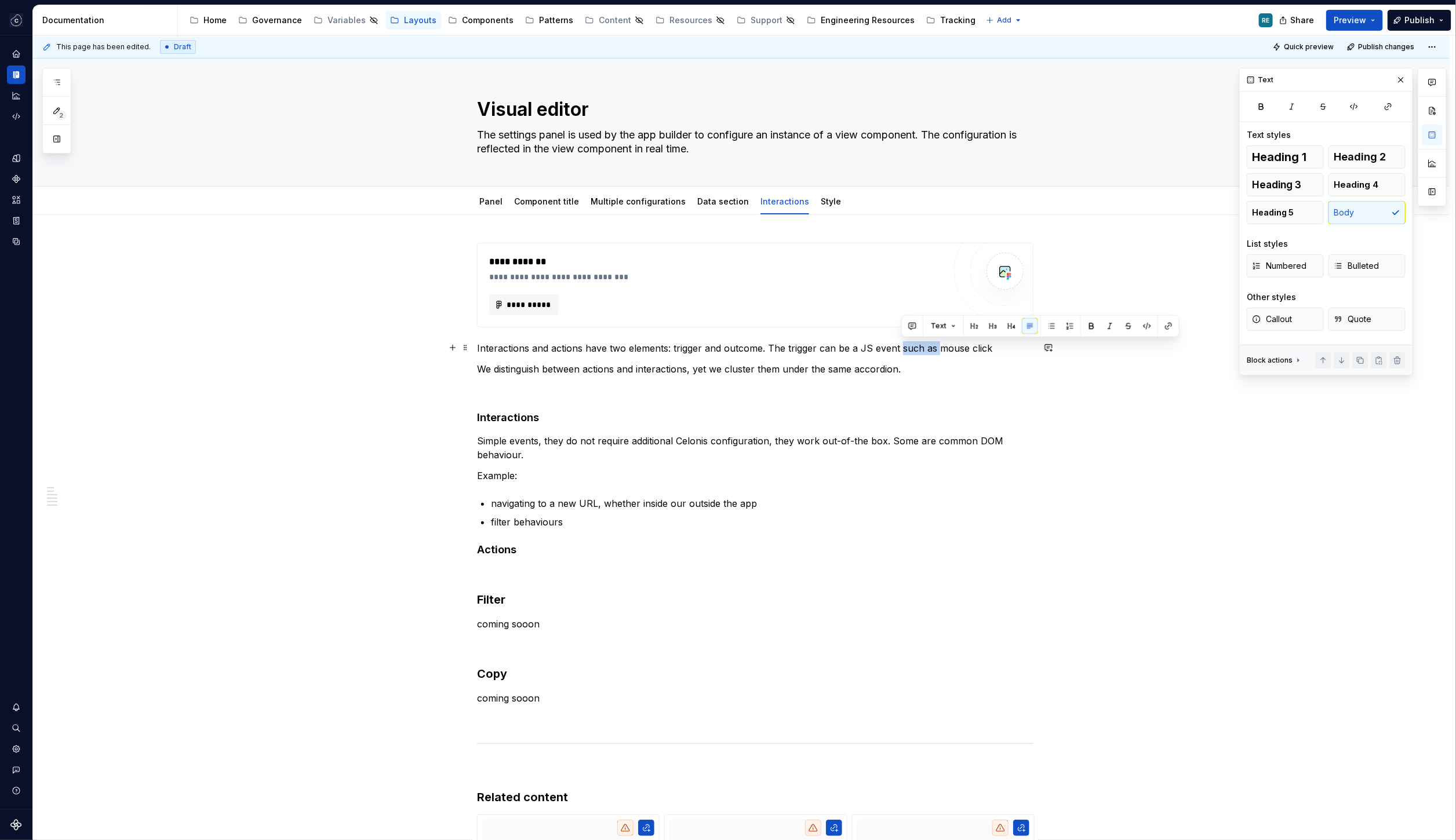
click at [936, 344] on p "Interactions and actions have two elements: trigger and outcome. The trigger ca…" at bounding box center [755, 348] width 557 height 14
click at [1001, 346] on p "Interactions and actions have two elements: trigger and outcome. The trigger ca…" at bounding box center [755, 348] width 557 height 14
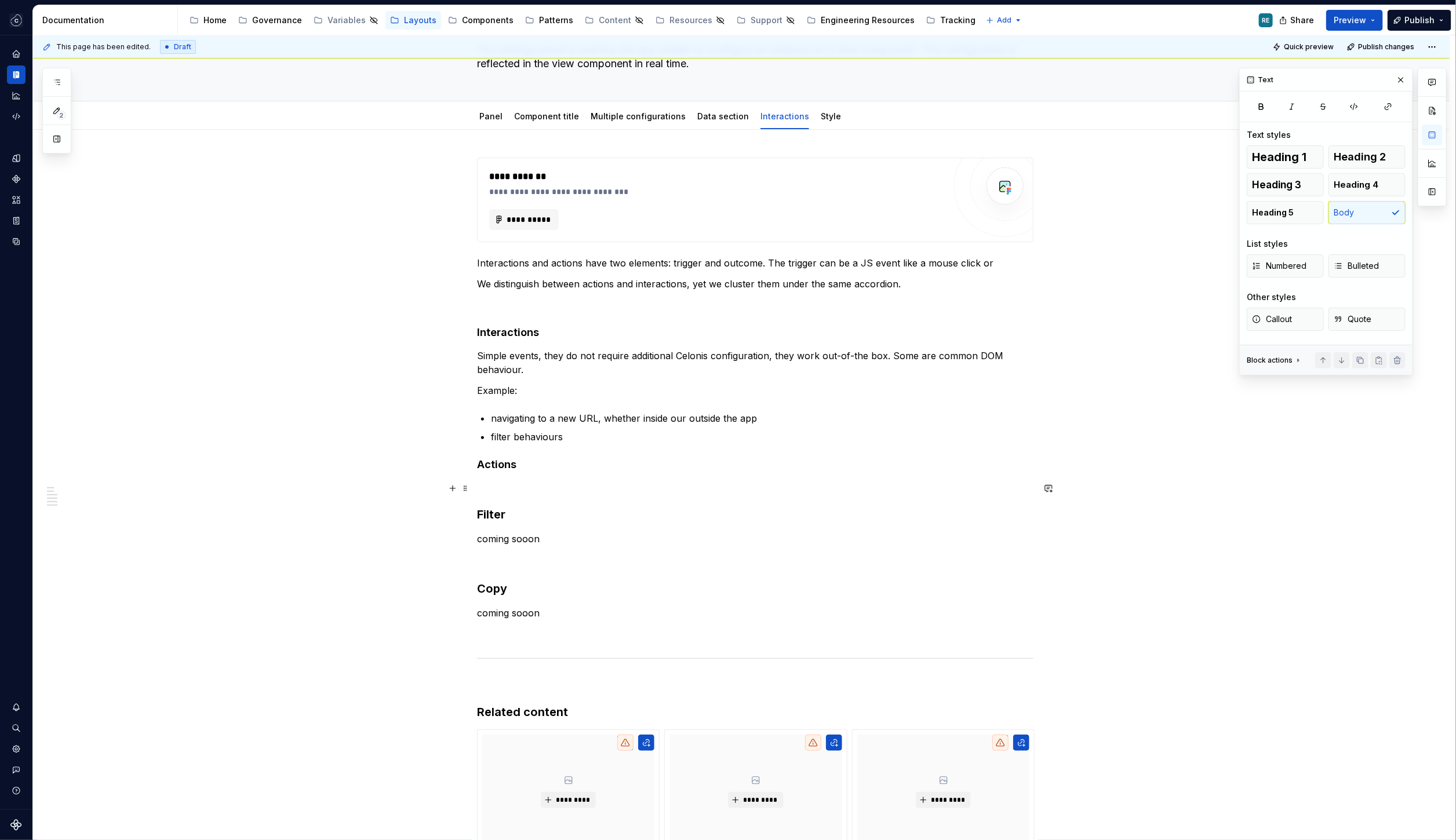
scroll to position [142, 0]
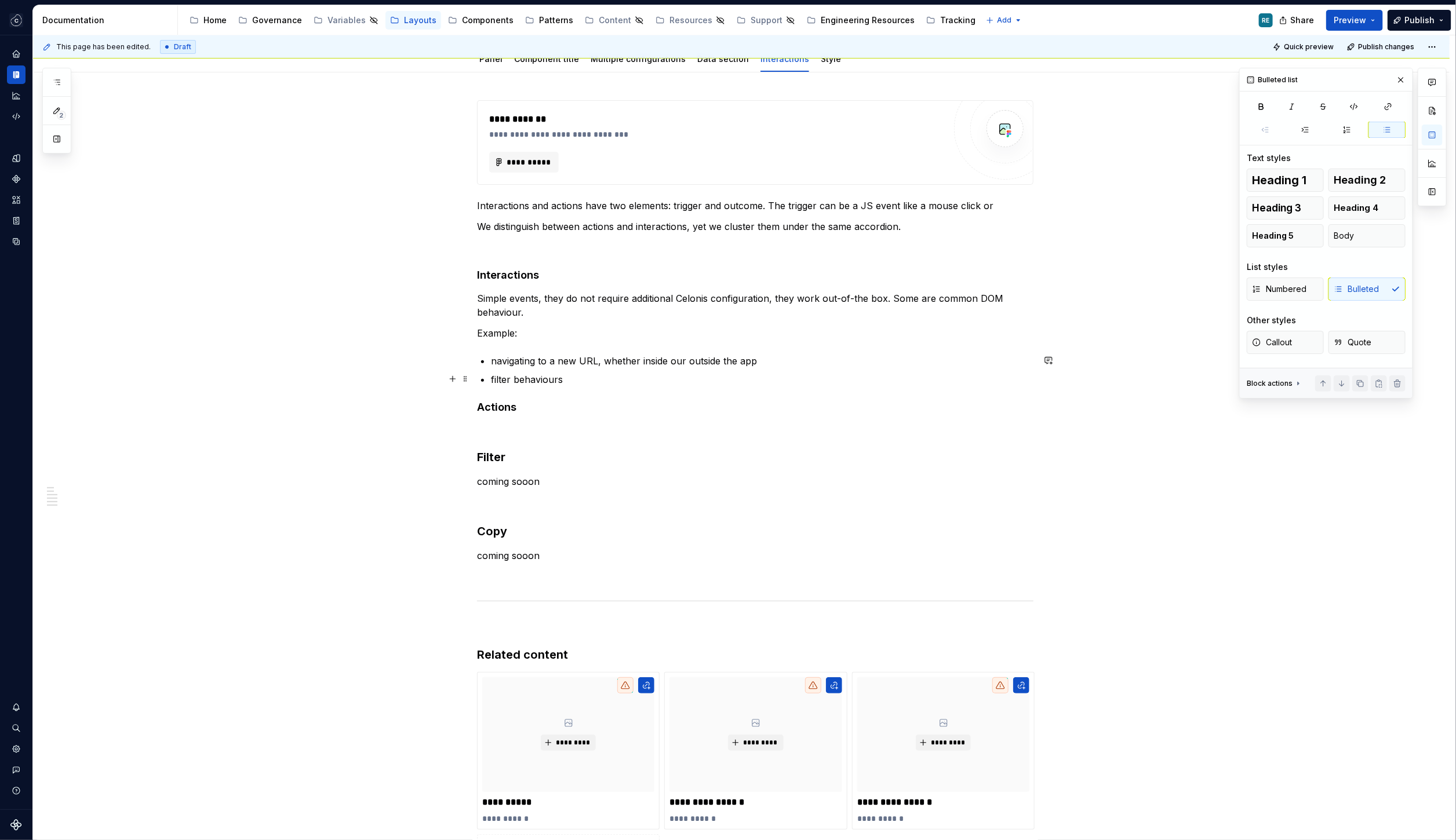
click at [557, 375] on p "filter behaviours" at bounding box center [761, 380] width 543 height 14
click at [519, 311] on p "Simple events, they do not require additional Celonis configuration, they work …" at bounding box center [755, 305] width 557 height 28
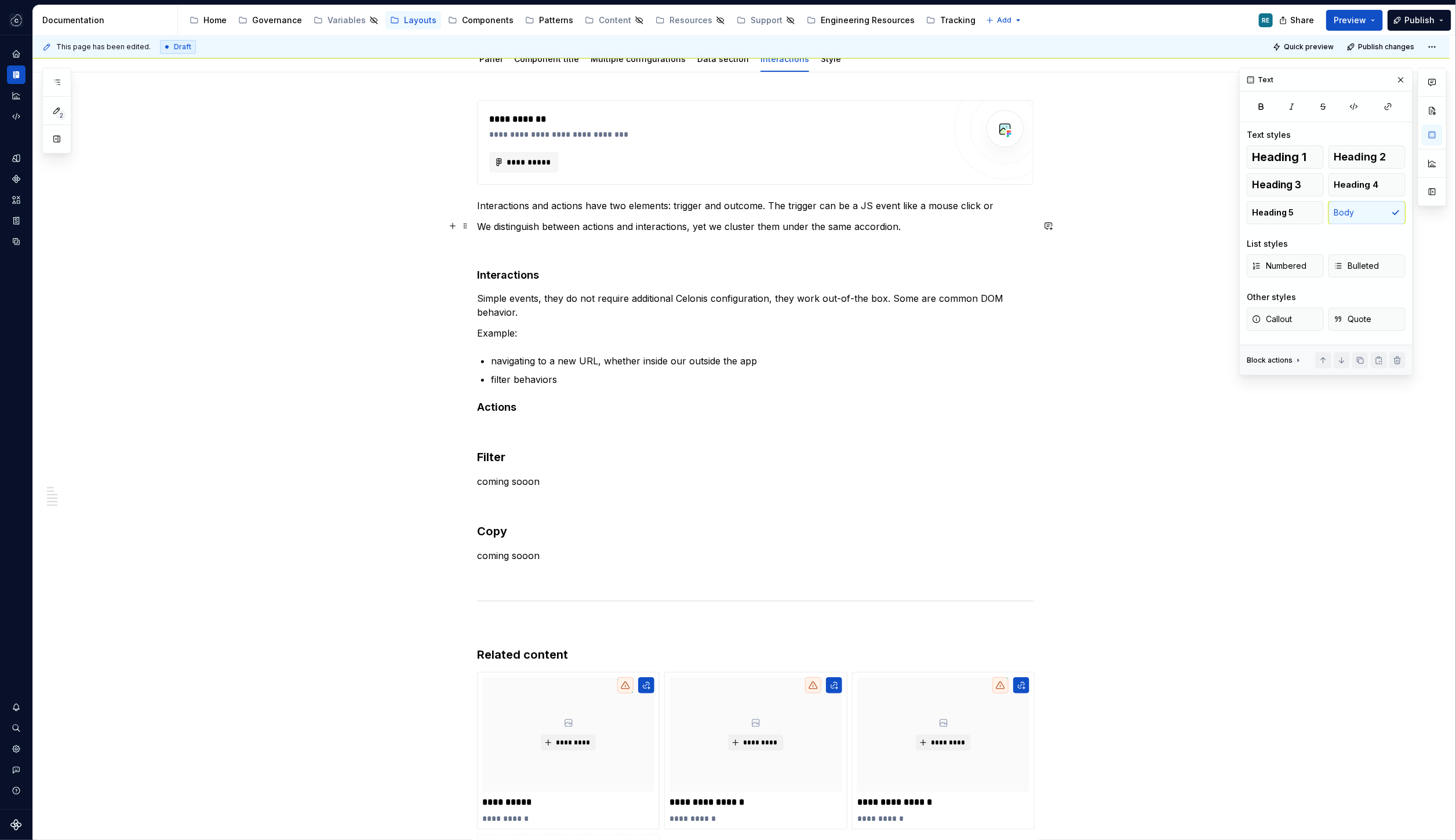
click at [933, 225] on p "We distinguish between actions and interactions, yet we cluster them under the …" at bounding box center [755, 227] width 557 height 14
click at [925, 220] on p "We distinguish between actions and interactions, yet we cluster them under the …" at bounding box center [755, 227] width 557 height 14
click at [996, 201] on p "Interactions and actions have two elements: trigger and outcome. The trigger ca…" at bounding box center [755, 206] width 557 height 14
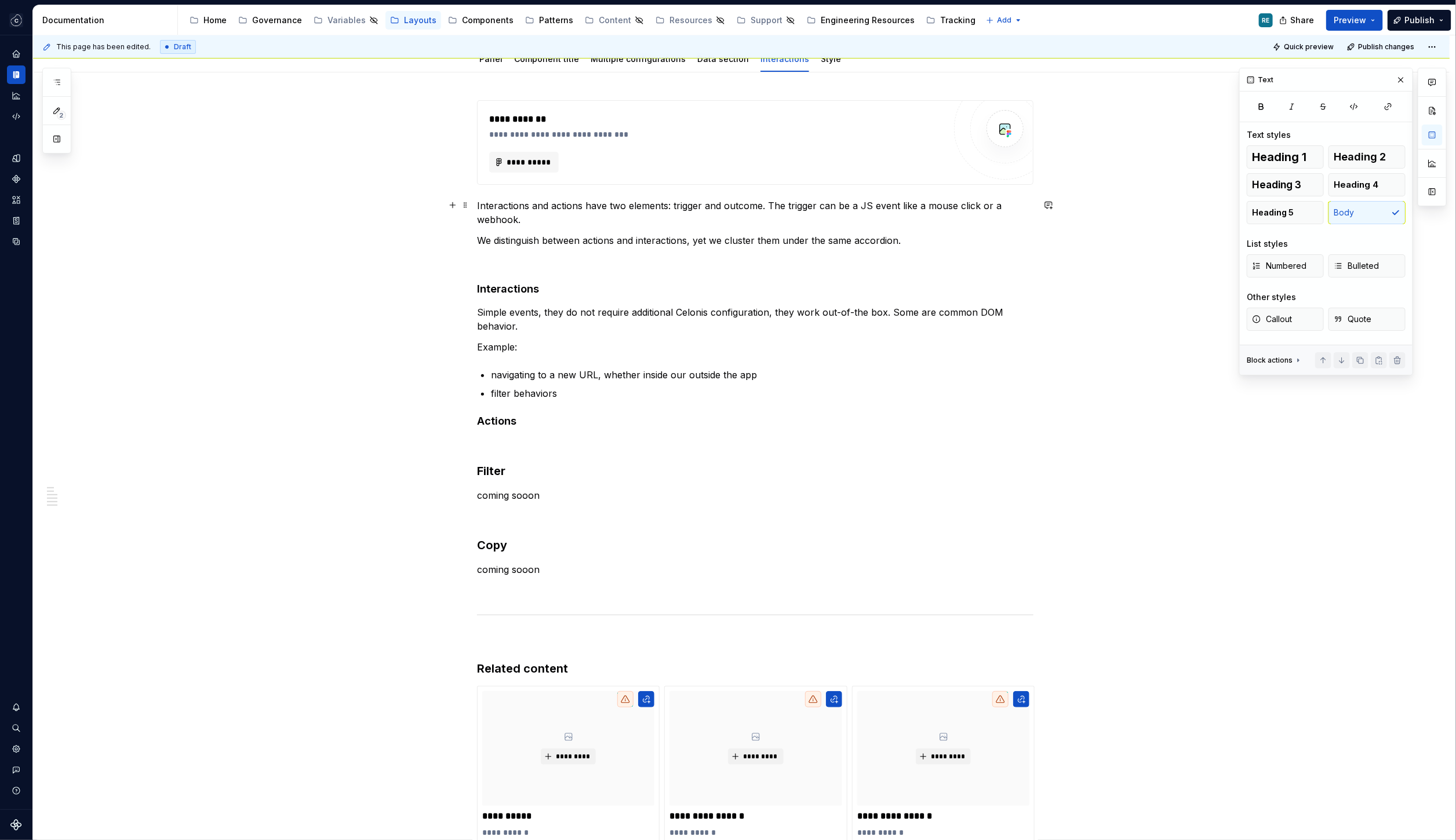
click at [1001, 205] on p "Interactions and actions have two elements: trigger and outcome. The trigger ca…" at bounding box center [755, 213] width 557 height 28
click at [854, 251] on div "**********" at bounding box center [755, 491] width 557 height 782
click at [838, 226] on div "**********" at bounding box center [755, 491] width 557 height 782
click at [881, 260] on p at bounding box center [755, 262] width 557 height 14
click at [915, 239] on p "We distinguish between actions and interactions, yet we cluster them under the …" at bounding box center [755, 241] width 557 height 14
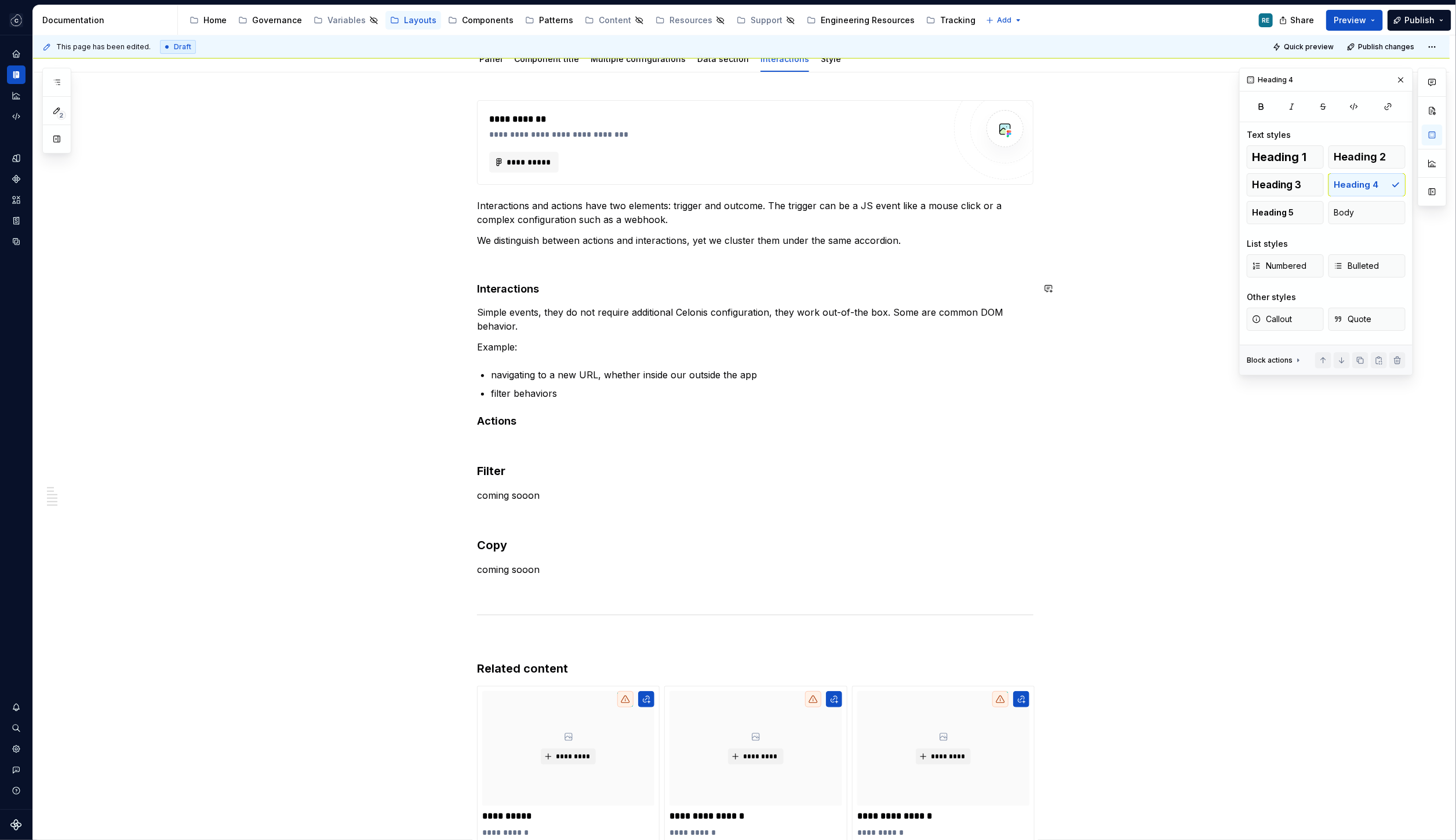
click at [522, 275] on div "**********" at bounding box center [755, 491] width 557 height 782
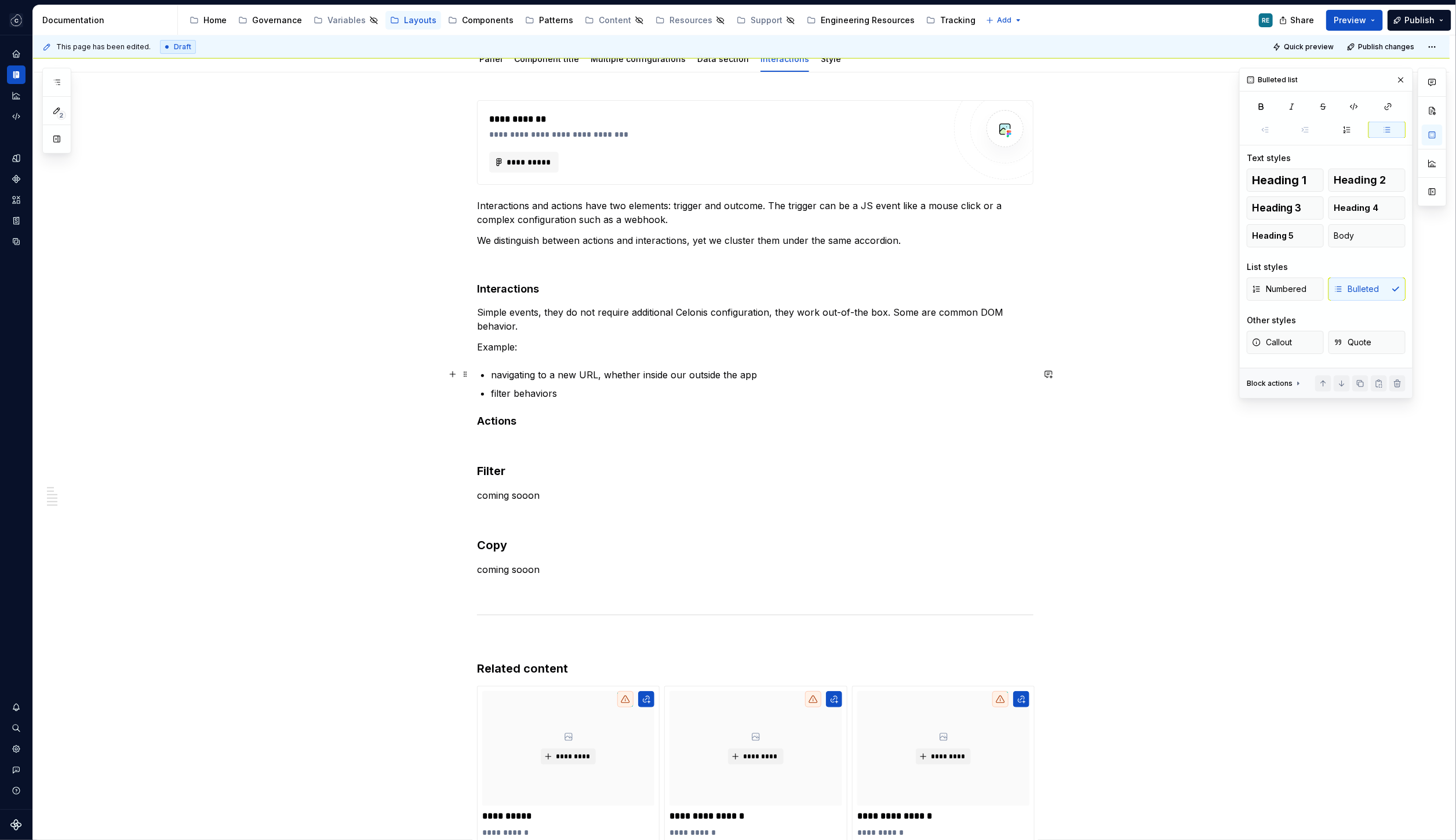
click at [614, 375] on p "navigating to a new URL, whether inside our outside the app" at bounding box center [761, 375] width 543 height 14
click at [502, 411] on div "**********" at bounding box center [755, 491] width 557 height 782
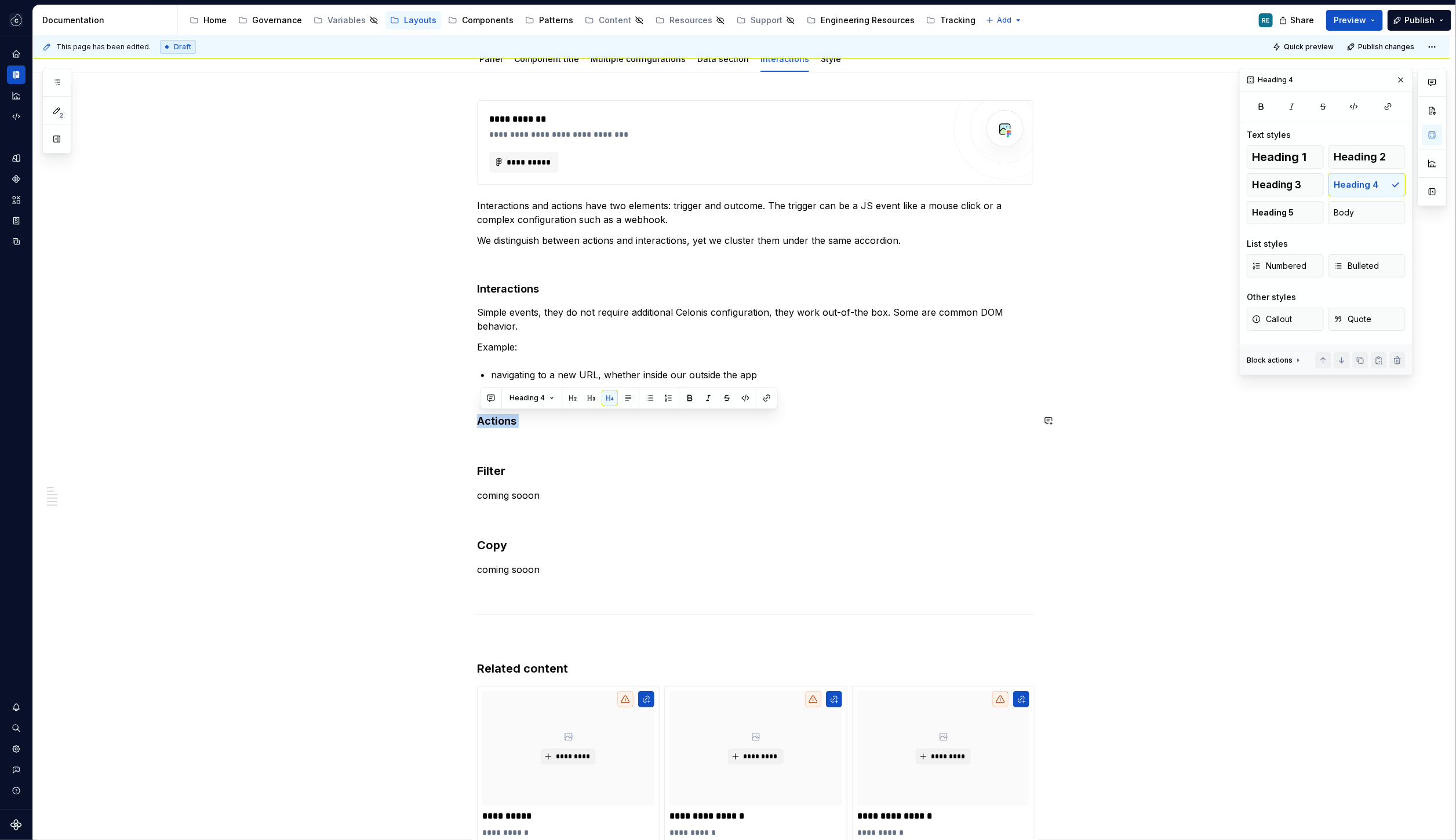
click at [502, 411] on div "**********" at bounding box center [755, 491] width 557 height 782
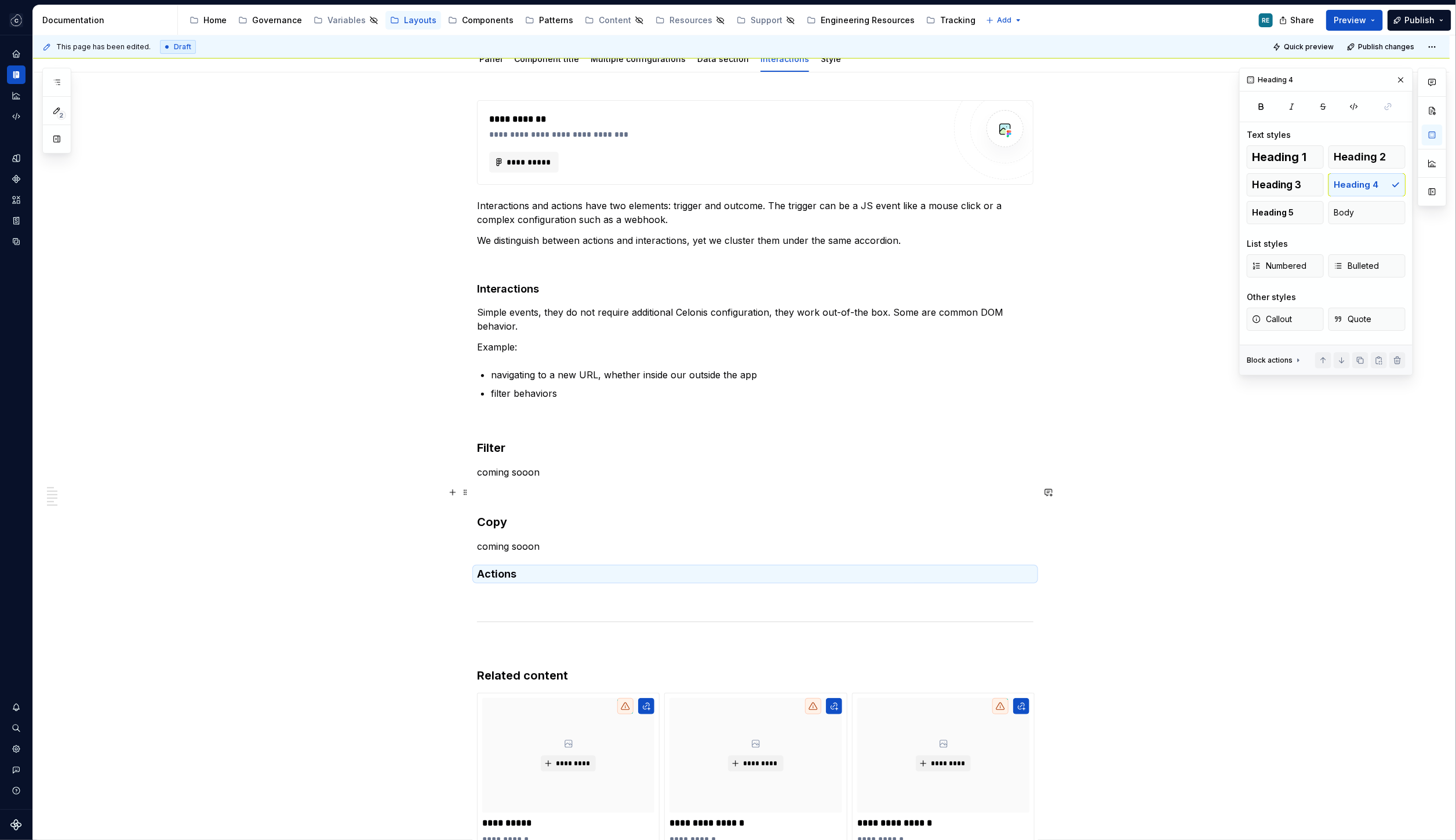
click at [477, 486] on div "**********" at bounding box center [740, 613] width 1416 height 1082
click at [476, 569] on div "**********" at bounding box center [744, 438] width 1423 height 806
click at [480, 575] on h4 "Actions" at bounding box center [755, 575] width 557 height 14
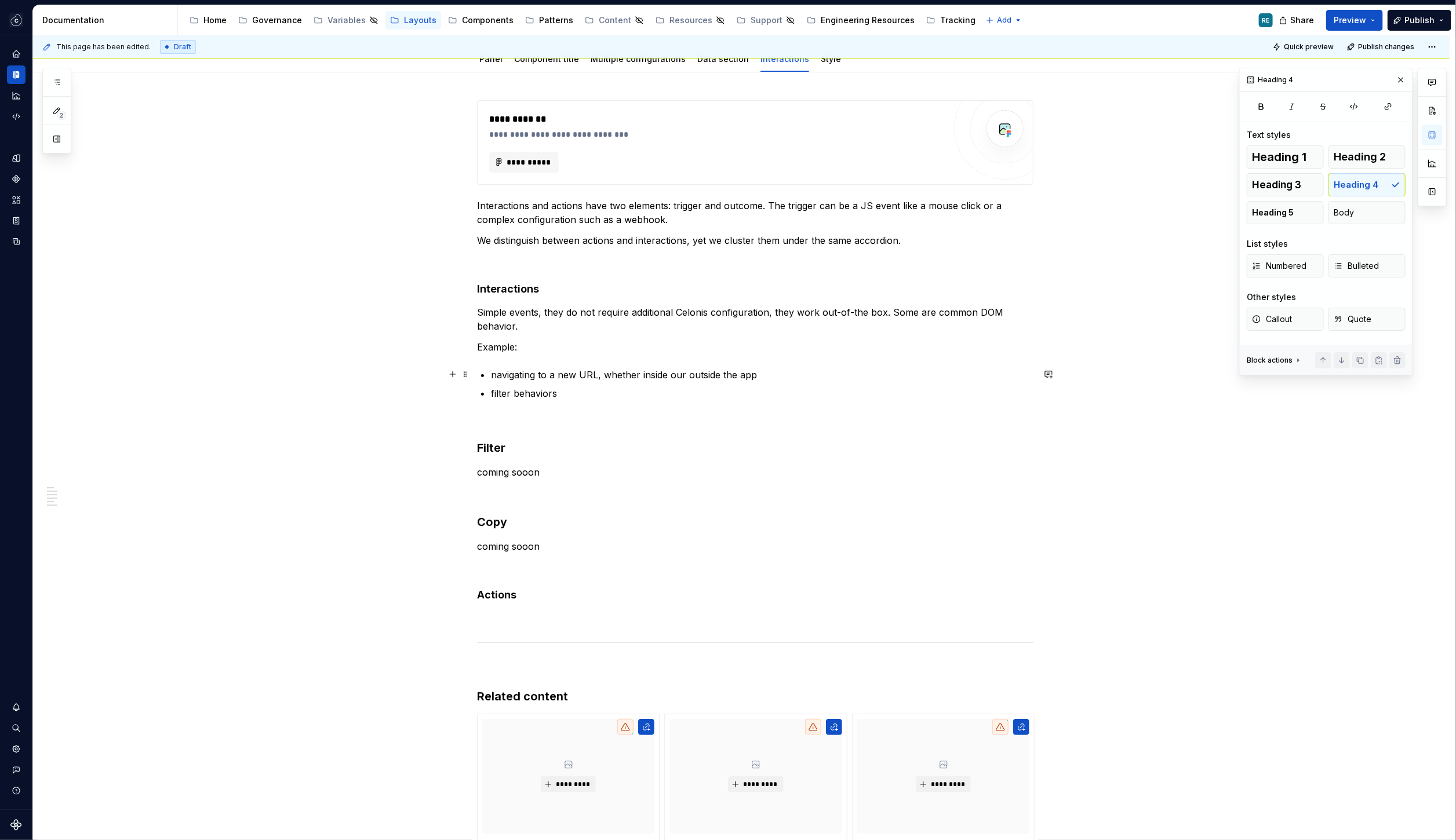
scroll to position [64, 0]
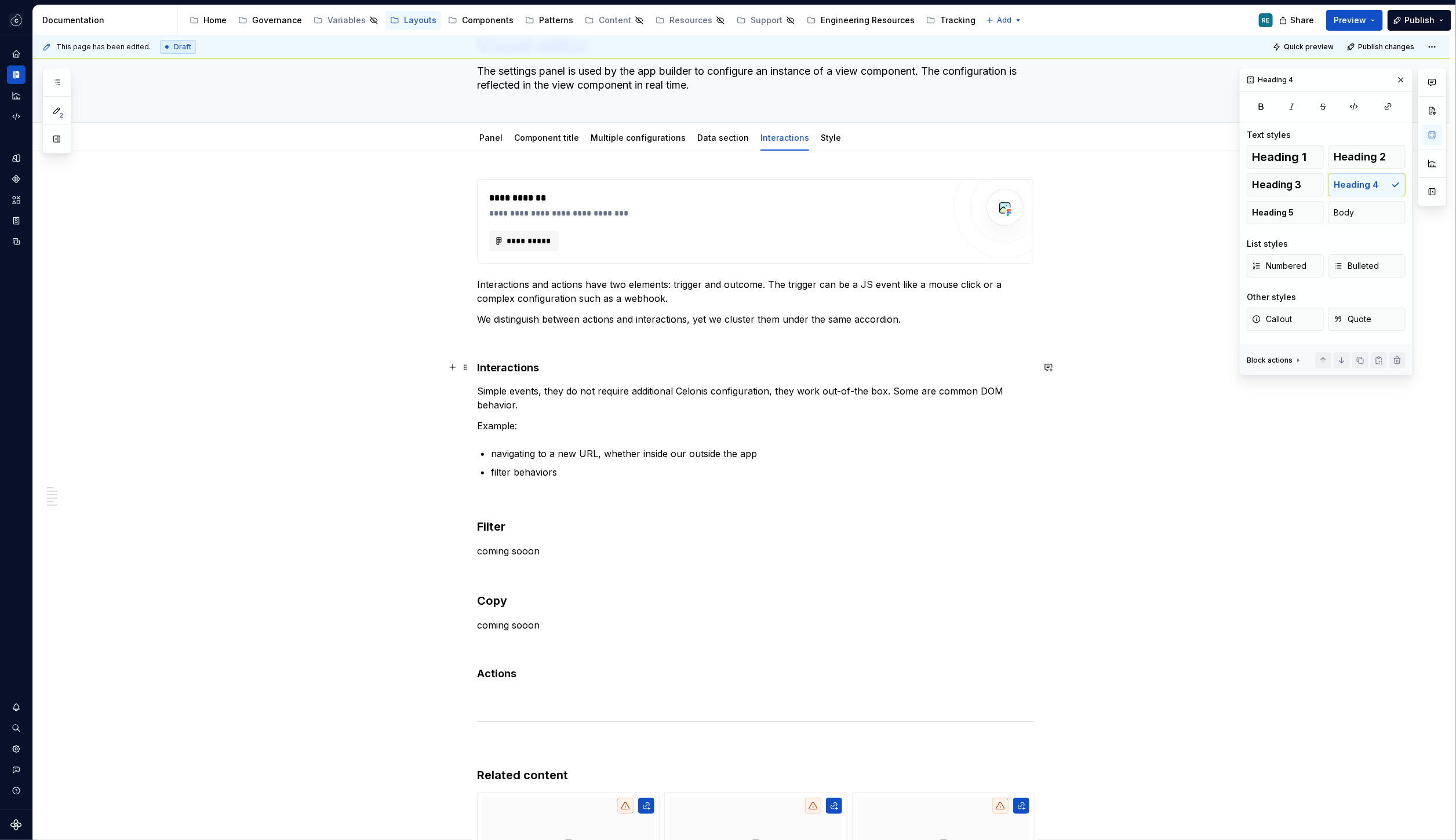
click at [525, 371] on h4 "Interactions" at bounding box center [755, 368] width 557 height 14
click at [590, 346] on button "button" at bounding box center [591, 344] width 16 height 16
click at [500, 524] on h3 "Filter" at bounding box center [755, 529] width 557 height 16
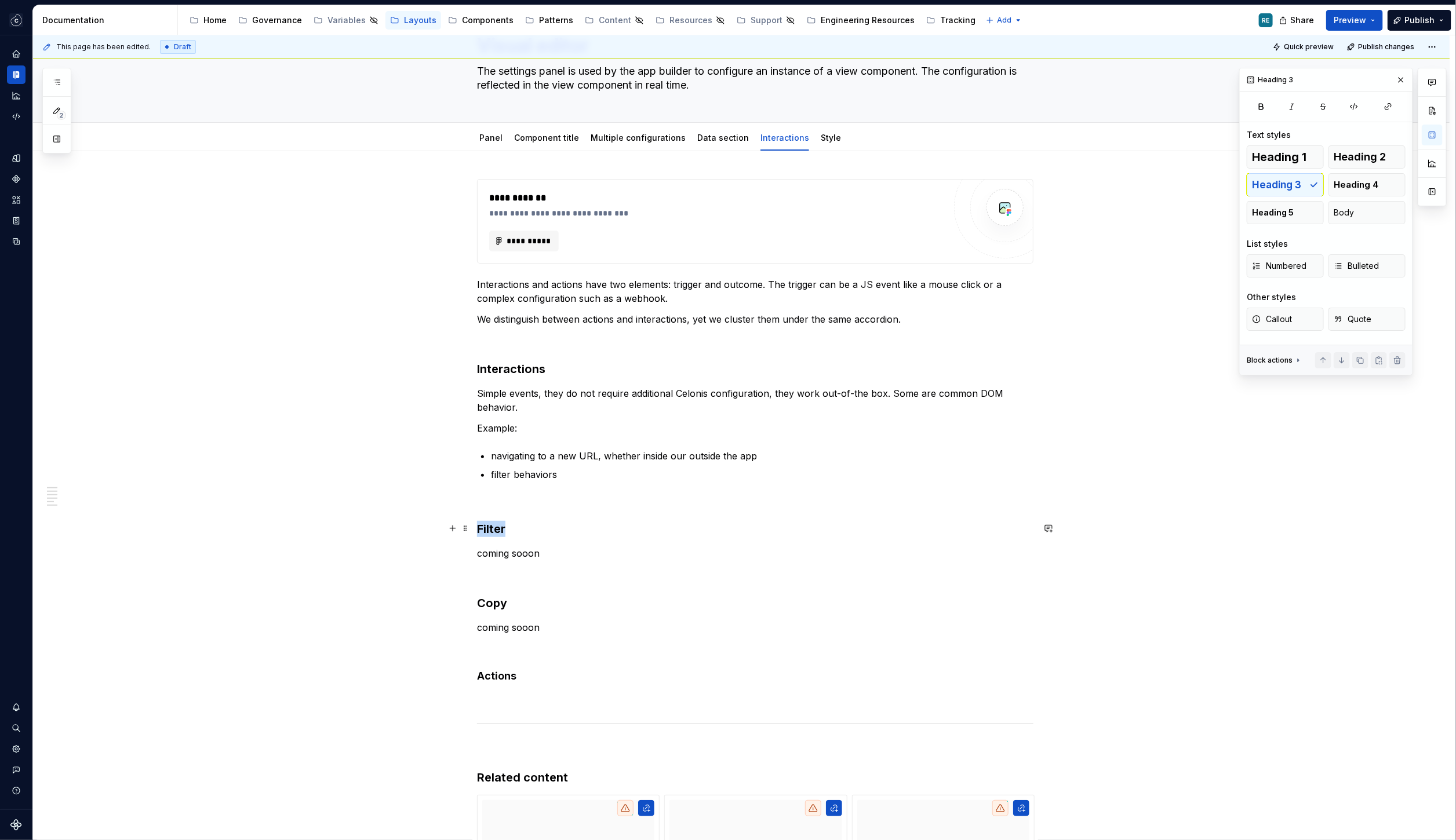
click at [500, 524] on h3 "Filter" at bounding box center [755, 529] width 557 height 16
click at [590, 507] on button "button" at bounding box center [591, 505] width 16 height 16
click at [513, 525] on h3 "Filter" at bounding box center [755, 529] width 557 height 16
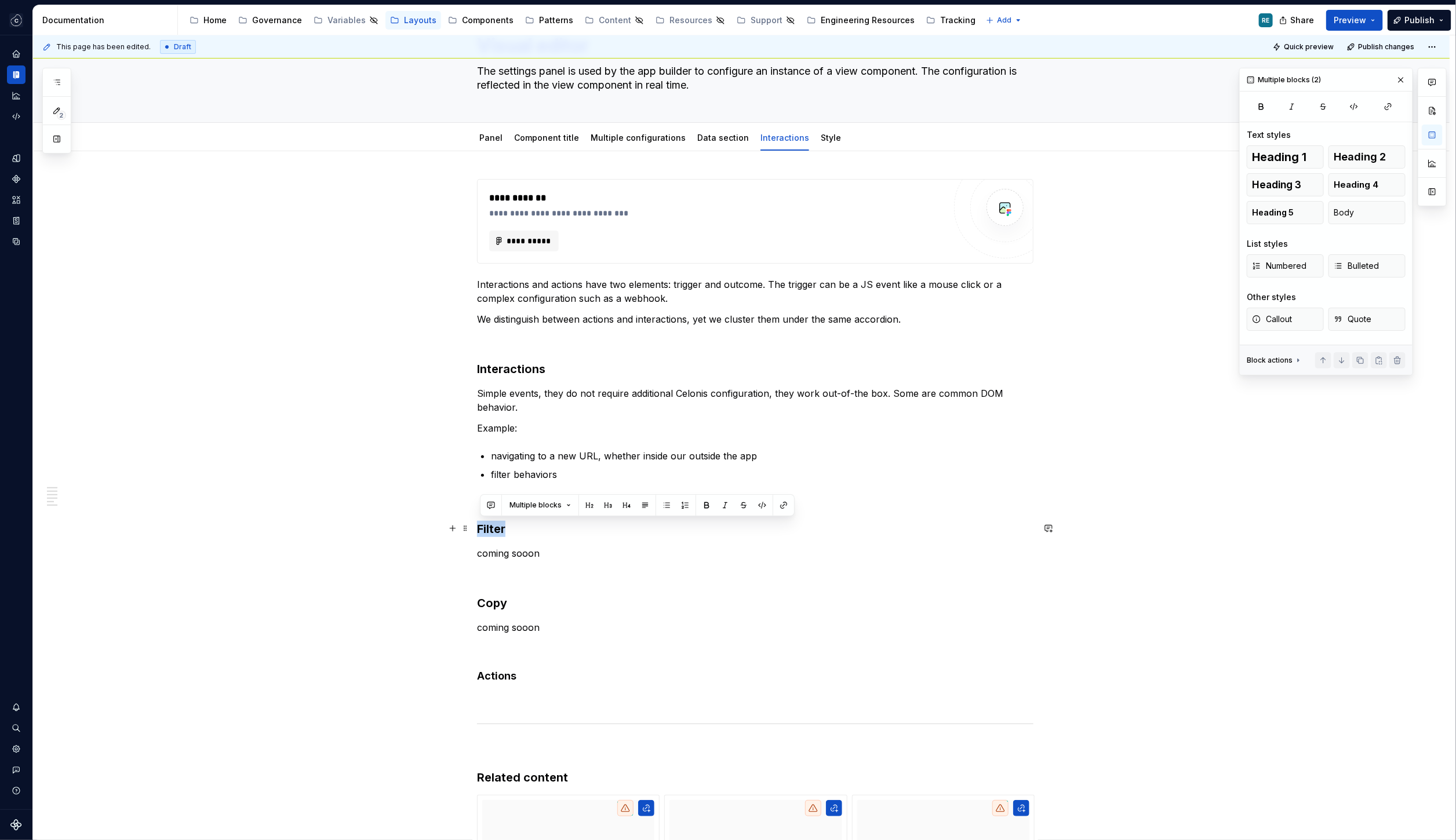
click at [513, 525] on h3 "Filter" at bounding box center [755, 529] width 557 height 16
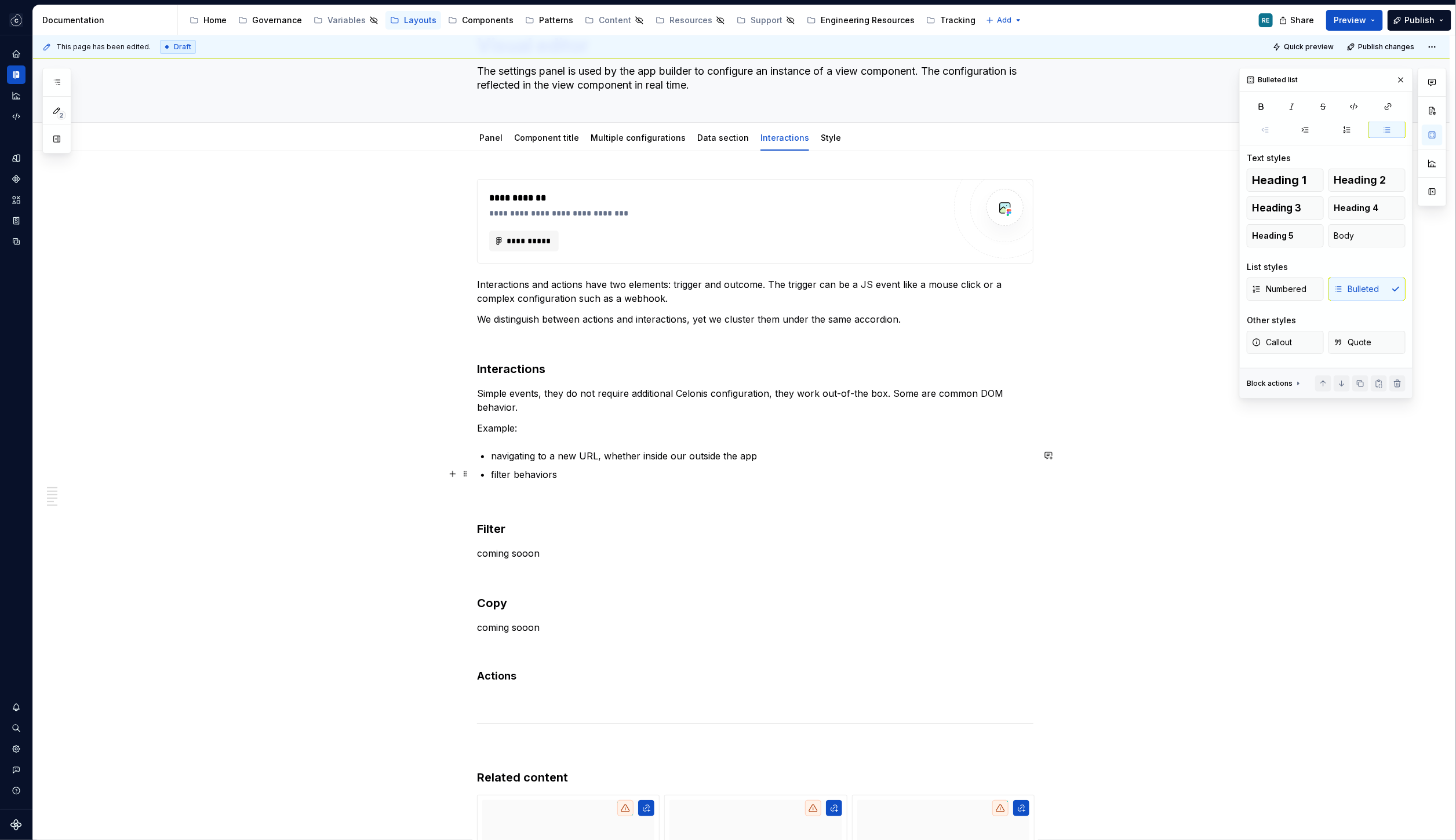
click at [483, 473] on div "**********" at bounding box center [755, 585] width 557 height 812
click at [482, 497] on h3 at bounding box center [755, 503] width 557 height 16
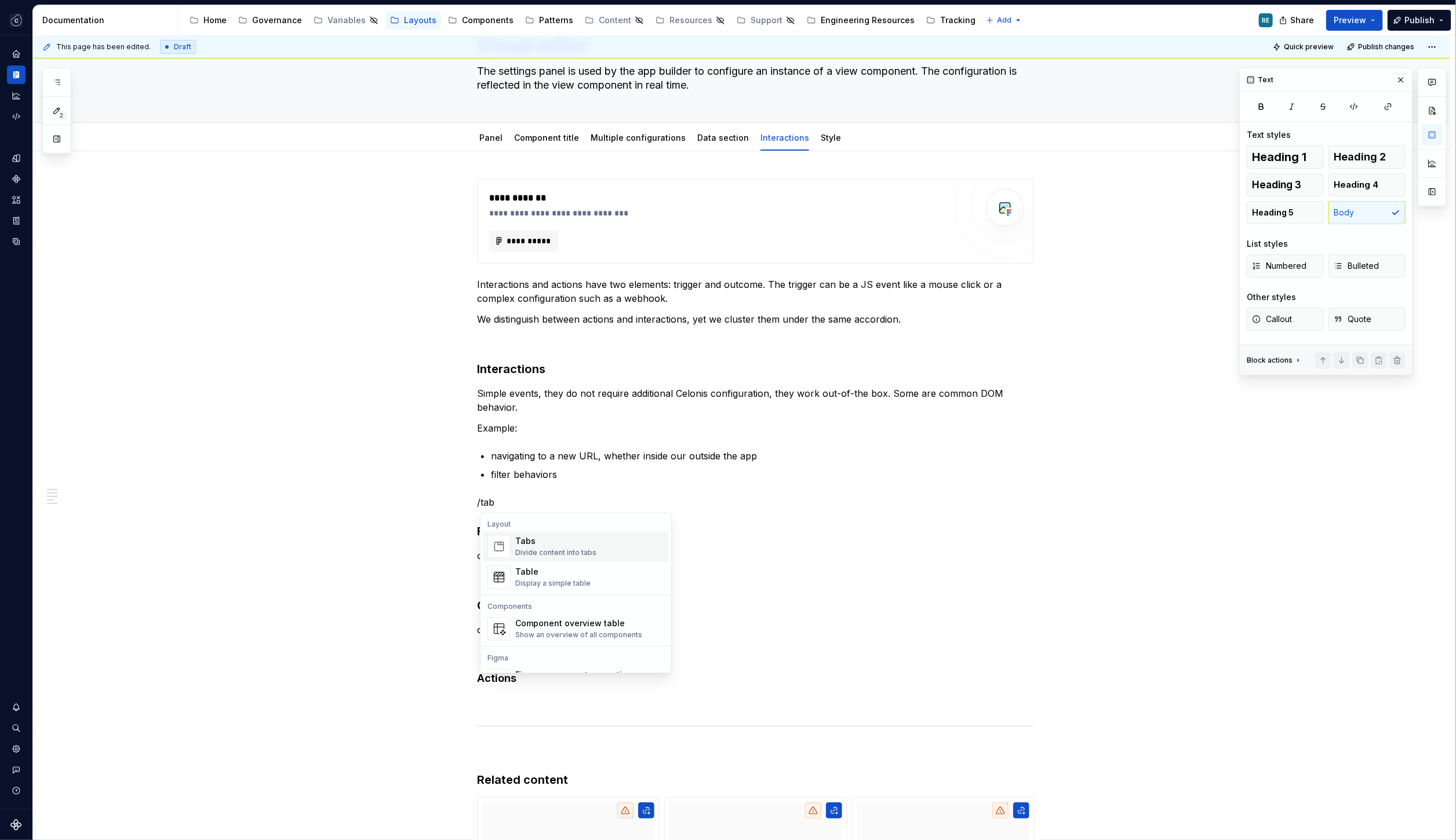
click at [512, 540] on span "Tabs Divide content into tabs" at bounding box center [575, 547] width 186 height 30
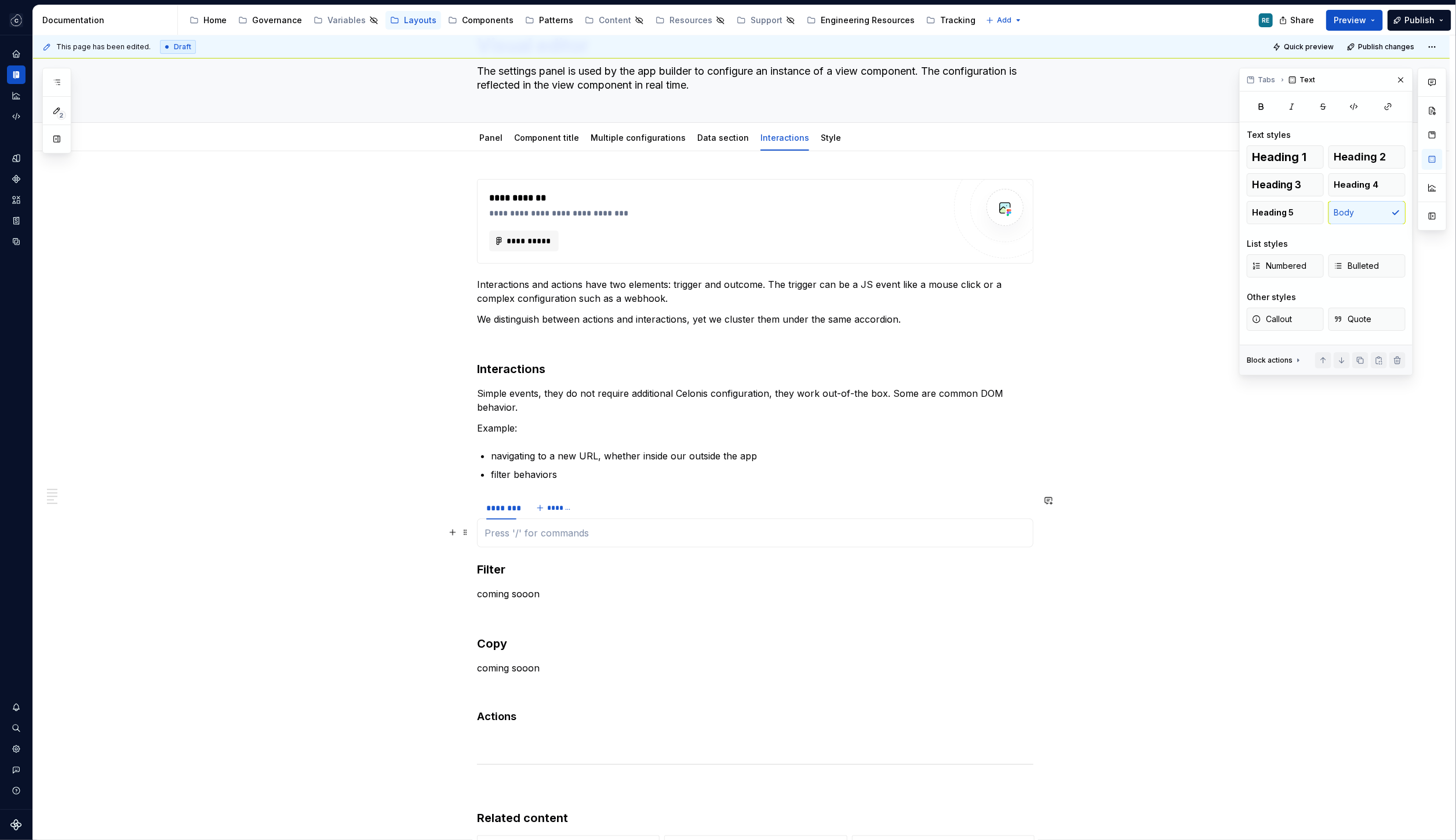
type textarea "*"
click at [506, 510] on div "********" at bounding box center [501, 508] width 30 height 12
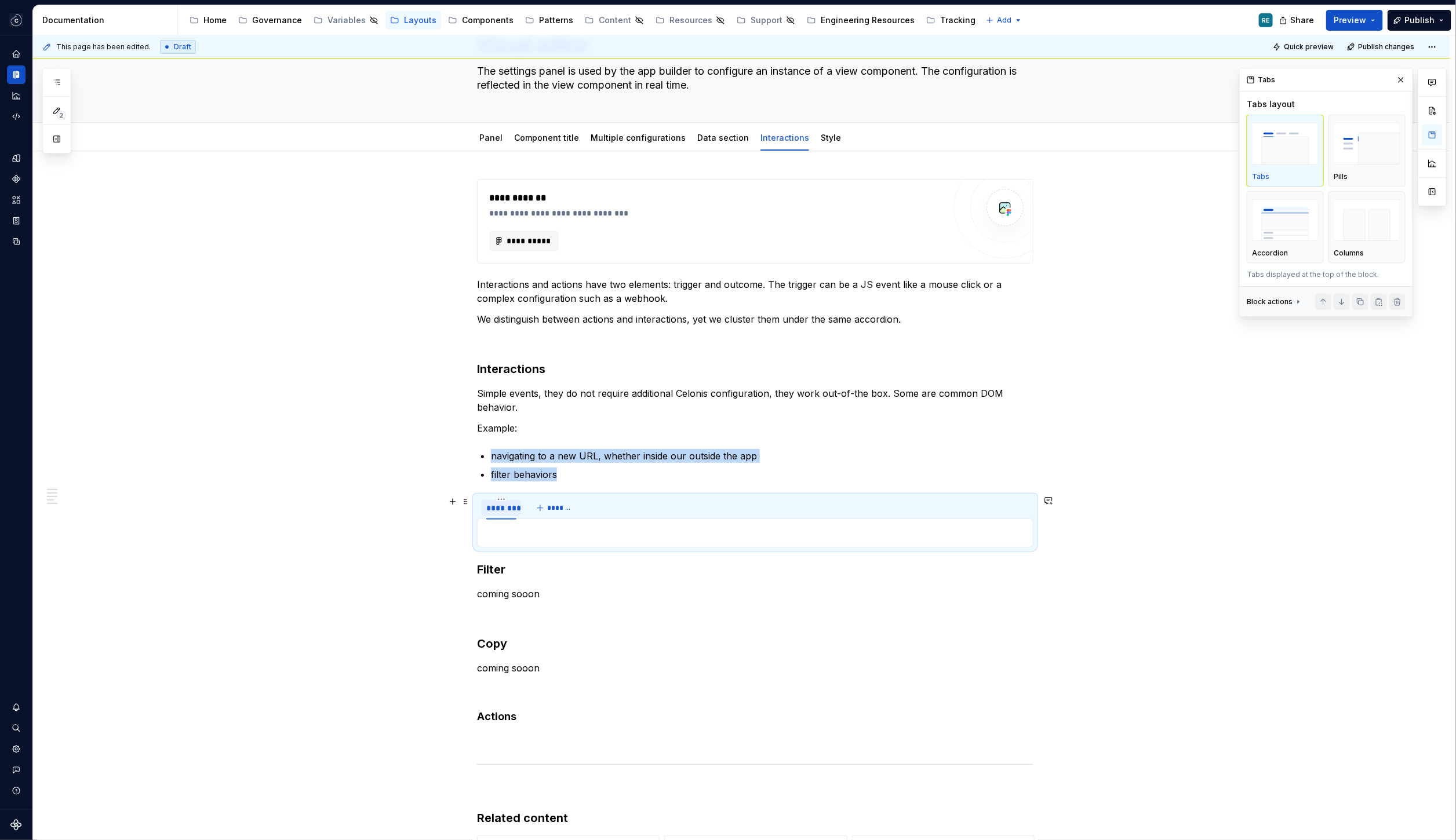
click at [506, 510] on div "********" at bounding box center [501, 508] width 30 height 12
type input "******"
click at [549, 504] on span "*******" at bounding box center [549, 508] width 26 height 9
type input "****"
click at [488, 567] on h3 "Filter" at bounding box center [755, 569] width 557 height 16
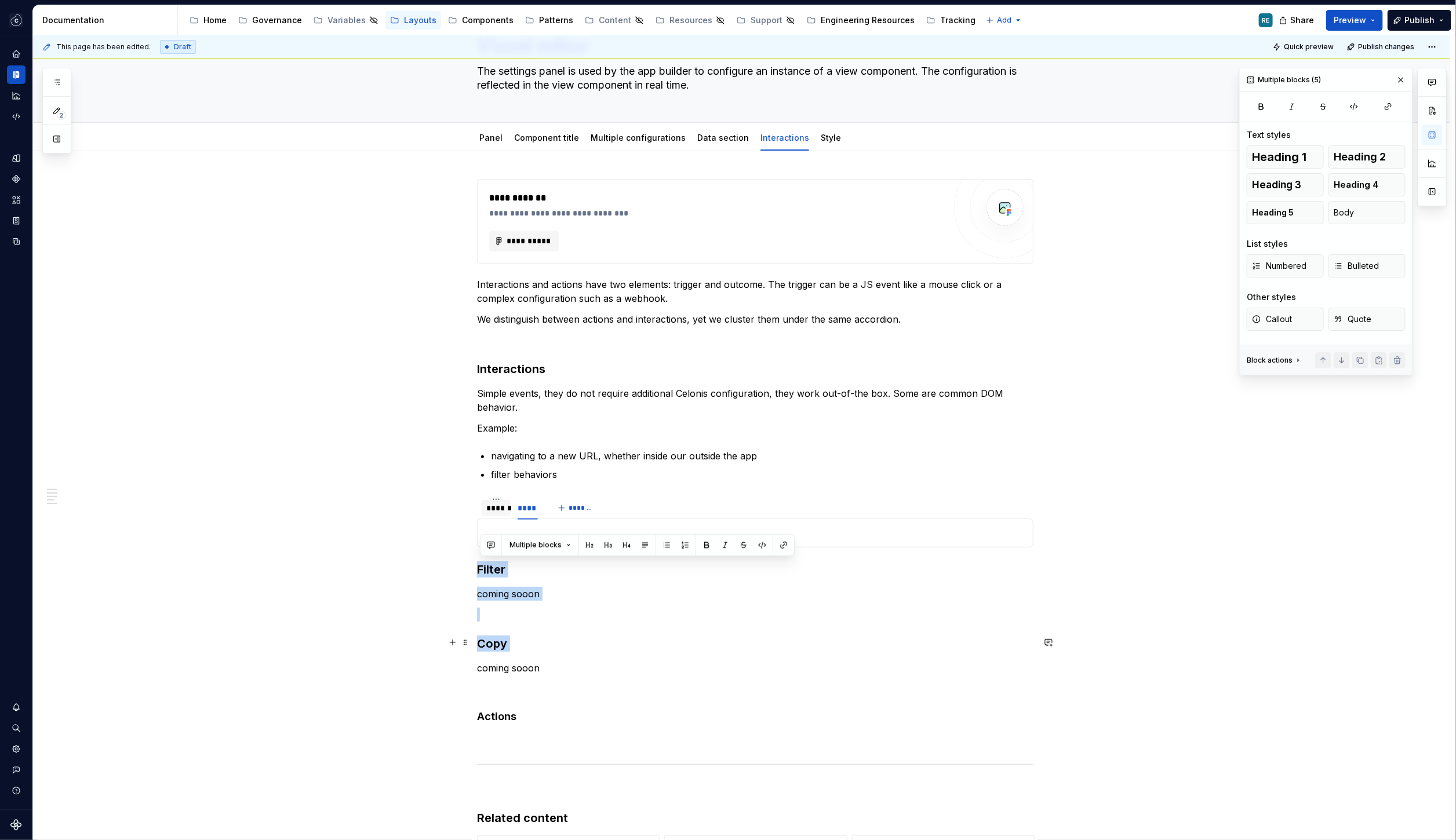
drag, startPoint x: 488, startPoint y: 567, endPoint x: 561, endPoint y: 648, distance: 109.0
click at [561, 648] on div "**********" at bounding box center [755, 605] width 557 height 852
click at [506, 561] on h3 "Filter" at bounding box center [755, 569] width 557 height 16
click at [495, 509] on div "******" at bounding box center [495, 508] width 19 height 12
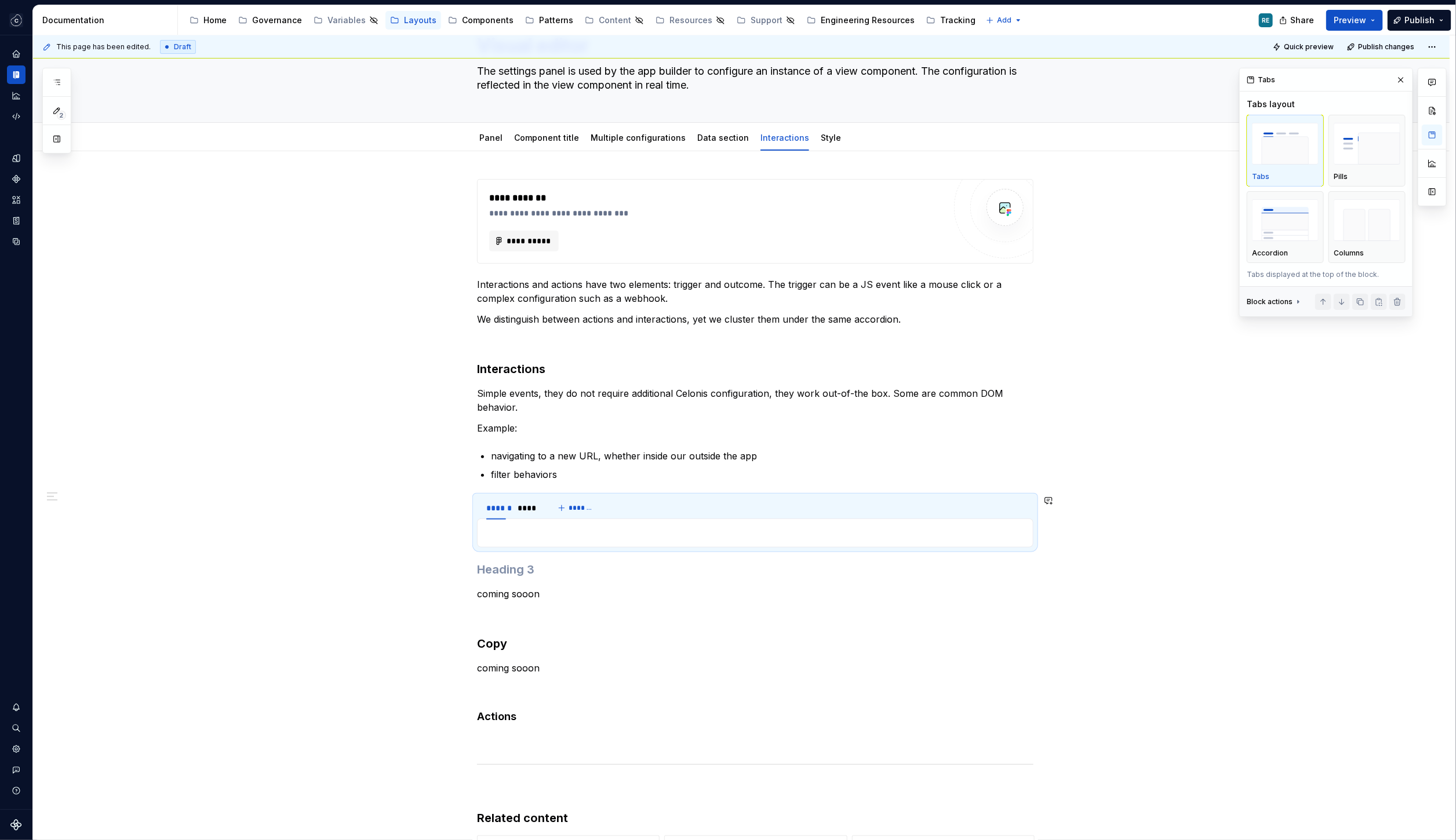
click at [508, 540] on div at bounding box center [755, 532] width 557 height 29
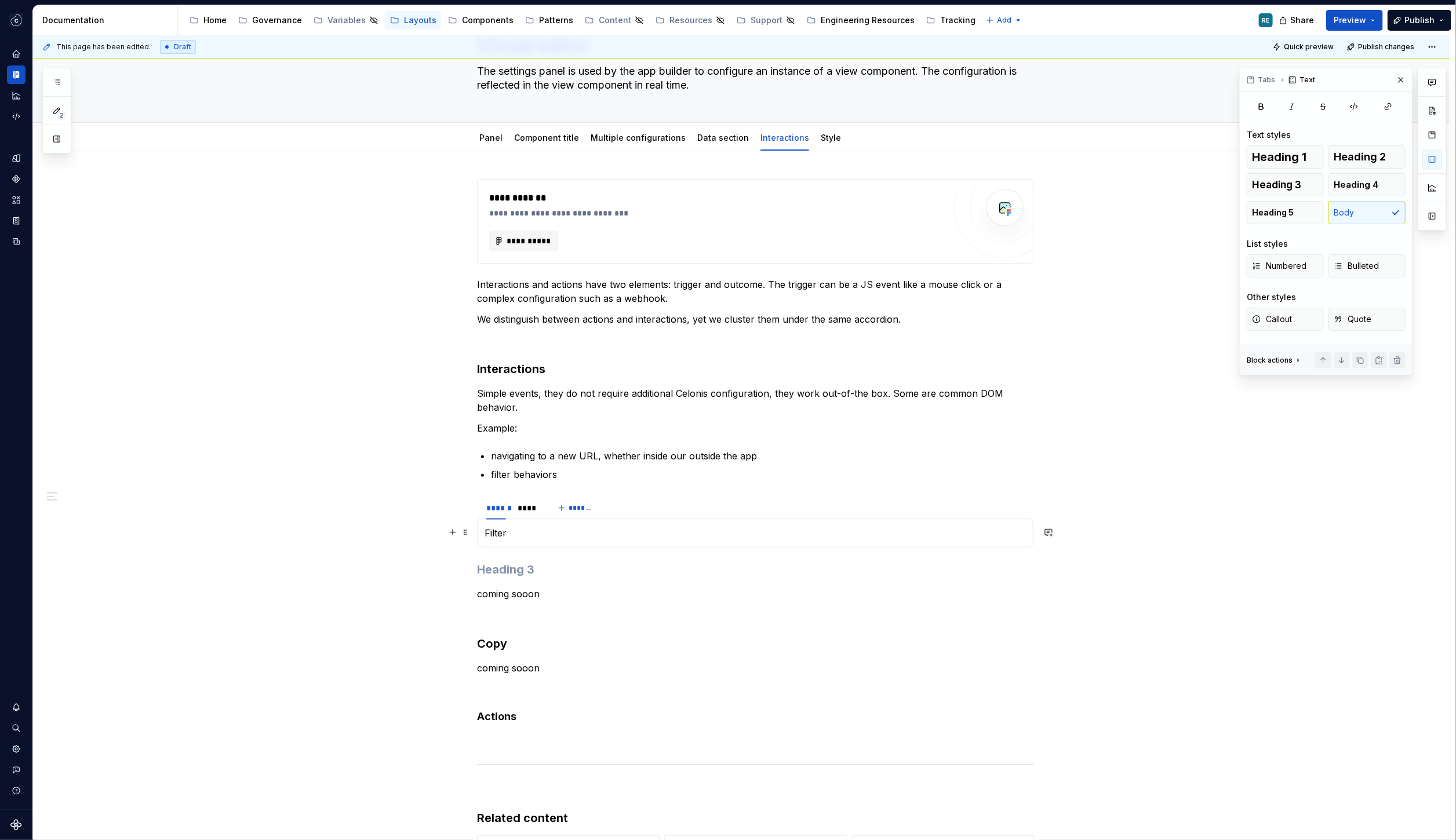
click at [501, 532] on p "Filter" at bounding box center [754, 533] width 541 height 14
click at [578, 515] on button "button" at bounding box center [579, 511] width 16 height 16
click at [501, 638] on h3 "Copy" at bounding box center [755, 646] width 557 height 16
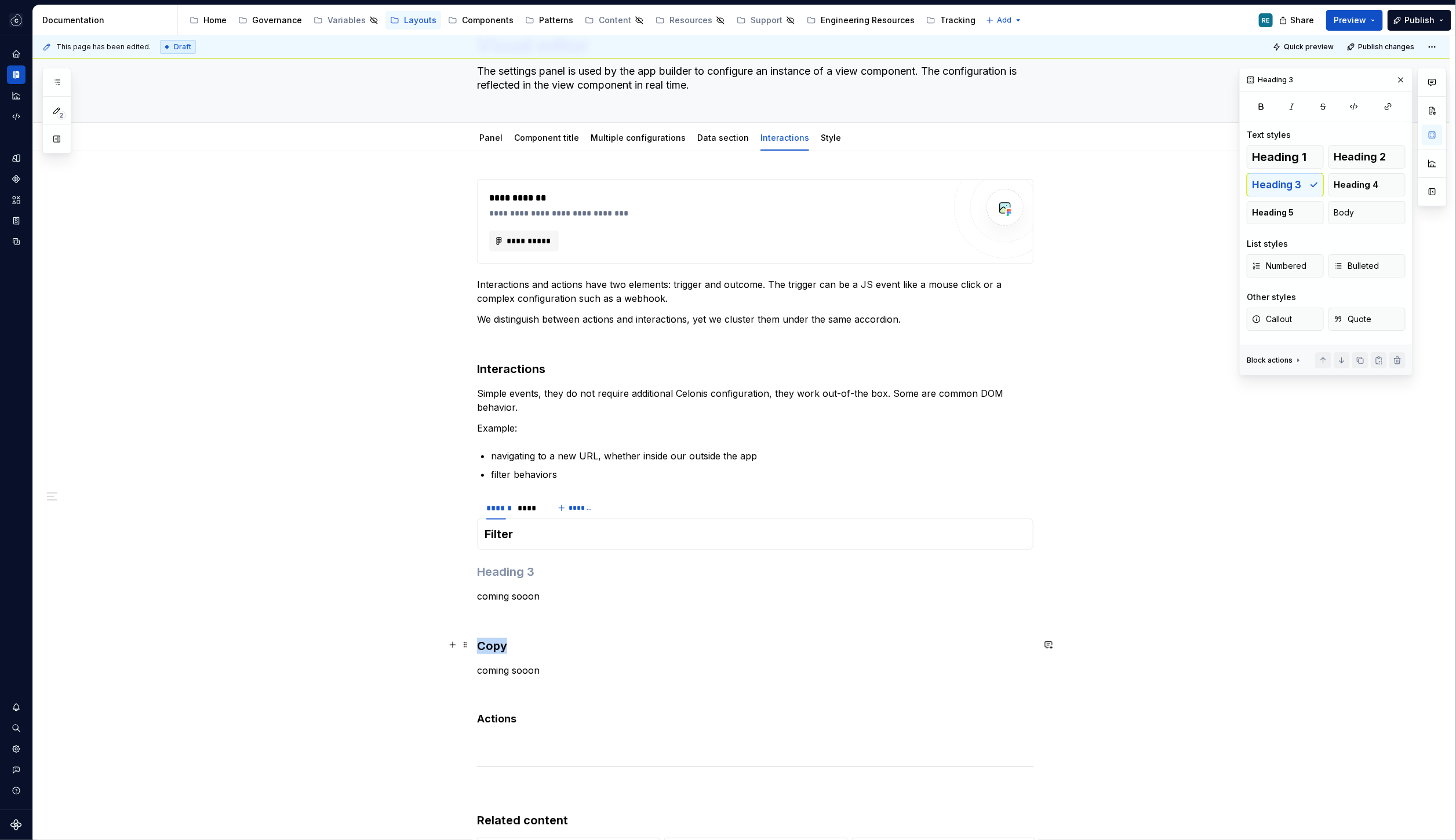
click at [501, 638] on h3 "Copy" at bounding box center [755, 646] width 557 height 16
drag, startPoint x: 563, startPoint y: 674, endPoint x: 473, endPoint y: 569, distance: 138.3
click at [477, 569] on div "**********" at bounding box center [755, 613] width 557 height 869
click at [679, 589] on p "coming sooon" at bounding box center [755, 596] width 557 height 14
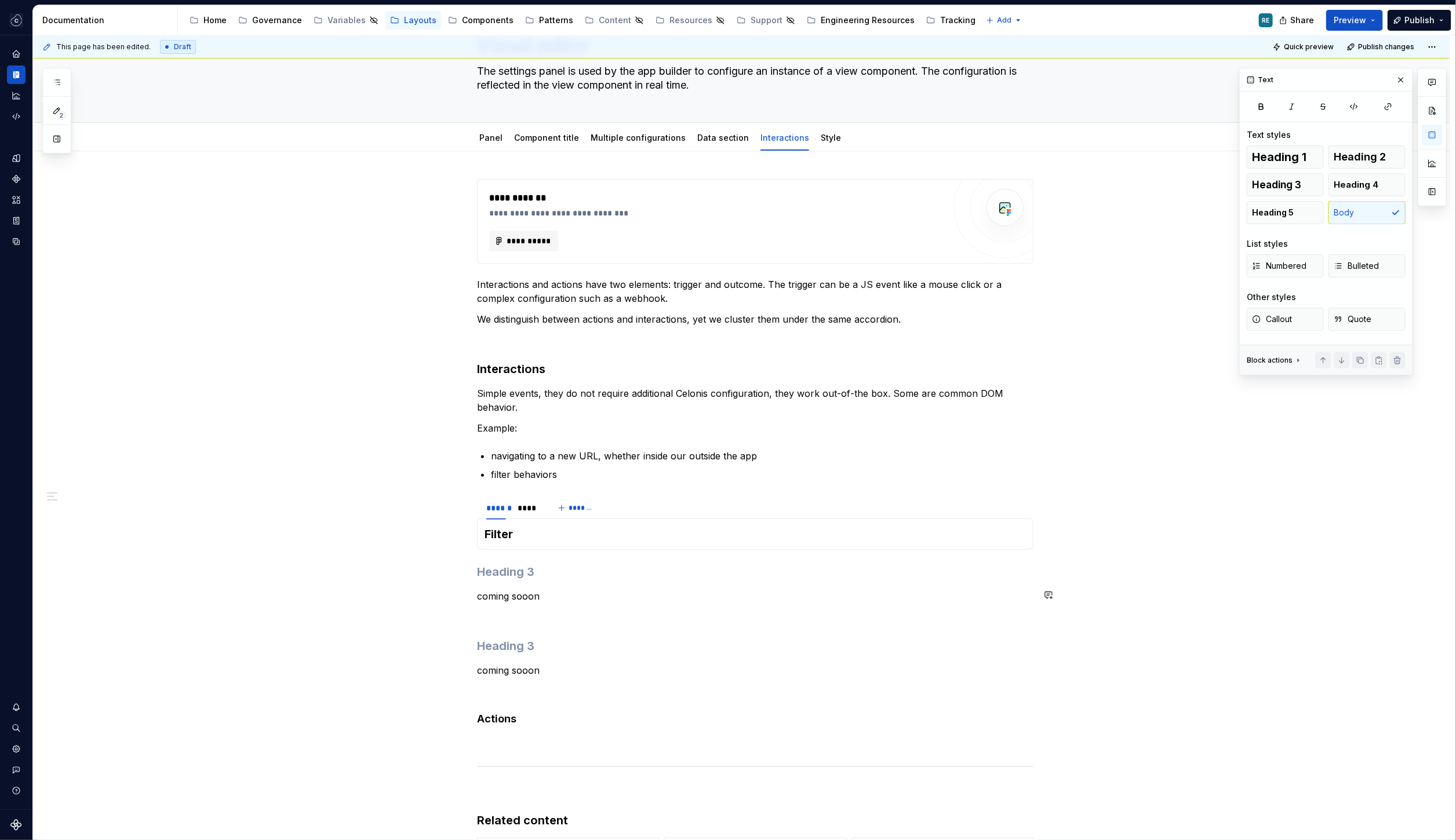
click at [498, 579] on div "**********" at bounding box center [755, 606] width 557 height 855
drag, startPoint x: 511, startPoint y: 620, endPoint x: 458, endPoint y: 564, distance: 77.1
click at [477, 564] on div "**********" at bounding box center [755, 613] width 557 height 869
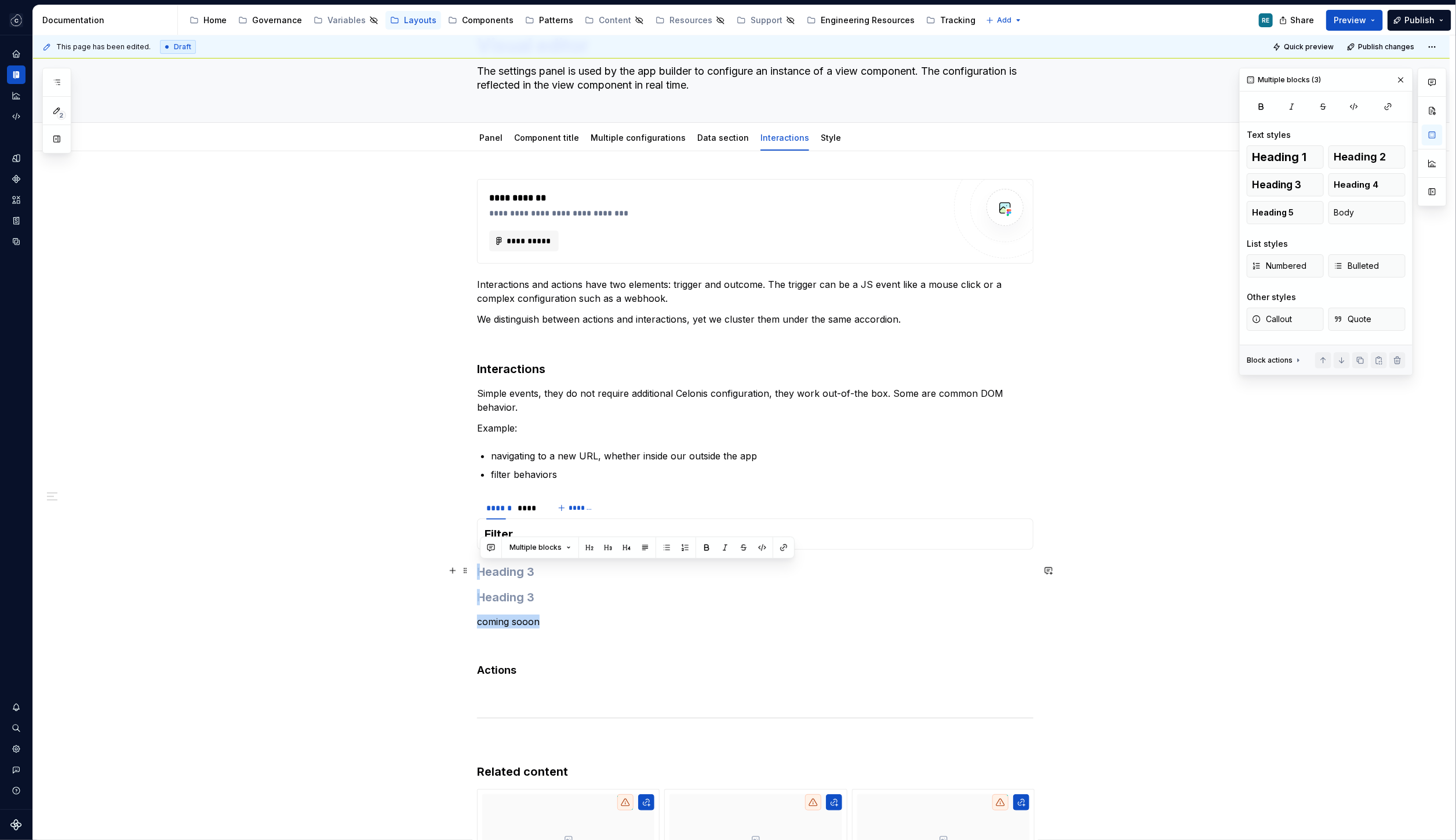
drag, startPoint x: 565, startPoint y: 625, endPoint x: 440, endPoint y: 568, distance: 137.4
click at [440, 568] on div "**********" at bounding box center [740, 701] width 1416 height 1100
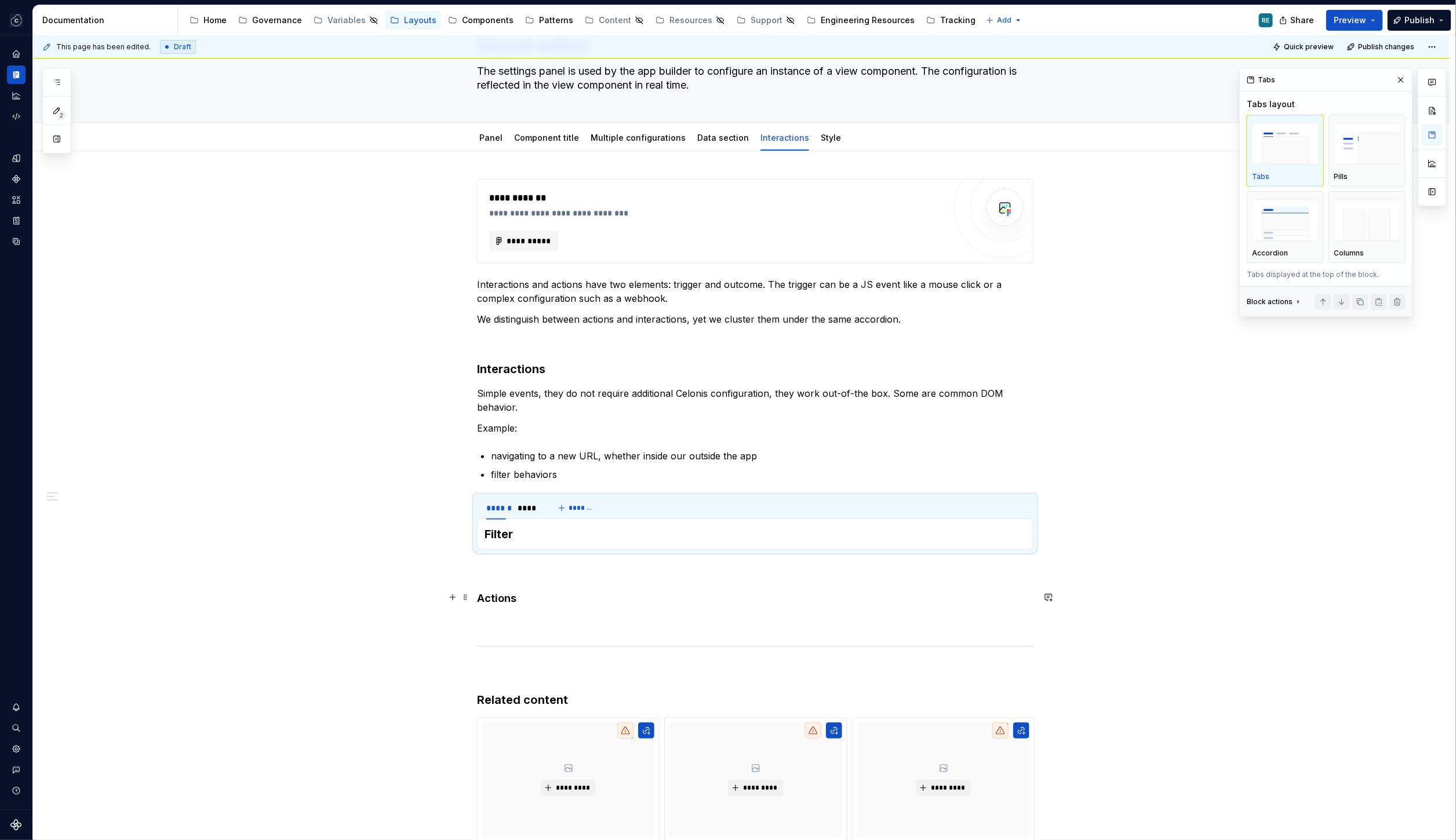
click at [482, 575] on div "**********" at bounding box center [755, 546] width 557 height 734
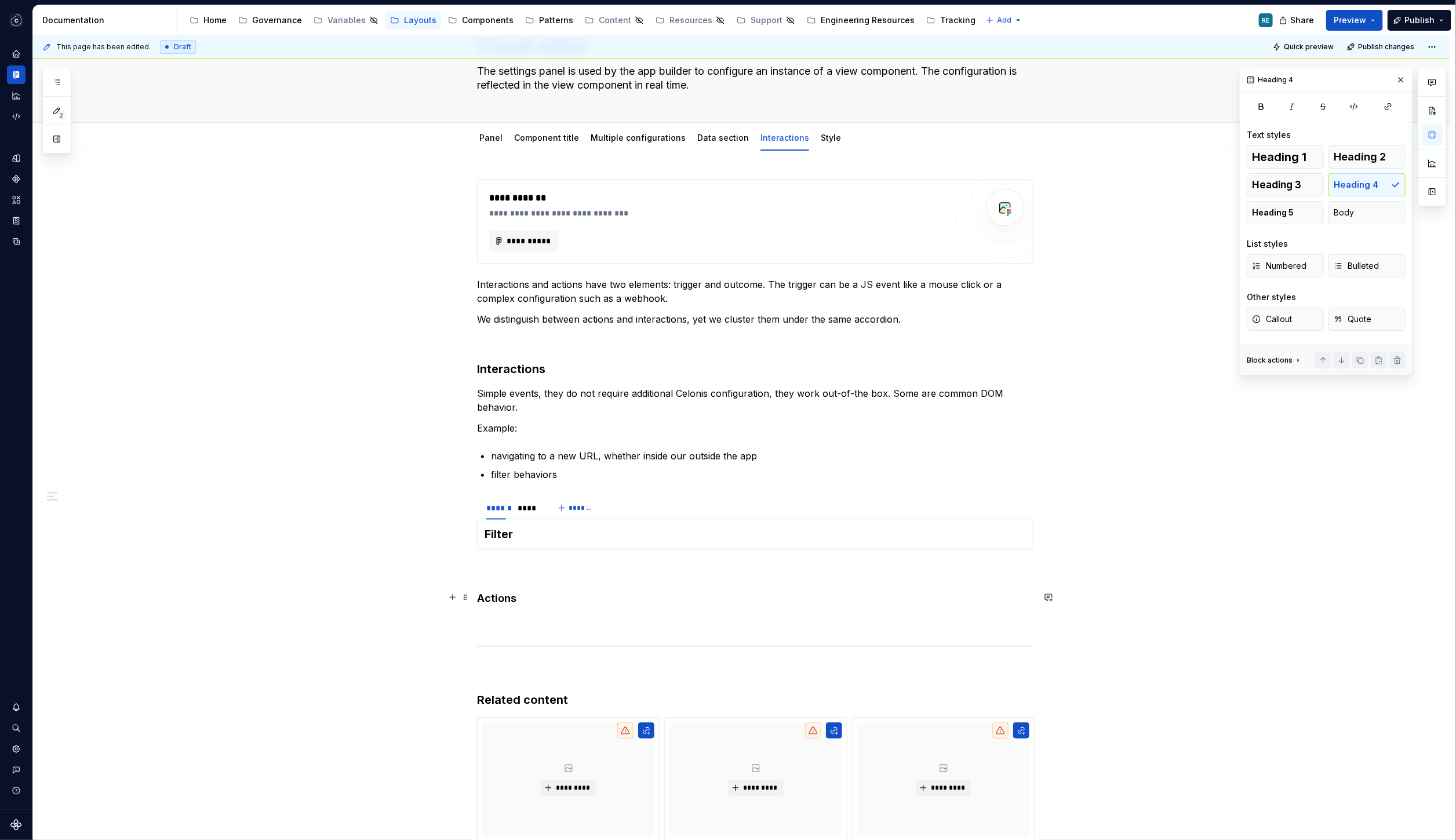
click at [496, 597] on h4 "Actions" at bounding box center [755, 599] width 557 height 14
click at [571, 575] on button "button" at bounding box center [572, 575] width 16 height 16
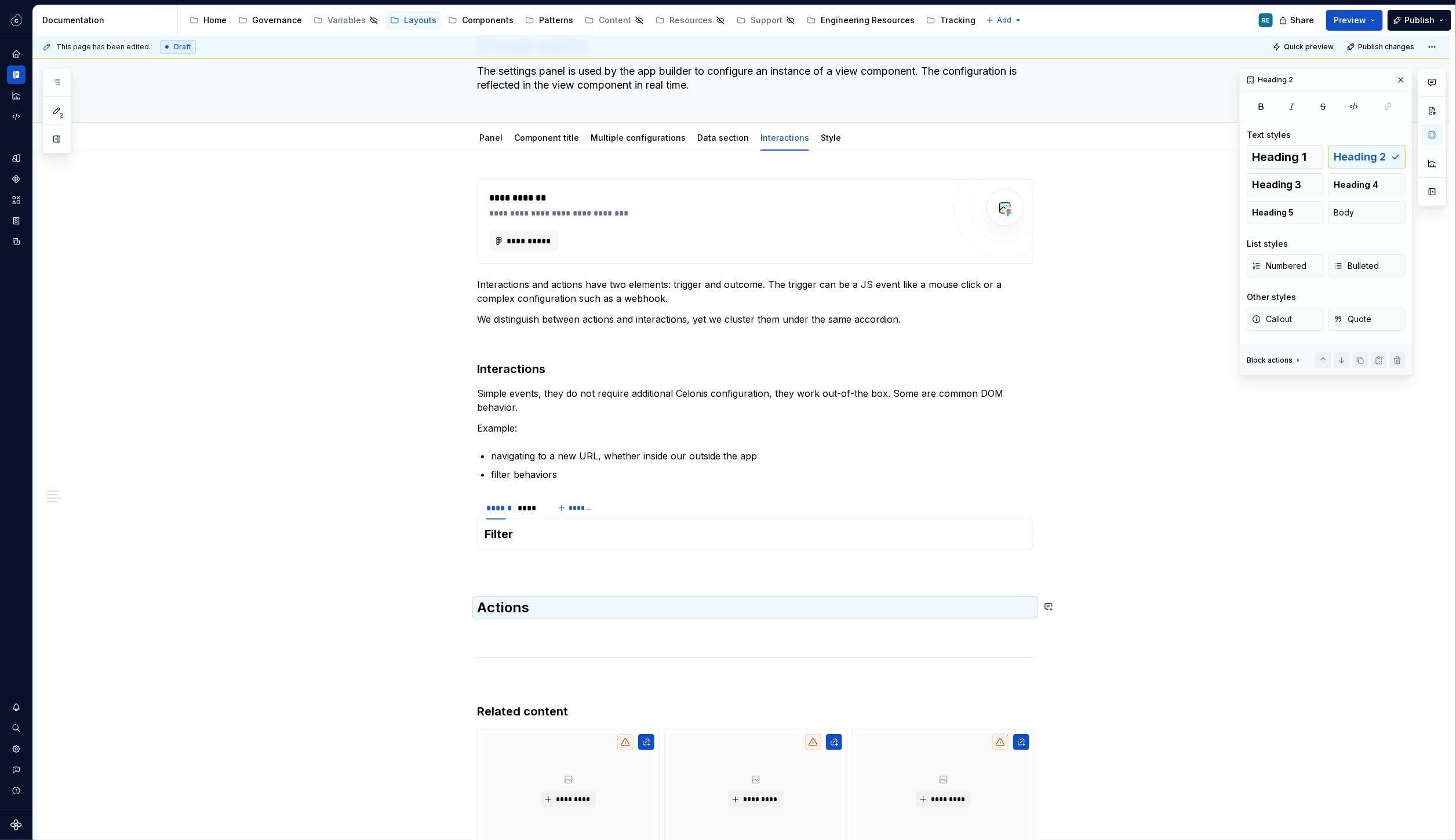
click at [484, 579] on div "**********" at bounding box center [755, 552] width 557 height 746
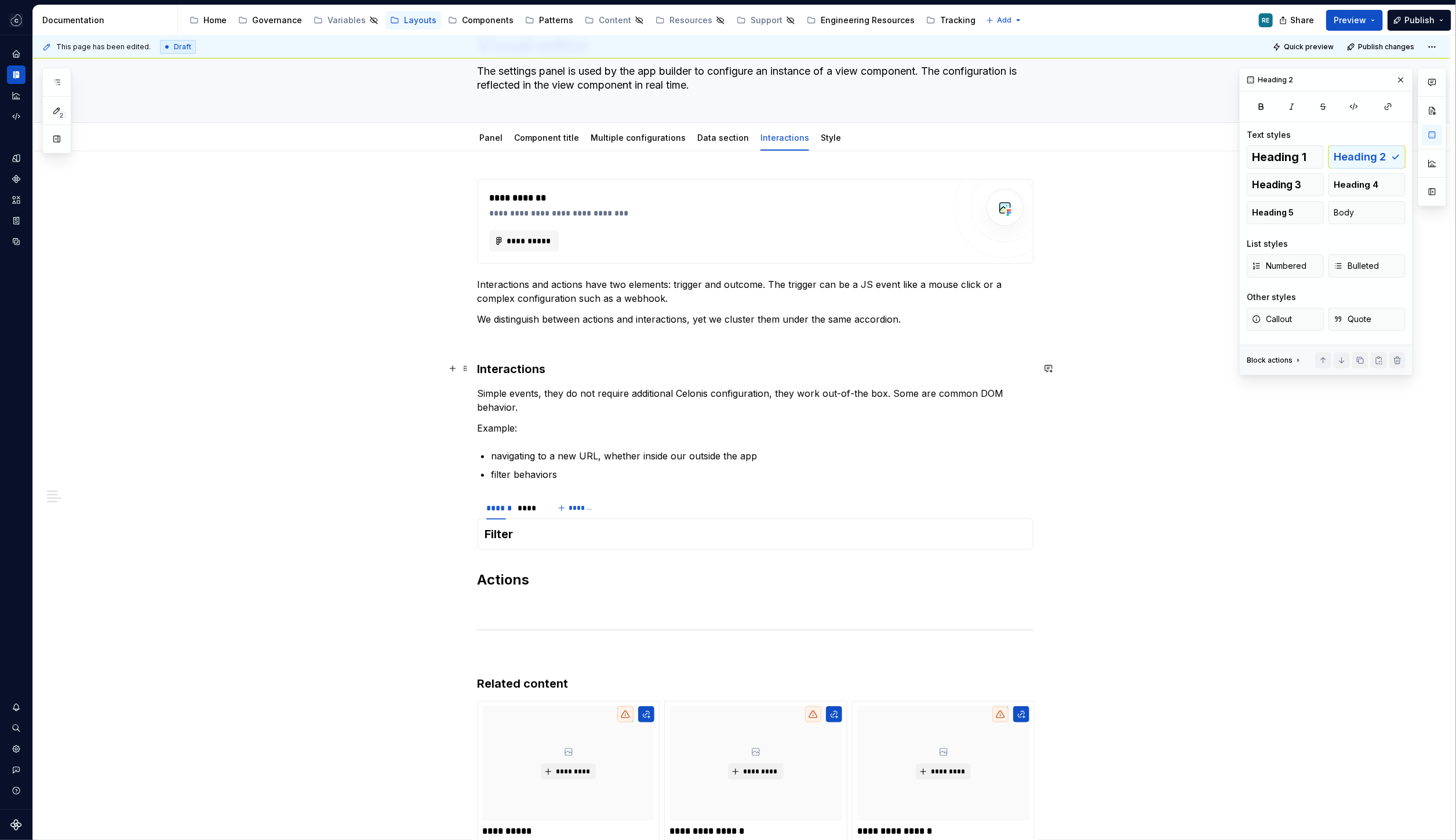
click at [509, 364] on h3 "Interactions" at bounding box center [755, 369] width 557 height 16
click at [568, 353] on span at bounding box center [572, 345] width 16 height 16
click at [571, 343] on button "button" at bounding box center [572, 345] width 16 height 16
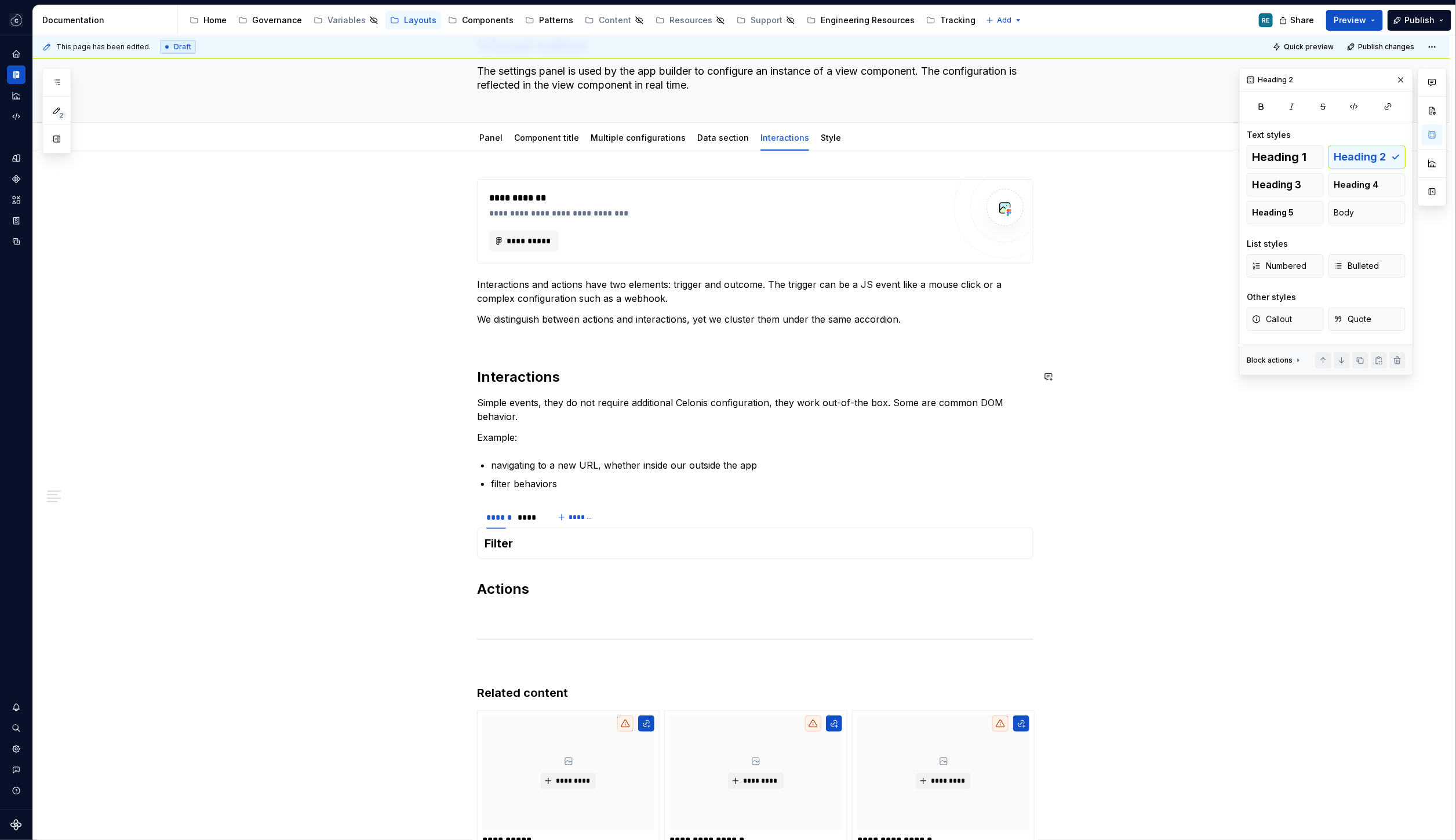
click at [552, 363] on div "**********" at bounding box center [755, 543] width 557 height 727
click at [550, 348] on div "**********" at bounding box center [755, 543] width 557 height 727
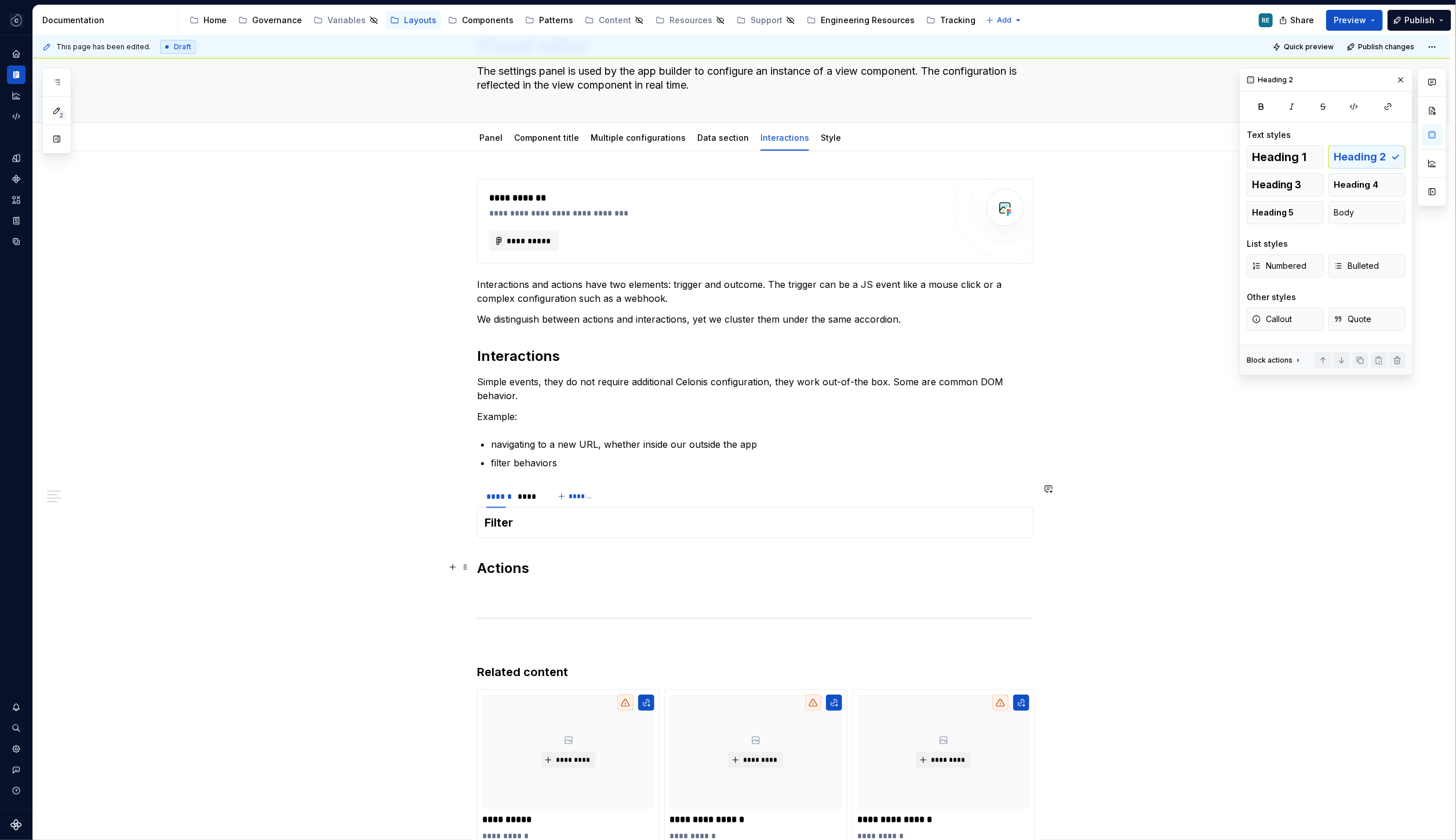
click at [485, 559] on h2 "Actions" at bounding box center [755, 568] width 557 height 19
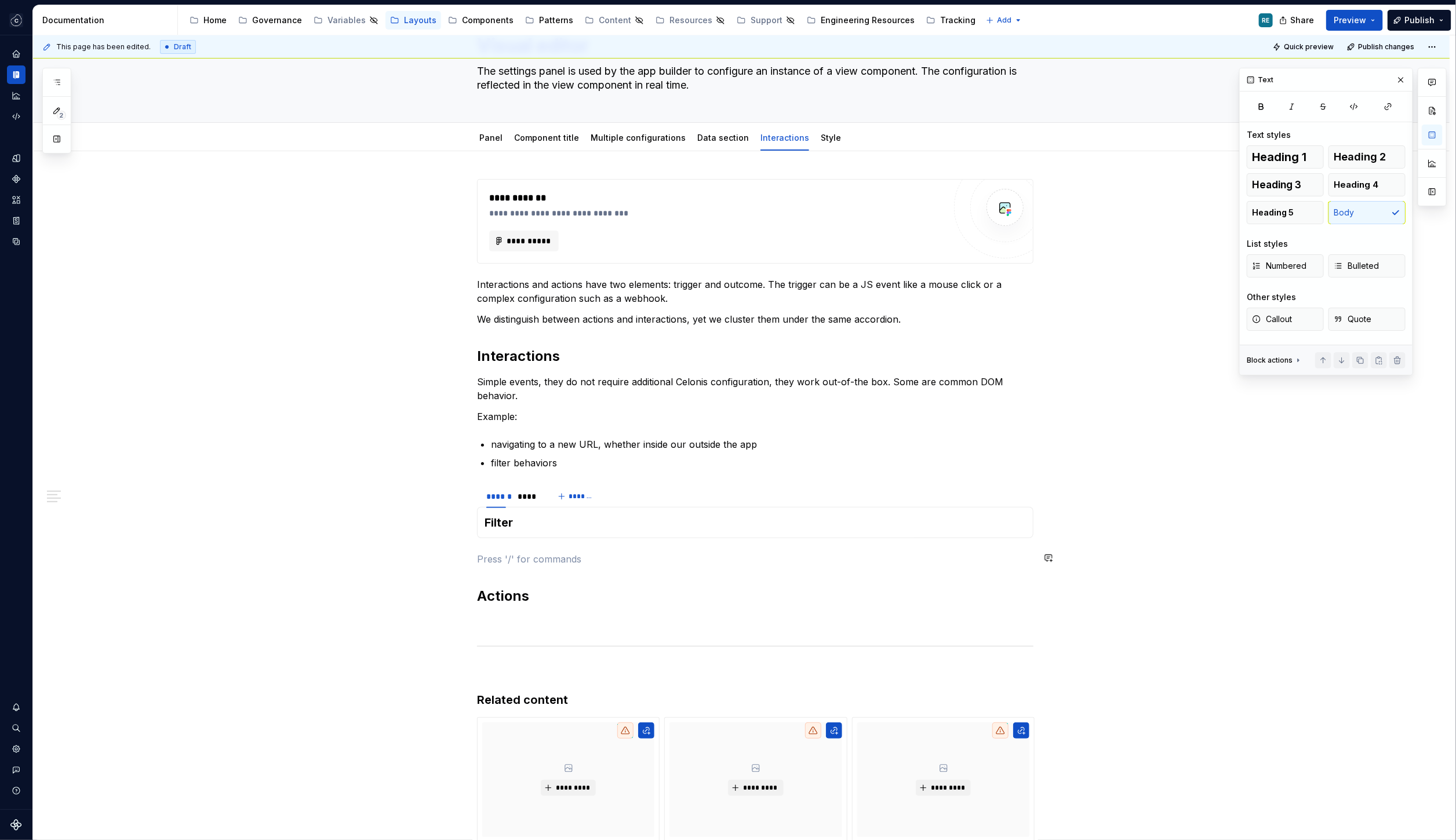
click at [502, 545] on div "**********" at bounding box center [755, 546] width 557 height 734
click at [507, 689] on div "**********" at bounding box center [755, 546] width 557 height 734
click at [726, 612] on div "**********" at bounding box center [755, 546] width 557 height 734
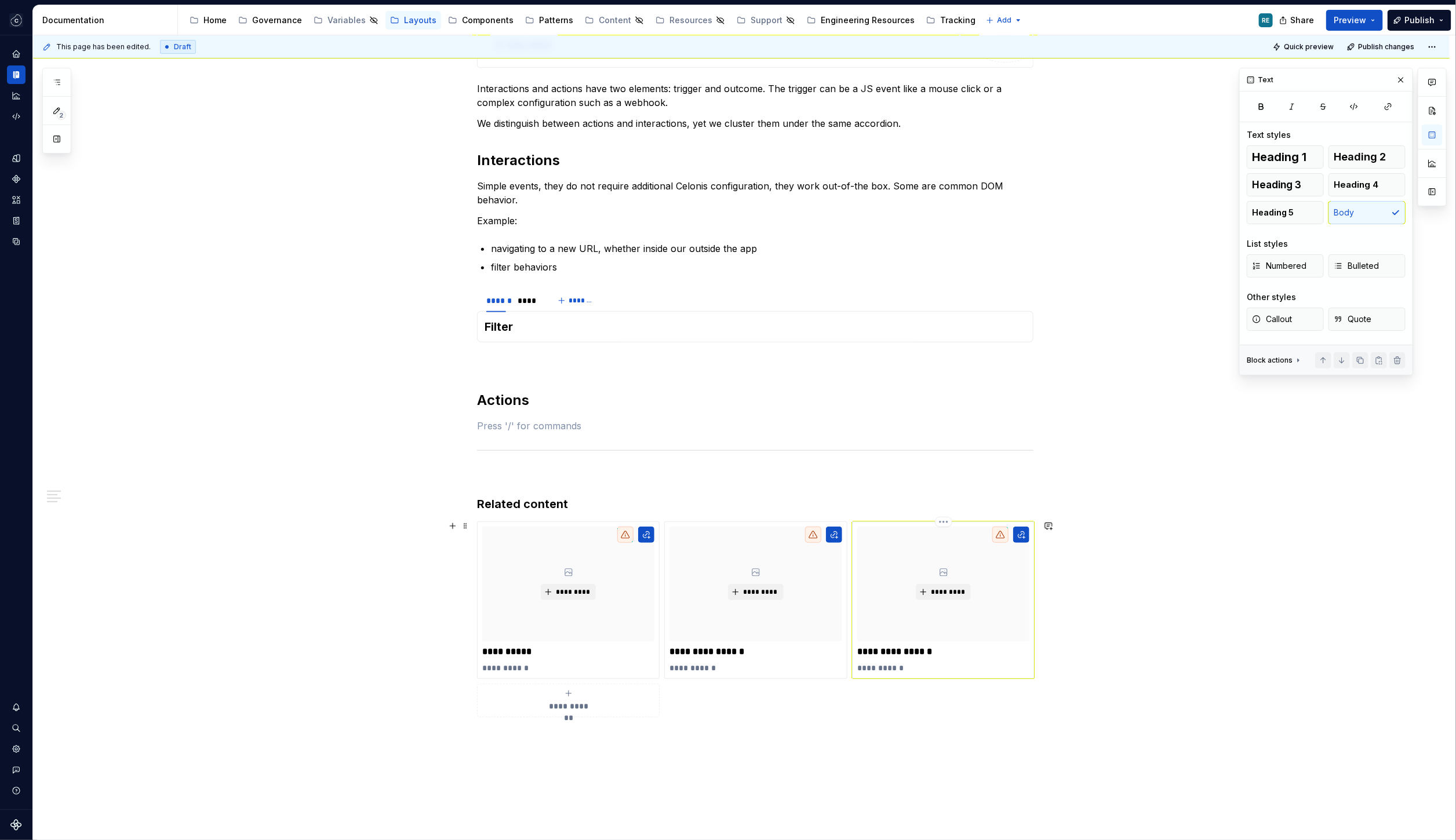
scroll to position [251, 0]
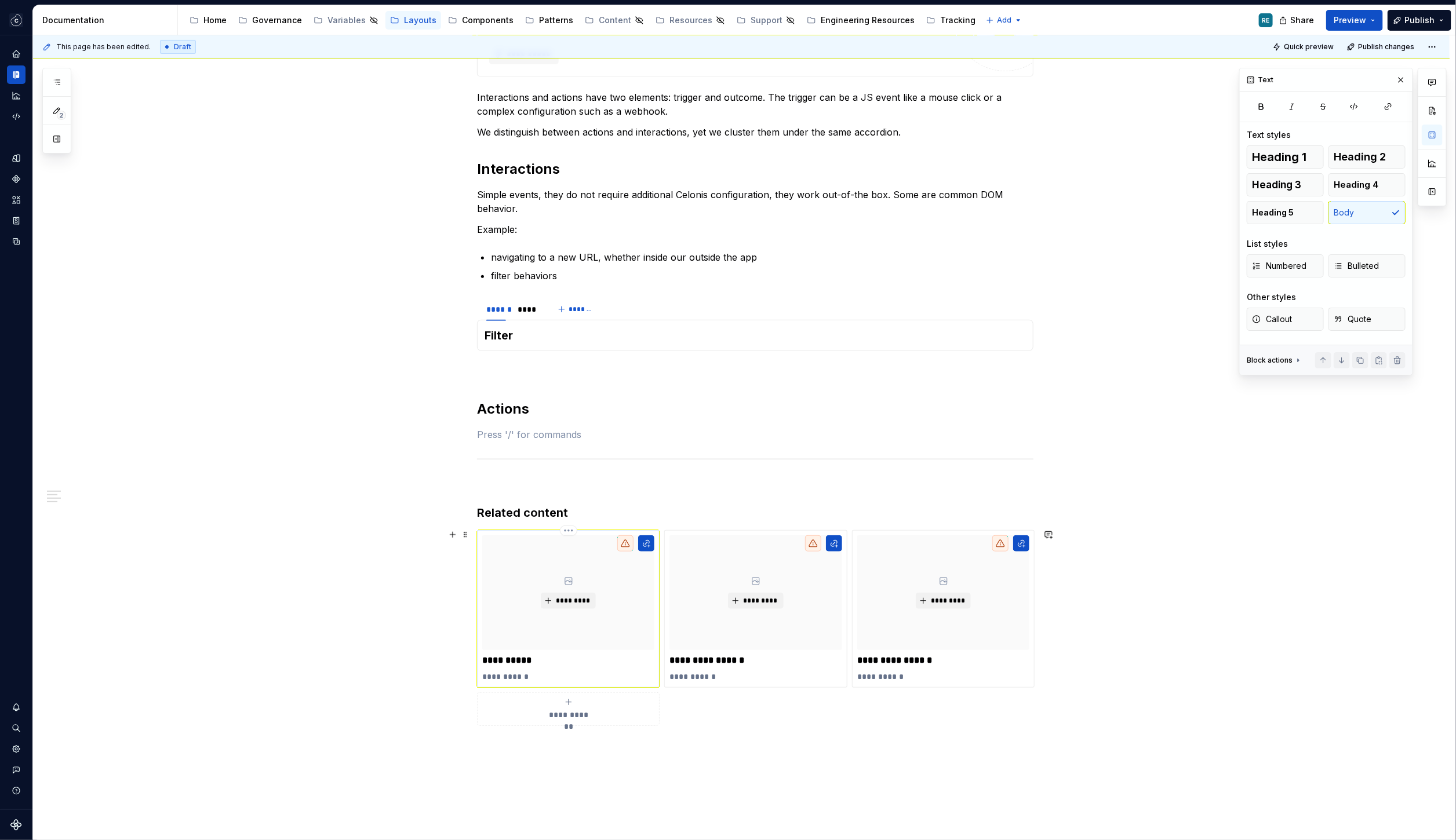
click at [521, 676] on p "**********" at bounding box center [568, 677] width 172 height 12
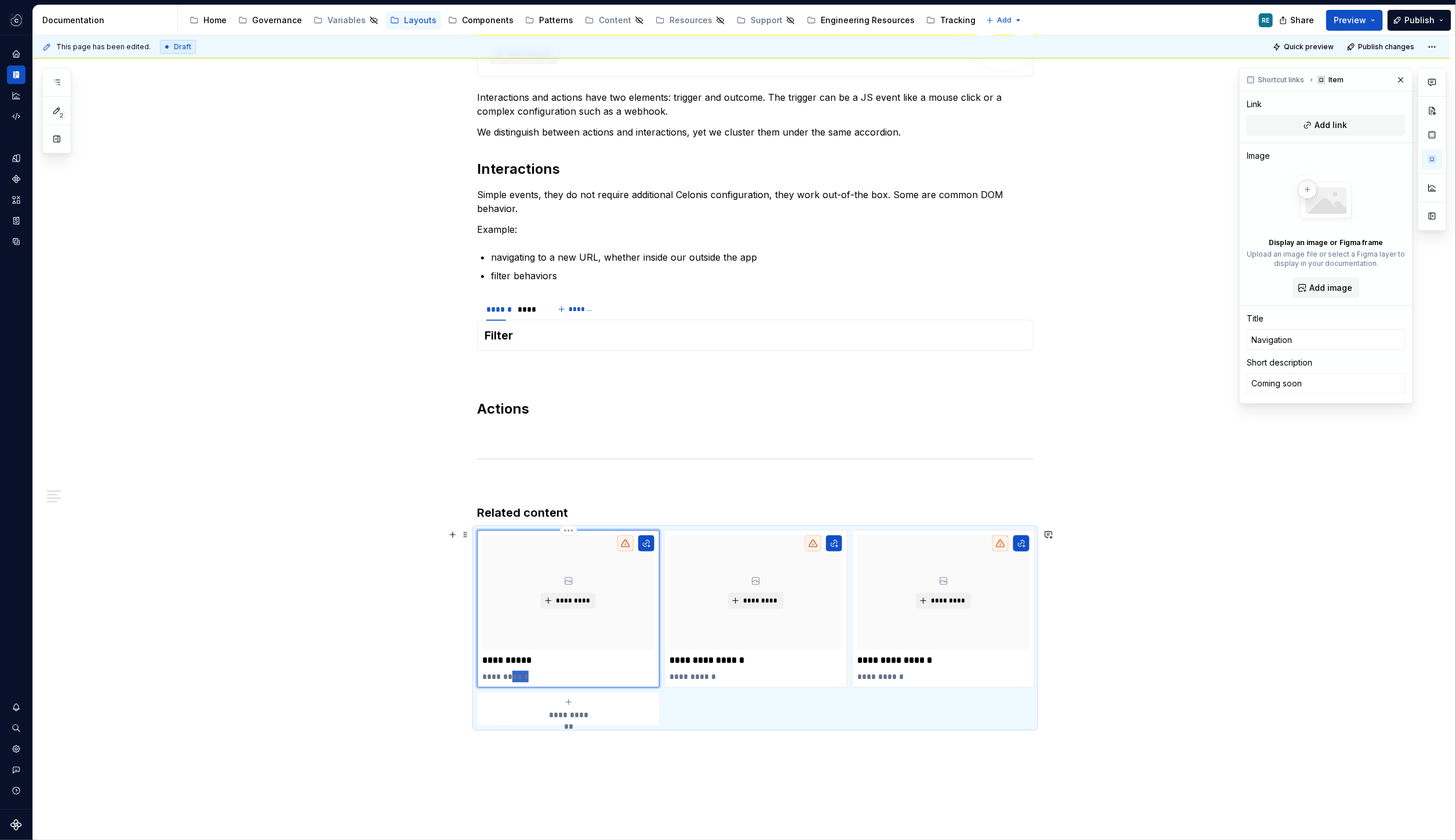
click at [521, 676] on p "**********" at bounding box center [568, 677] width 172 height 12
click at [803, 789] on div "**********" at bounding box center [744, 438] width 1423 height 806
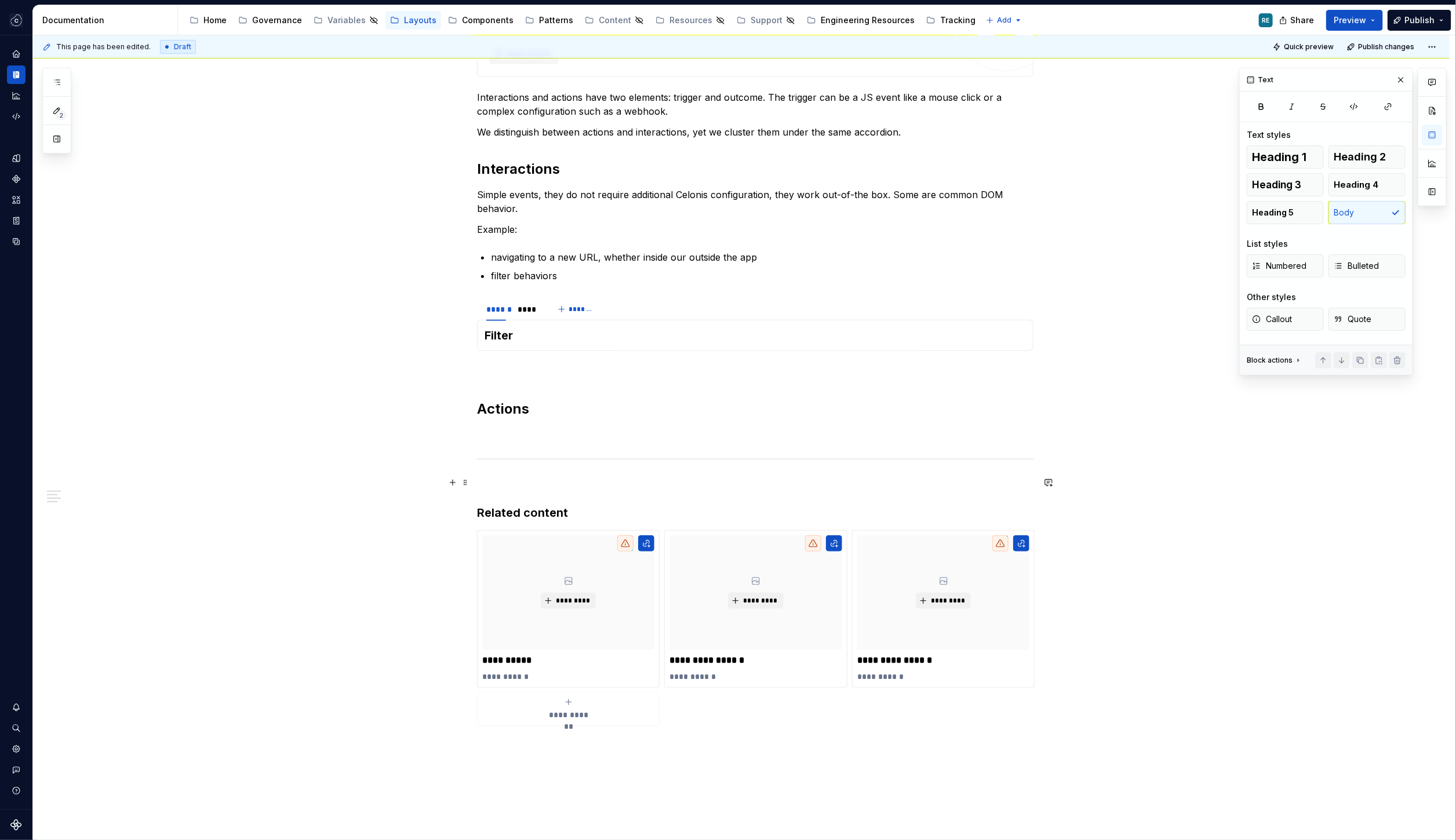
click at [525, 480] on p at bounding box center [755, 484] width 557 height 14
click at [560, 339] on h3 "Filter" at bounding box center [754, 336] width 541 height 16
click at [571, 335] on h3 "Filter" at bounding box center [754, 336] width 541 height 16
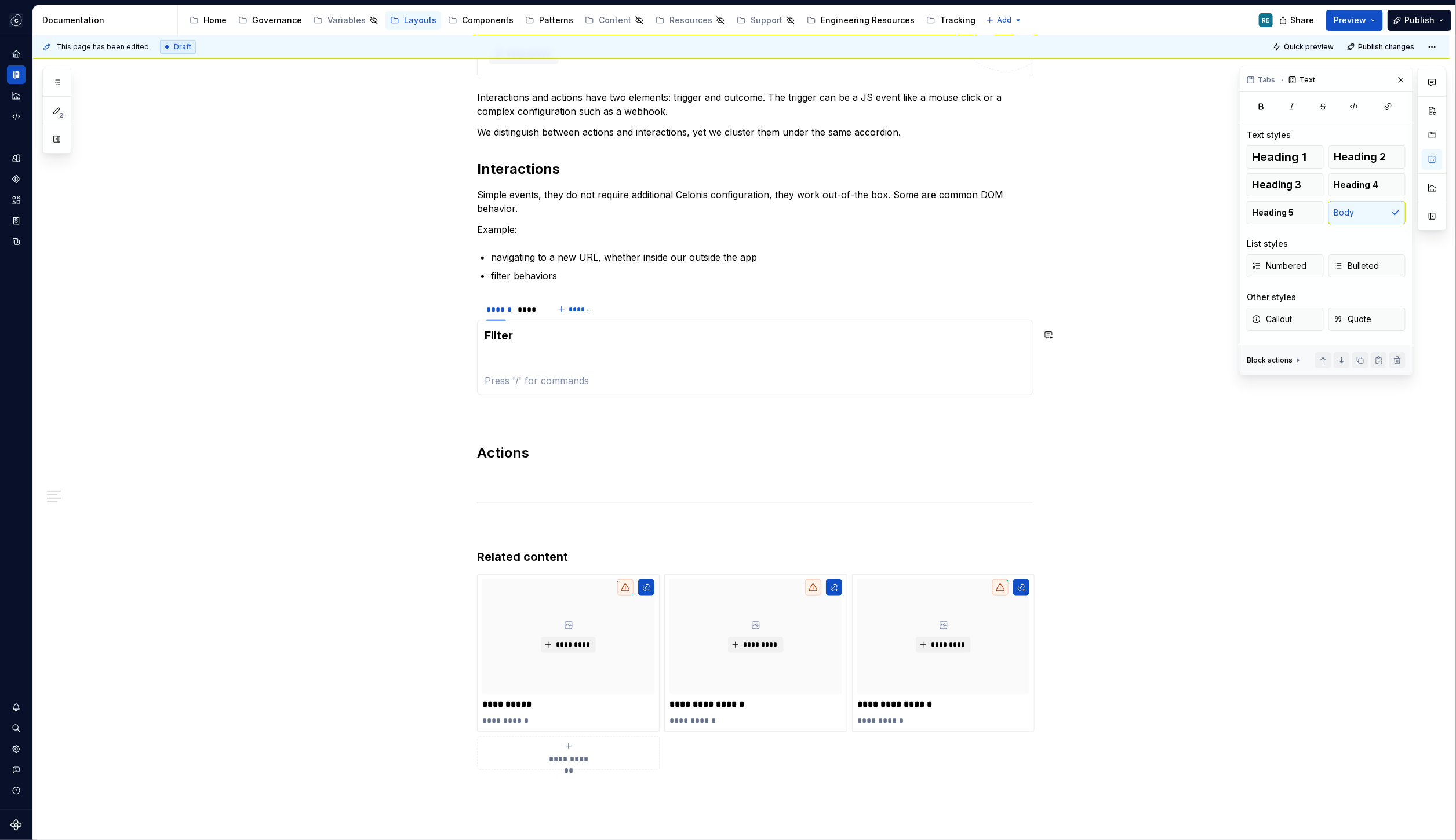
type textarea "*"
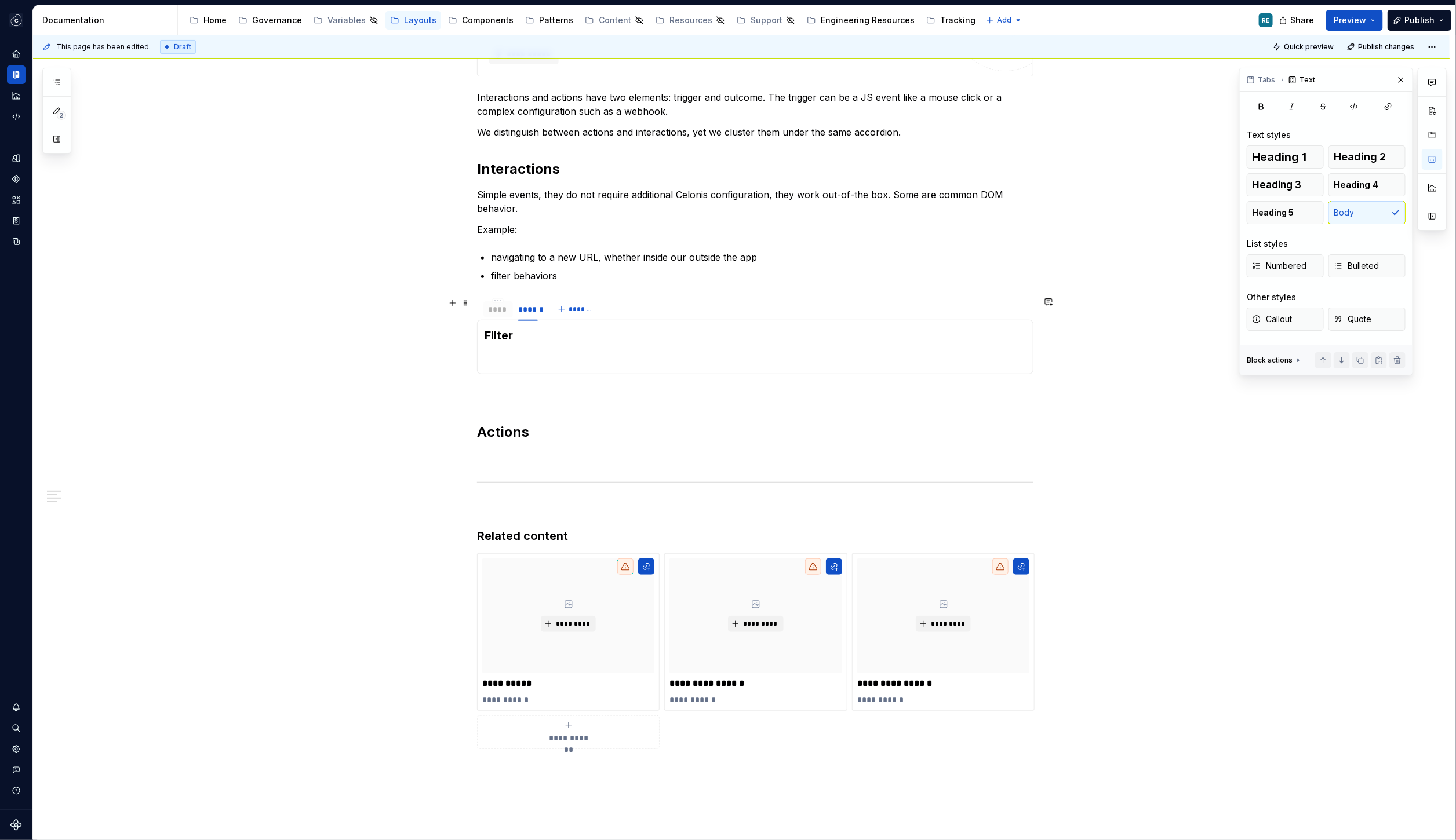
drag, startPoint x: 523, startPoint y: 309, endPoint x: 491, endPoint y: 309, distance: 32.0
click at [491, 309] on div "****" at bounding box center [498, 309] width 20 height 12
click at [576, 312] on button "*******" at bounding box center [577, 309] width 46 height 16
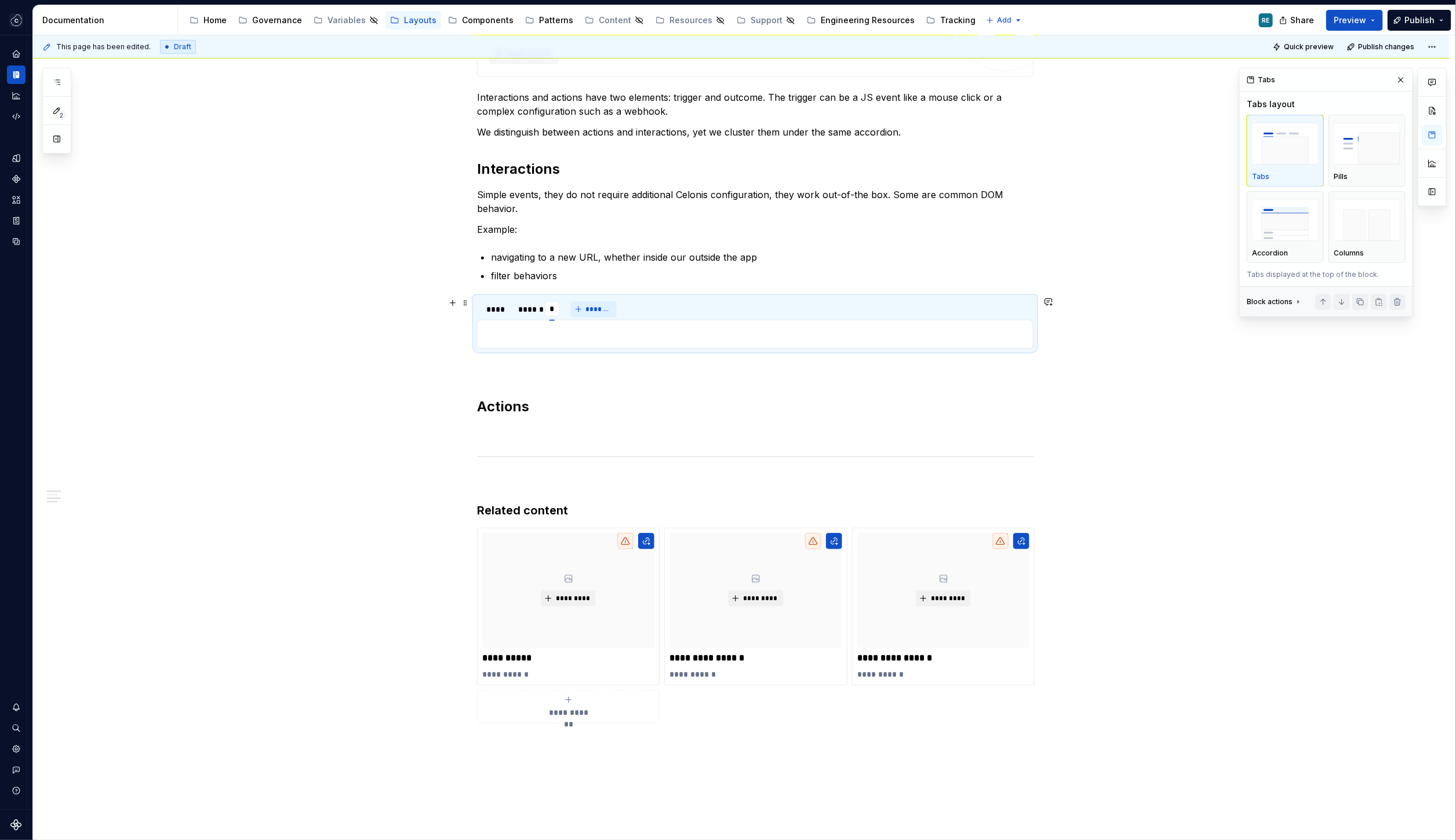
type input "*"
type input "******"
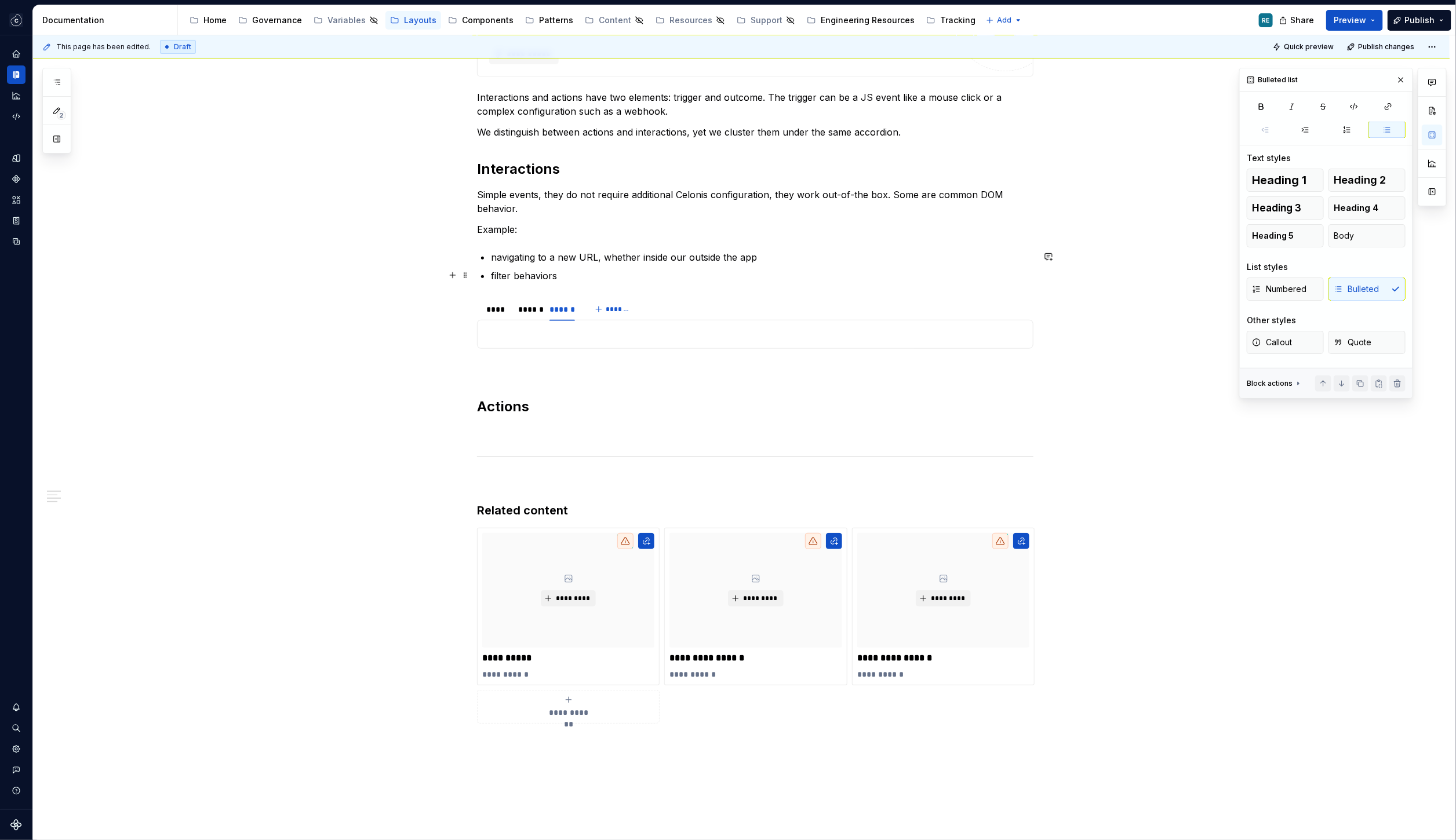
click at [596, 266] on ul "navigating to a new URL, whether inside our outside the app filter behaviors" at bounding box center [761, 267] width 543 height 33
click at [600, 283] on div "**********" at bounding box center [755, 358] width 557 height 732
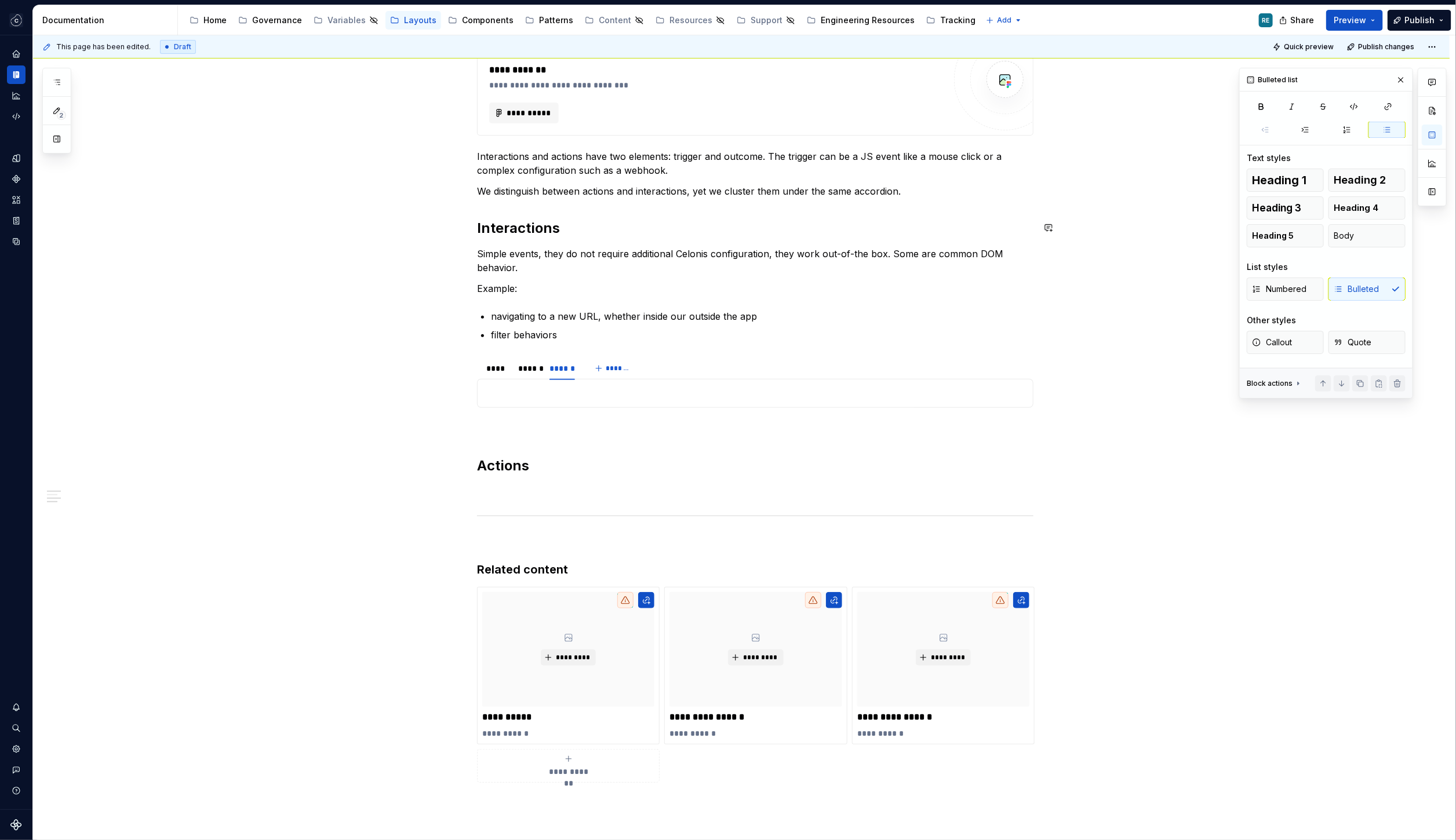
scroll to position [160, 0]
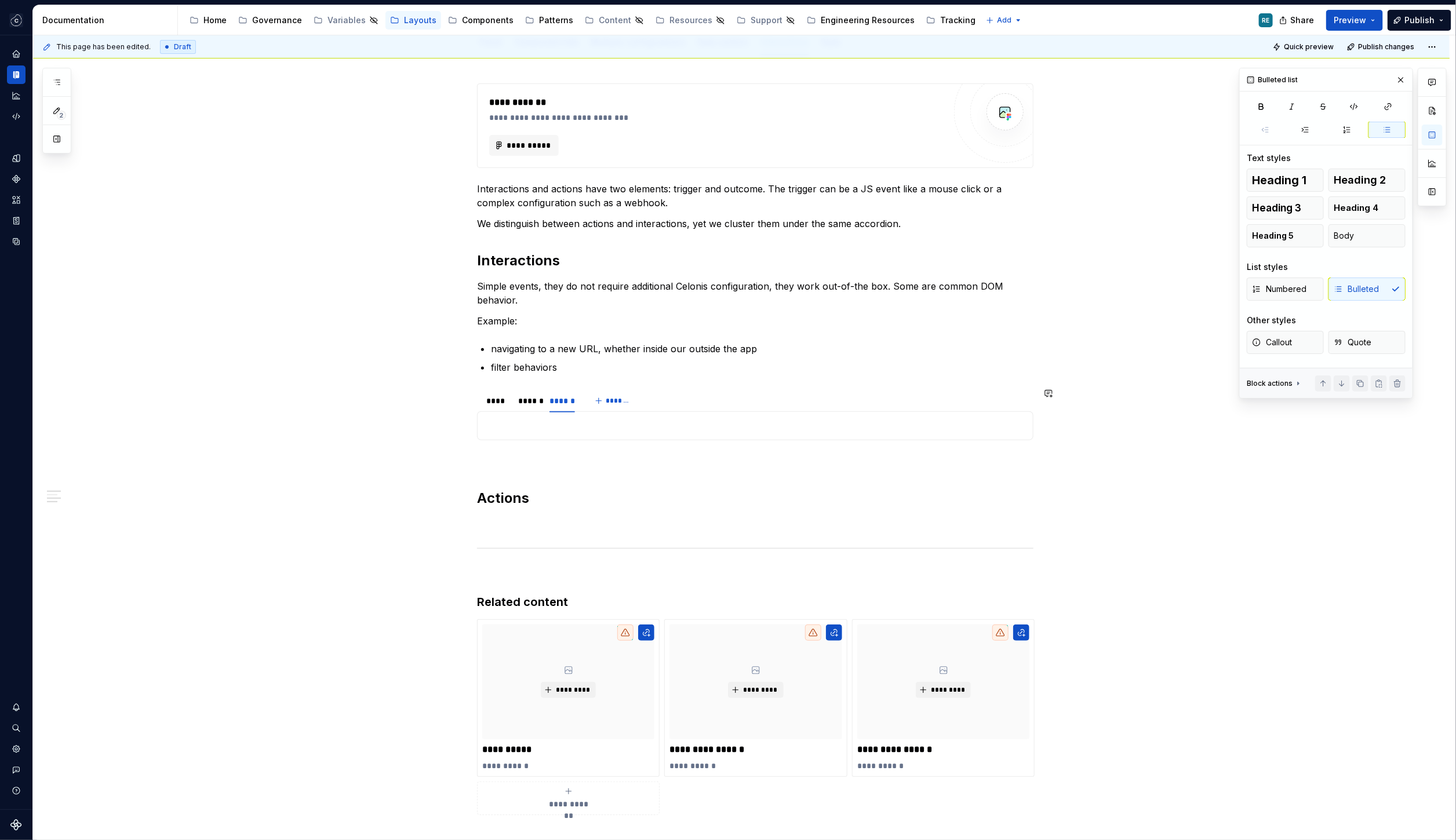
click at [533, 438] on section "**** ****** ****** ******* Filter" at bounding box center [755, 414] width 557 height 52
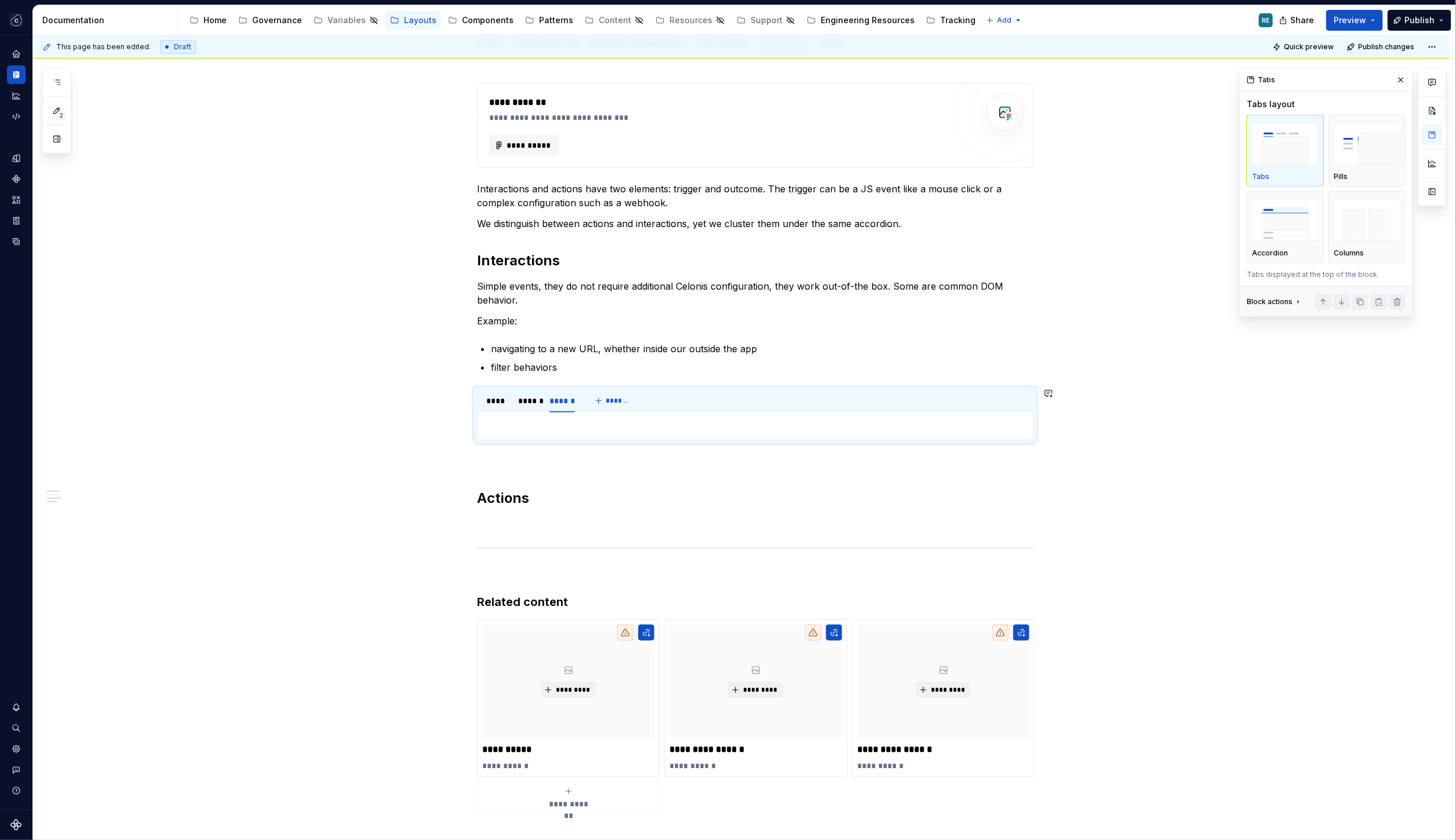
click at [526, 455] on p at bounding box center [755, 462] width 557 height 14
type textarea "*"
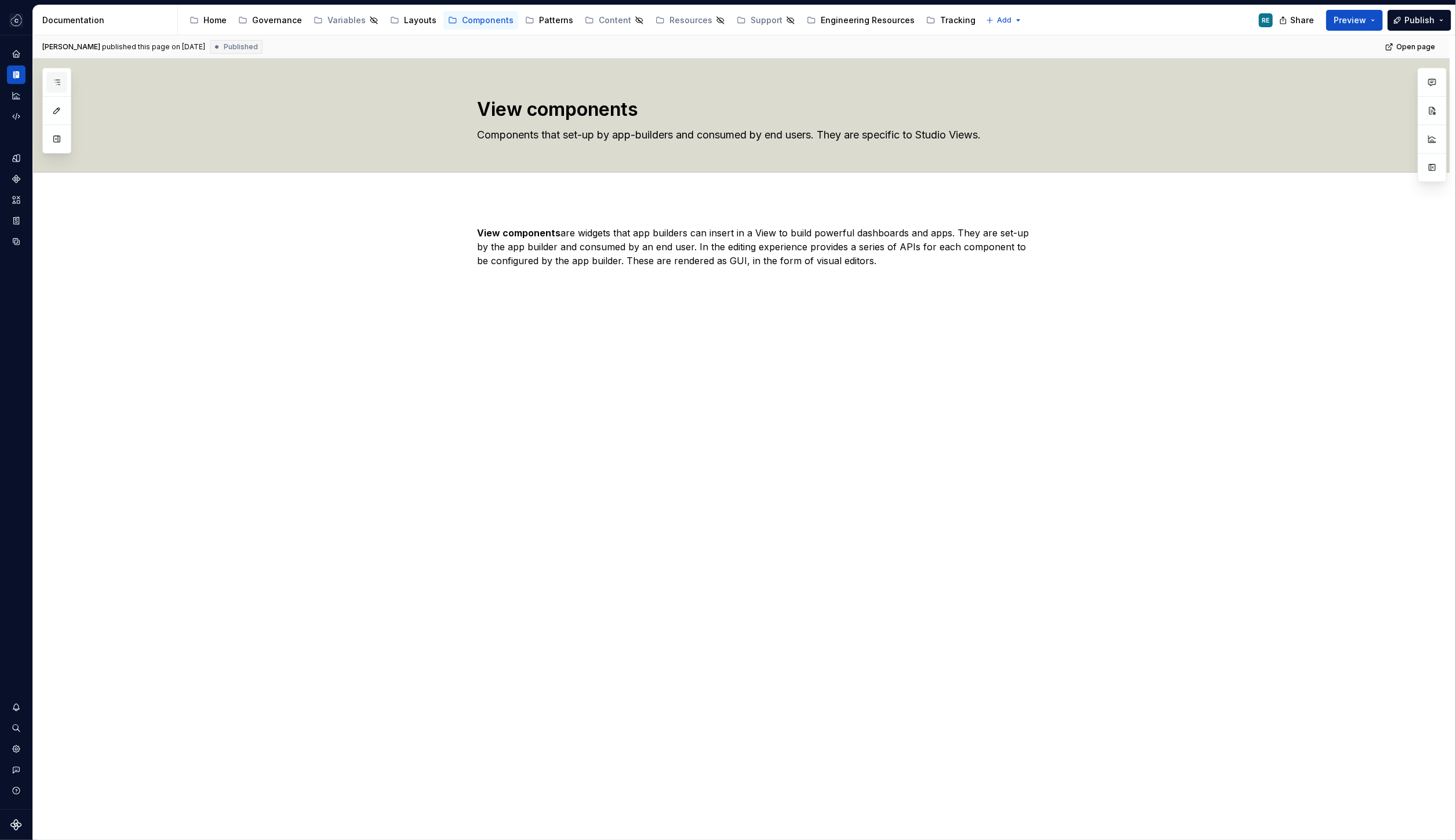
click at [55, 74] on button "button" at bounding box center [57, 82] width 21 height 21
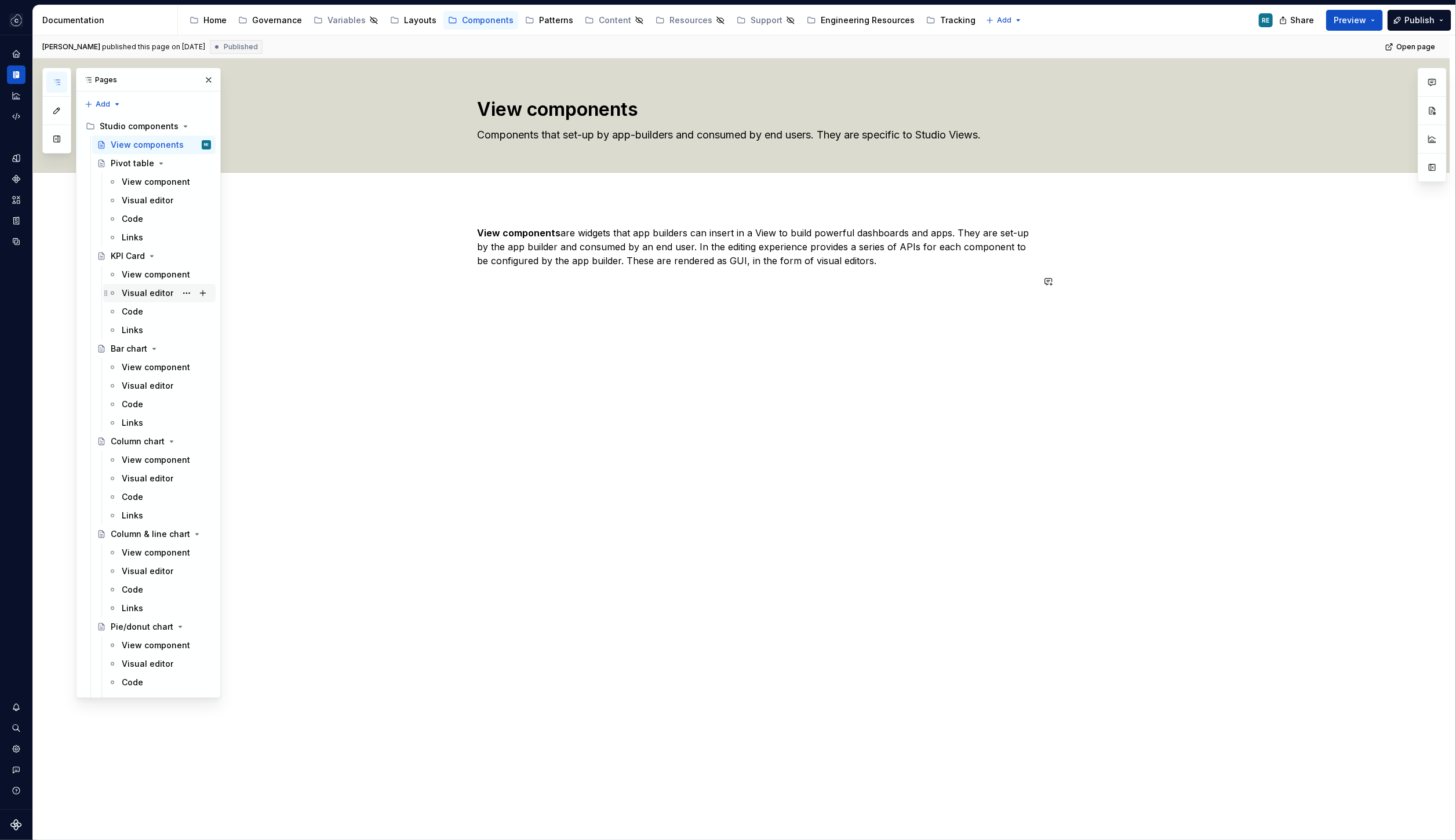
click at [167, 294] on div "Visual editor" at bounding box center [147, 293] width 51 height 12
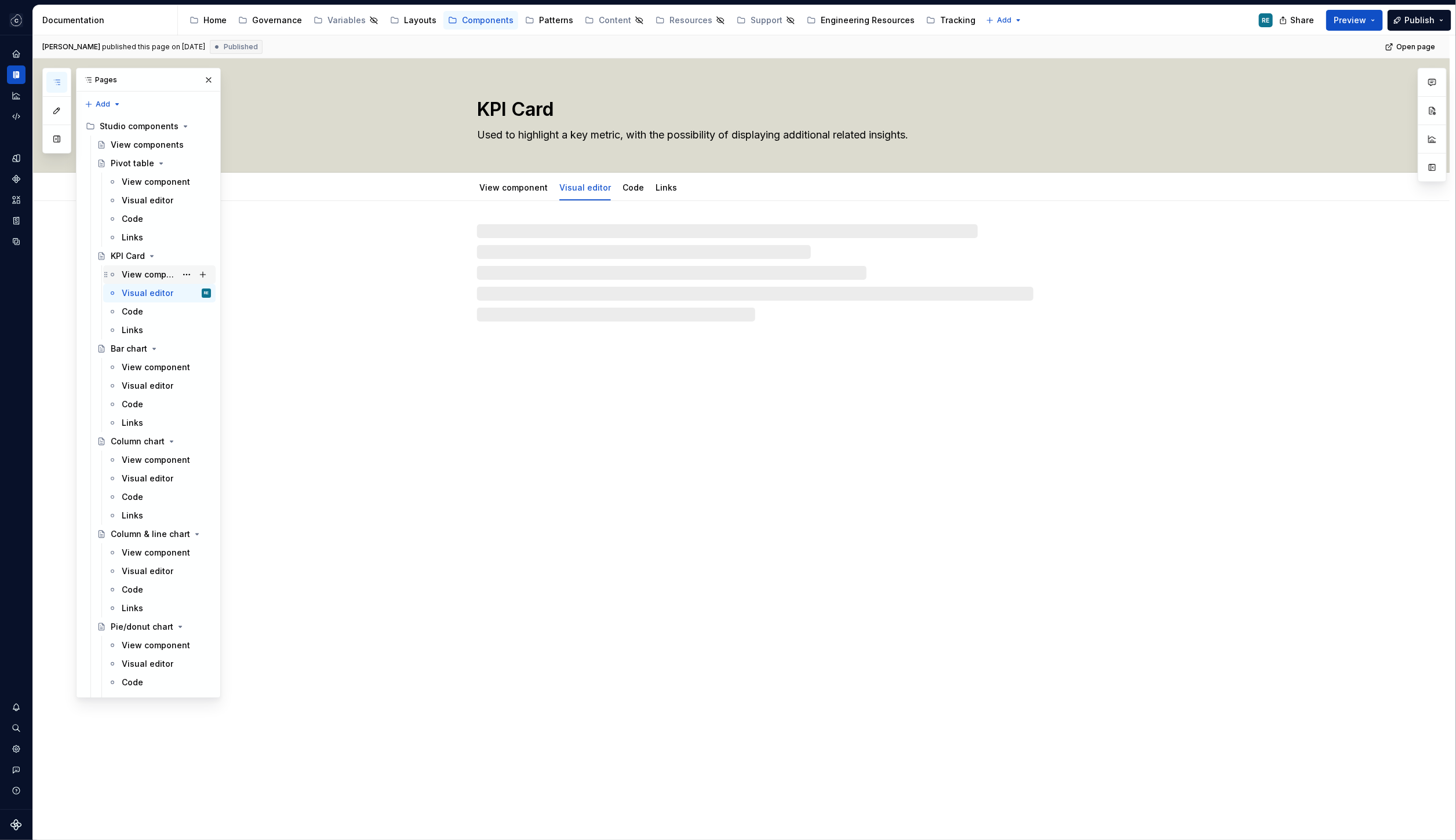
click at [159, 273] on div "View component" at bounding box center [149, 274] width 55 height 12
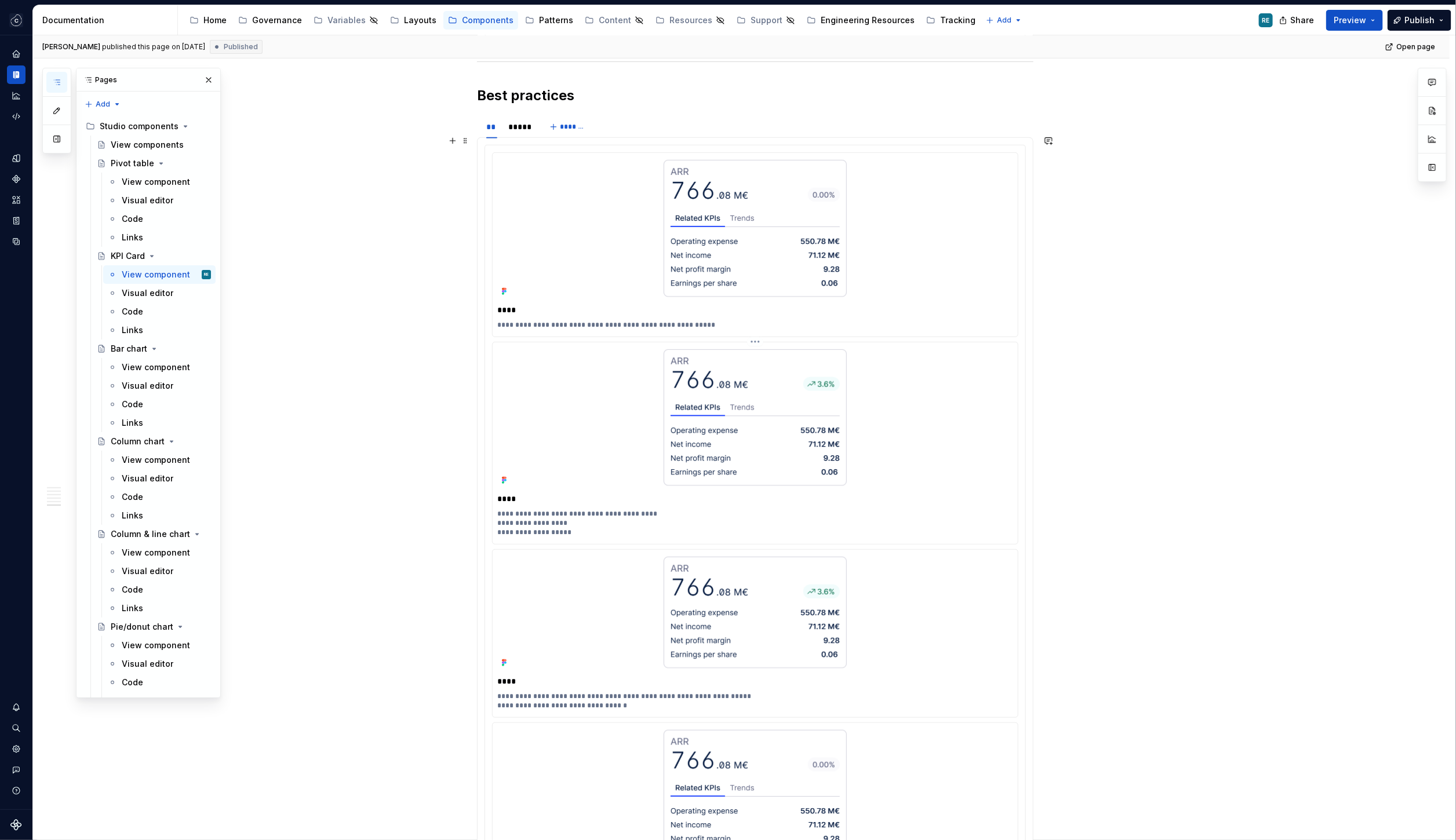
scroll to position [3069, 0]
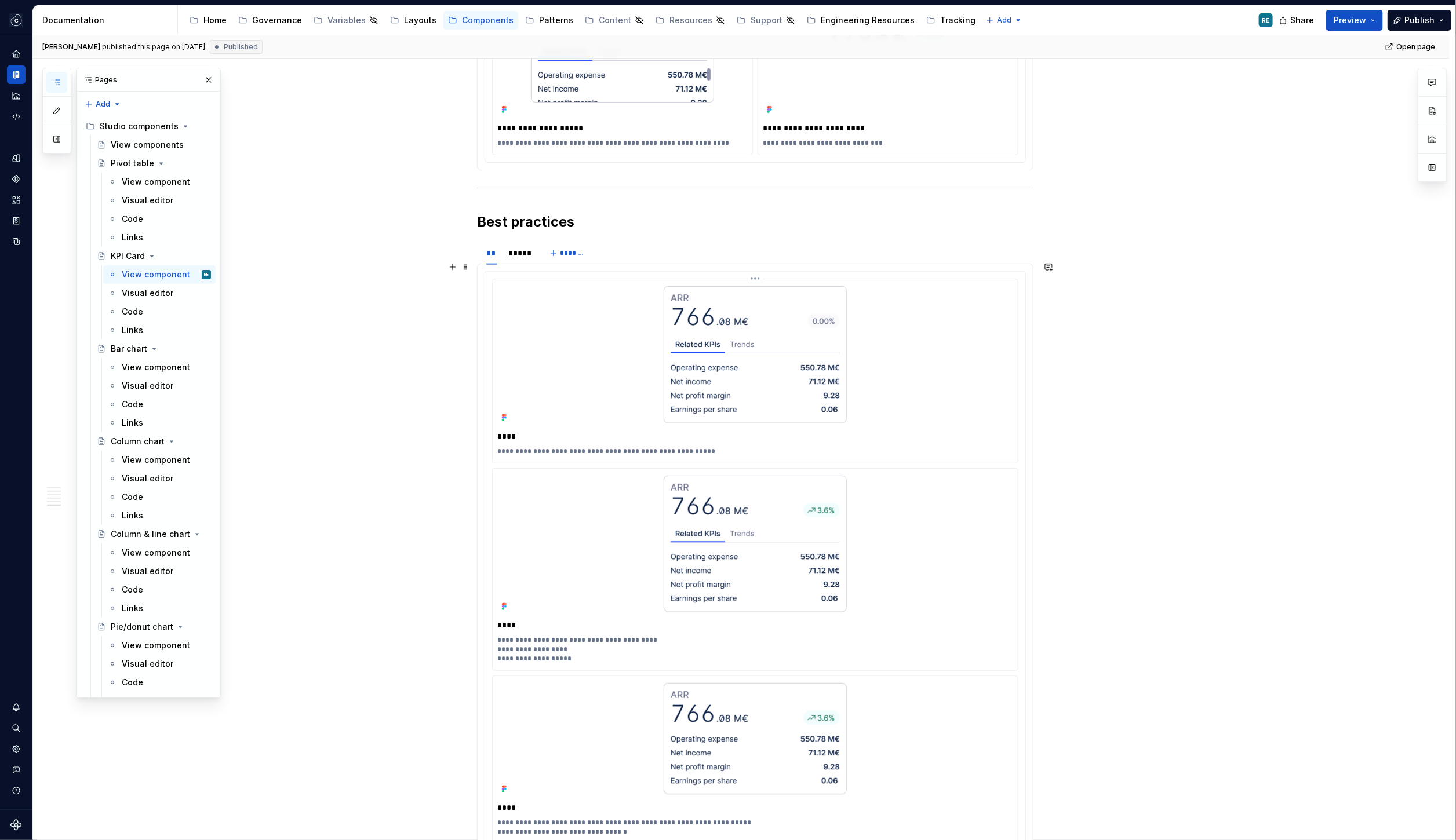
click at [607, 448] on div "**********" at bounding box center [755, 371] width 525 height 183
click at [512, 213] on h2 "Best practices" at bounding box center [755, 222] width 557 height 19
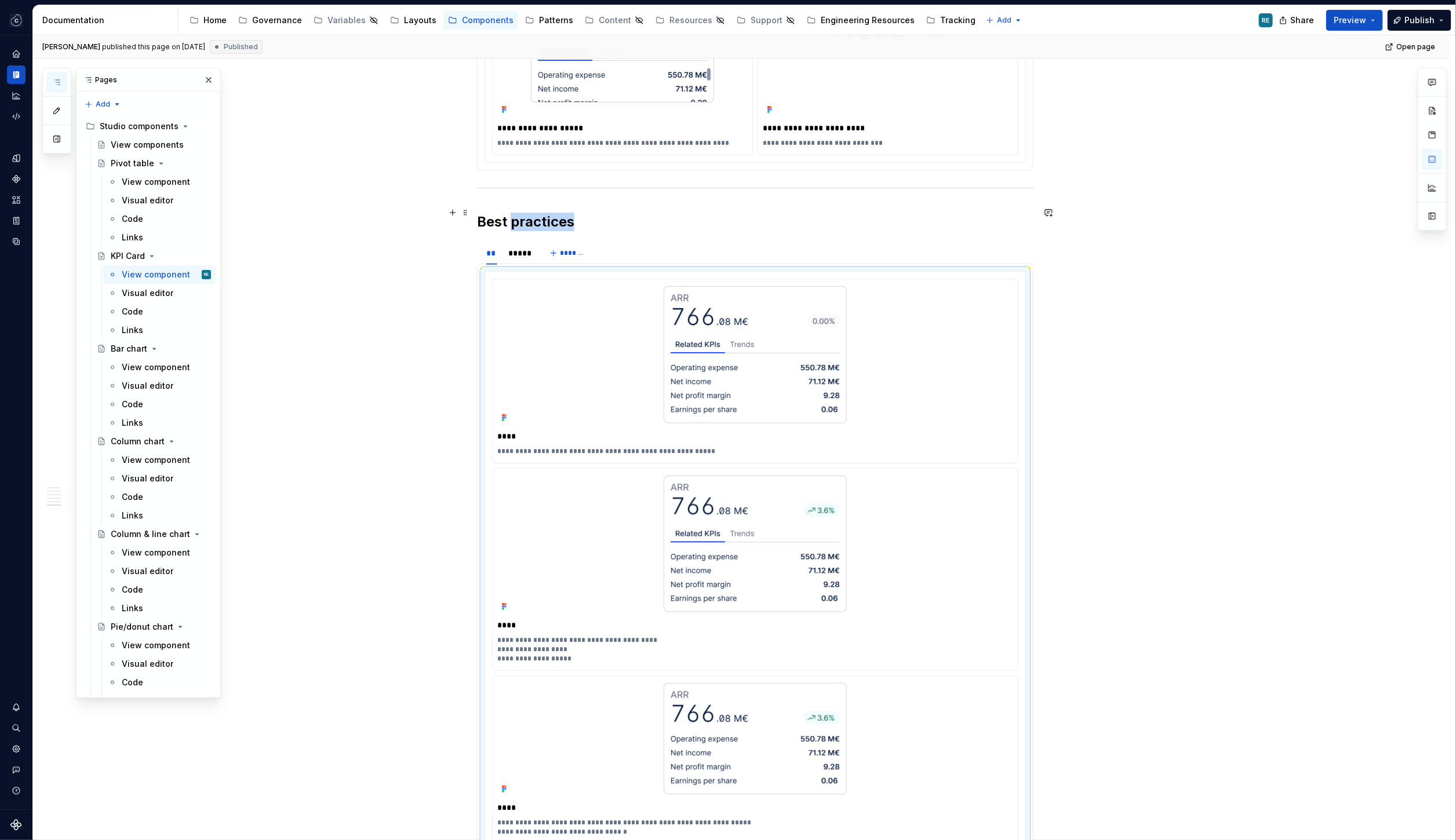
click at [512, 213] on h2 "Best practices" at bounding box center [755, 222] width 557 height 19
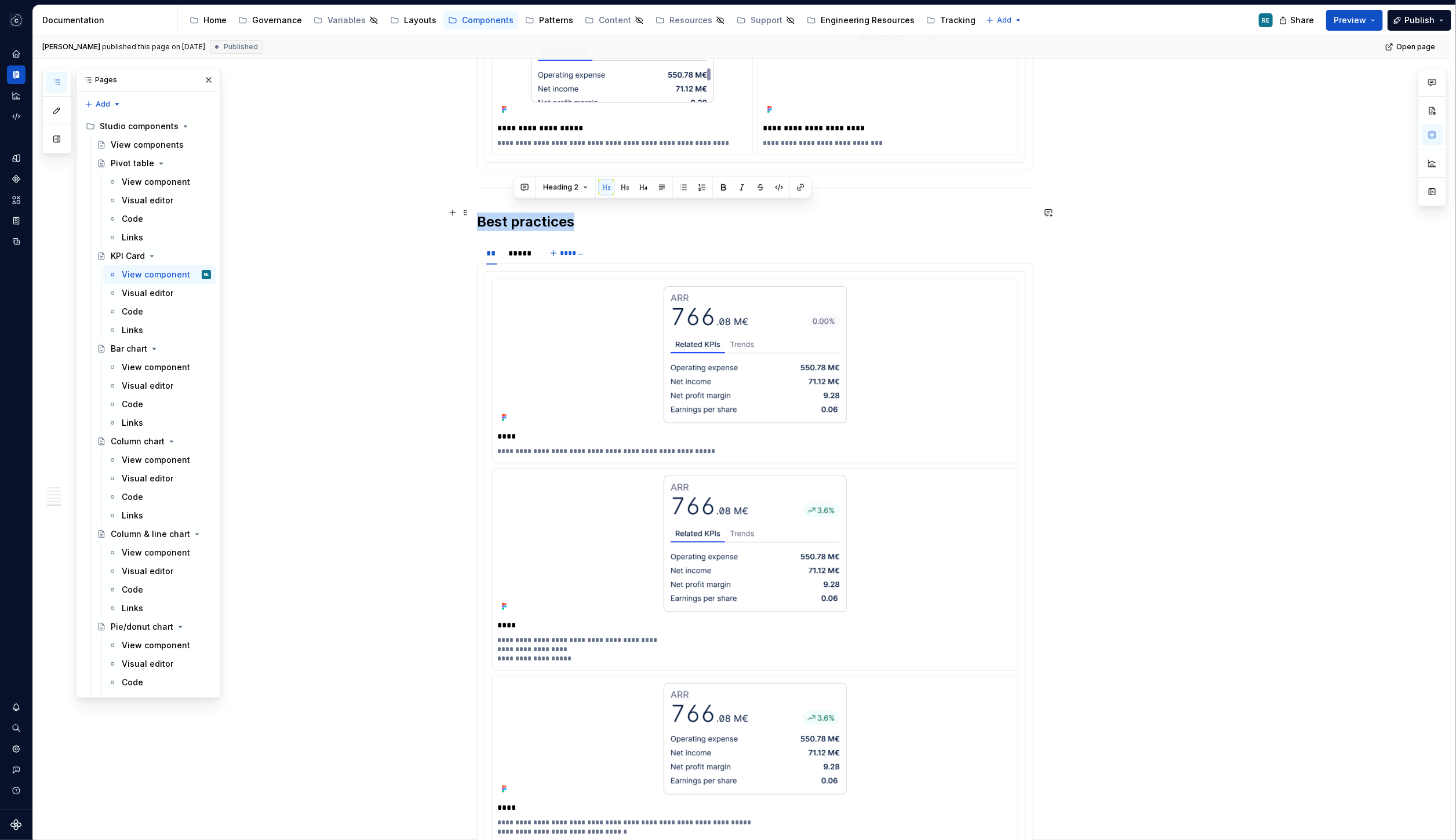
click at [512, 213] on h2 "Best practices" at bounding box center [755, 222] width 557 height 19
copy h2 "Best practices"
click at [461, 228] on div "**********" at bounding box center [744, 438] width 1423 height 806
click at [495, 213] on h2 "Best practices" at bounding box center [755, 222] width 557 height 19
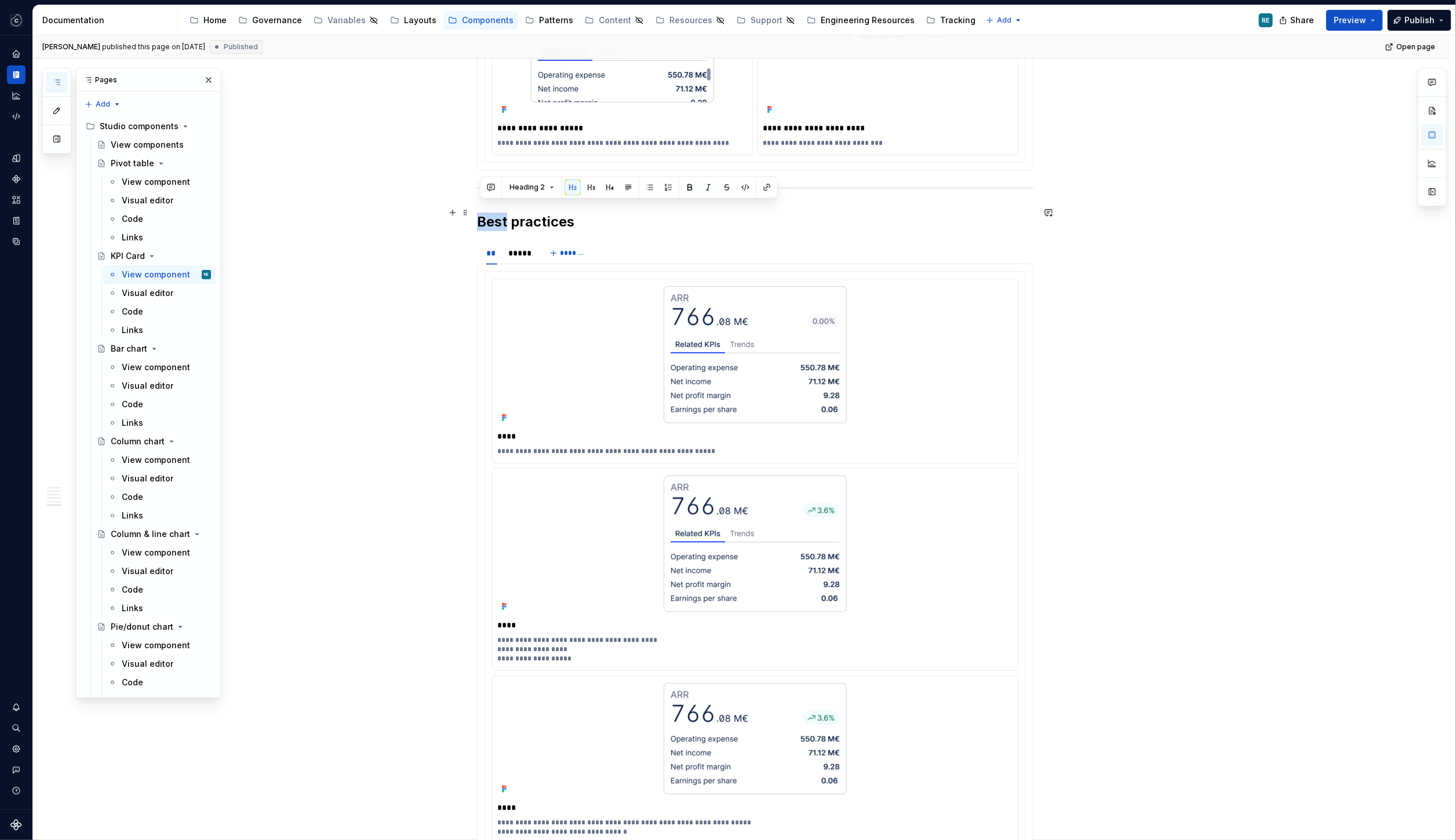
click at [495, 213] on h2 "Best practices" at bounding box center [755, 222] width 557 height 19
copy h2 "Best practices"
click at [661, 314] on div at bounding box center [755, 355] width 515 height 142
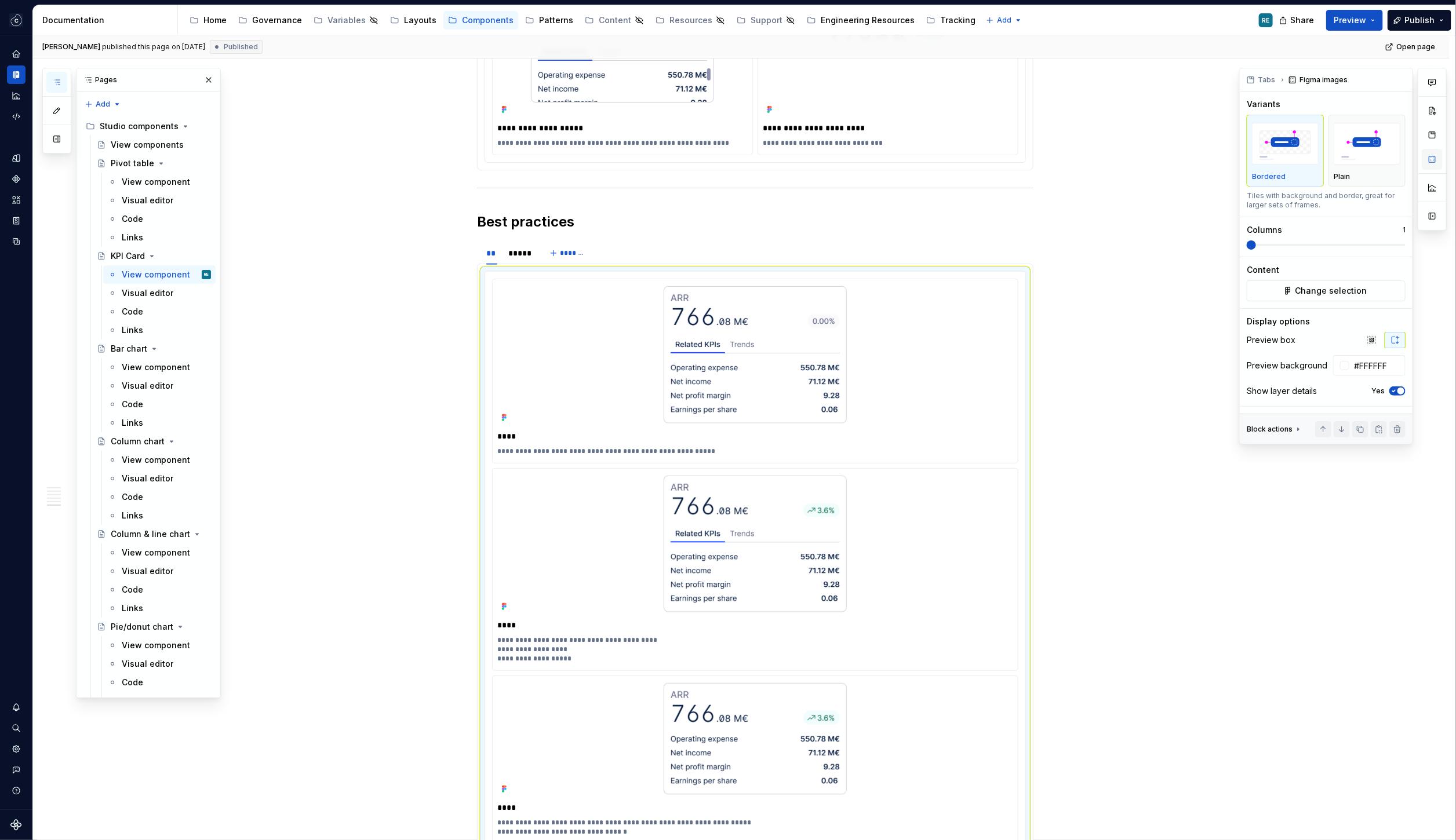
click at [1434, 155] on button "button" at bounding box center [1432, 159] width 21 height 21
click at [737, 534] on img at bounding box center [754, 544] width 188 height 142
click at [1379, 361] on input "#FFFFFF" at bounding box center [1377, 365] width 56 height 21
type textarea "*"
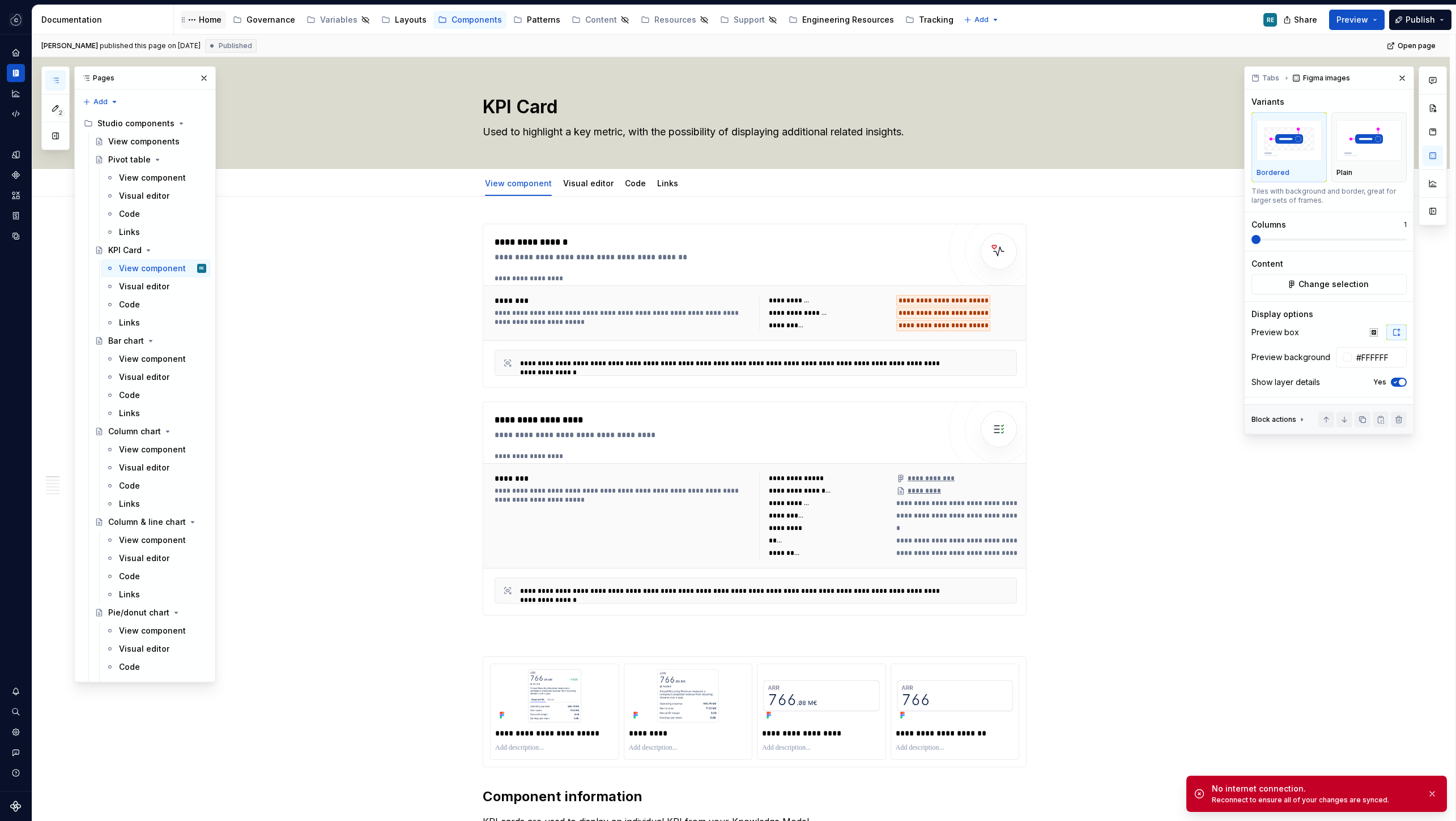
click at [209, 25] on div "Home" at bounding box center [203, 20] width 37 height 14
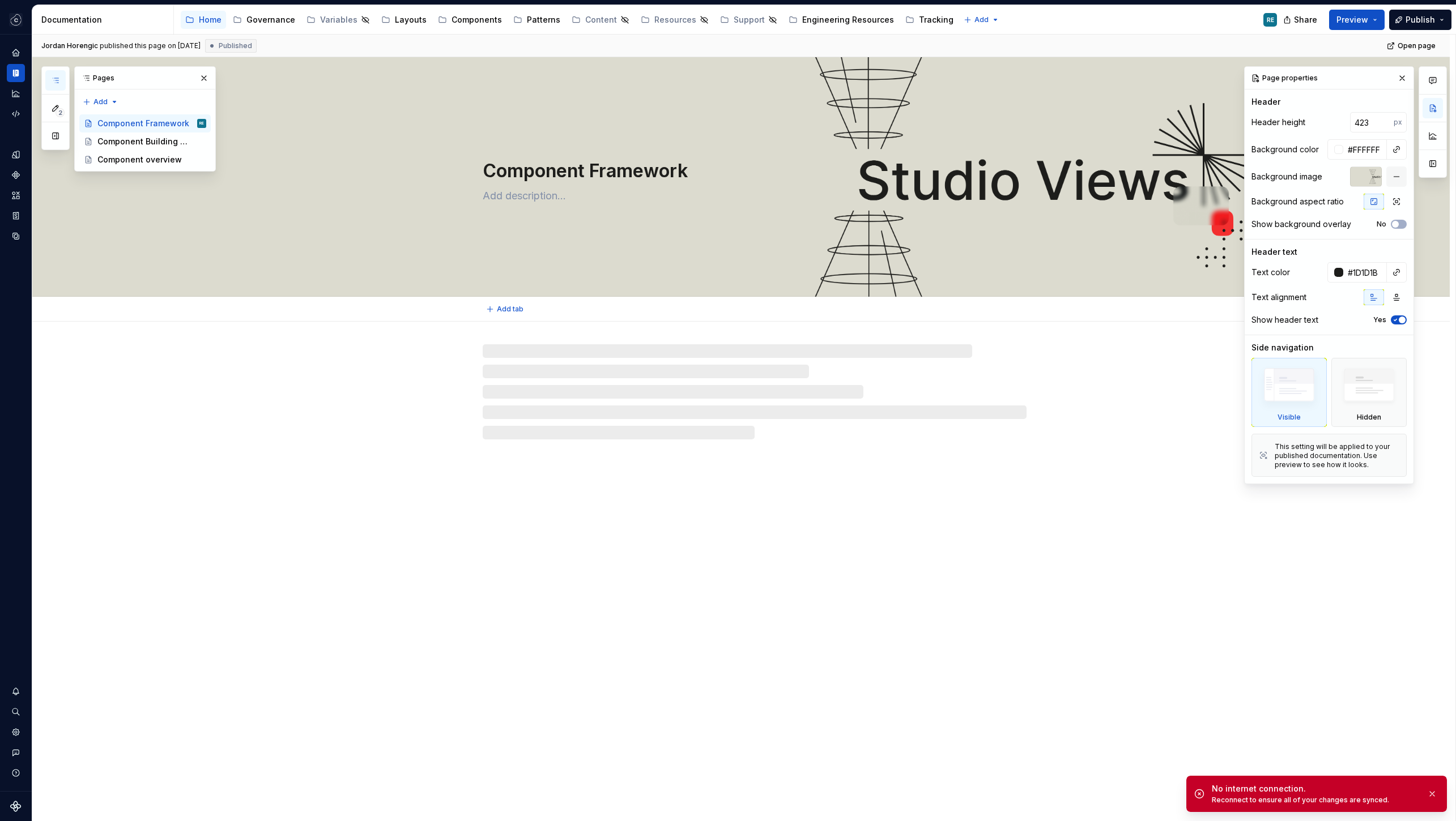
type textarea "*"
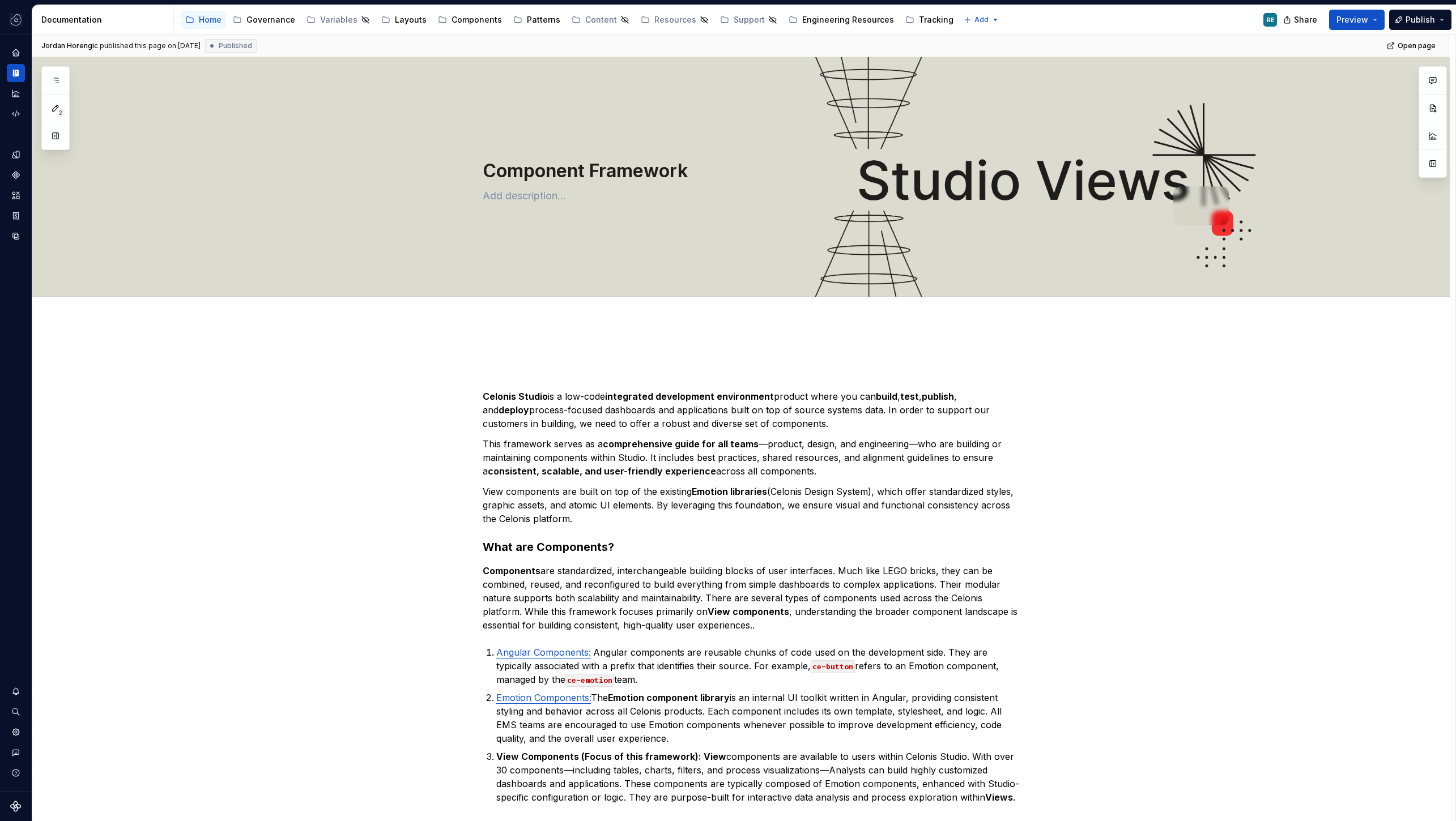
click at [797, 514] on p "View components are built on top of the existing Emotion libraries (Celonis Des…" at bounding box center [754, 505] width 544 height 41
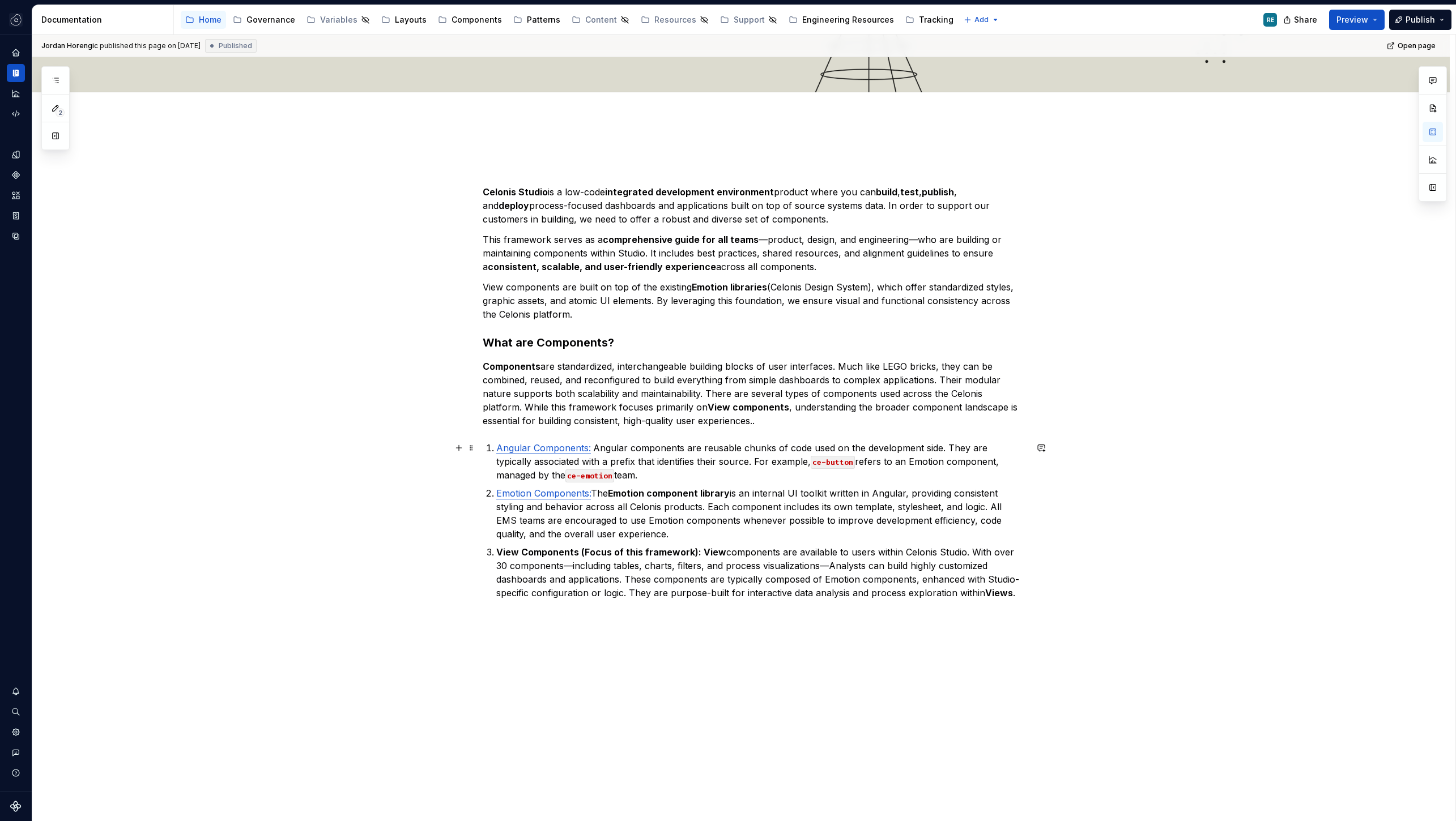
scroll to position [243, 0]
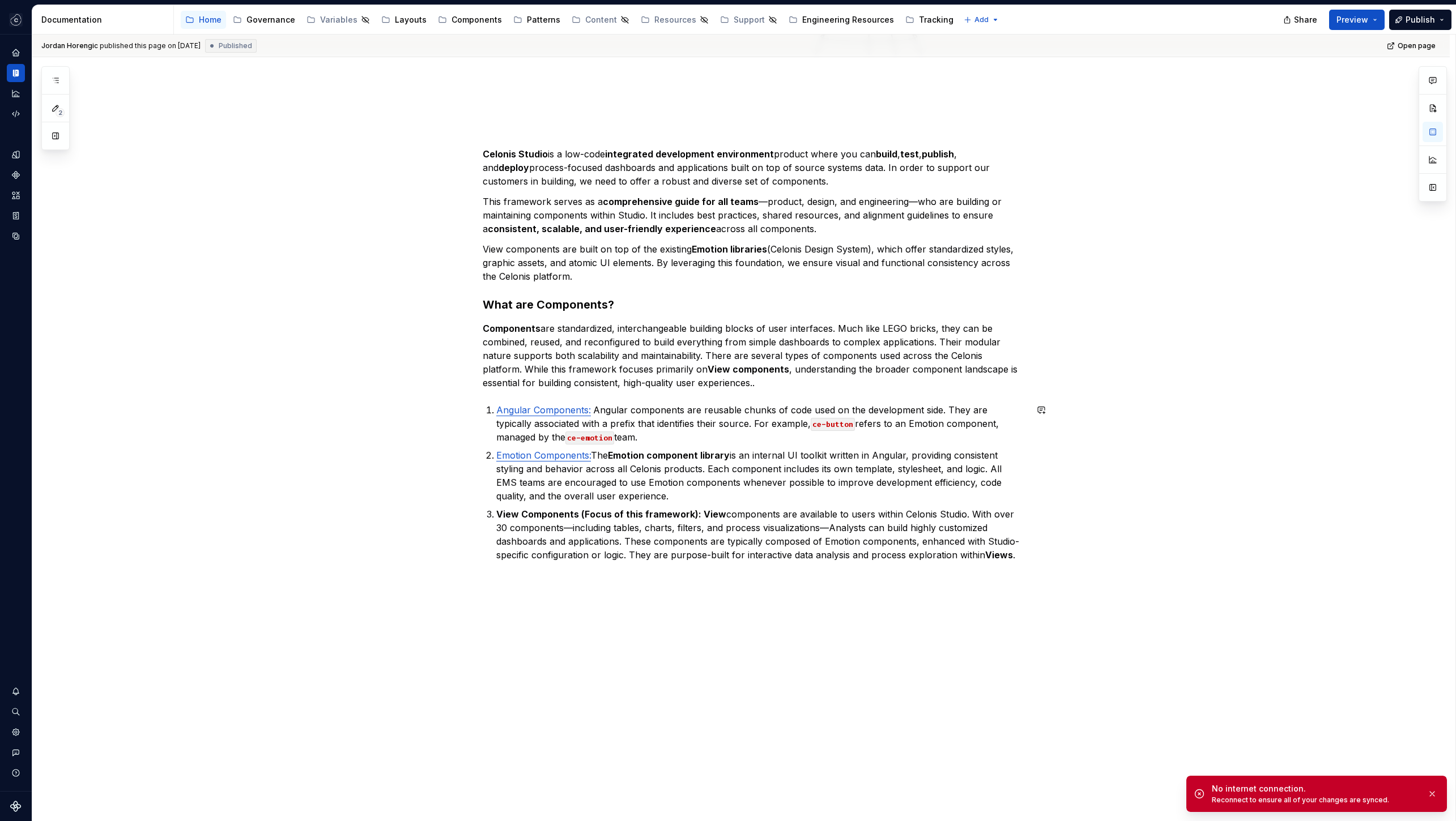
type textarea "*"
